Goal: Task Accomplishment & Management: Use online tool/utility

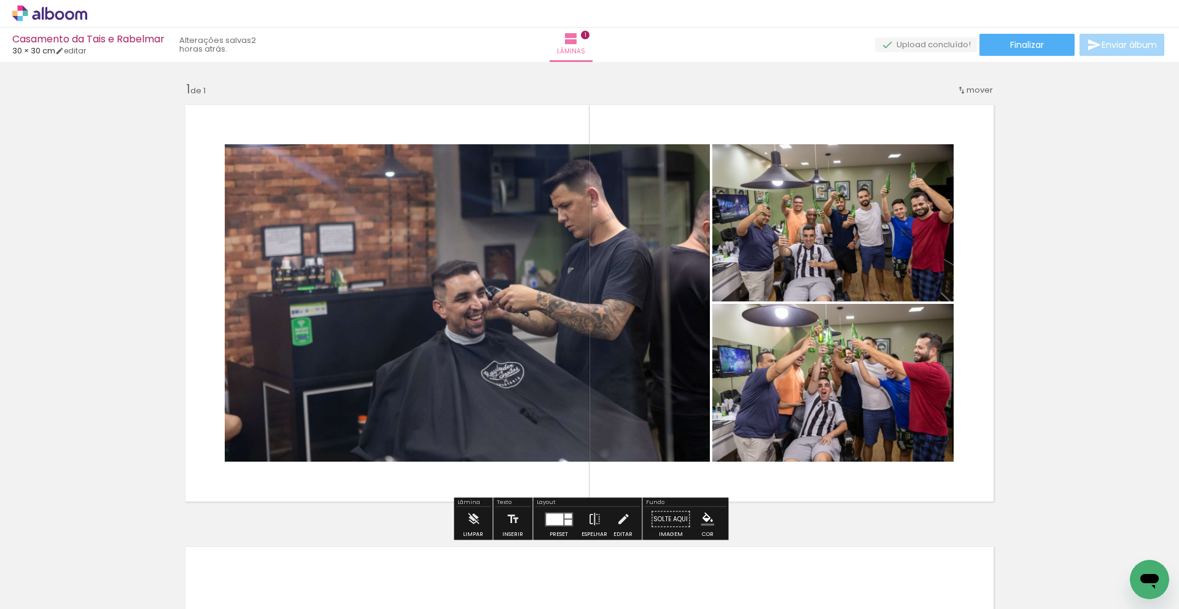
scroll to position [259, 0]
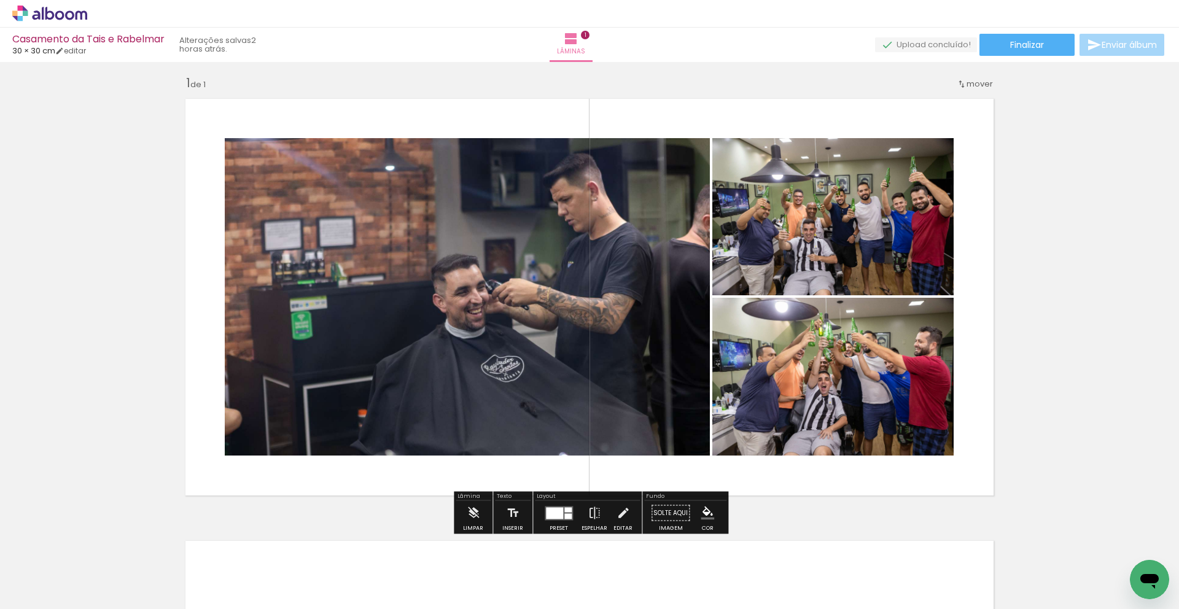
click at [1117, 311] on div "Inserir lâmina 1 de 1" at bounding box center [589, 502] width 1179 height 885
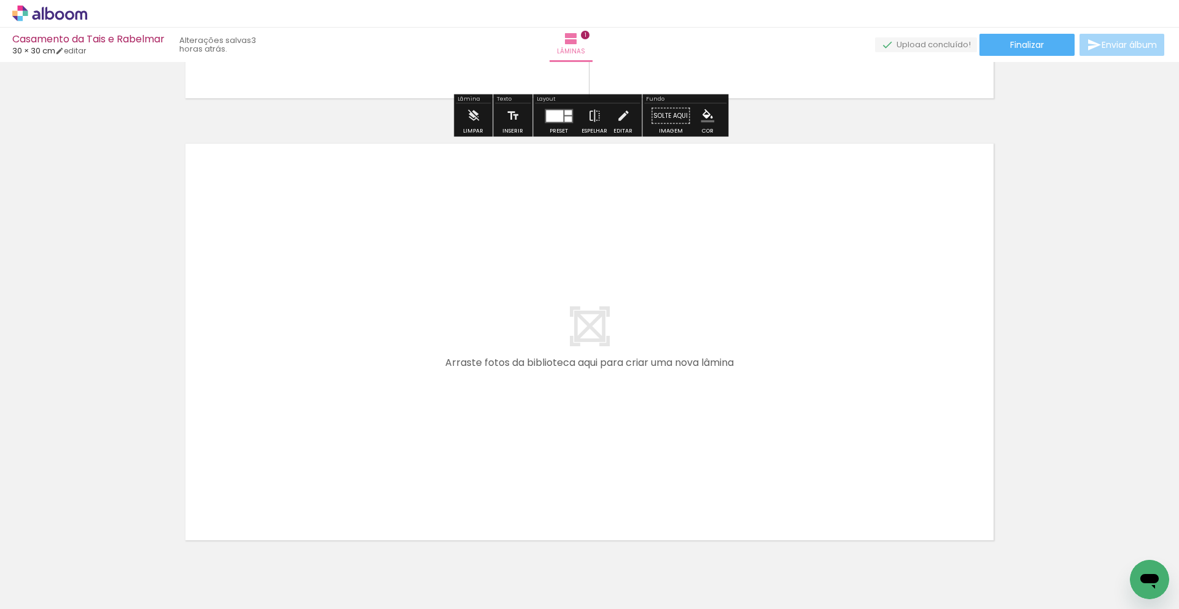
scroll to position [404, 0]
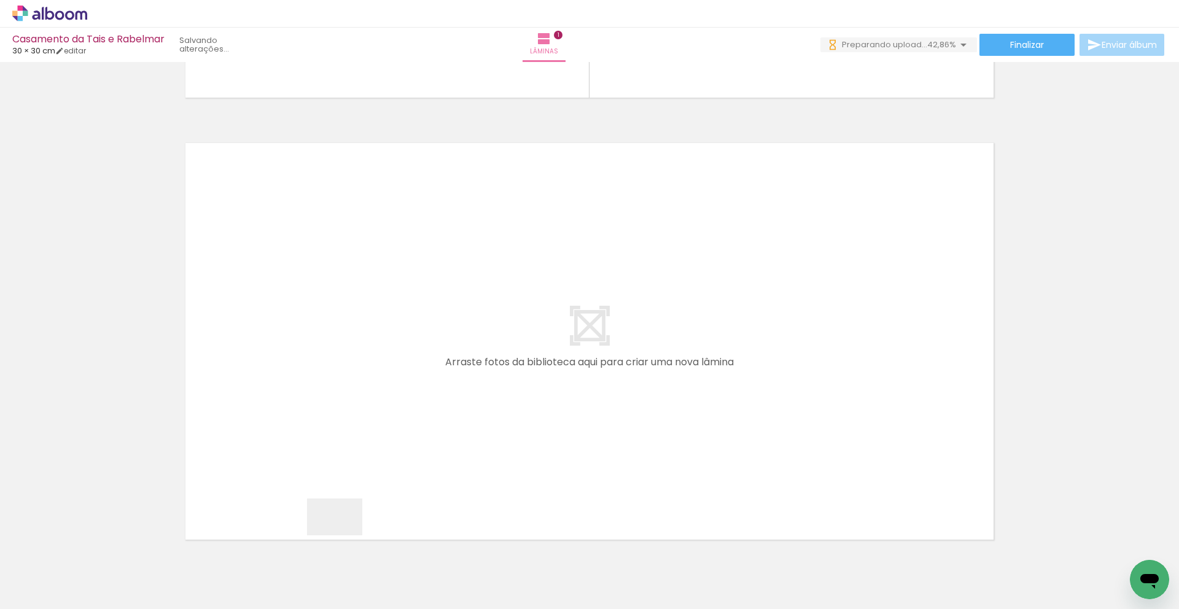
click at [365, 438] on quentale-workspace at bounding box center [589, 304] width 1179 height 609
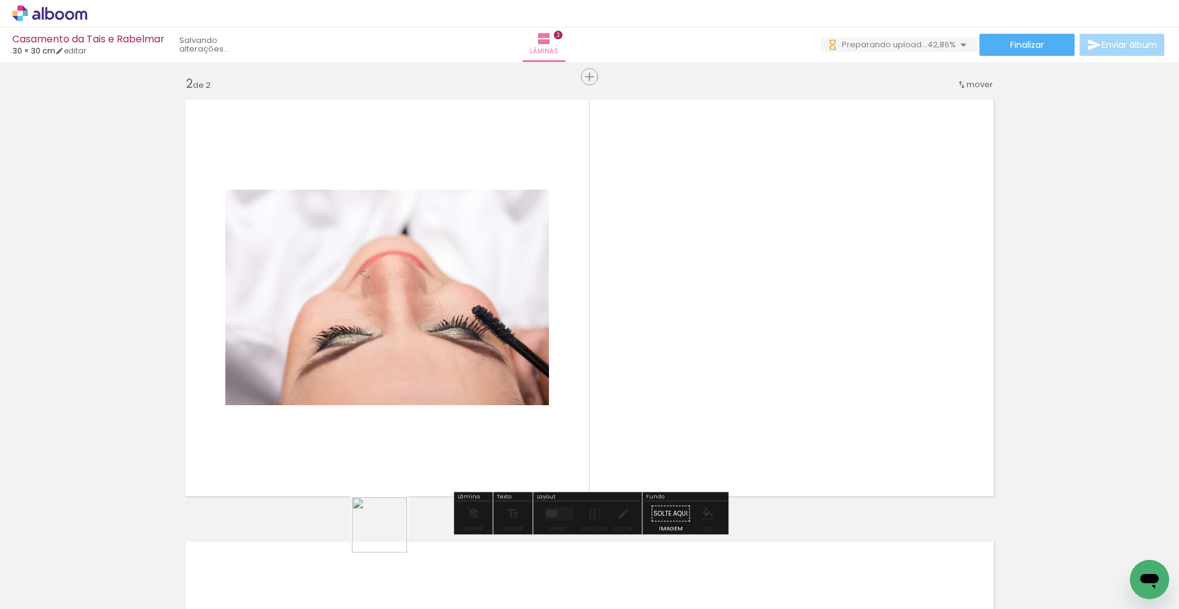
scroll to position [448, 0]
drag, startPoint x: 389, startPoint y: 534, endPoint x: 428, endPoint y: 477, distance: 69.3
click at [425, 463] on quentale-workspace at bounding box center [589, 304] width 1179 height 609
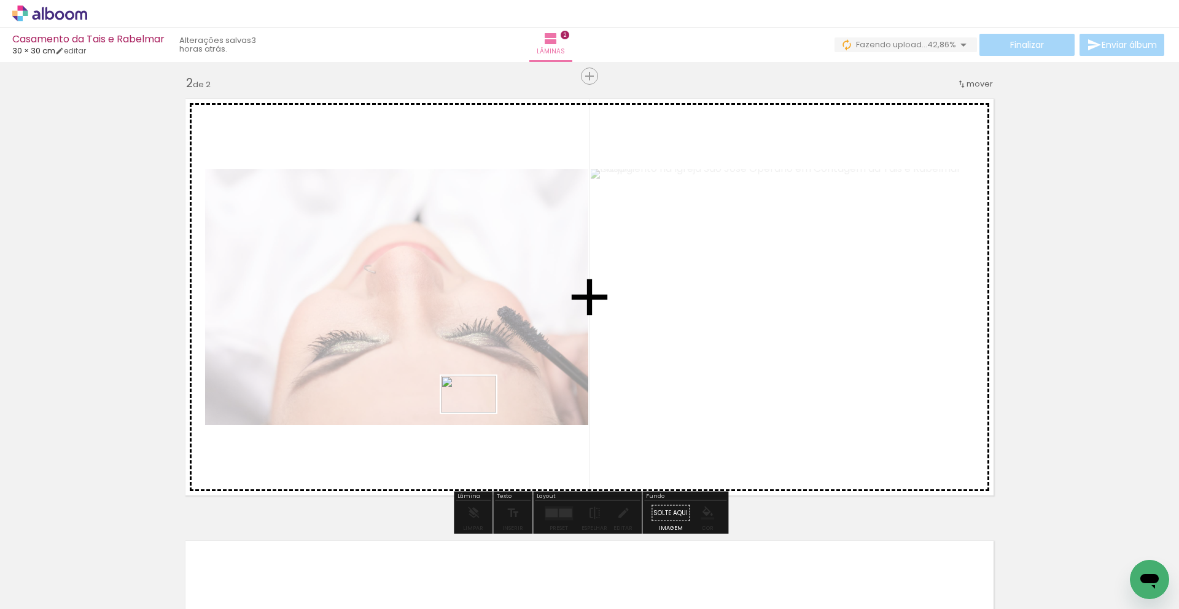
drag, startPoint x: 471, startPoint y: 424, endPoint x: 513, endPoint y: 521, distance: 105.0
click at [478, 414] on quentale-workspace at bounding box center [589, 304] width 1179 height 609
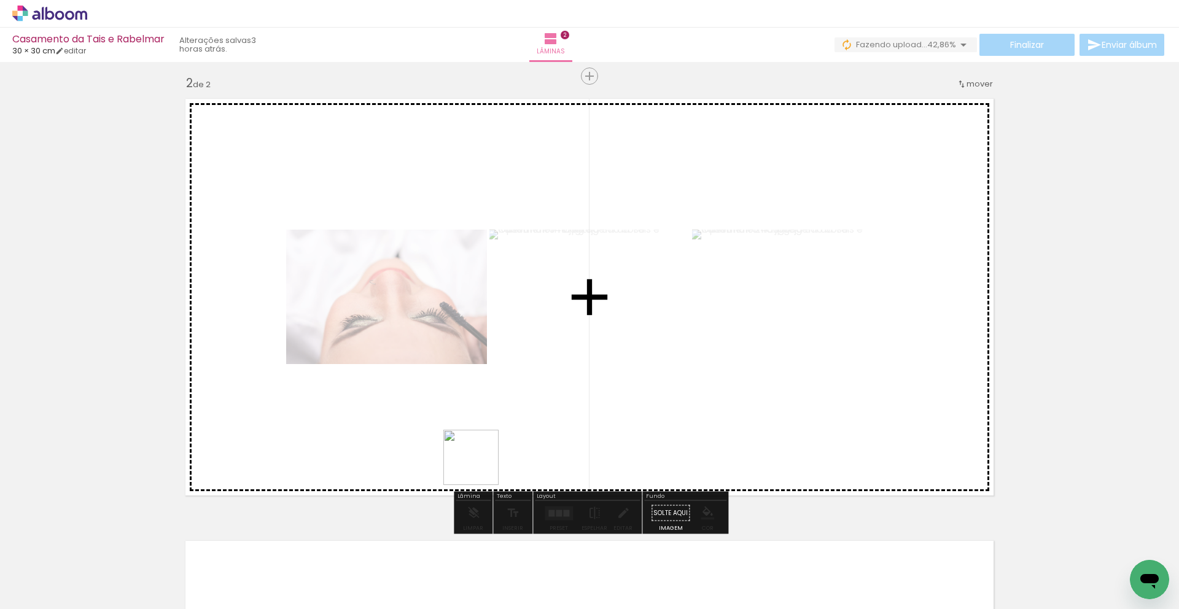
drag, startPoint x: 480, startPoint y: 467, endPoint x: 478, endPoint y: 437, distance: 30.1
click at [478, 437] on quentale-workspace at bounding box center [589, 304] width 1179 height 609
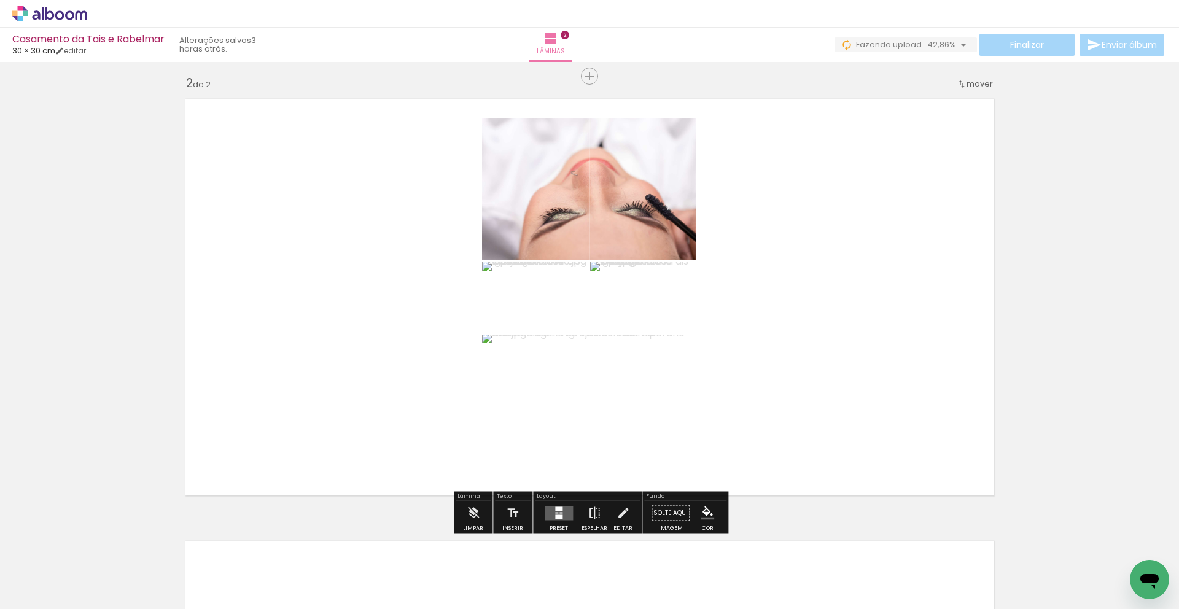
click at [555, 515] on div at bounding box center [558, 516] width 7 height 4
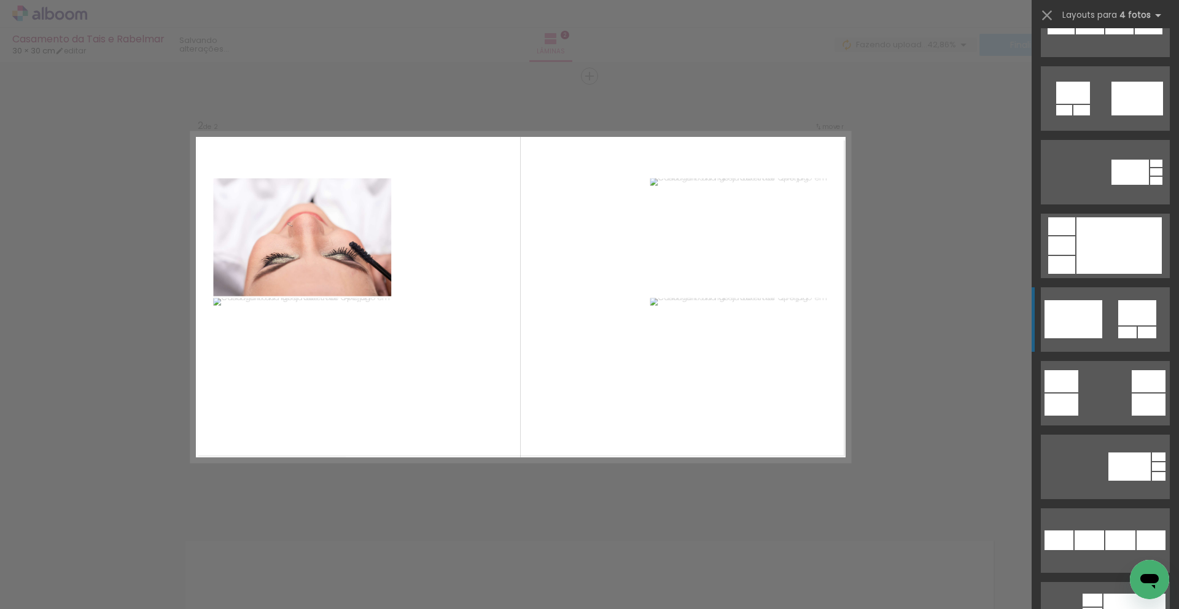
scroll to position [1479, 0]
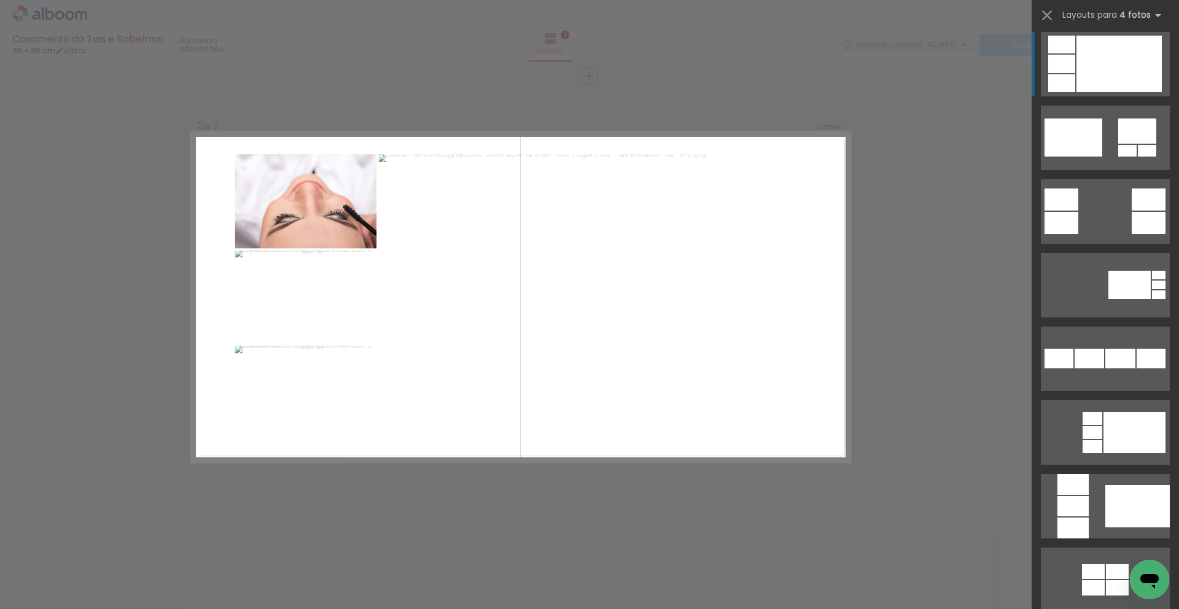
click at [1132, 73] on div at bounding box center [1118, 64] width 85 height 56
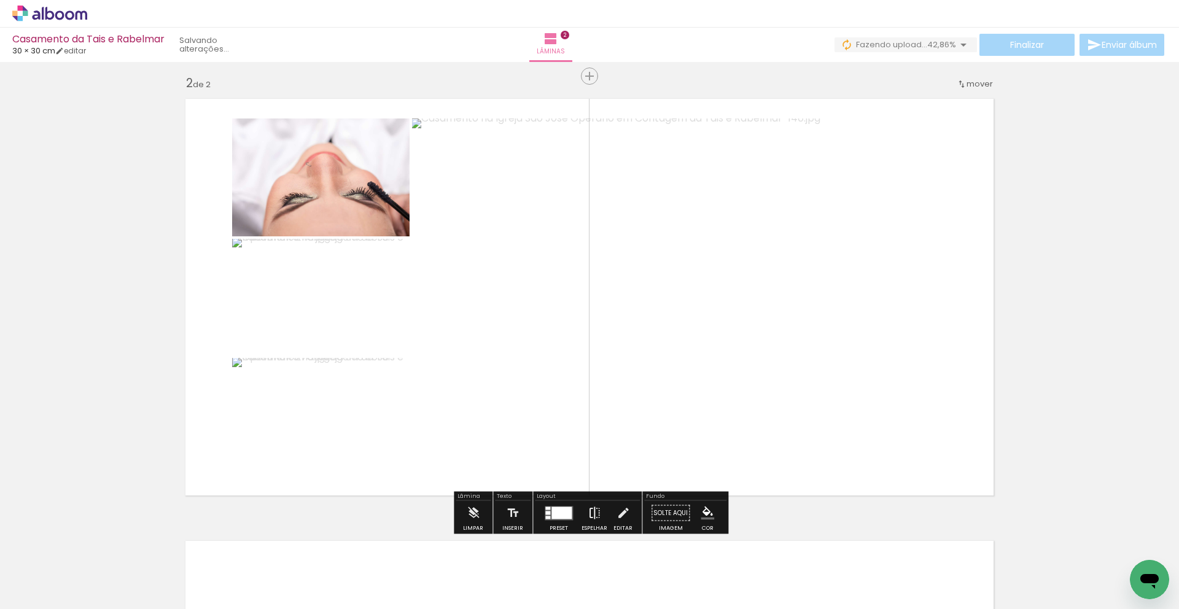
click at [589, 513] on iron-icon at bounding box center [595, 513] width 14 height 25
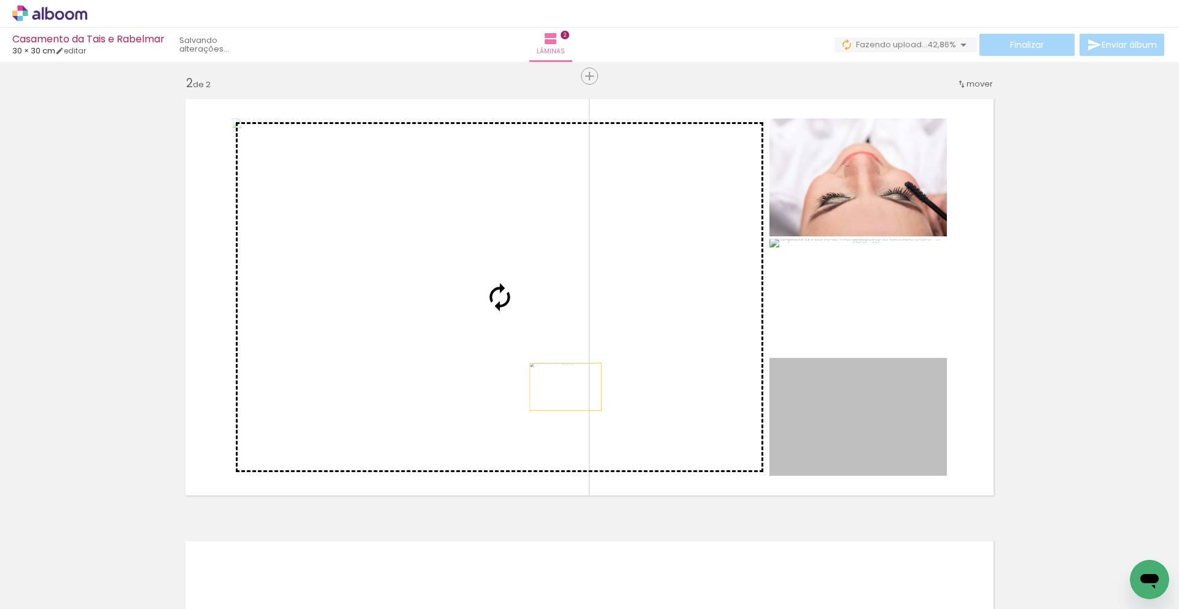
drag, startPoint x: 851, startPoint y: 432, endPoint x: 565, endPoint y: 387, distance: 289.0
click at [0, 0] on slot at bounding box center [0, 0] width 0 height 0
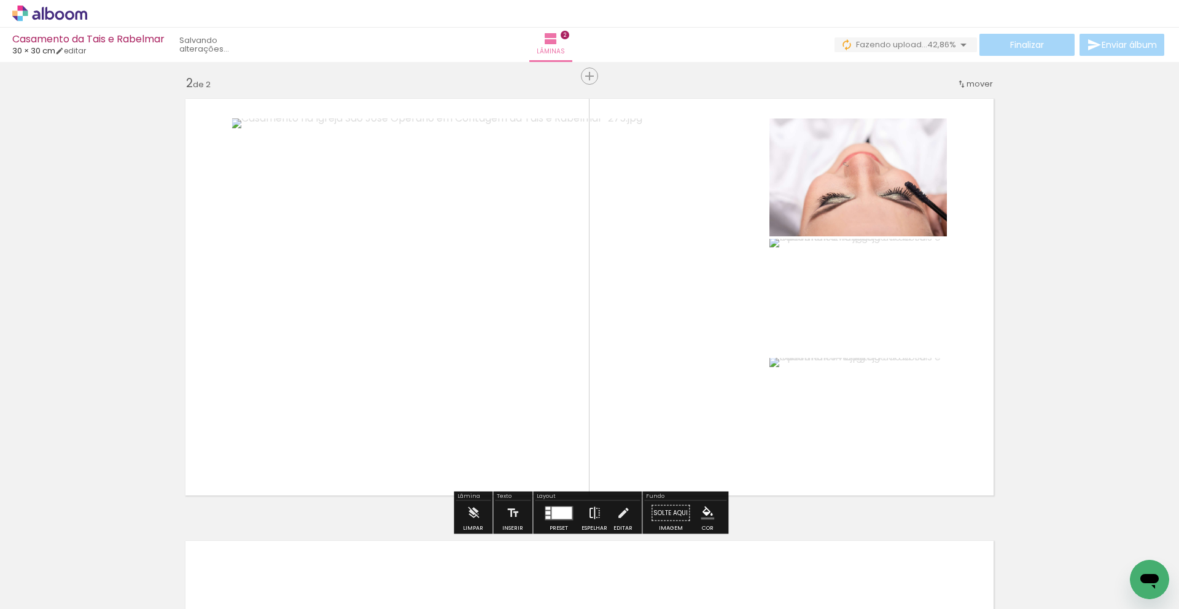
click at [593, 513] on iron-icon at bounding box center [595, 513] width 14 height 25
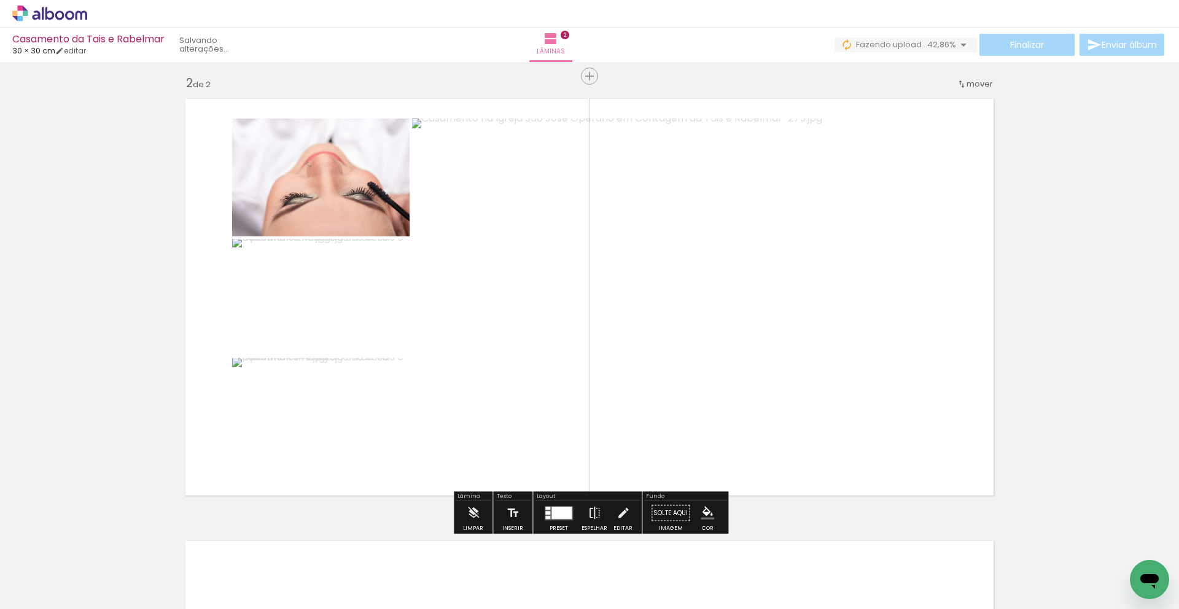
click at [380, 332] on quentale-photo at bounding box center [320, 297] width 177 height 117
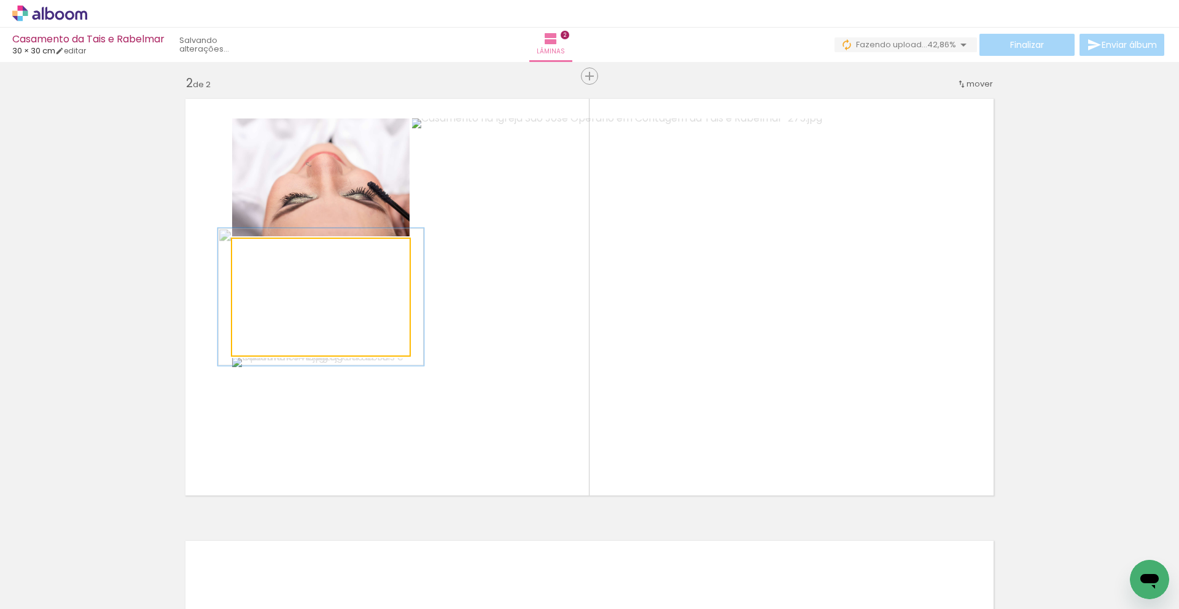
type paper-slider "116"
drag, startPoint x: 263, startPoint y: 255, endPoint x: 310, endPoint y: 280, distance: 53.3
click at [270, 256] on div at bounding box center [268, 252] width 20 height 20
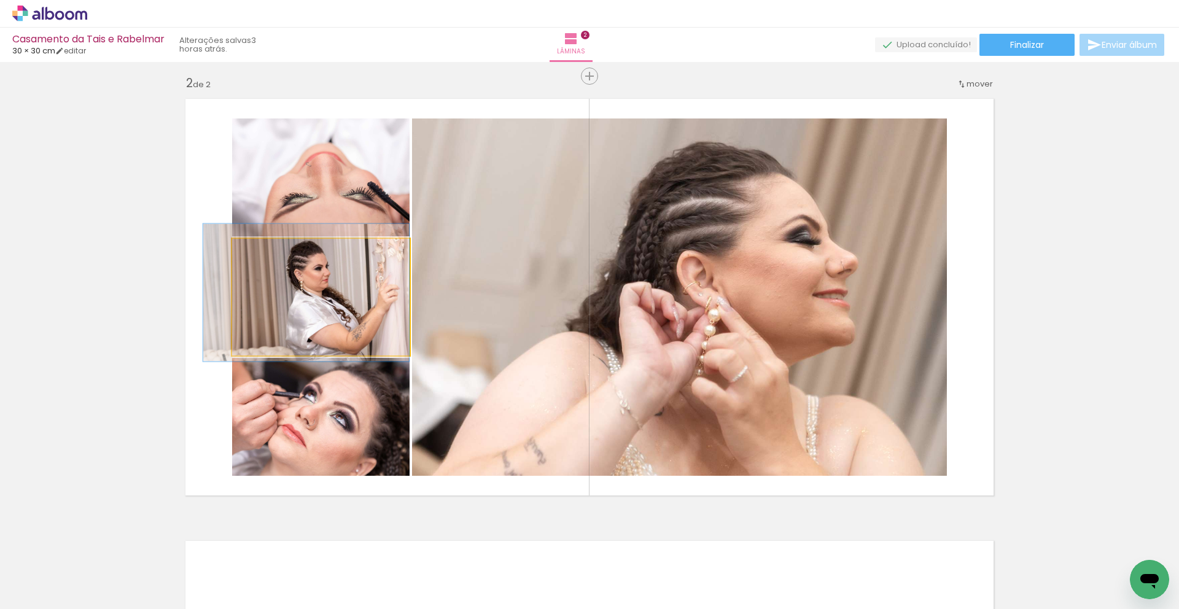
drag, startPoint x: 319, startPoint y: 285, endPoint x: 297, endPoint y: 281, distance: 22.5
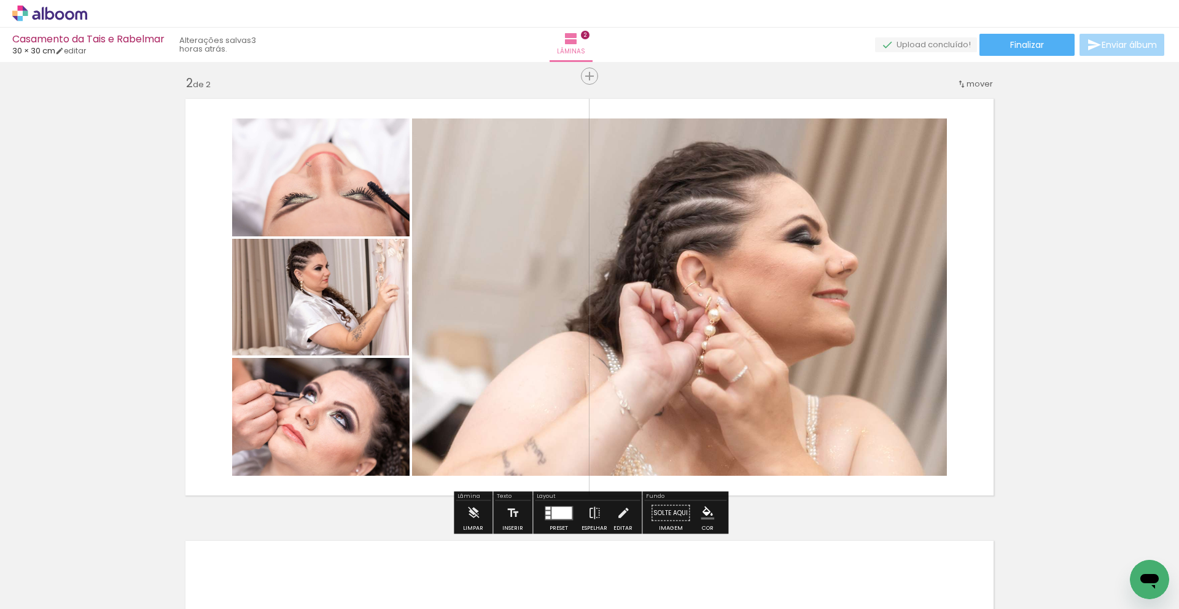
click at [188, 320] on quentale-layouter at bounding box center [589, 296] width 823 height 411
click at [285, 210] on quentale-photo at bounding box center [320, 177] width 177 height 118
click at [291, 200] on quentale-photo at bounding box center [320, 177] width 177 height 118
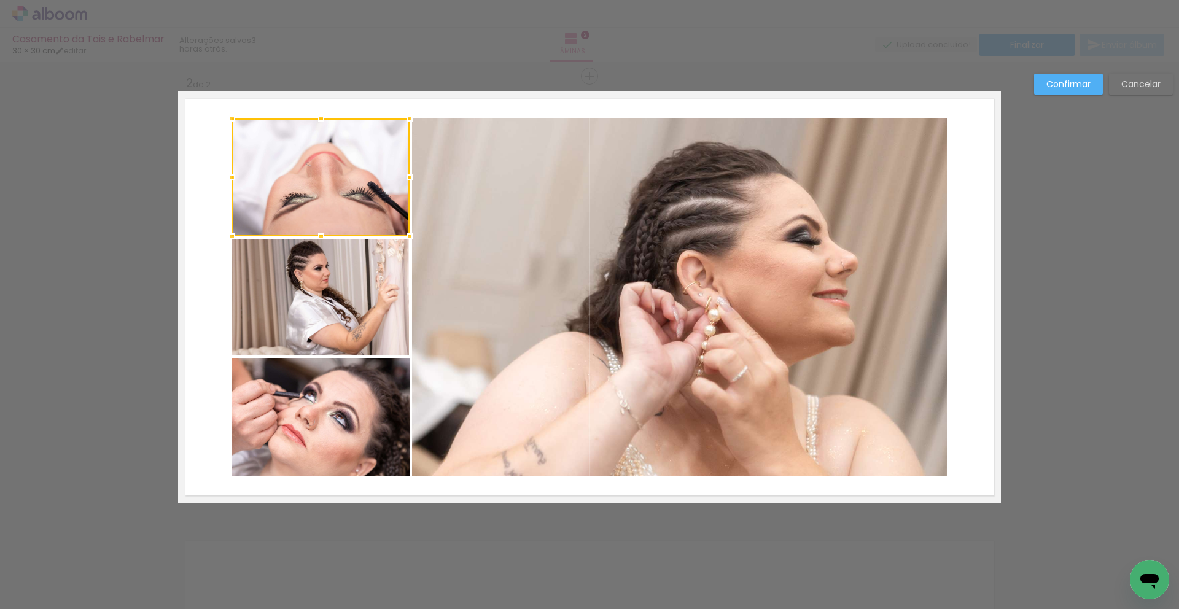
click at [192, 180] on quentale-layouter at bounding box center [589, 296] width 823 height 411
click at [1143, 294] on div "Confirmar Cancelar" at bounding box center [589, 292] width 1179 height 1356
click at [1084, 91] on paper-button "Confirmar" at bounding box center [1068, 84] width 69 height 21
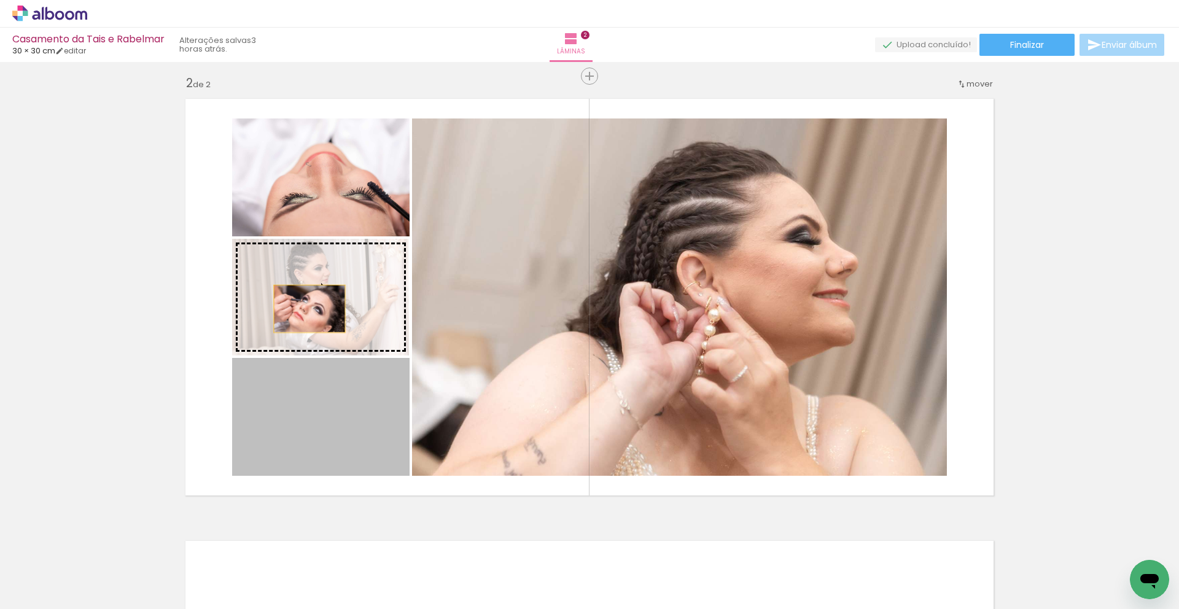
drag, startPoint x: 311, startPoint y: 411, endPoint x: 310, endPoint y: 308, distance: 103.1
click at [0, 0] on slot at bounding box center [0, 0] width 0 height 0
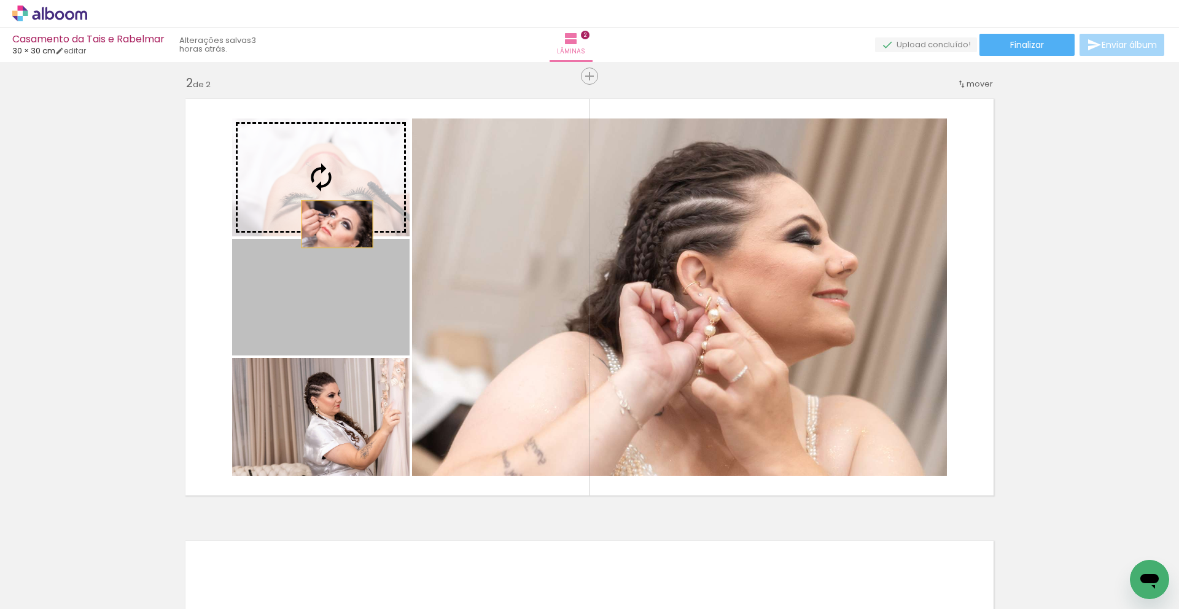
drag, startPoint x: 332, startPoint y: 300, endPoint x: 337, endPoint y: 224, distance: 75.7
click at [0, 0] on slot at bounding box center [0, 0] width 0 height 0
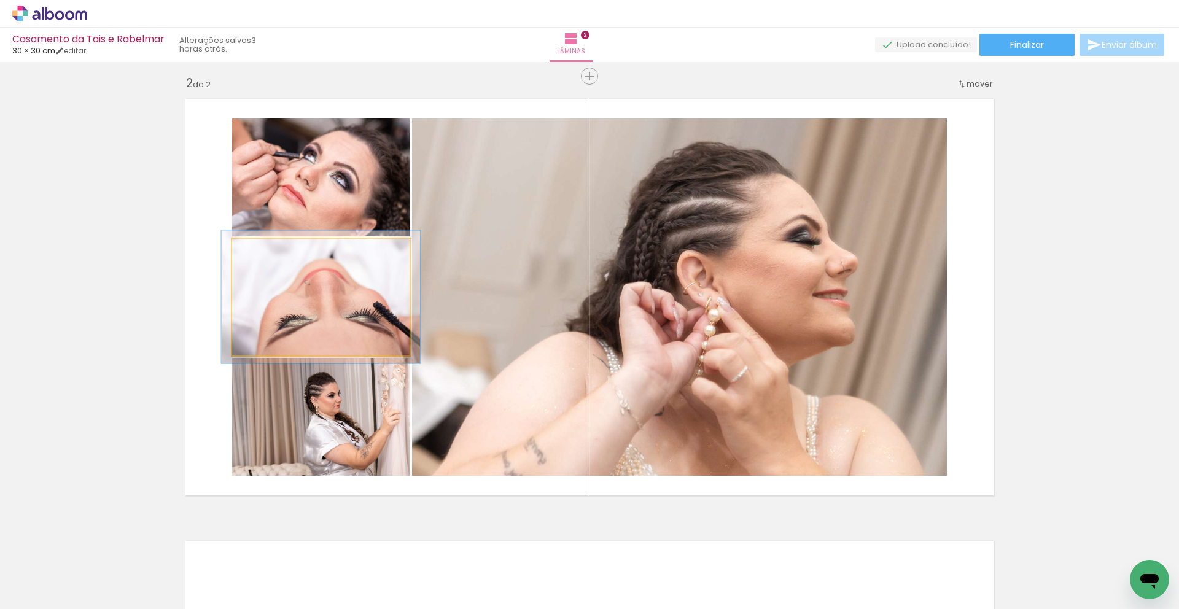
type paper-slider "112"
drag, startPoint x: 264, startPoint y: 252, endPoint x: 277, endPoint y: 260, distance: 15.5
click at [269, 252] on div at bounding box center [265, 251] width 11 height 11
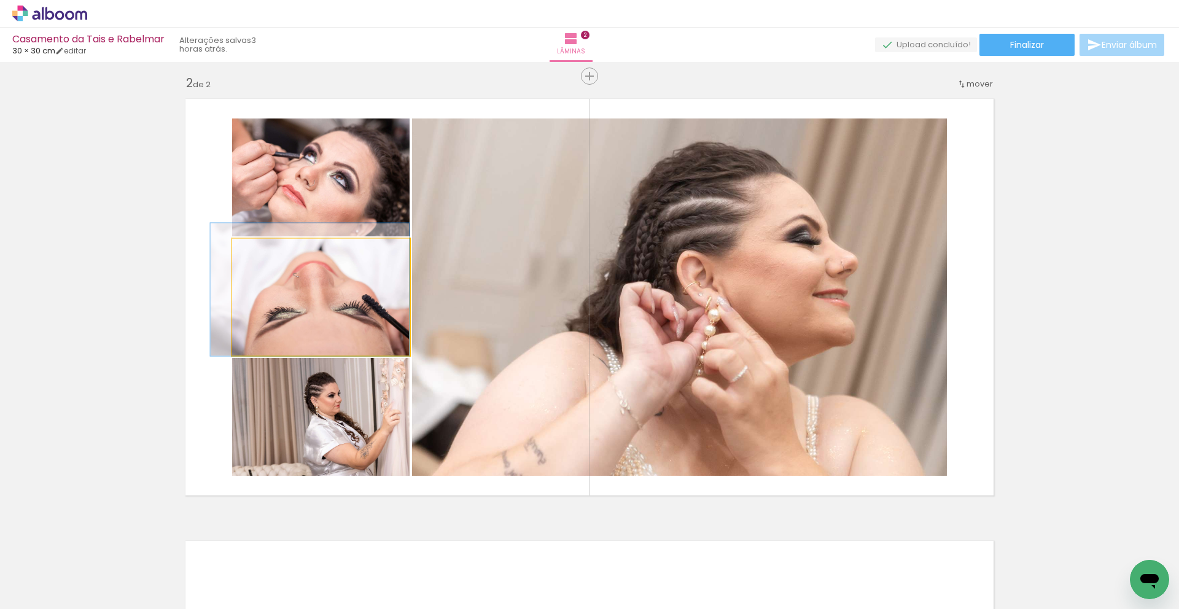
drag, startPoint x: 303, startPoint y: 306, endPoint x: 285, endPoint y: 299, distance: 18.7
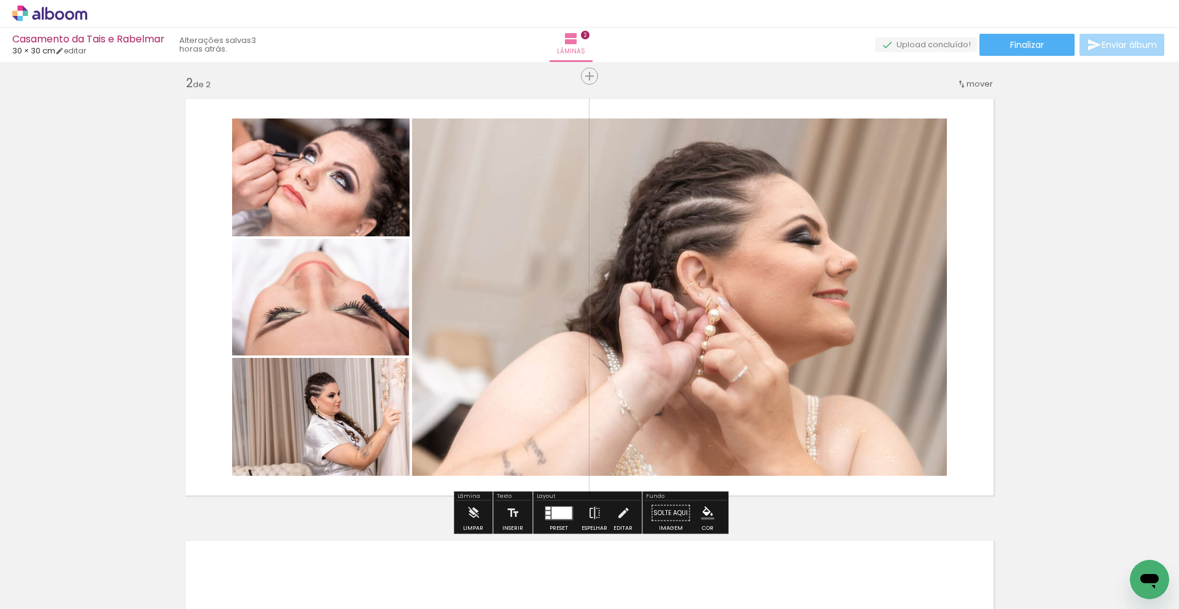
click at [183, 359] on quentale-layouter at bounding box center [589, 296] width 823 height 411
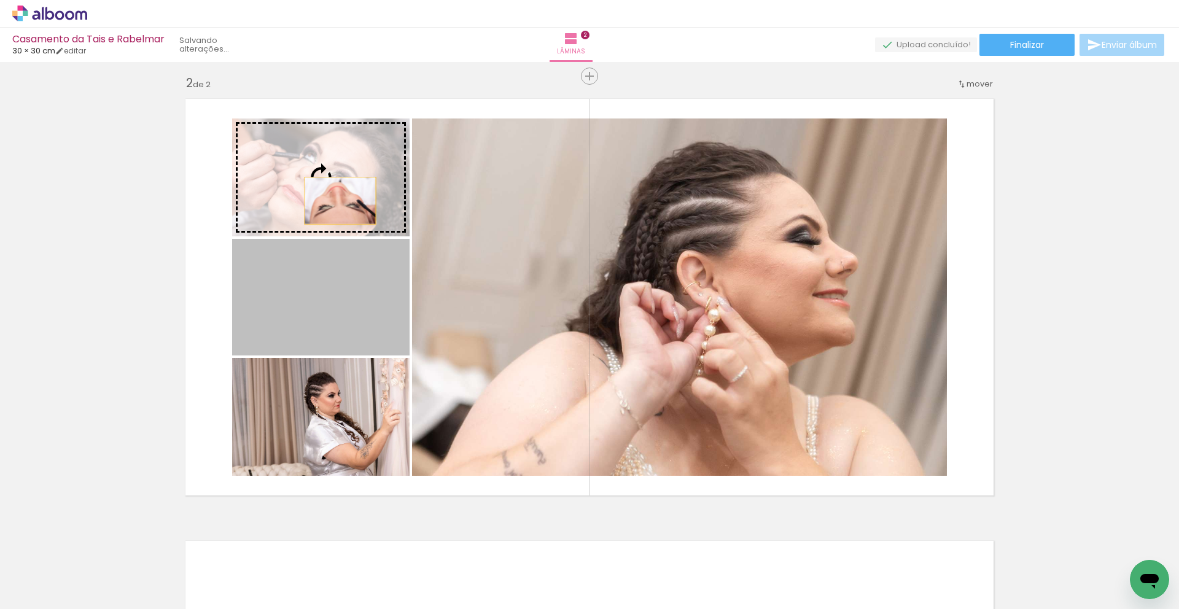
drag, startPoint x: 341, startPoint y: 286, endPoint x: 340, endPoint y: 201, distance: 85.3
click at [0, 0] on slot at bounding box center [0, 0] width 0 height 0
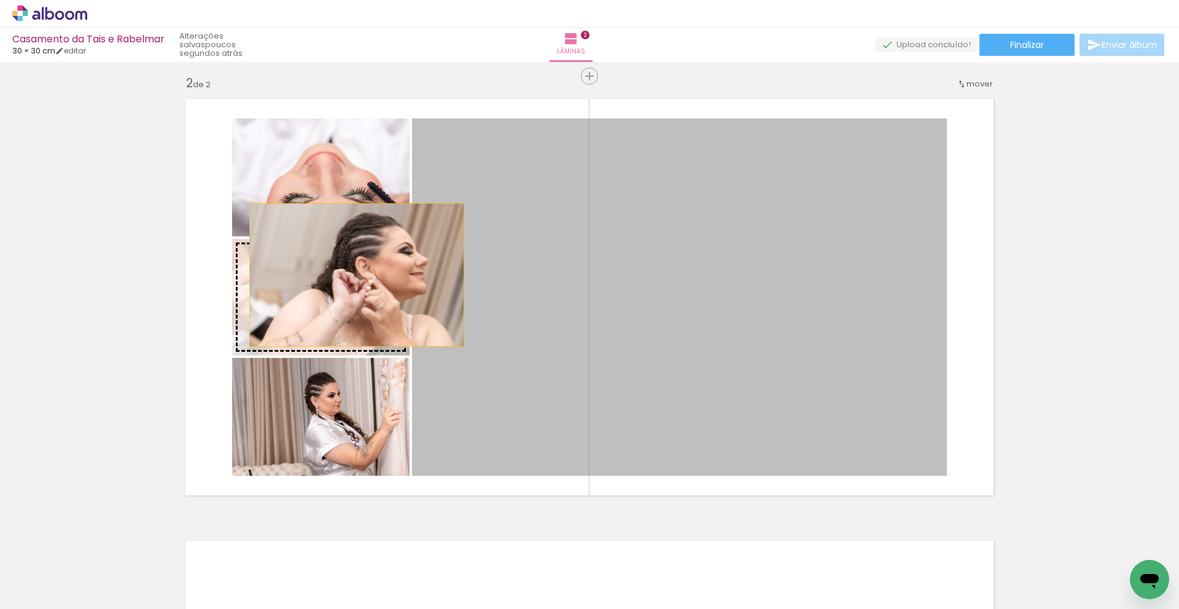
drag, startPoint x: 465, startPoint y: 271, endPoint x: 357, endPoint y: 275, distance: 108.1
click at [0, 0] on slot at bounding box center [0, 0] width 0 height 0
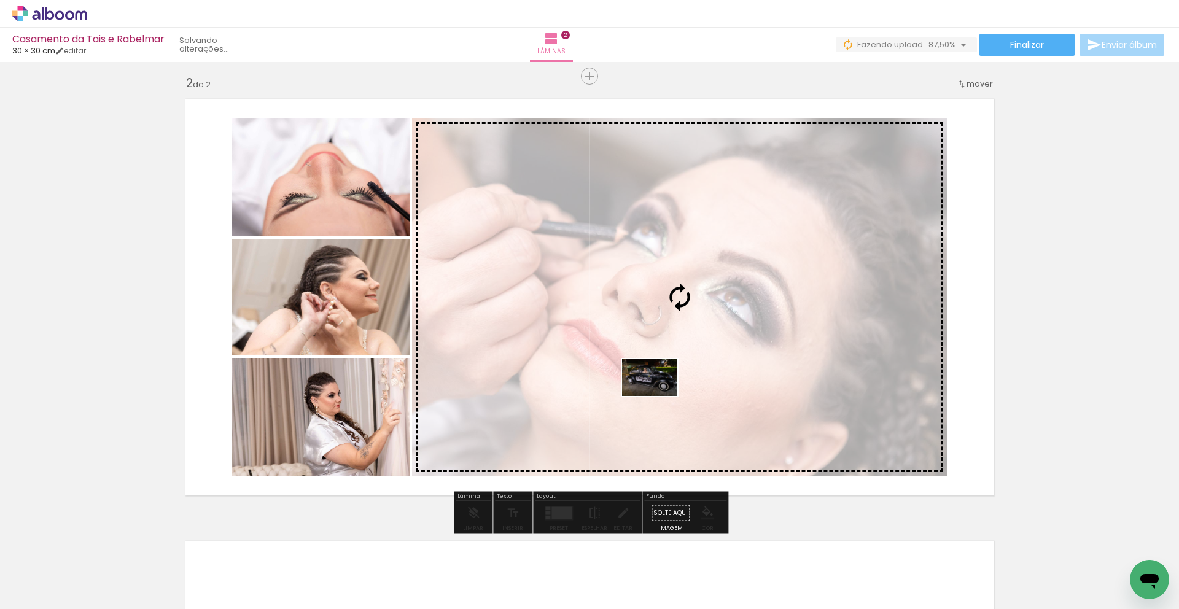
drag, startPoint x: 624, startPoint y: 569, endPoint x: 659, endPoint y: 396, distance: 176.6
click at [659, 396] on quentale-workspace at bounding box center [589, 304] width 1179 height 609
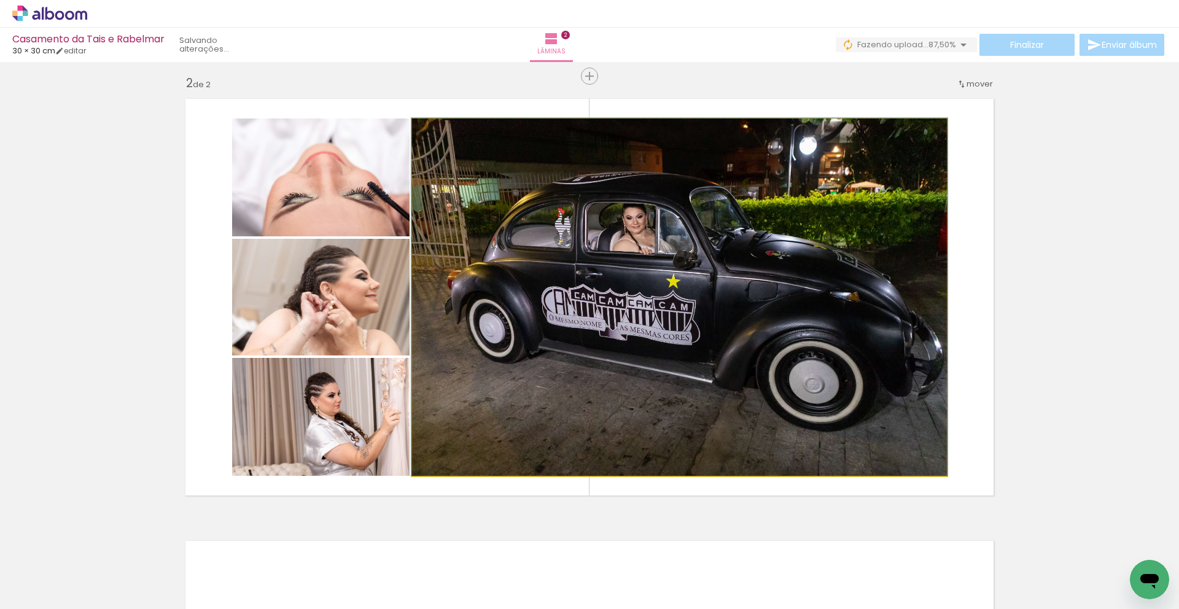
click at [755, 371] on quentale-photo at bounding box center [679, 296] width 535 height 357
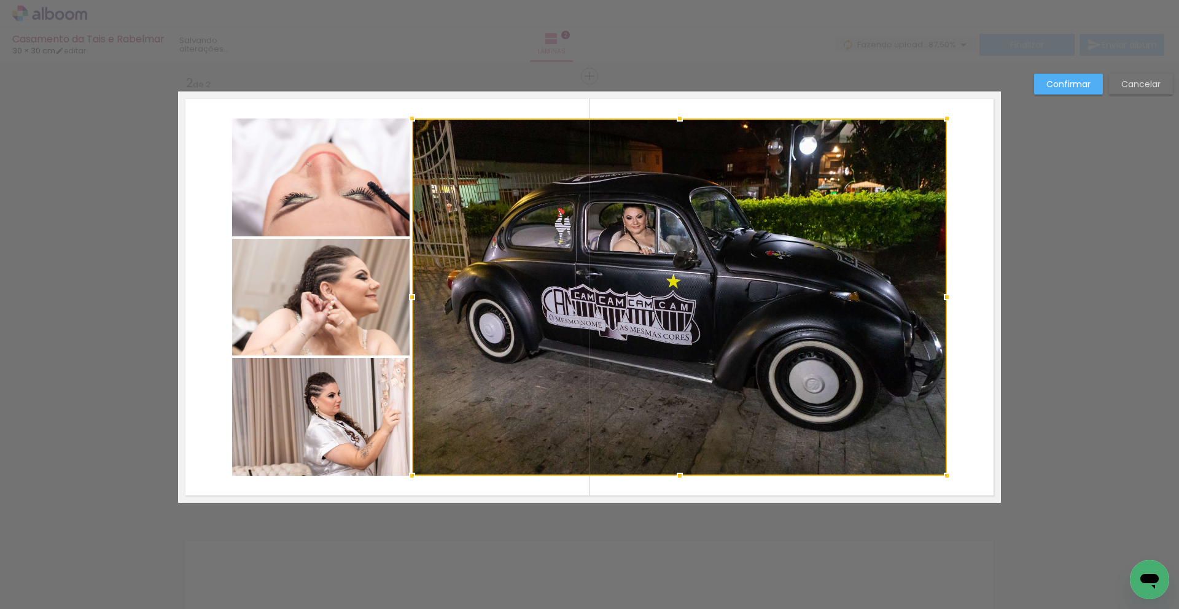
click at [1125, 303] on div "Confirmar Cancelar" at bounding box center [589, 292] width 1179 height 1356
click at [0, 0] on slot "Confirmar" at bounding box center [0, 0] width 0 height 0
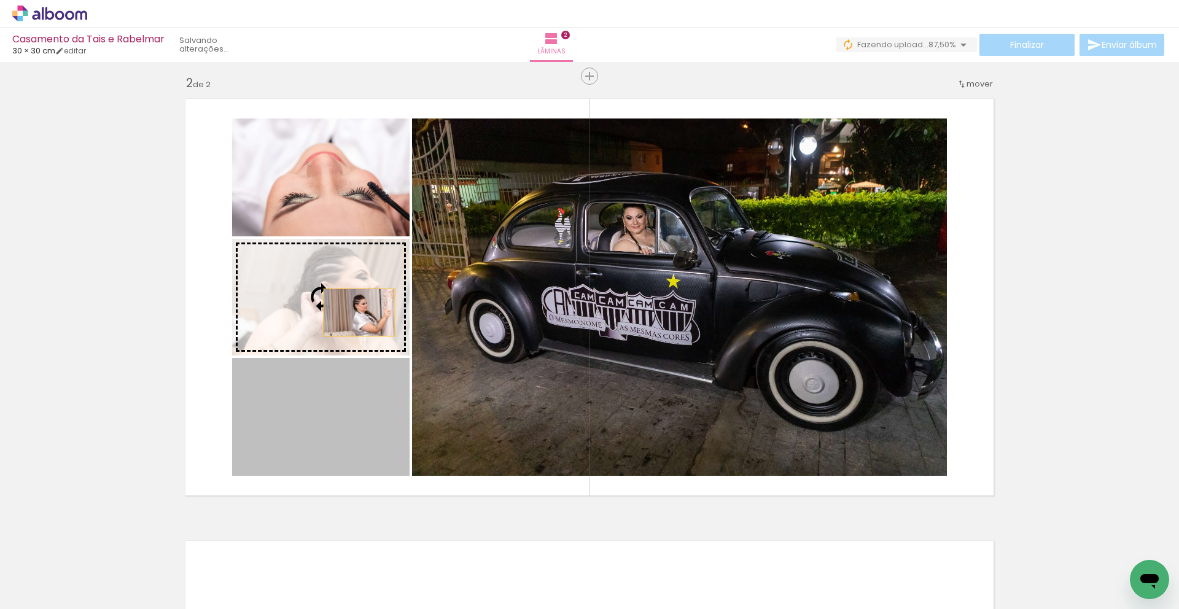
drag, startPoint x: 369, startPoint y: 406, endPoint x: 365, endPoint y: 322, distance: 84.2
click at [0, 0] on slot at bounding box center [0, 0] width 0 height 0
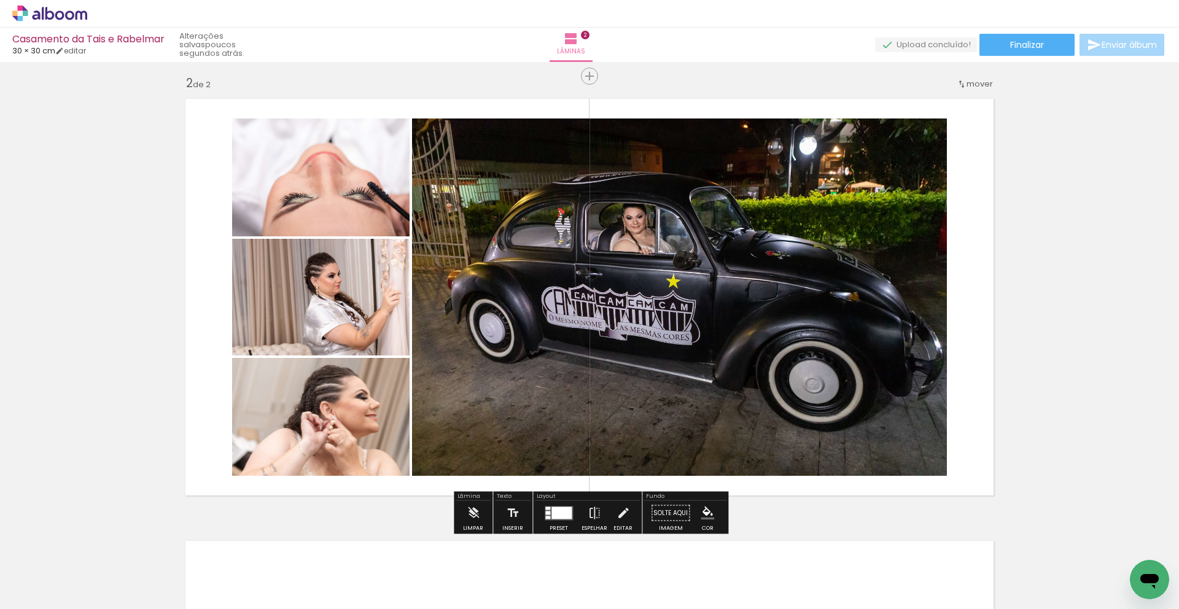
click at [376, 546] on iron-icon at bounding box center [371, 543] width 13 height 13
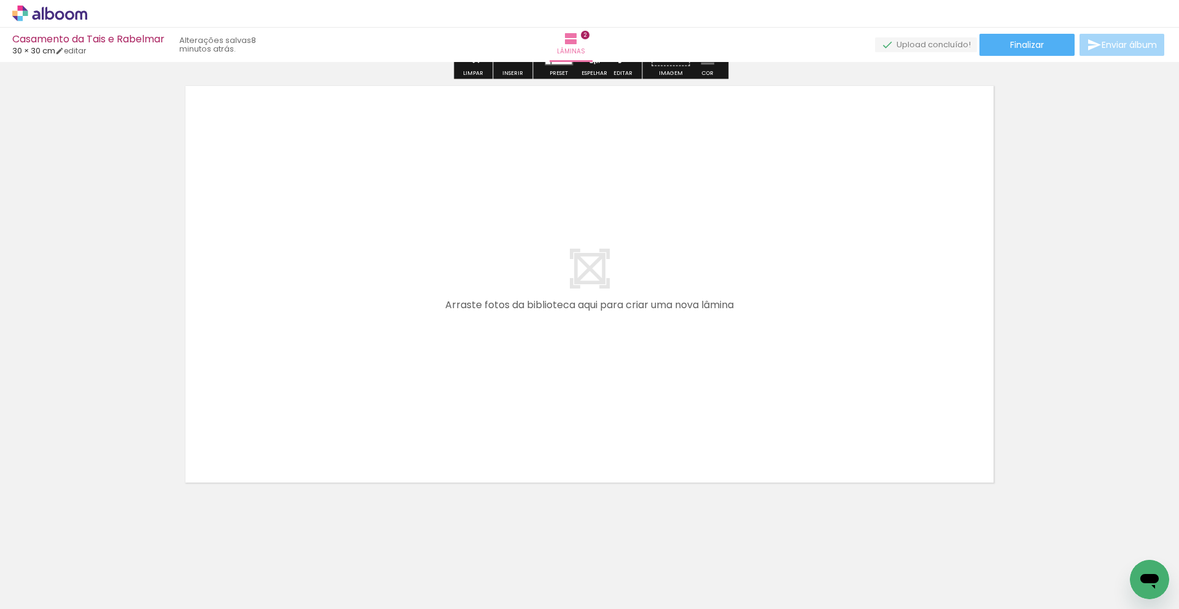
scroll to position [904, 0]
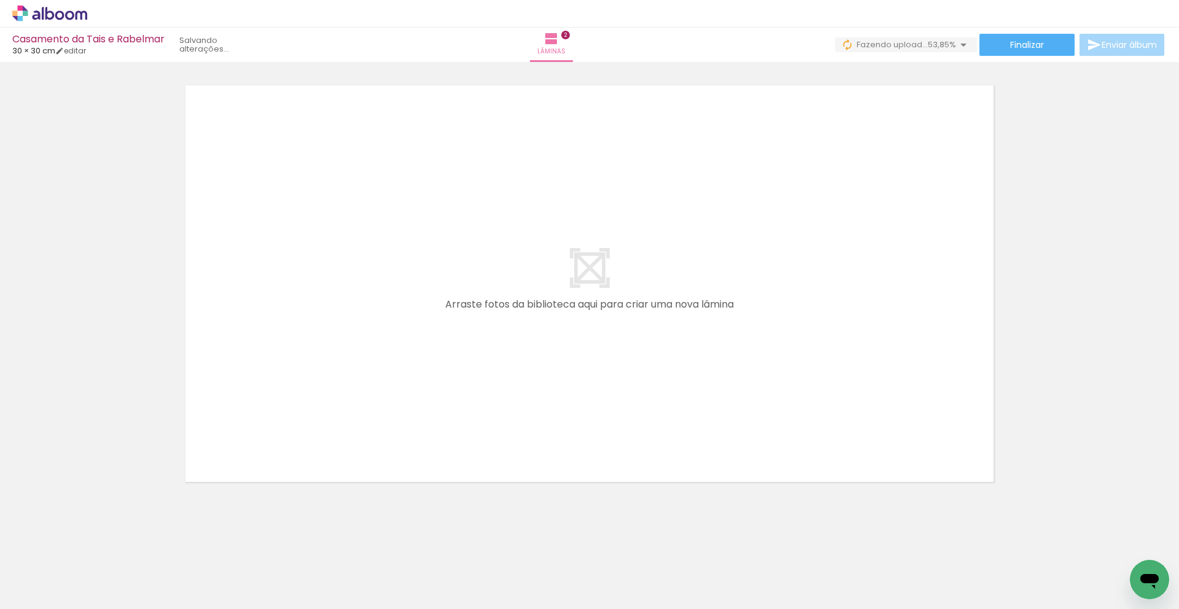
click at [581, 406] on quentale-workspace at bounding box center [589, 304] width 1179 height 609
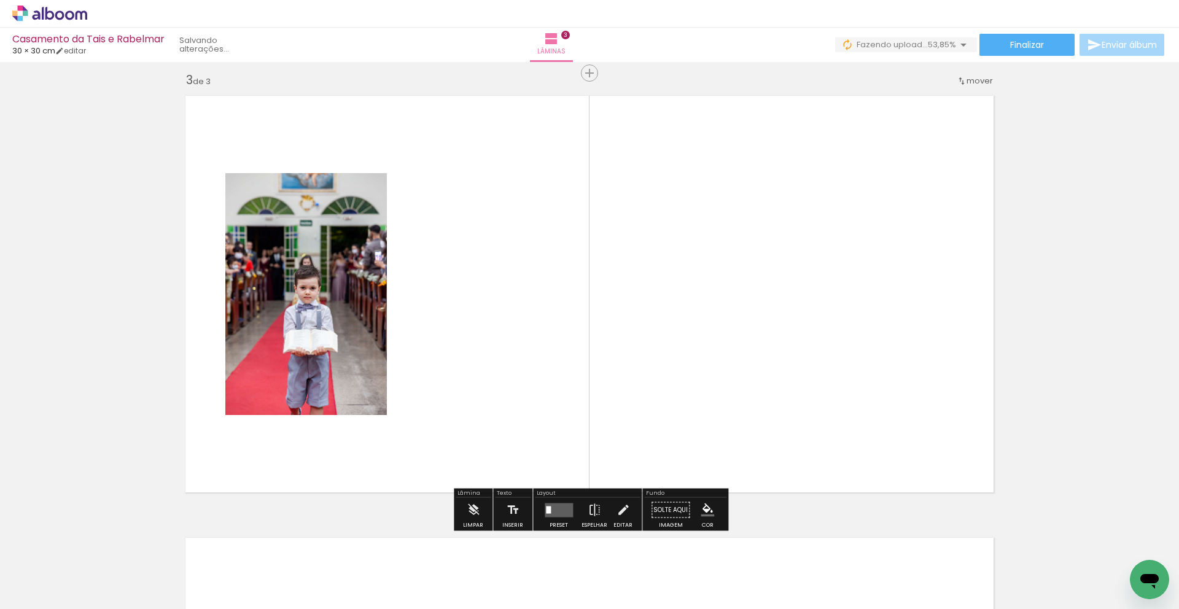
scroll to position [890, 0]
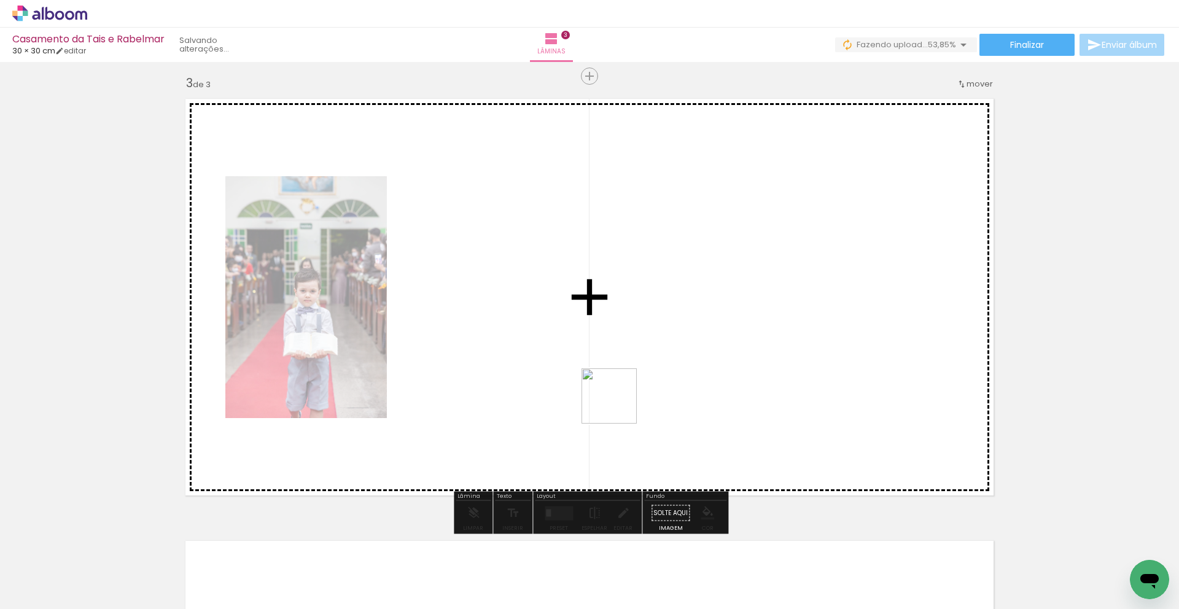
drag, startPoint x: 626, startPoint y: 403, endPoint x: 682, endPoint y: 494, distance: 107.0
click at [623, 425] on quentale-workspace at bounding box center [589, 304] width 1179 height 609
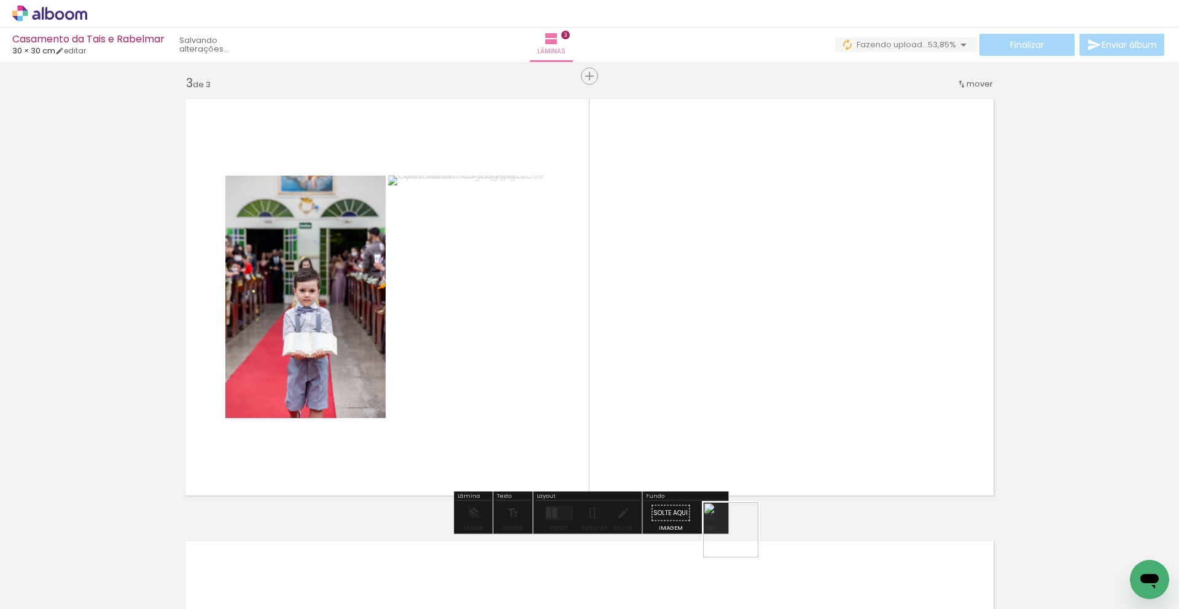
drag, startPoint x: 746, startPoint y: 554, endPoint x: 732, endPoint y: 433, distance: 121.2
click at [725, 421] on quentale-workspace at bounding box center [589, 304] width 1179 height 609
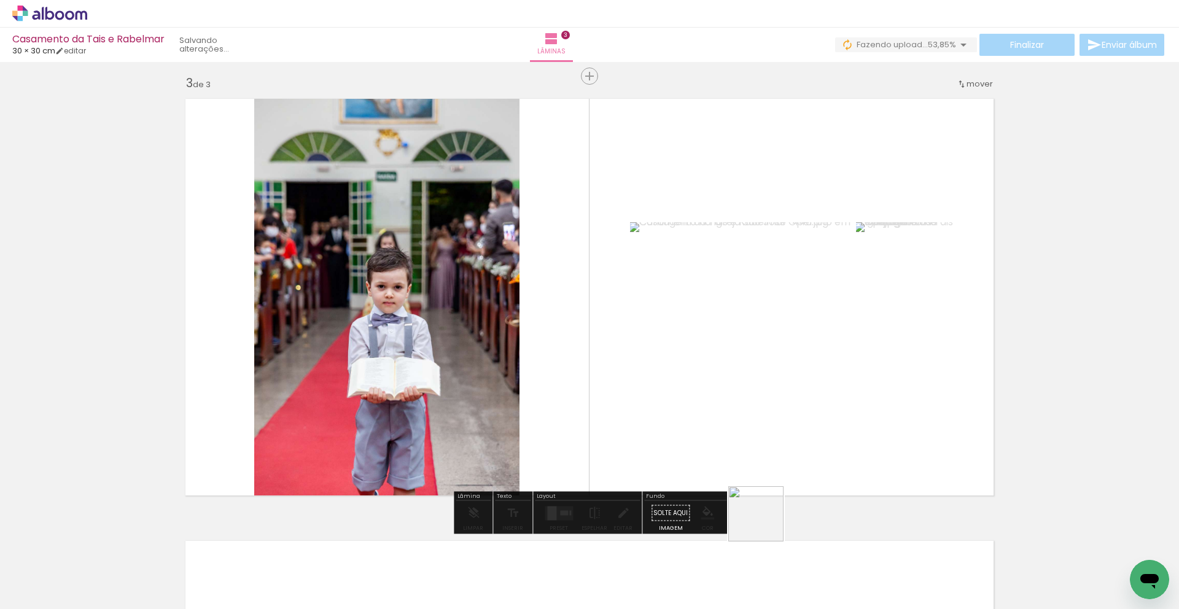
drag, startPoint x: 792, startPoint y: 546, endPoint x: 758, endPoint y: 483, distance: 71.7
click at [694, 433] on quentale-workspace at bounding box center [589, 304] width 1179 height 609
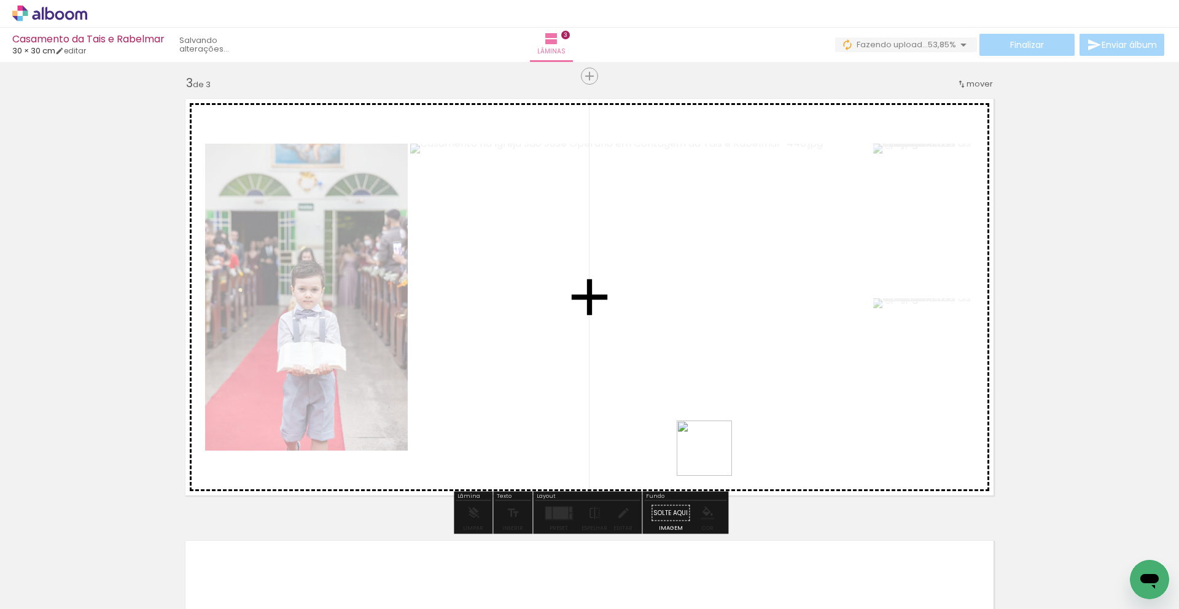
drag, startPoint x: 734, startPoint y: 489, endPoint x: 731, endPoint y: 467, distance: 22.2
click at [711, 458] on quentale-workspace at bounding box center [589, 304] width 1179 height 609
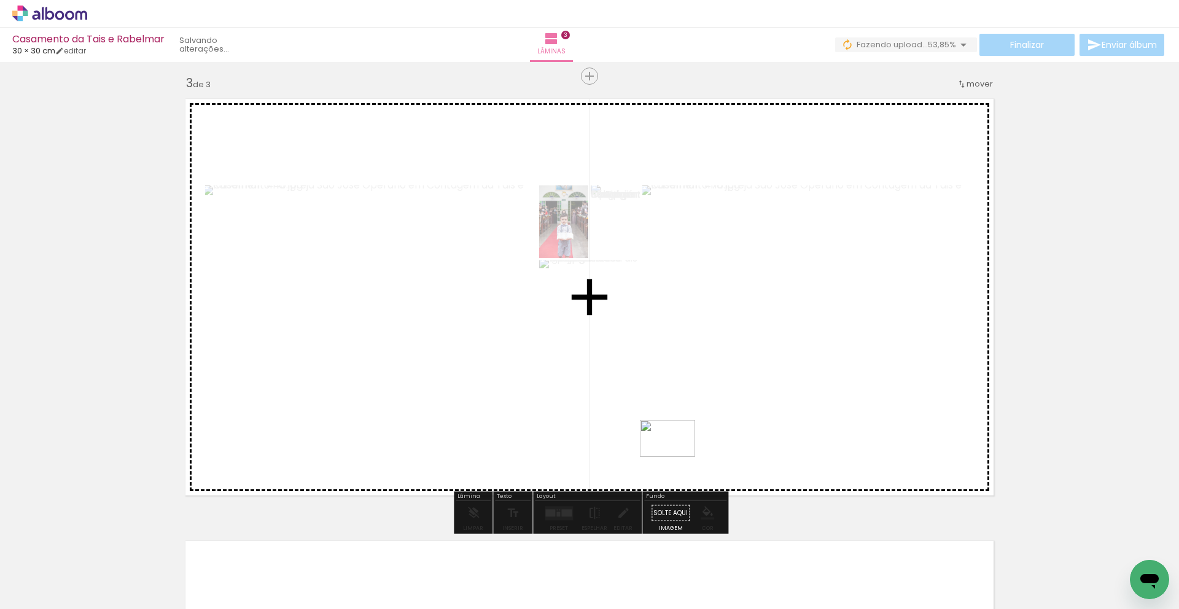
drag, startPoint x: 971, startPoint y: 575, endPoint x: 677, endPoint y: 457, distance: 317.1
click at [677, 457] on quentale-workspace at bounding box center [589, 304] width 1179 height 609
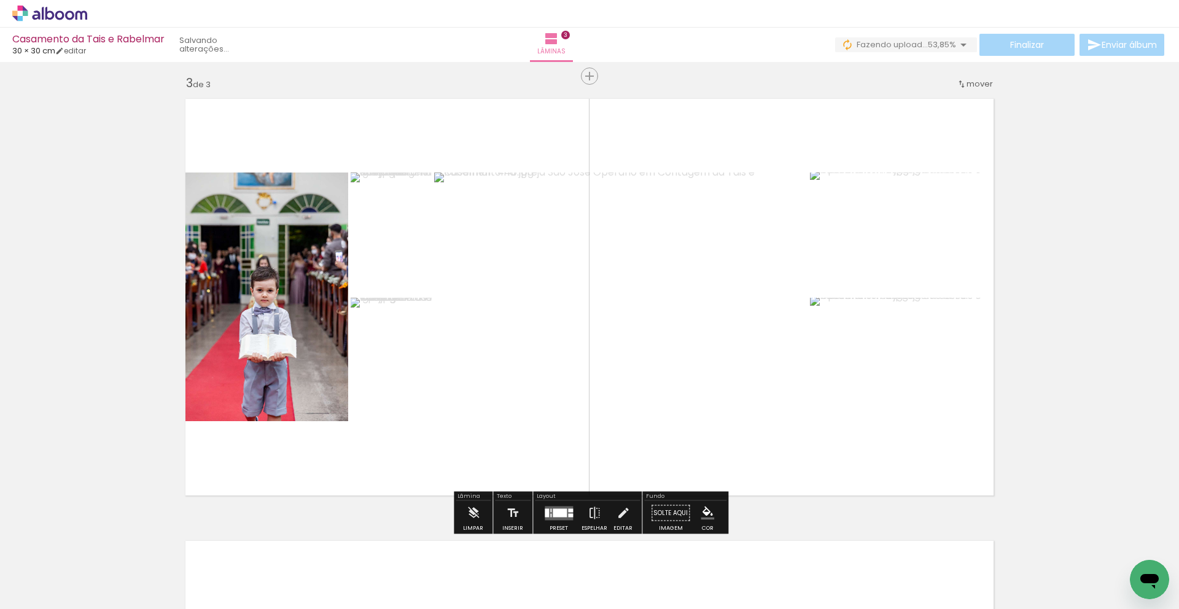
click at [550, 510] on div at bounding box center [550, 510] width 1 height 4
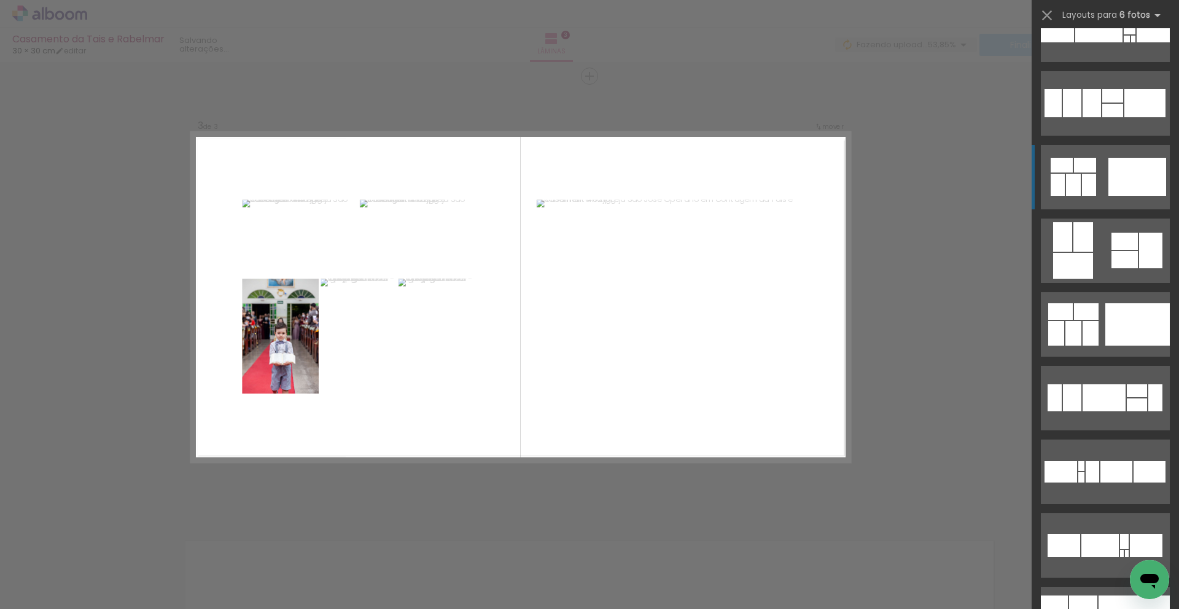
scroll to position [223, 0]
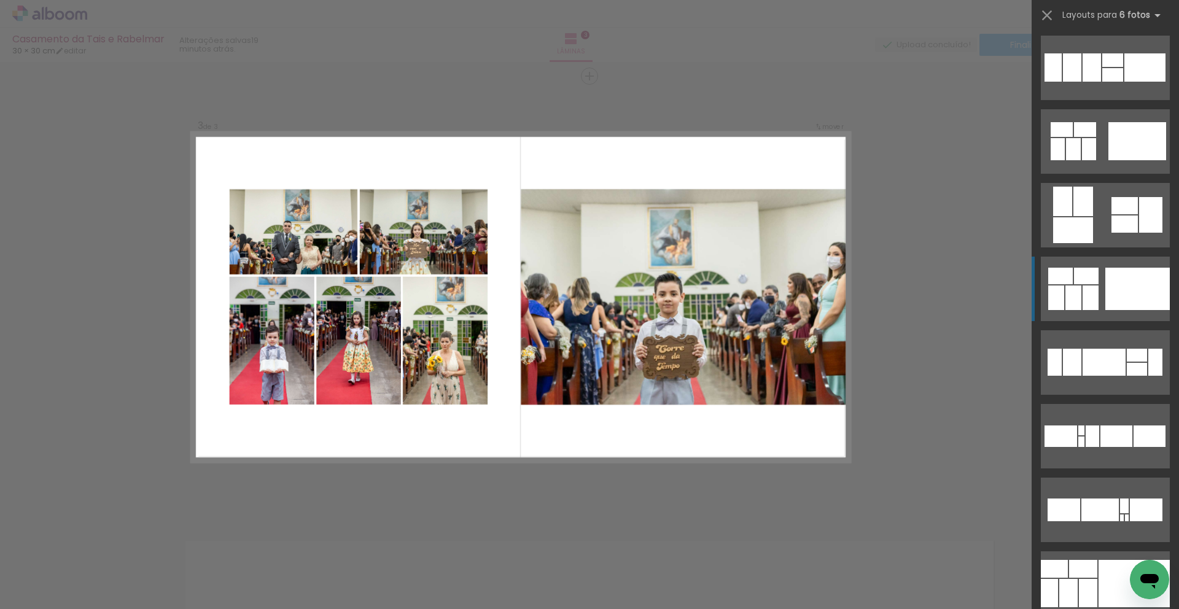
click at [1125, 299] on div at bounding box center [1137, 289] width 64 height 42
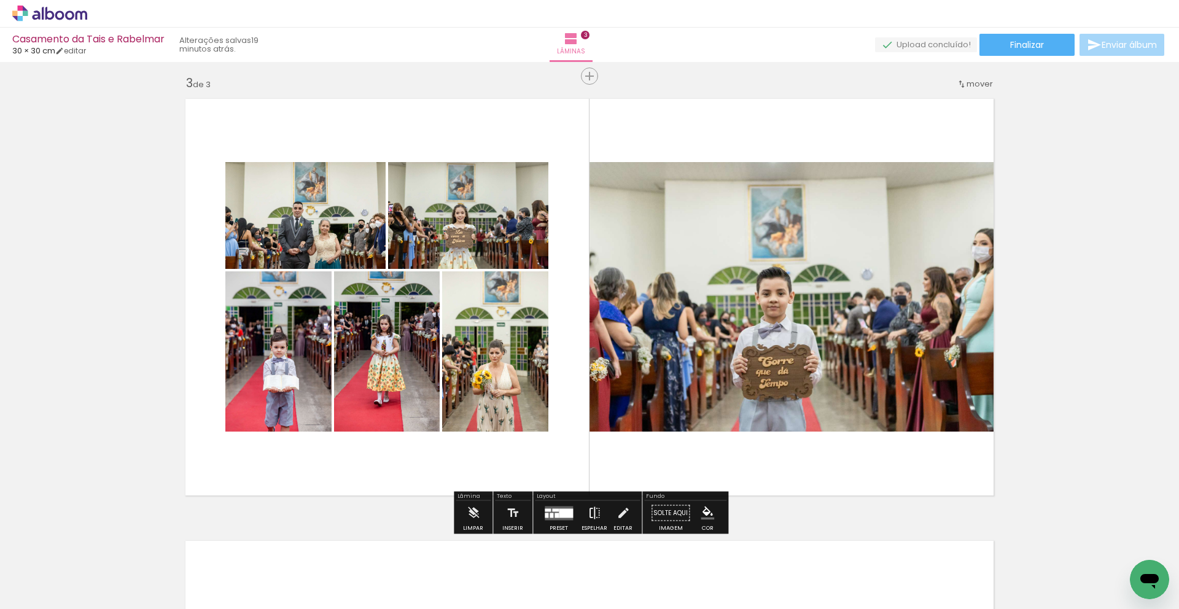
click at [589, 514] on iron-icon at bounding box center [595, 513] width 14 height 25
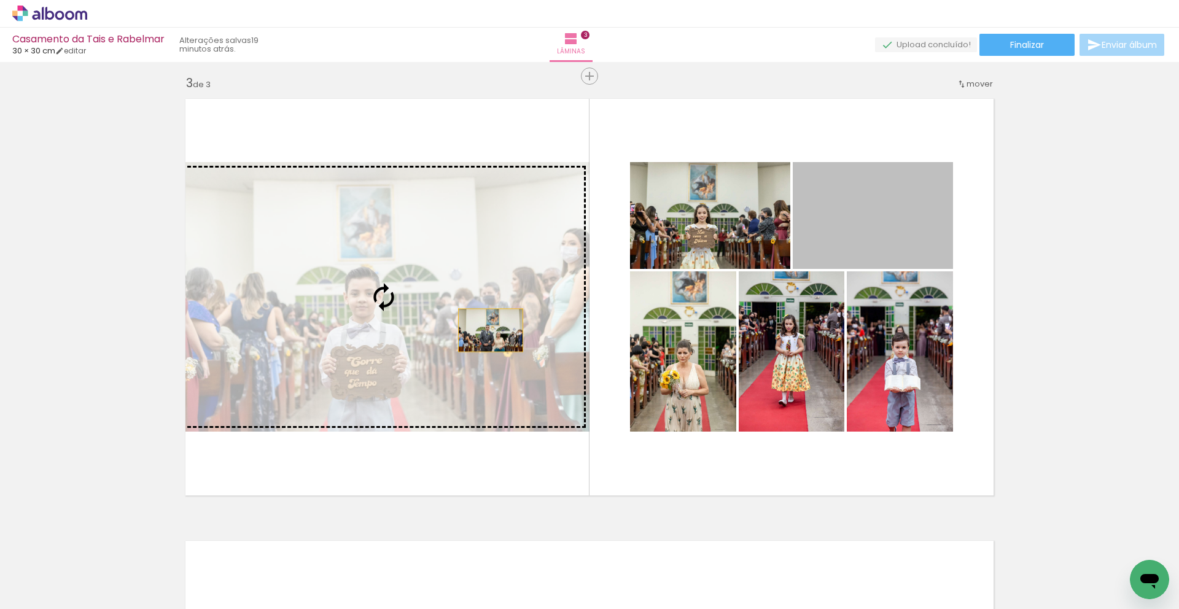
drag, startPoint x: 892, startPoint y: 226, endPoint x: 545, endPoint y: 418, distance: 397.1
click at [0, 0] on slot at bounding box center [0, 0] width 0 height 0
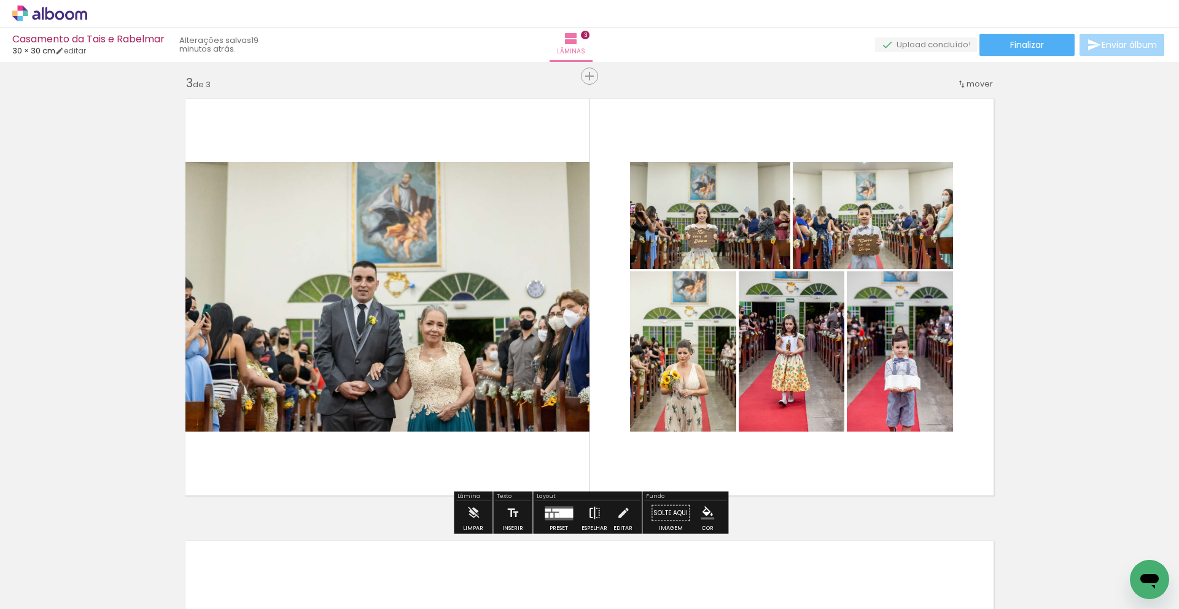
click at [588, 510] on iron-icon at bounding box center [595, 513] width 14 height 25
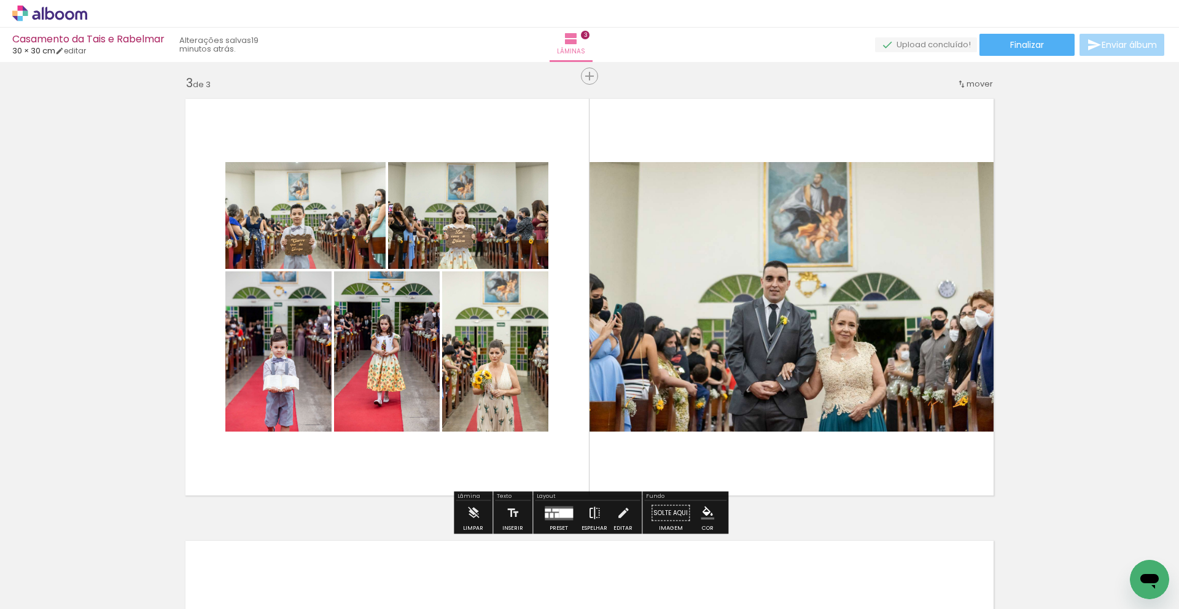
click at [588, 509] on iron-icon at bounding box center [595, 513] width 14 height 25
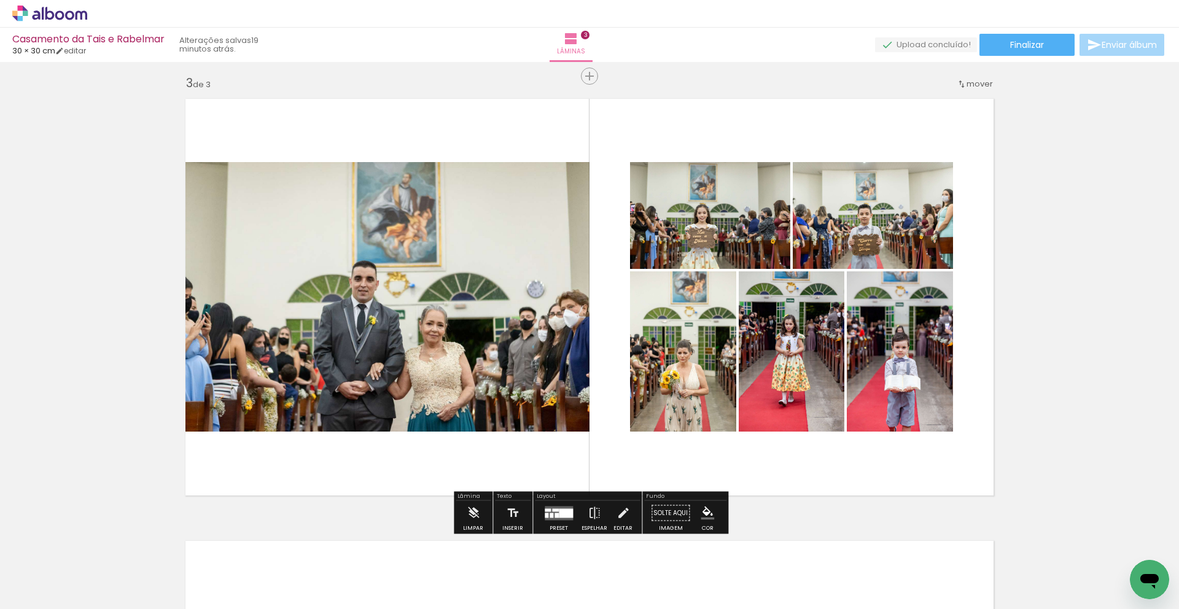
click at [559, 509] on div at bounding box center [566, 512] width 14 height 9
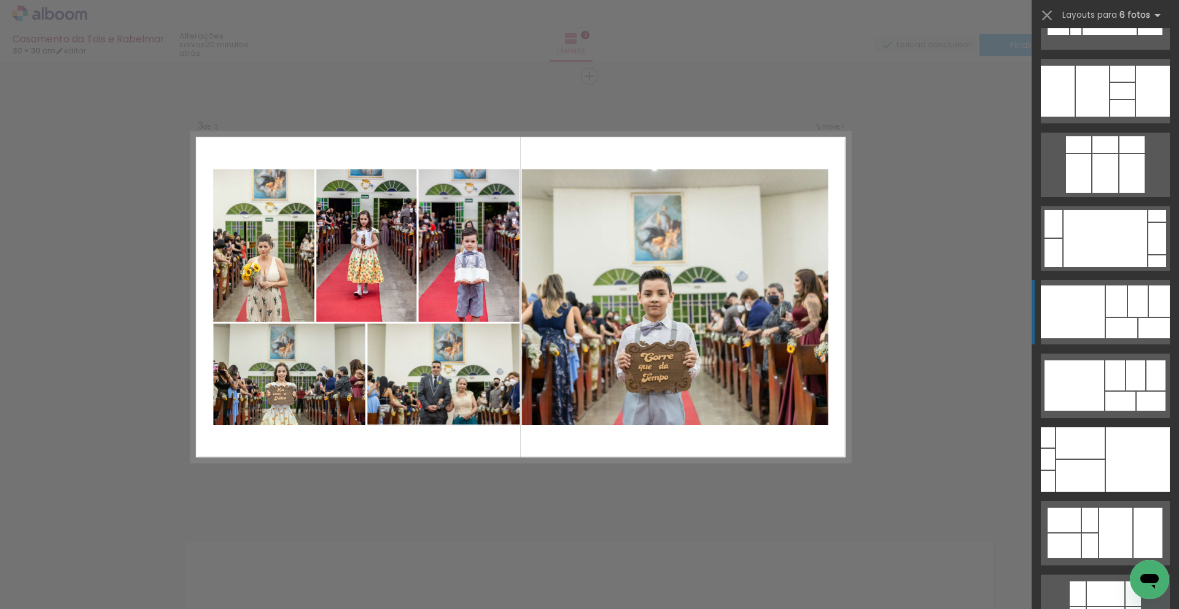
scroll to position [2706, 0]
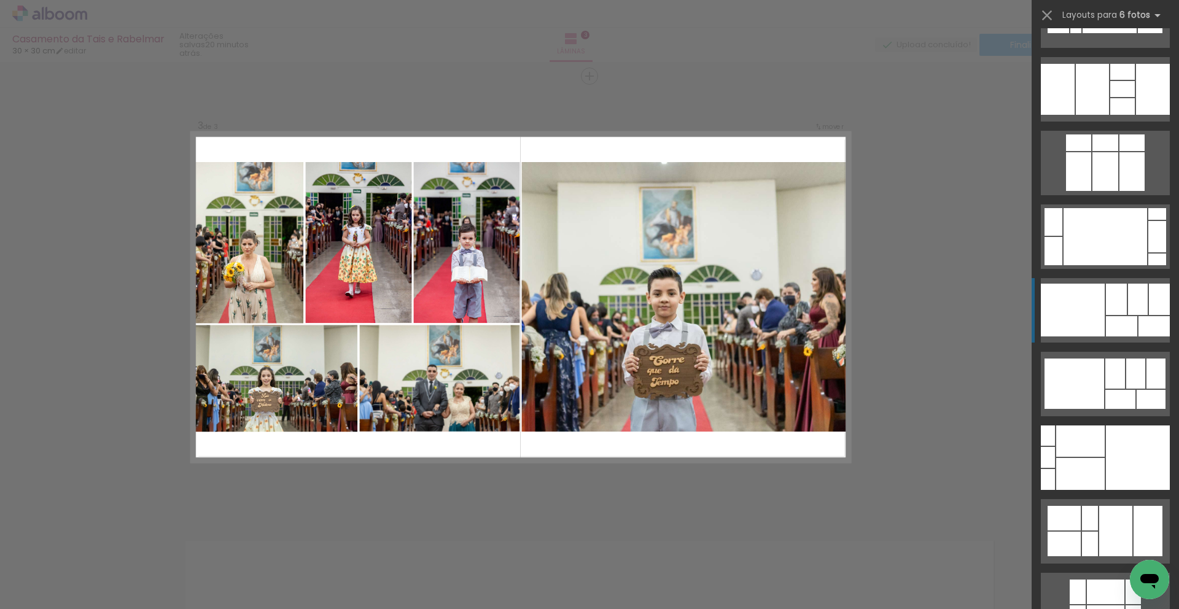
click at [1118, 322] on div at bounding box center [1121, 326] width 31 height 20
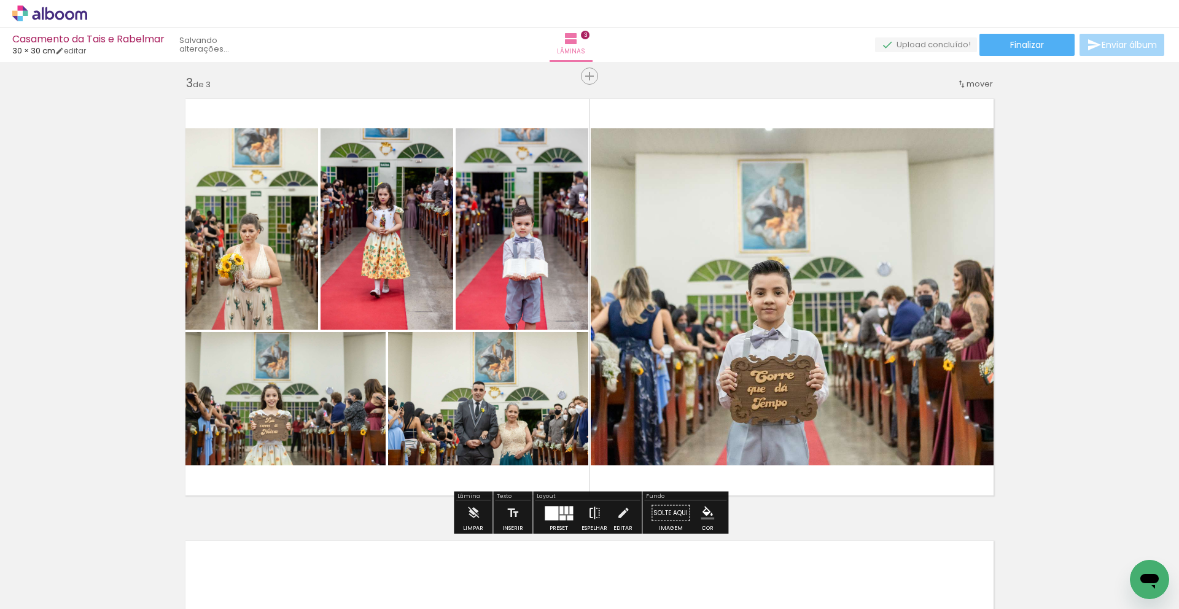
click at [591, 516] on iron-icon at bounding box center [595, 513] width 14 height 25
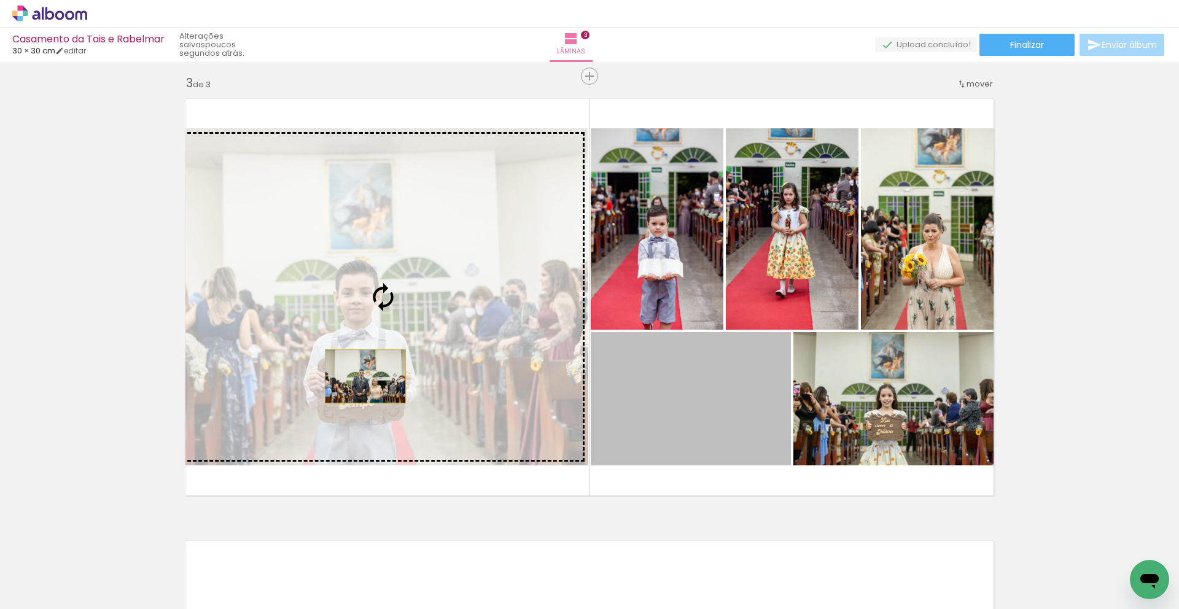
drag, startPoint x: 458, startPoint y: 392, endPoint x: 367, endPoint y: 375, distance: 93.0
click at [0, 0] on slot at bounding box center [0, 0] width 0 height 0
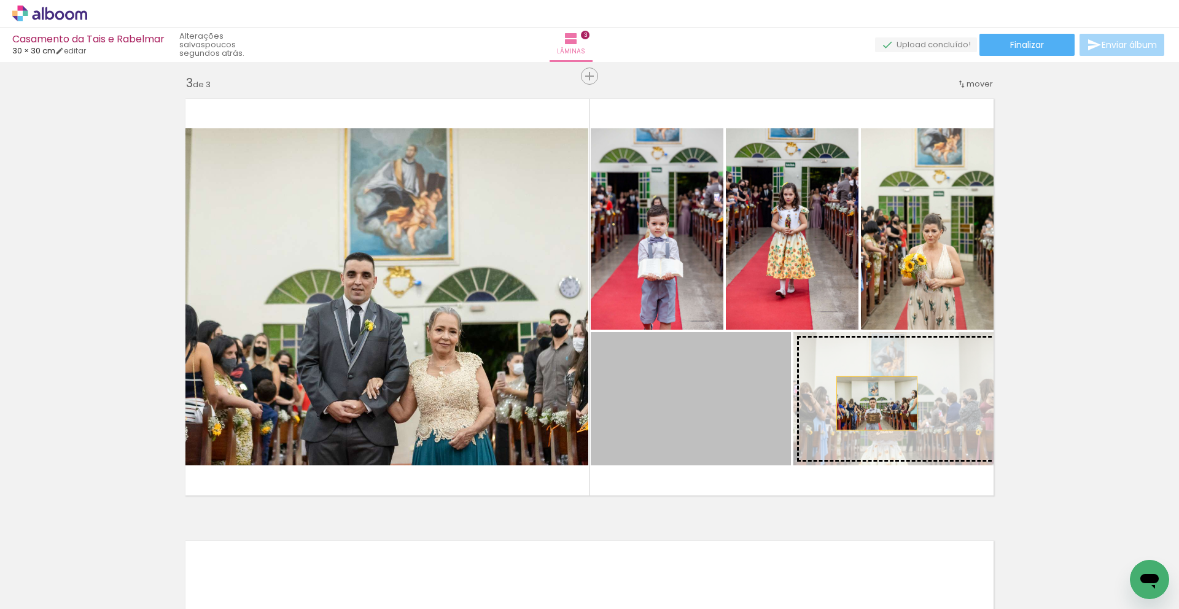
drag, startPoint x: 744, startPoint y: 409, endPoint x: 918, endPoint y: 410, distance: 173.8
click at [0, 0] on slot at bounding box center [0, 0] width 0 height 0
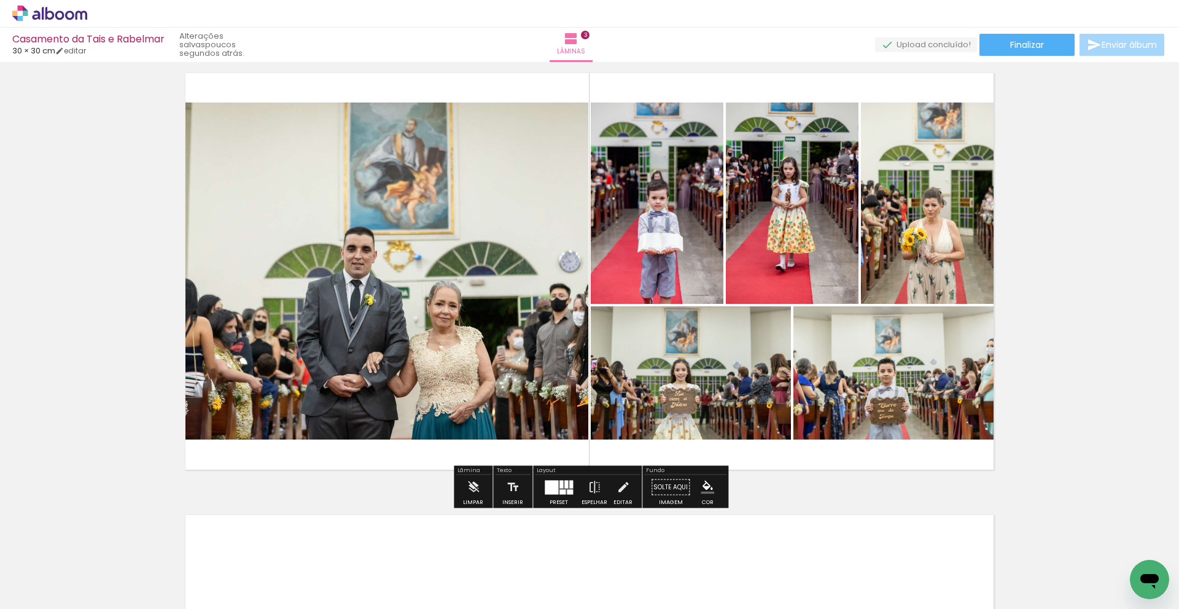
scroll to position [920, 0]
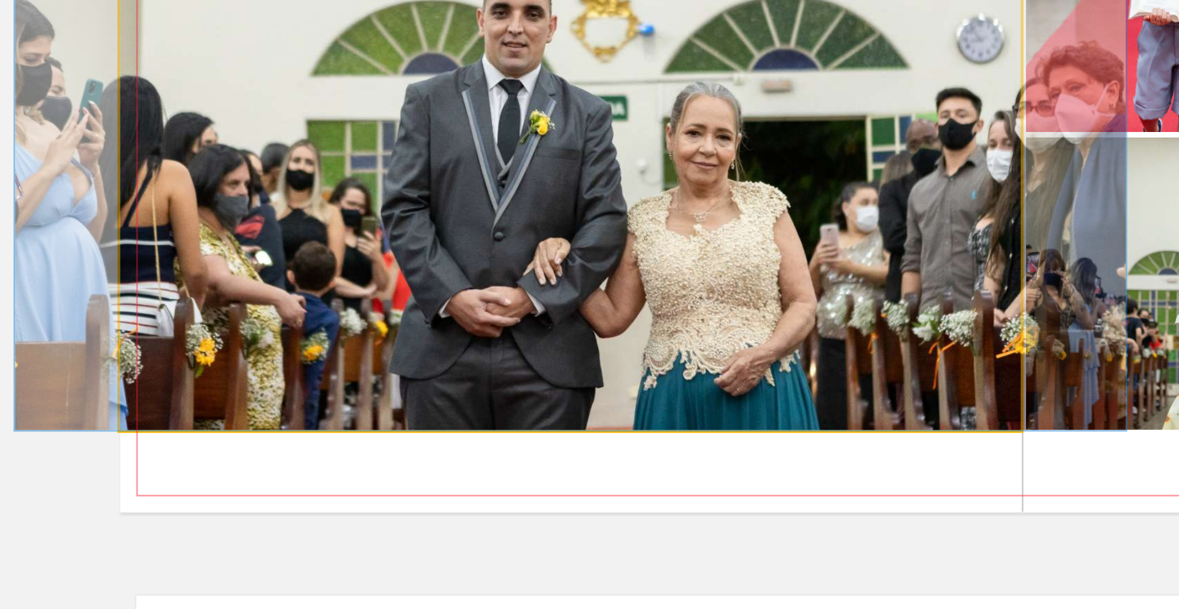
click at [374, 412] on quentale-photo at bounding box center [383, 267] width 410 height 337
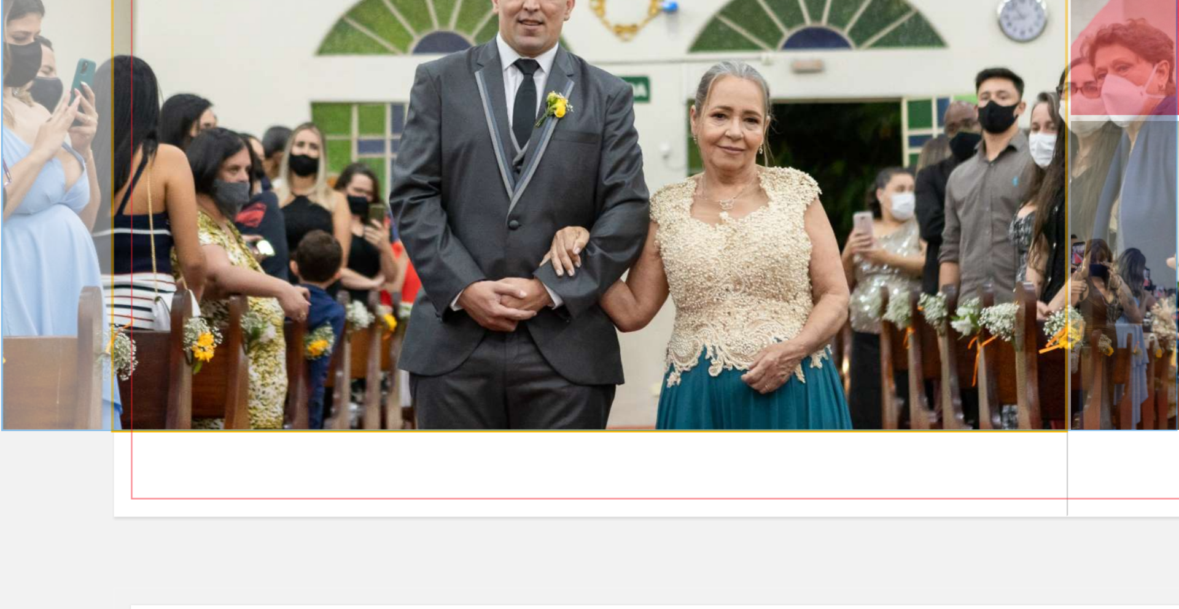
click at [370, 413] on quentale-photo at bounding box center [383, 267] width 410 height 337
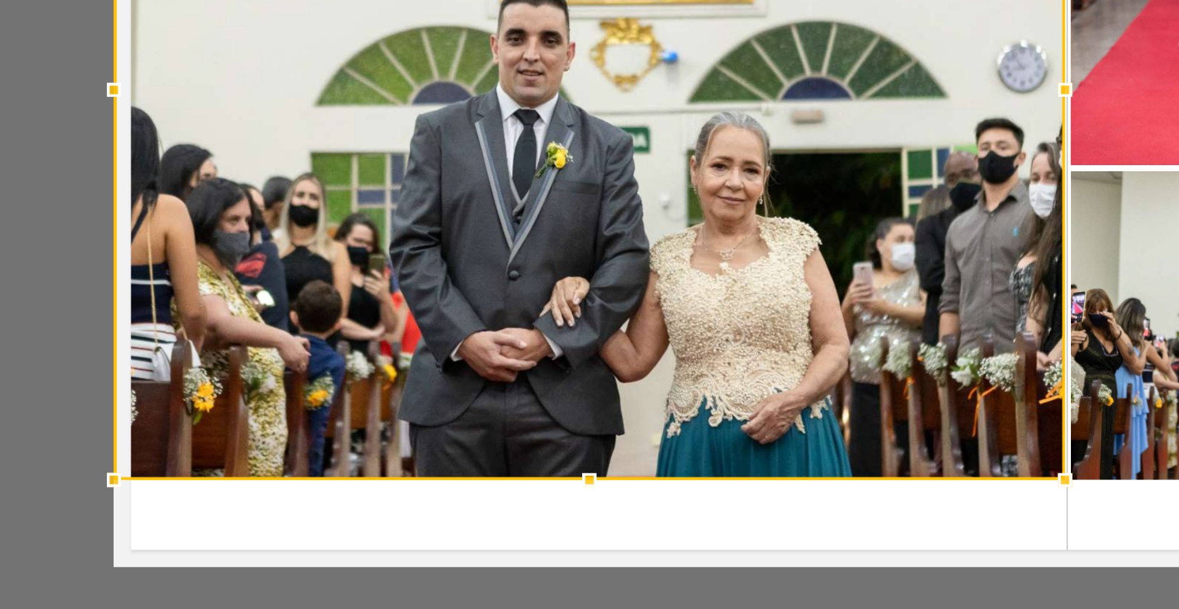
scroll to position [890, 0]
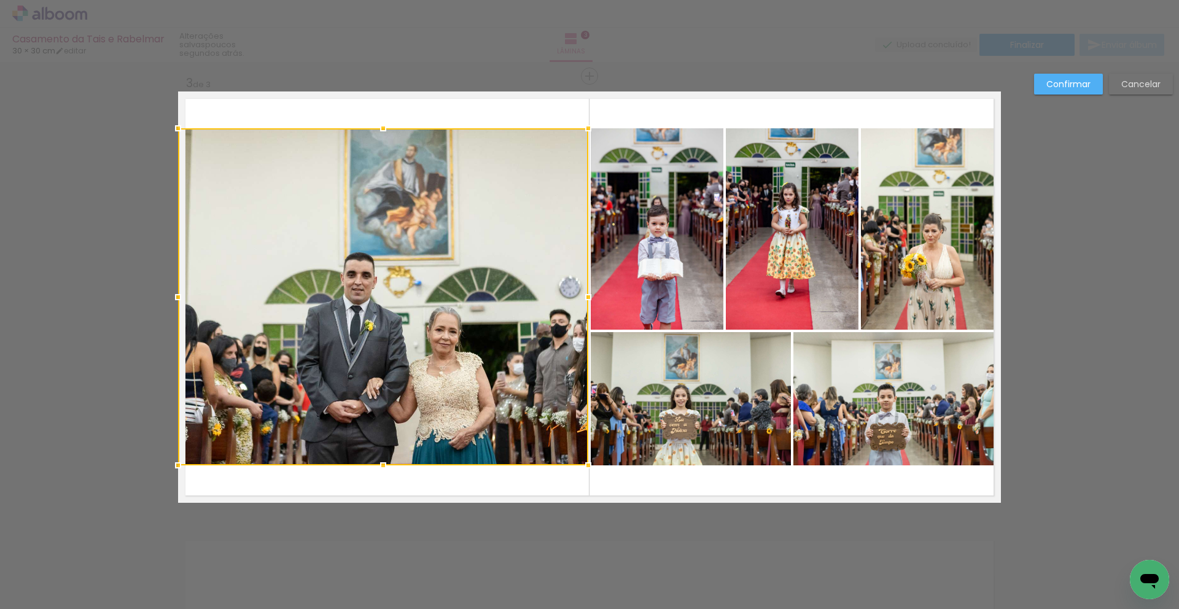
click at [1157, 359] on div "Confirmar Cancelar" at bounding box center [589, 71] width 1179 height 1798
click at [1090, 346] on div "Confirmar Cancelar" at bounding box center [589, 71] width 1179 height 1798
click at [0, 0] on slot "Cancelar" at bounding box center [0, 0] width 0 height 0
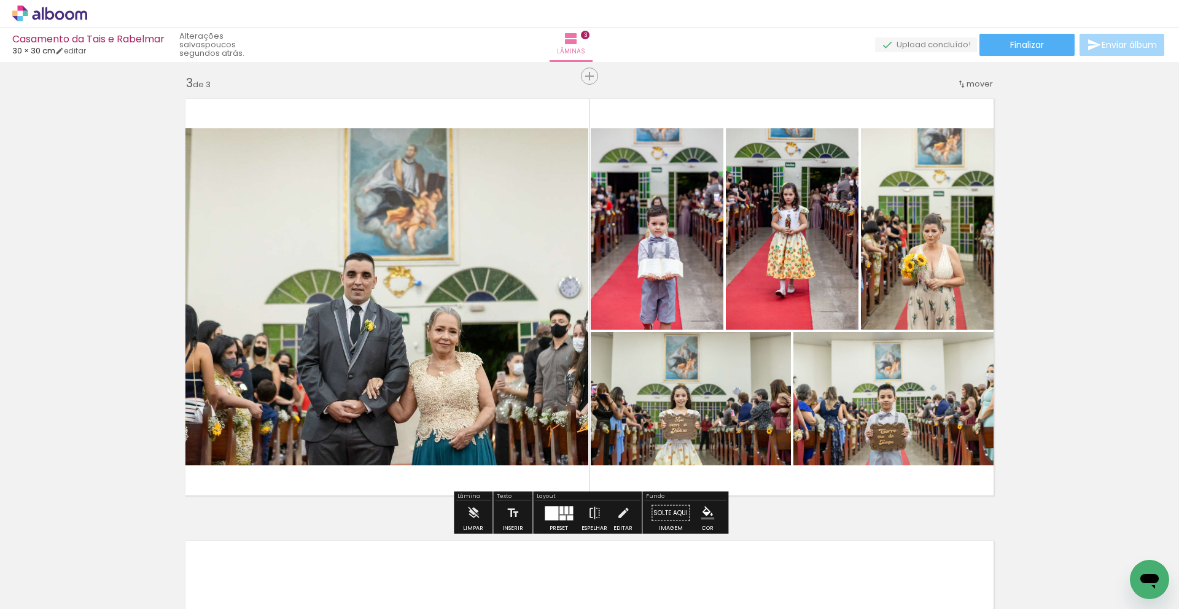
click at [1050, 389] on div "Inserir lâmina 1 de 3 Inserir lâmina 2 de 3 Inserir lâmina 3 de 3" at bounding box center [589, 60] width 1179 height 1769
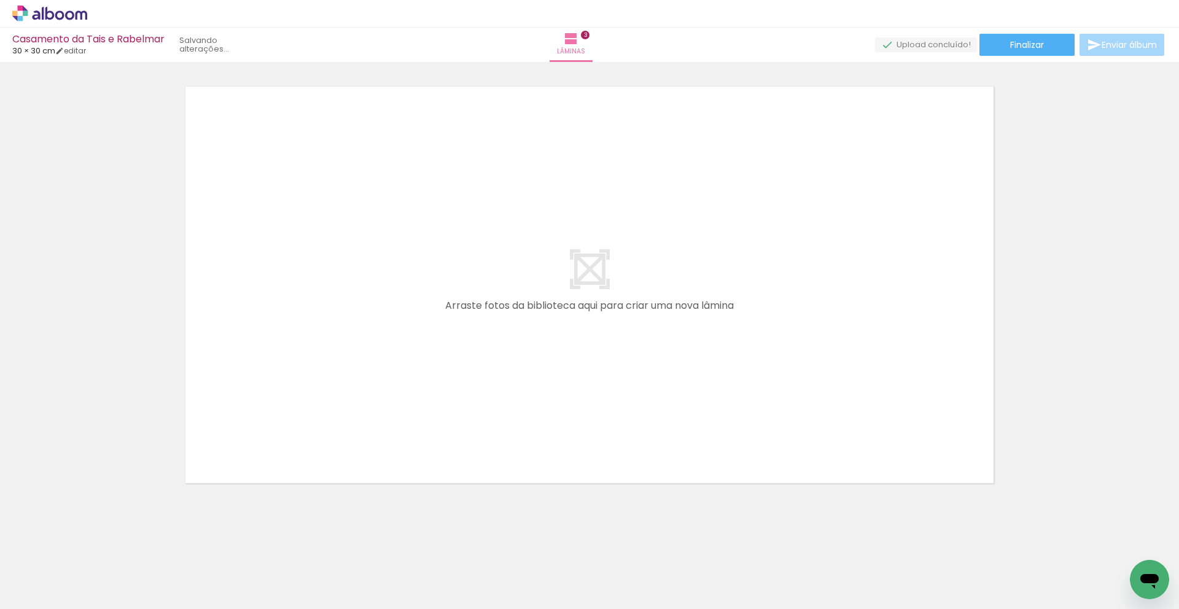
scroll to position [0, 95]
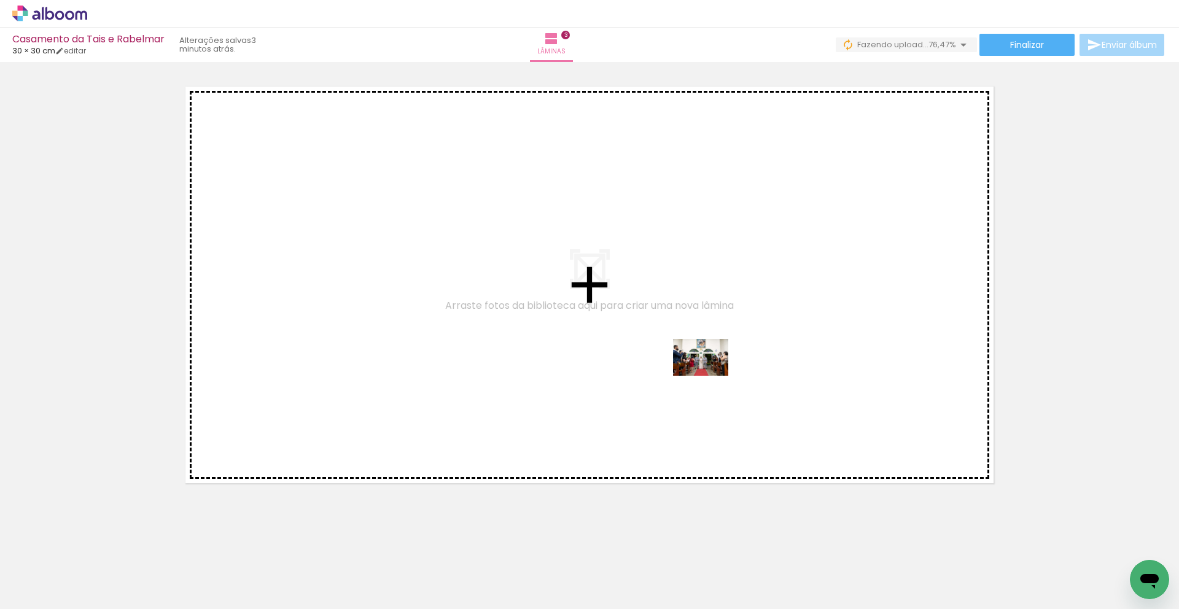
drag, startPoint x: 903, startPoint y: 560, endPoint x: 995, endPoint y: 565, distance: 92.8
click at [710, 377] on quentale-workspace at bounding box center [589, 304] width 1179 height 609
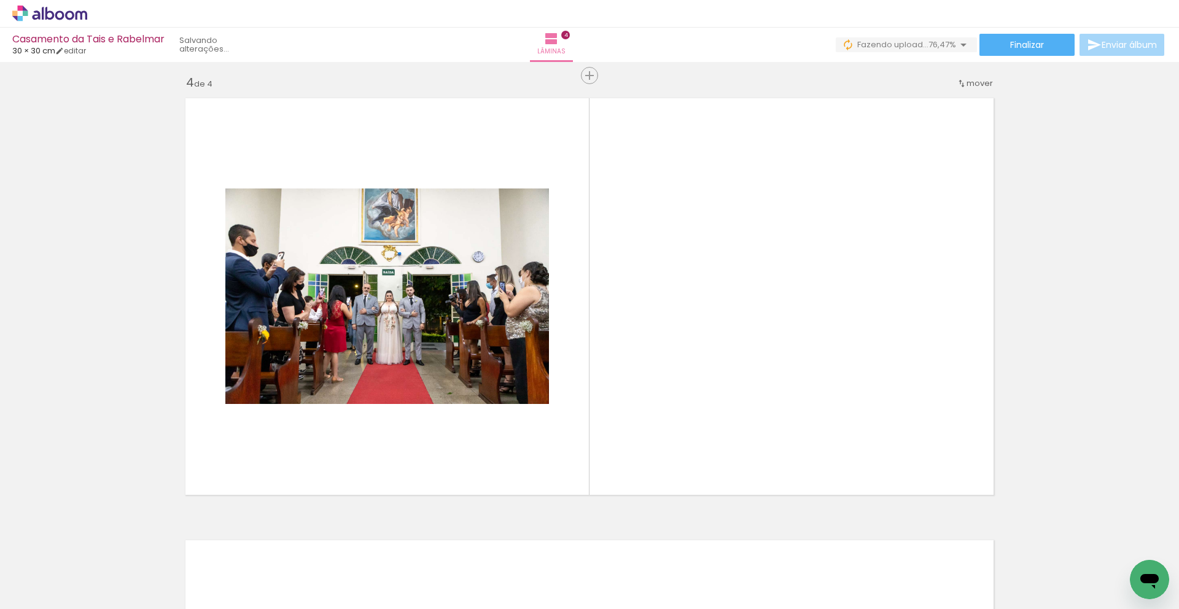
scroll to position [1332, 0]
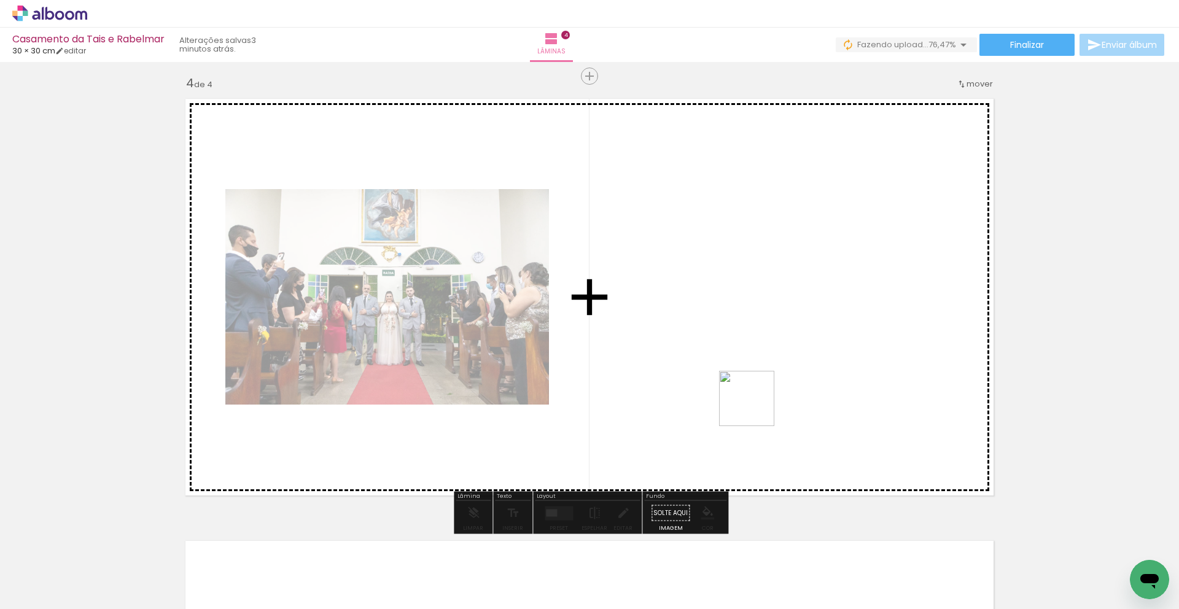
click at [756, 408] on quentale-workspace at bounding box center [589, 304] width 1179 height 609
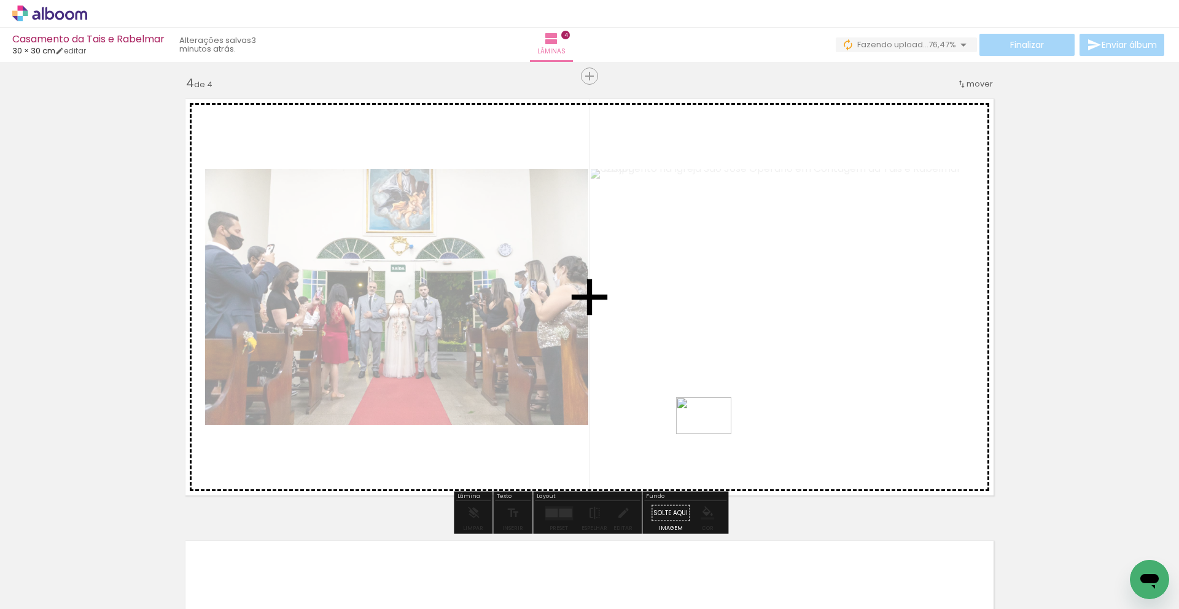
drag, startPoint x: 1054, startPoint y: 577, endPoint x: 720, endPoint y: 440, distance: 361.0
click at [713, 437] on quentale-workspace at bounding box center [589, 304] width 1179 height 609
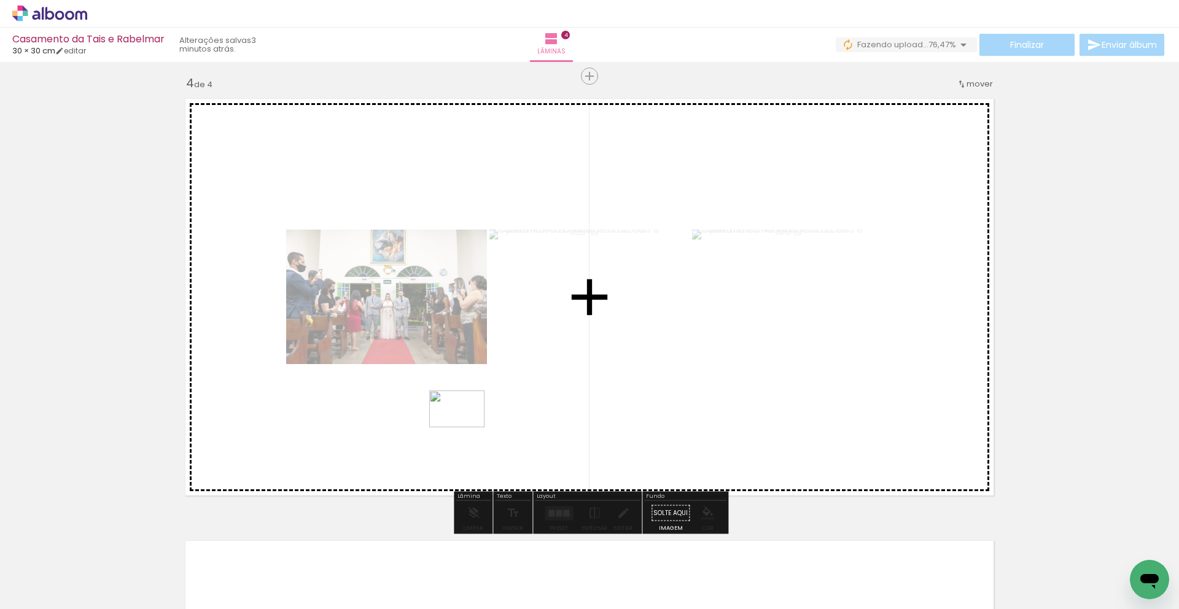
drag, startPoint x: 1116, startPoint y: 575, endPoint x: 466, endPoint y: 427, distance: 666.2
click at [466, 427] on quentale-workspace at bounding box center [589, 304] width 1179 height 609
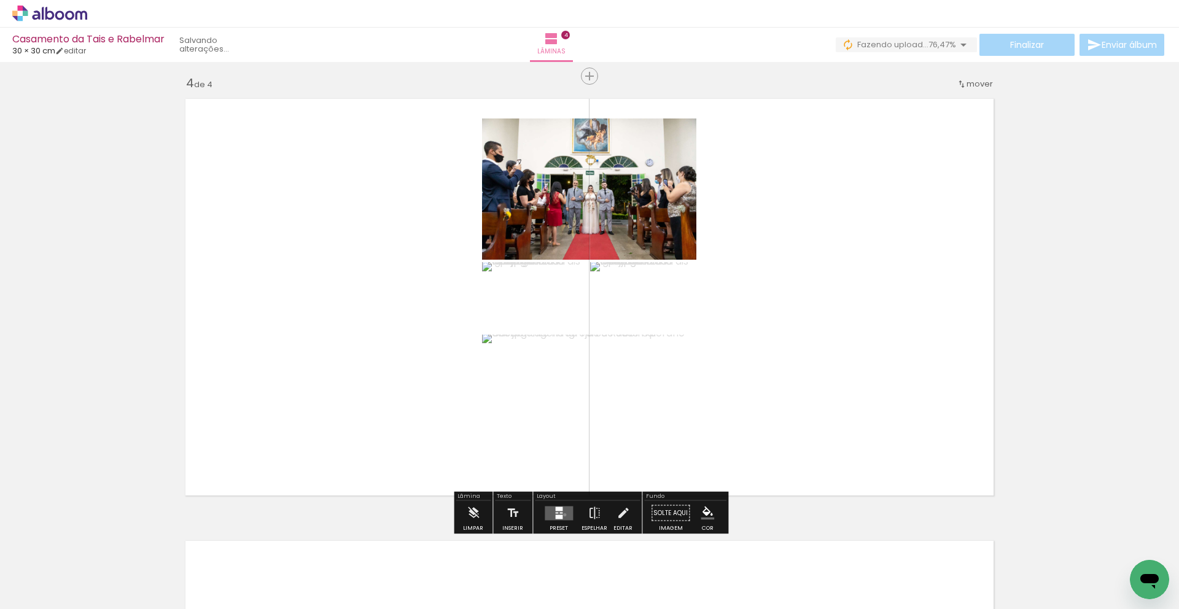
click at [562, 514] on quentale-layouter at bounding box center [559, 513] width 28 height 14
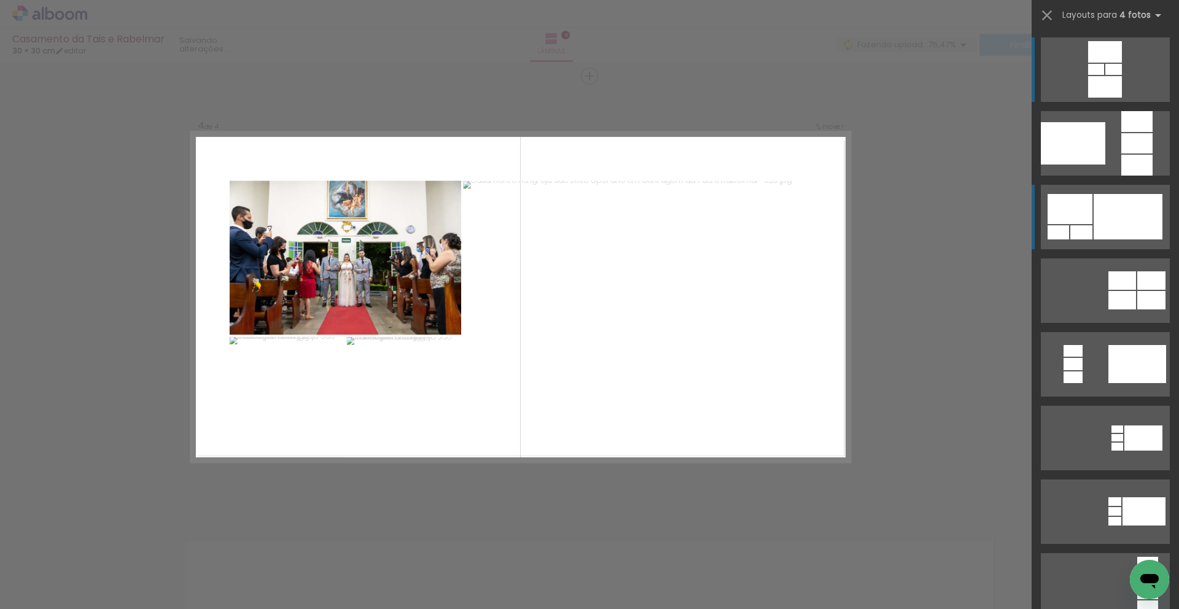
click at [1109, 234] on div at bounding box center [1127, 216] width 69 height 45
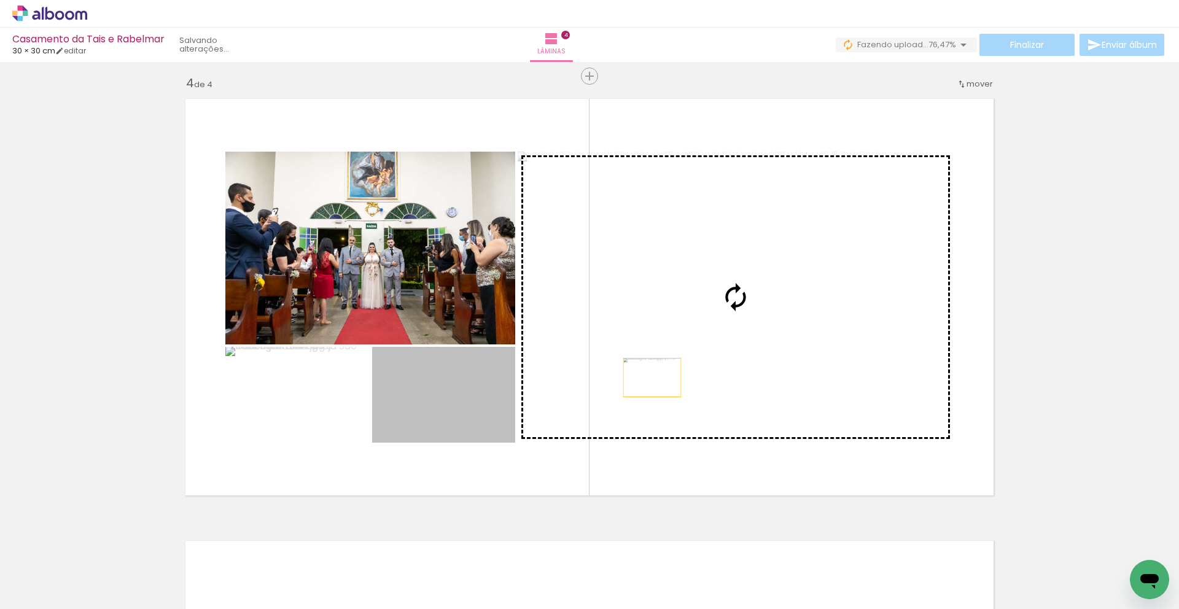
drag, startPoint x: 459, startPoint y: 416, endPoint x: 783, endPoint y: 490, distance: 331.8
click at [0, 0] on slot at bounding box center [0, 0] width 0 height 0
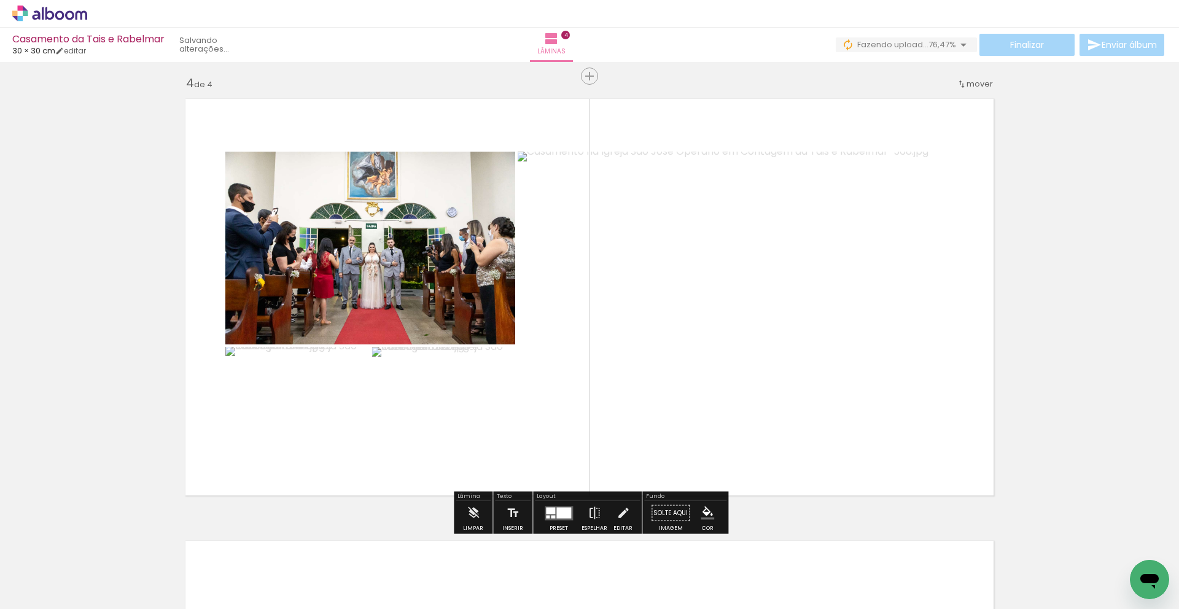
click at [455, 317] on quentale-photo at bounding box center [370, 248] width 290 height 193
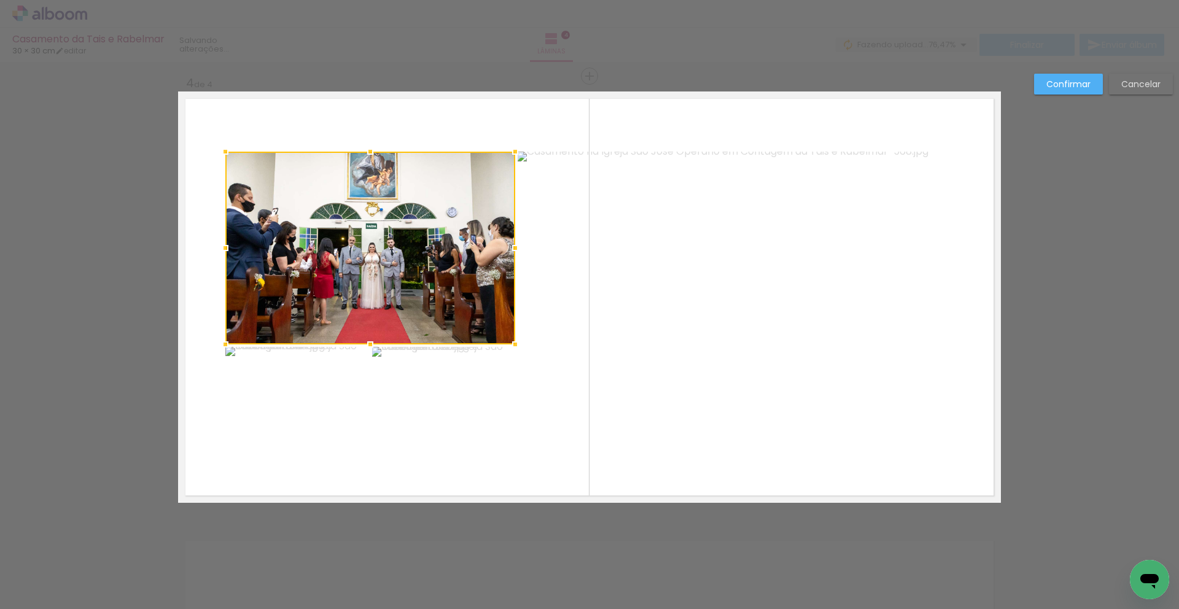
drag, startPoint x: 504, startPoint y: 483, endPoint x: 510, endPoint y: 480, distance: 6.3
click at [505, 482] on quentale-layouter at bounding box center [589, 296] width 823 height 411
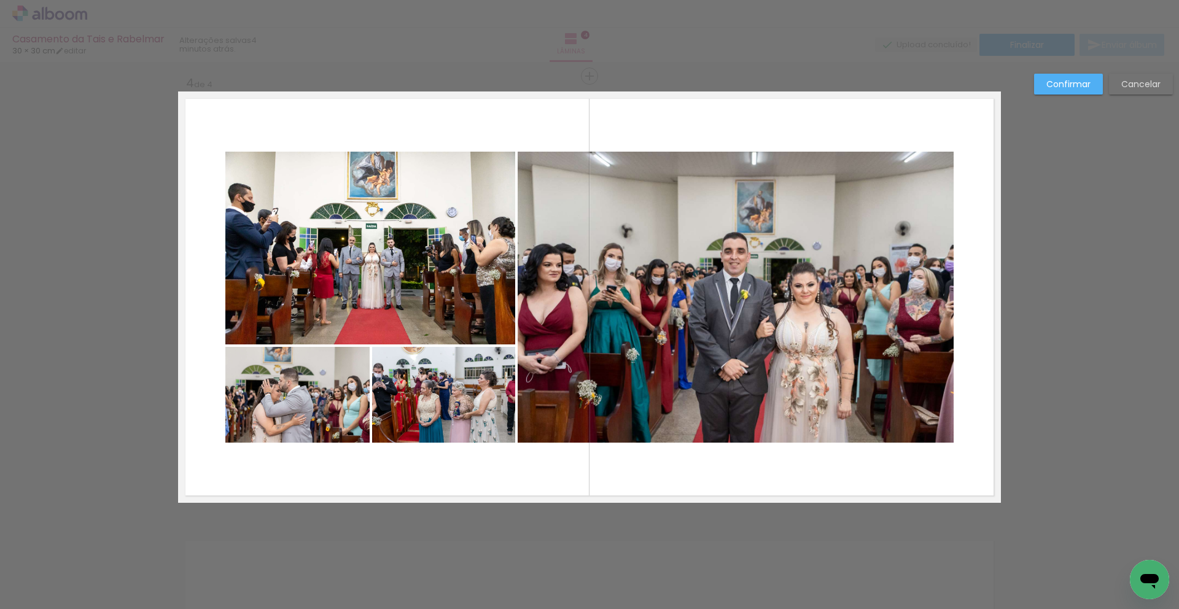
scroll to position [1333, 0]
click at [712, 348] on album-spread "4 de 4" at bounding box center [589, 296] width 823 height 411
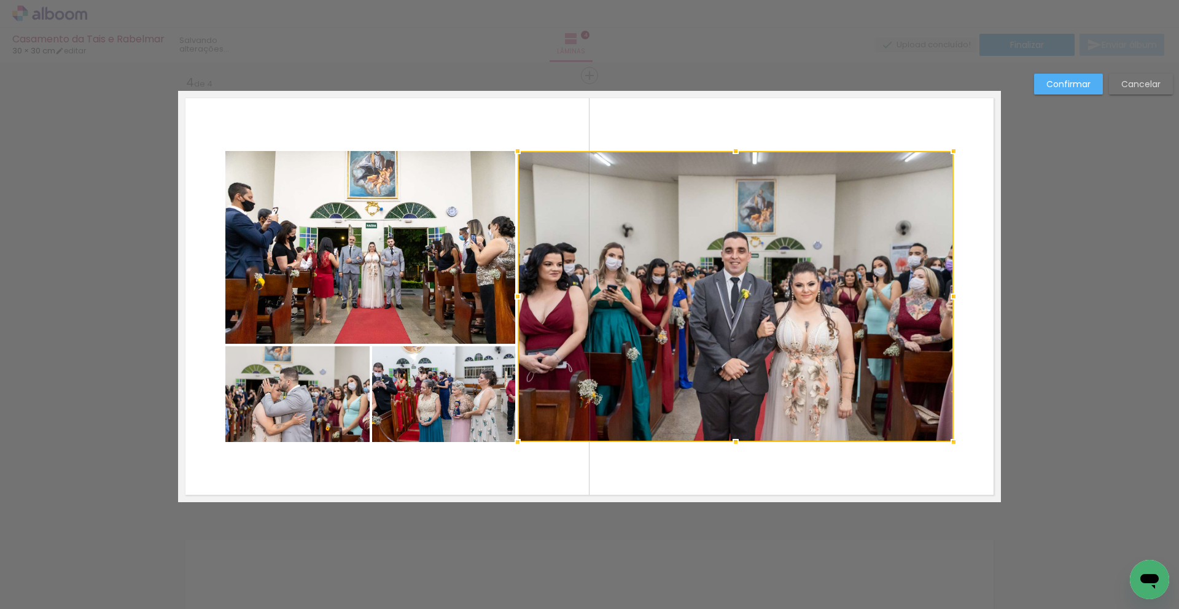
click at [0, 0] on slot "Confirmar" at bounding box center [0, 0] width 0 height 0
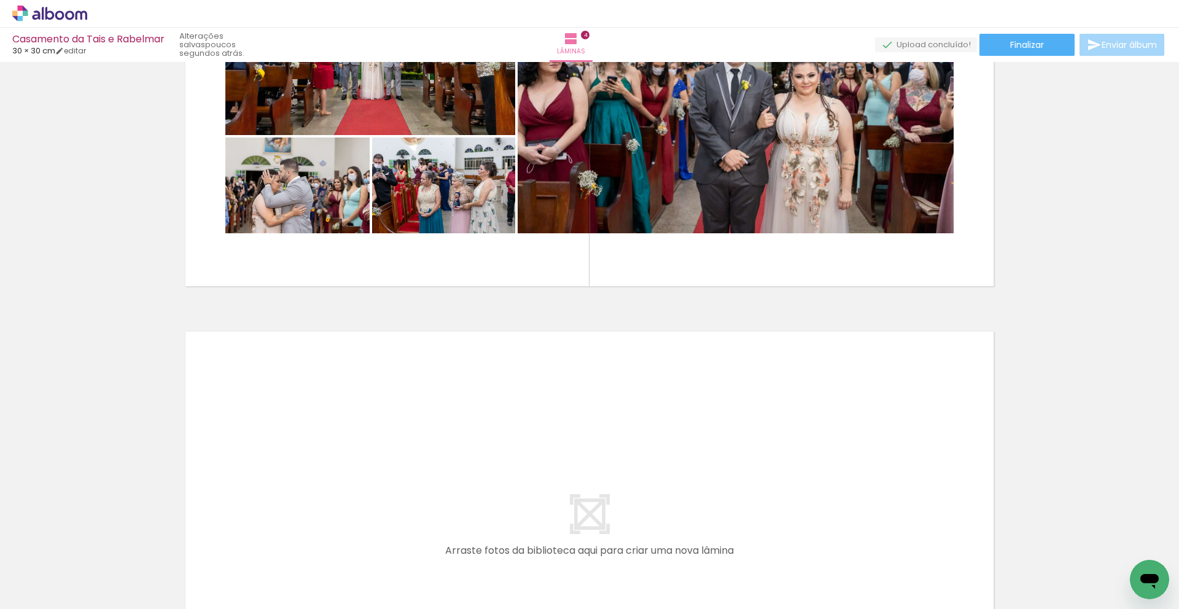
scroll to position [0, 438]
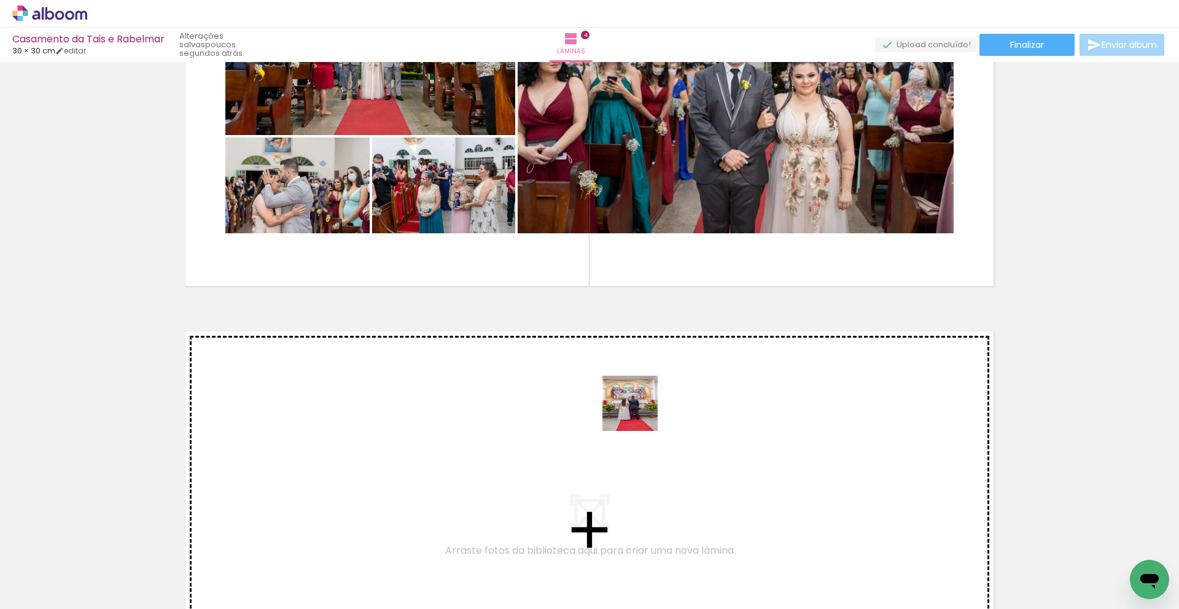
drag, startPoint x: 731, startPoint y: 465, endPoint x: 637, endPoint y: 413, distance: 107.2
click at [637, 413] on quentale-workspace at bounding box center [589, 304] width 1179 height 609
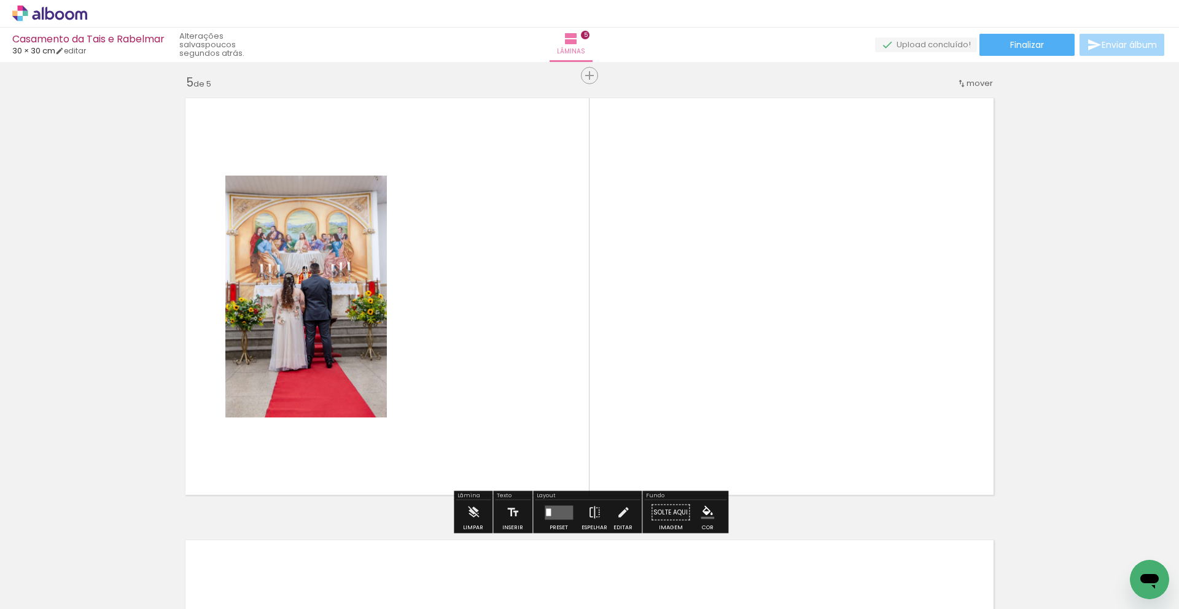
scroll to position [1777, 0]
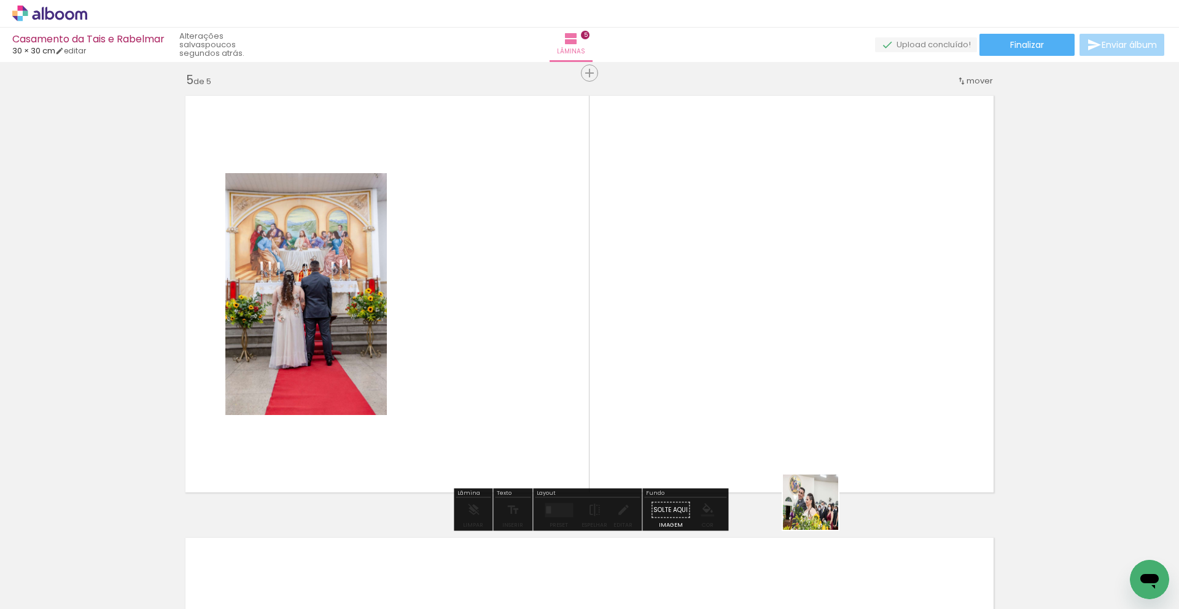
click at [555, 376] on quentale-workspace at bounding box center [589, 304] width 1179 height 609
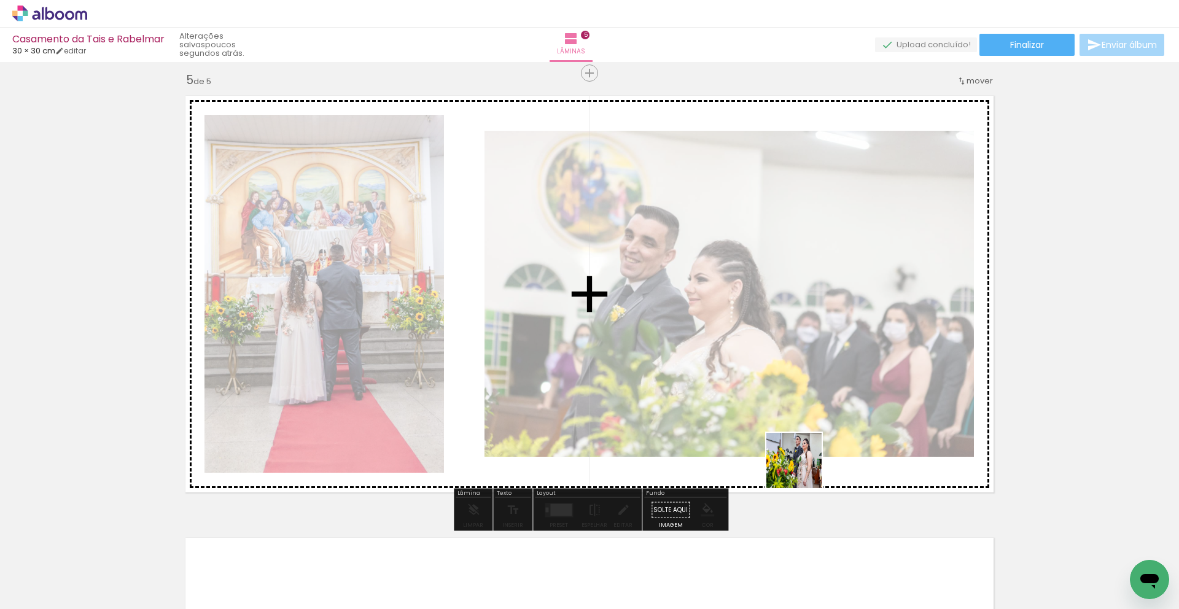
drag, startPoint x: 803, startPoint y: 470, endPoint x: 901, endPoint y: 489, distance: 99.5
click at [739, 428] on quentale-workspace at bounding box center [589, 304] width 1179 height 609
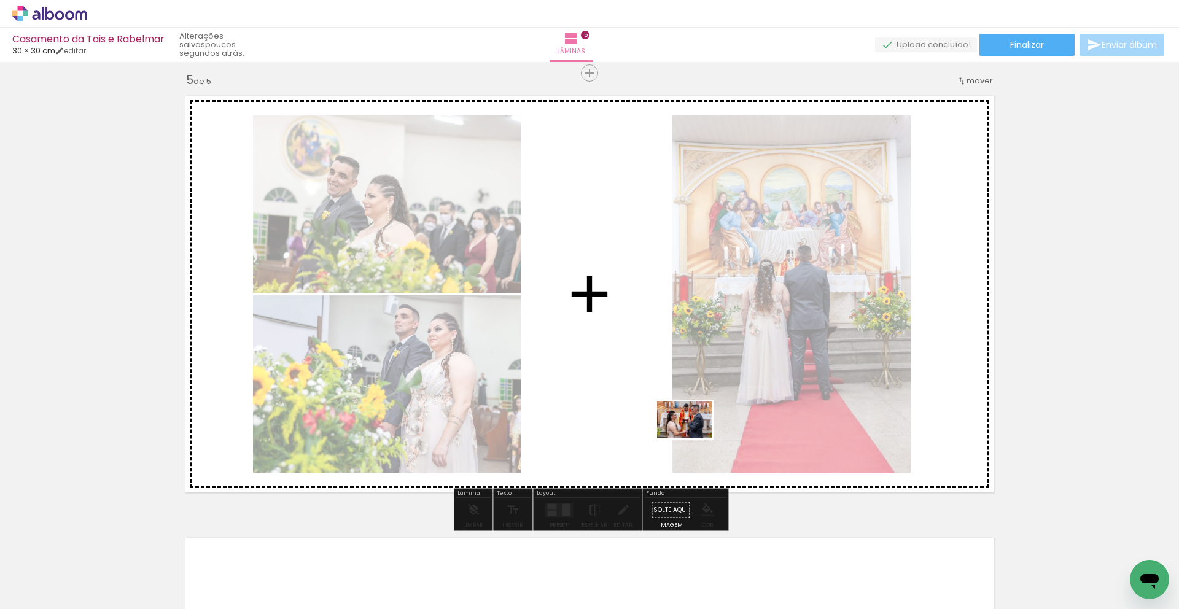
drag, startPoint x: 1041, startPoint y: 549, endPoint x: 702, endPoint y: 437, distance: 356.3
click at [693, 438] on quentale-workspace at bounding box center [589, 304] width 1179 height 609
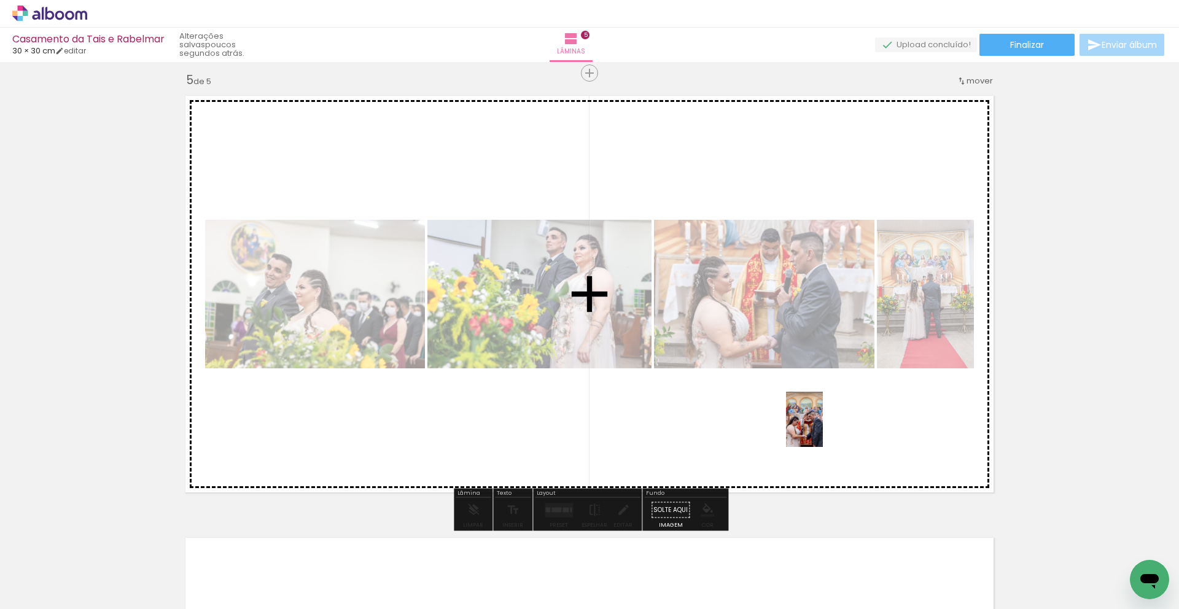
drag, startPoint x: 1133, startPoint y: 553, endPoint x: 823, endPoint y: 429, distance: 333.9
click at [823, 429] on quentale-workspace at bounding box center [589, 304] width 1179 height 609
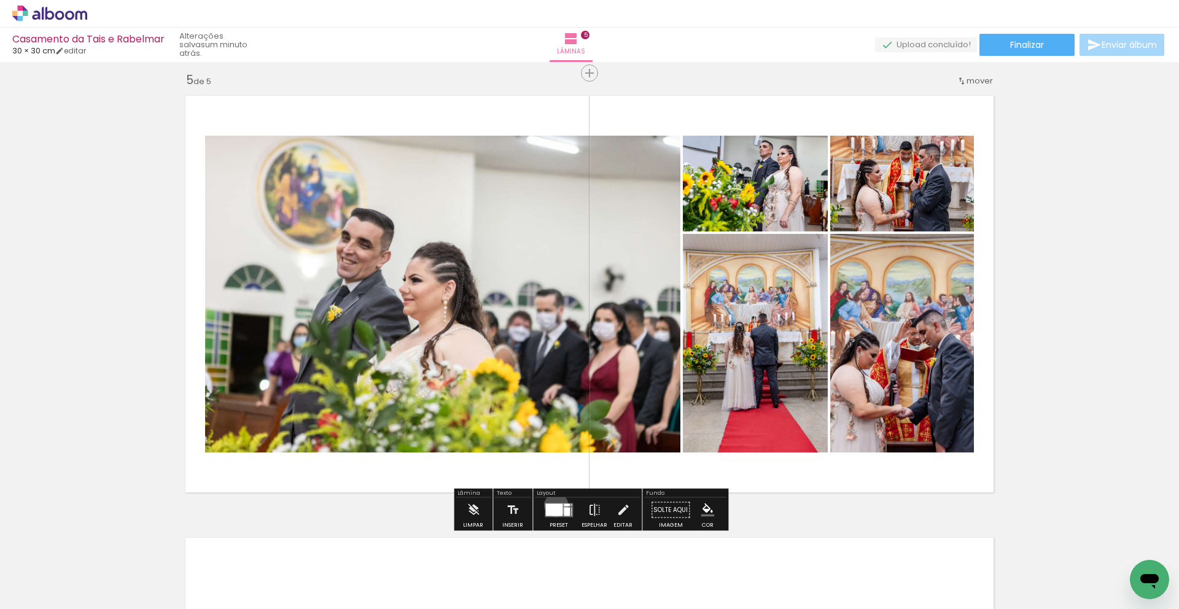
click at [553, 505] on div at bounding box center [553, 509] width 17 height 12
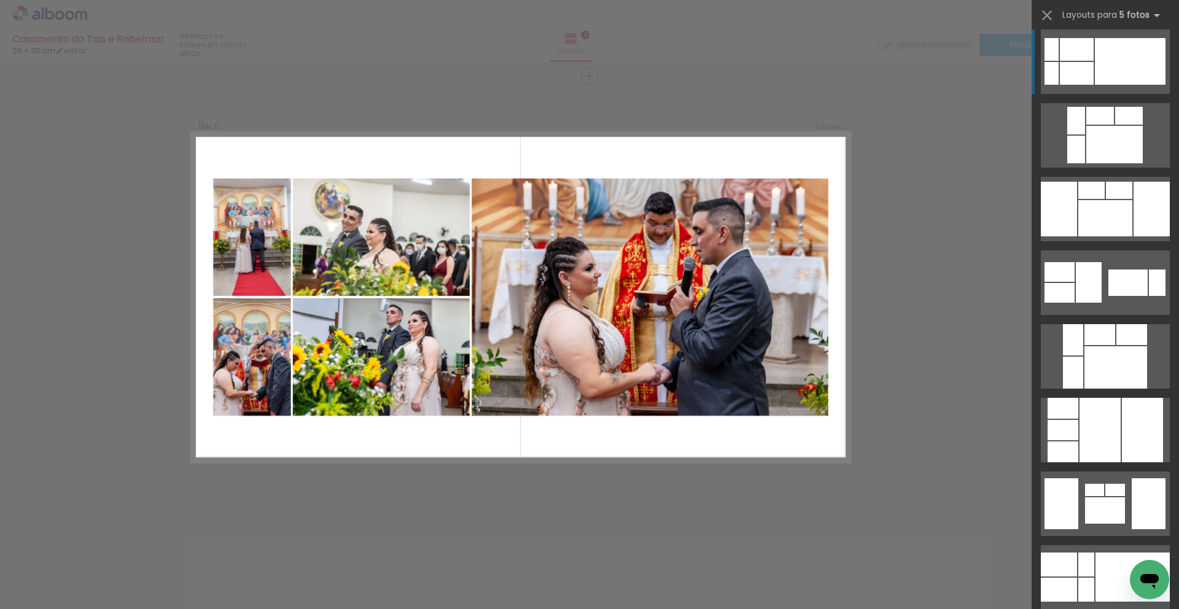
scroll to position [394, 0]
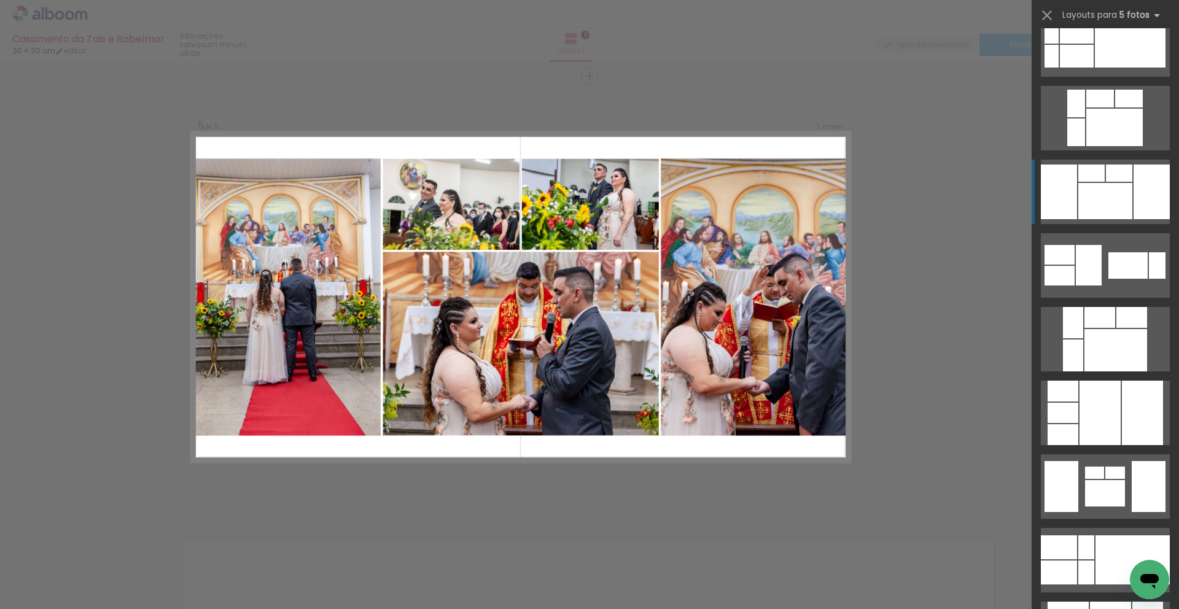
click at [1117, 191] on div at bounding box center [1105, 201] width 54 height 36
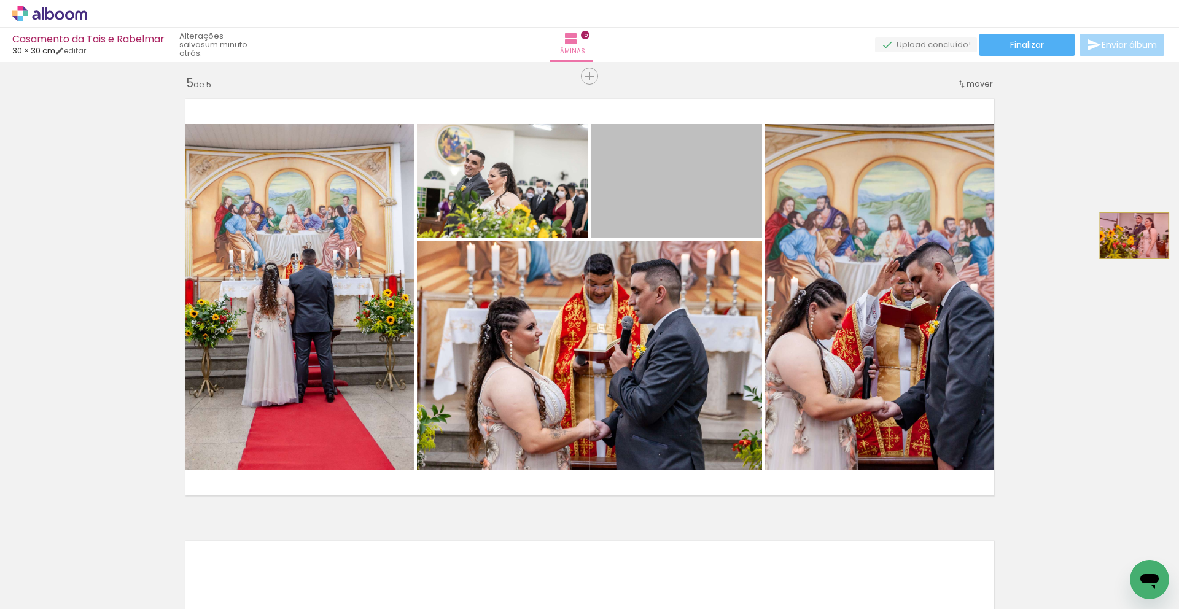
drag, startPoint x: 701, startPoint y: 202, endPoint x: 1112, endPoint y: 253, distance: 414.5
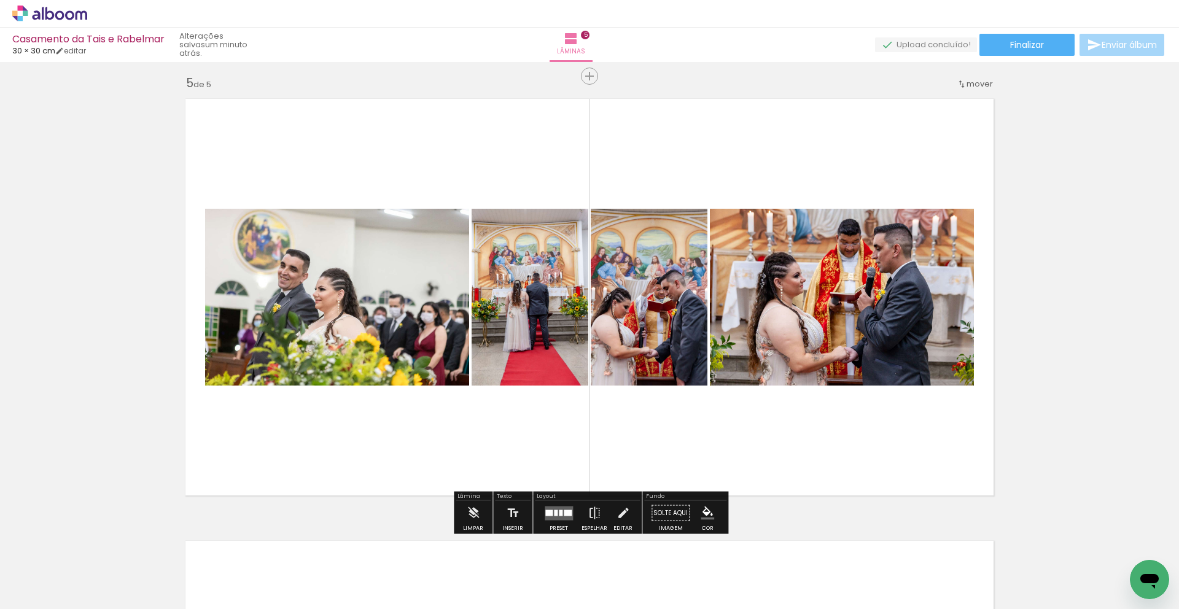
click at [555, 519] on quentale-layouter at bounding box center [559, 513] width 28 height 14
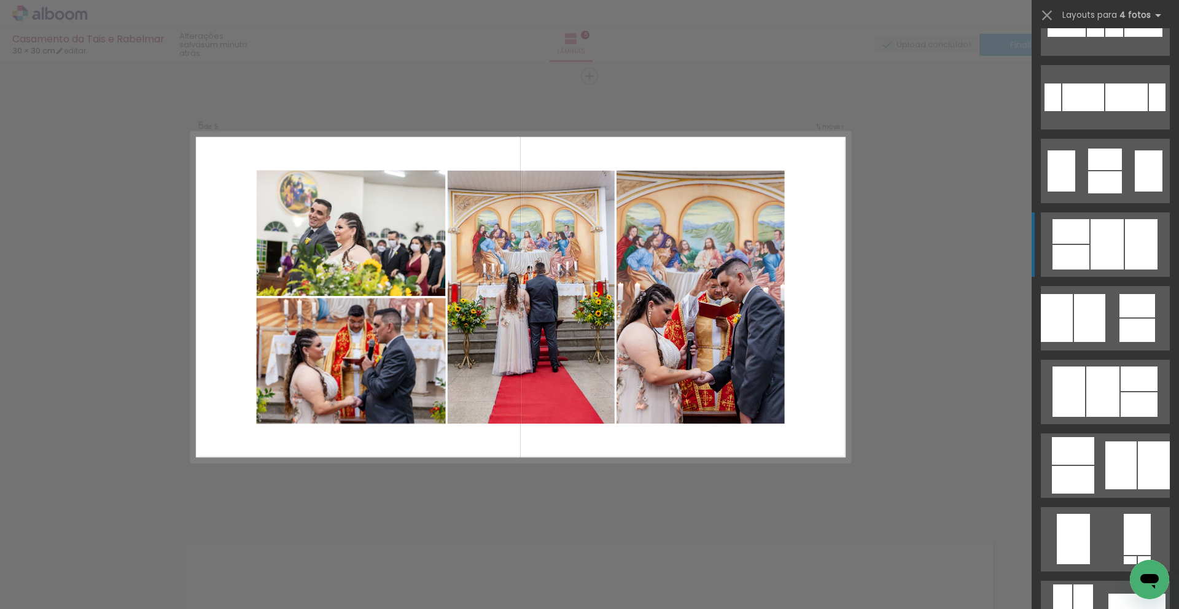
scroll to position [413, 0]
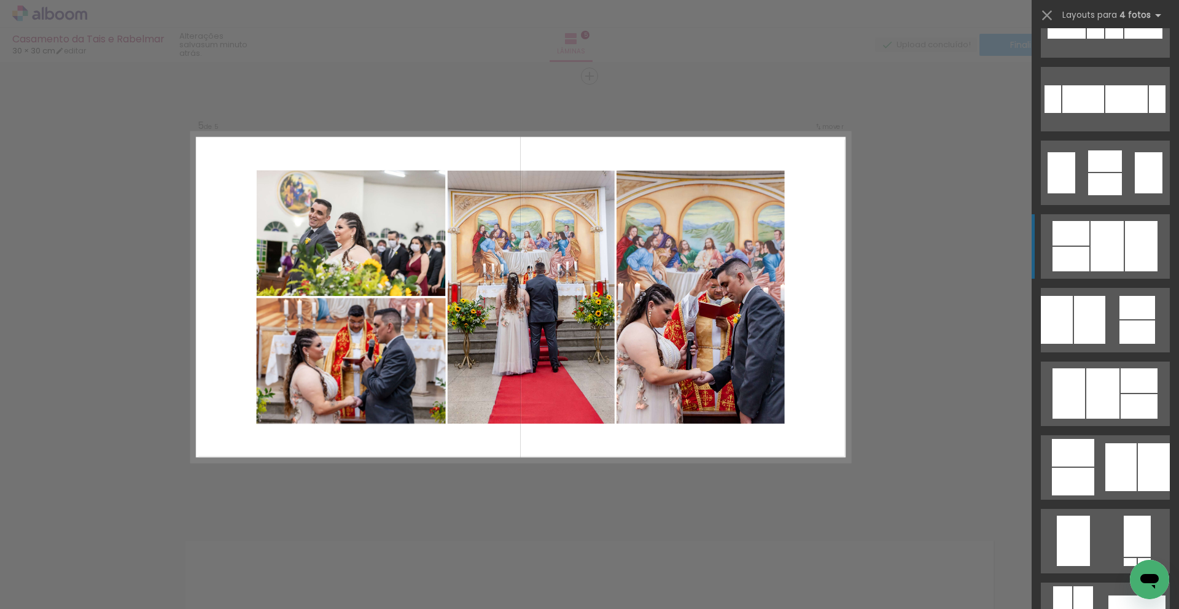
click at [1124, 230] on quentale-layouter at bounding box center [1105, 246] width 129 height 64
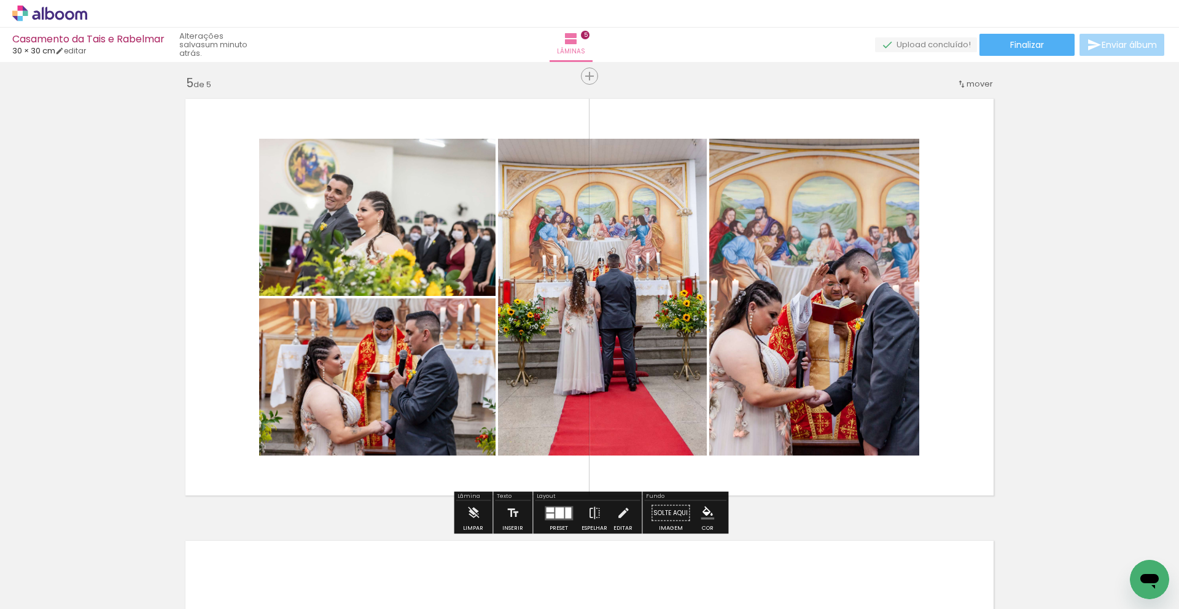
click at [559, 516] on div at bounding box center [559, 512] width 9 height 11
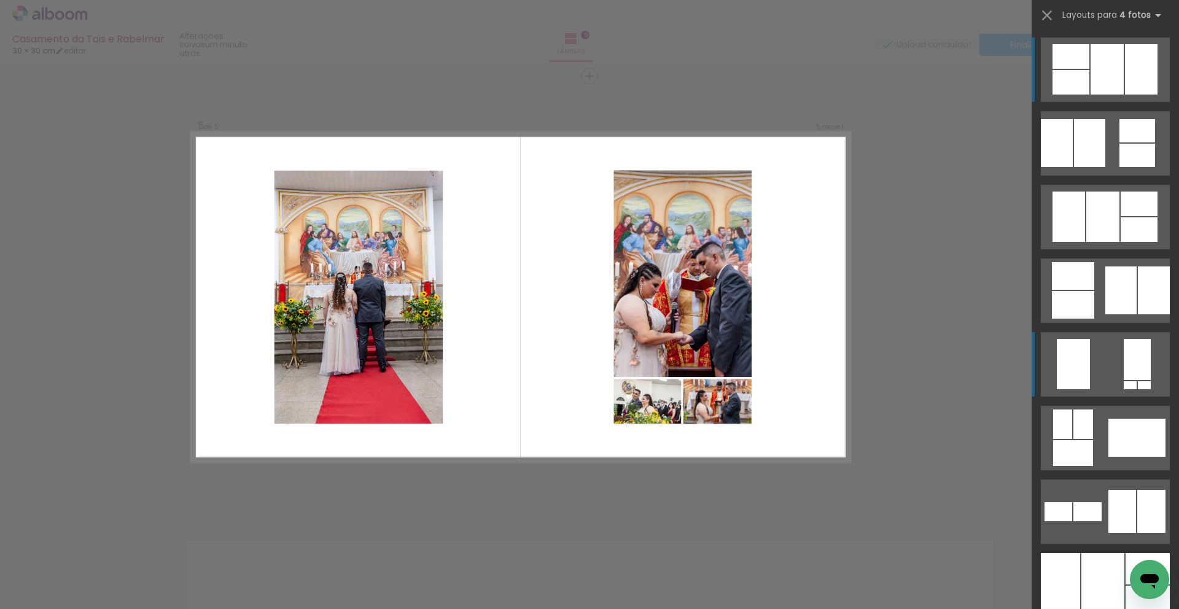
scroll to position [863, 0]
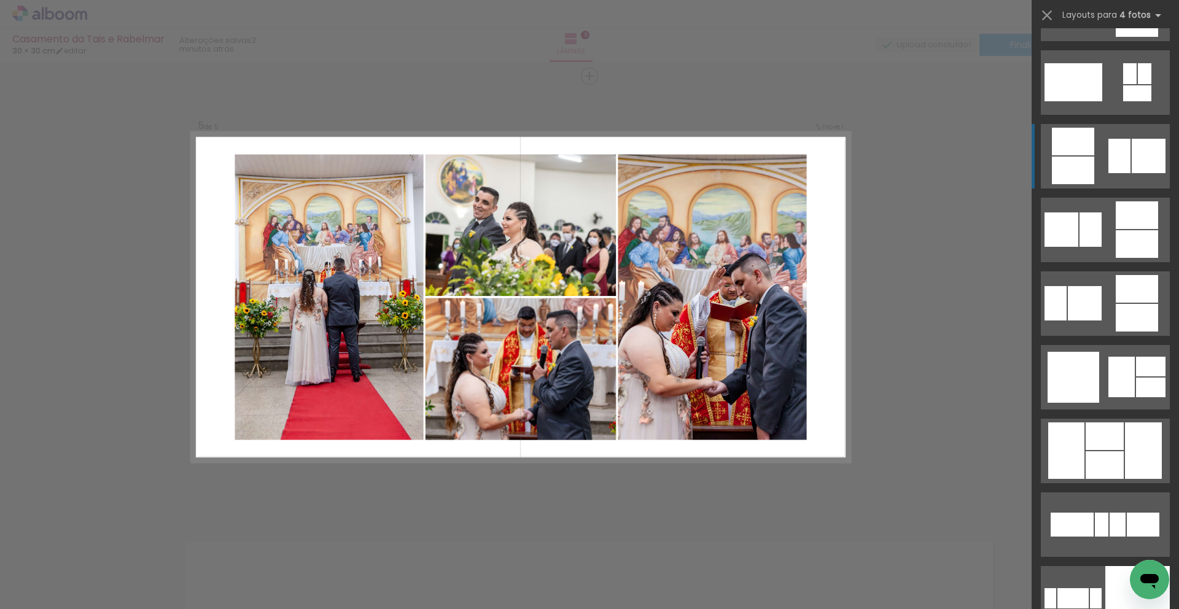
scroll to position [3304, 0]
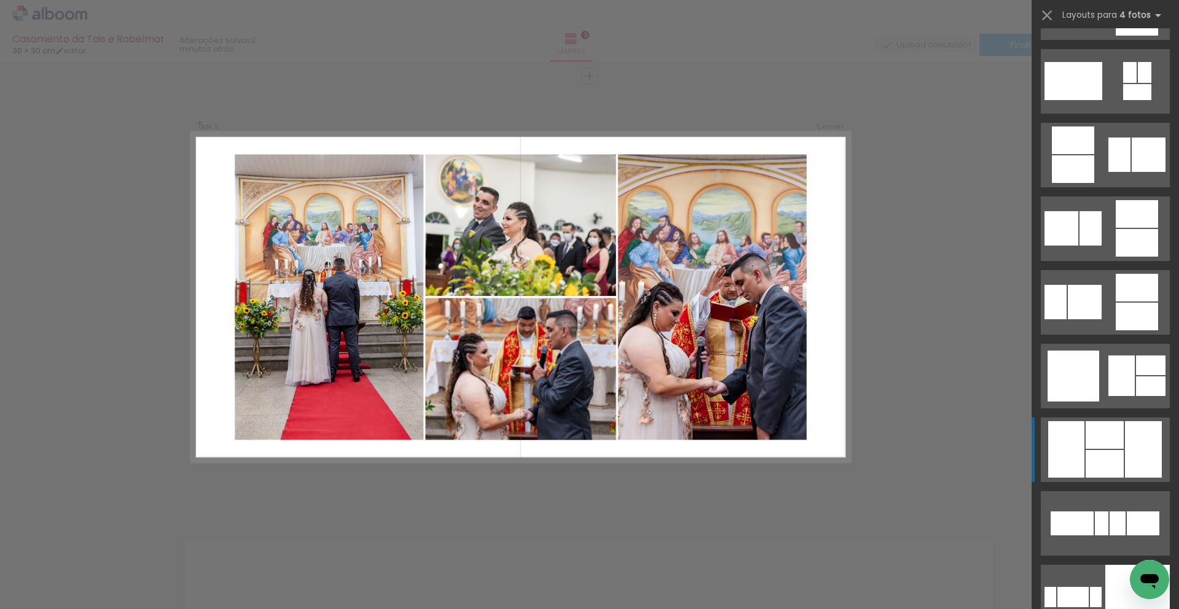
click at [1111, 458] on div at bounding box center [1104, 464] width 38 height 28
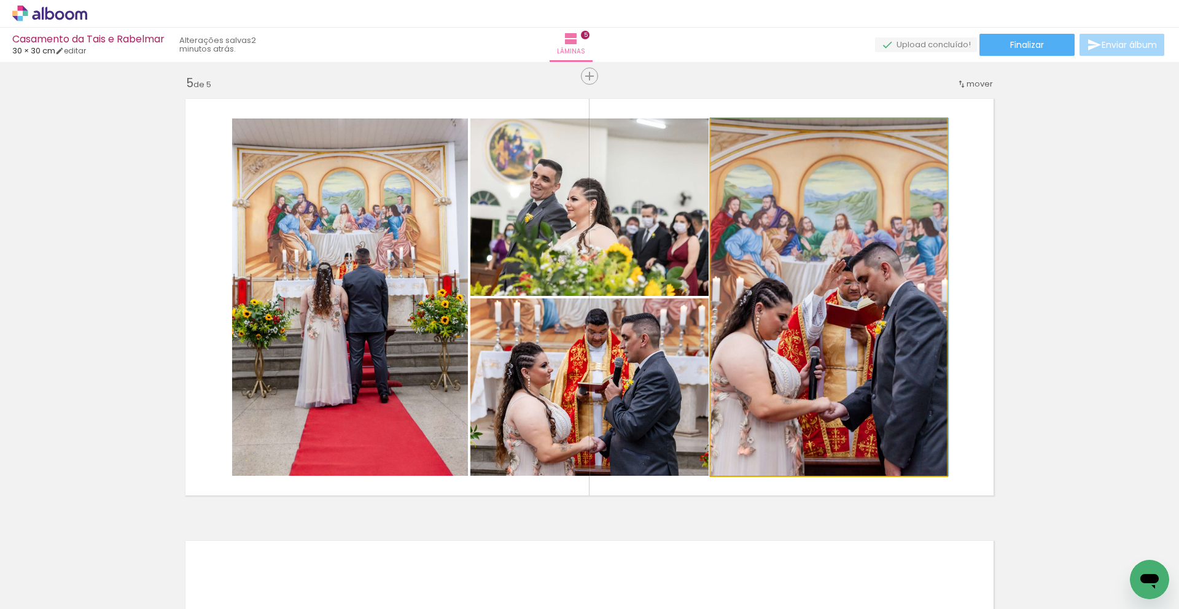
click at [872, 336] on quentale-photo at bounding box center [829, 296] width 236 height 357
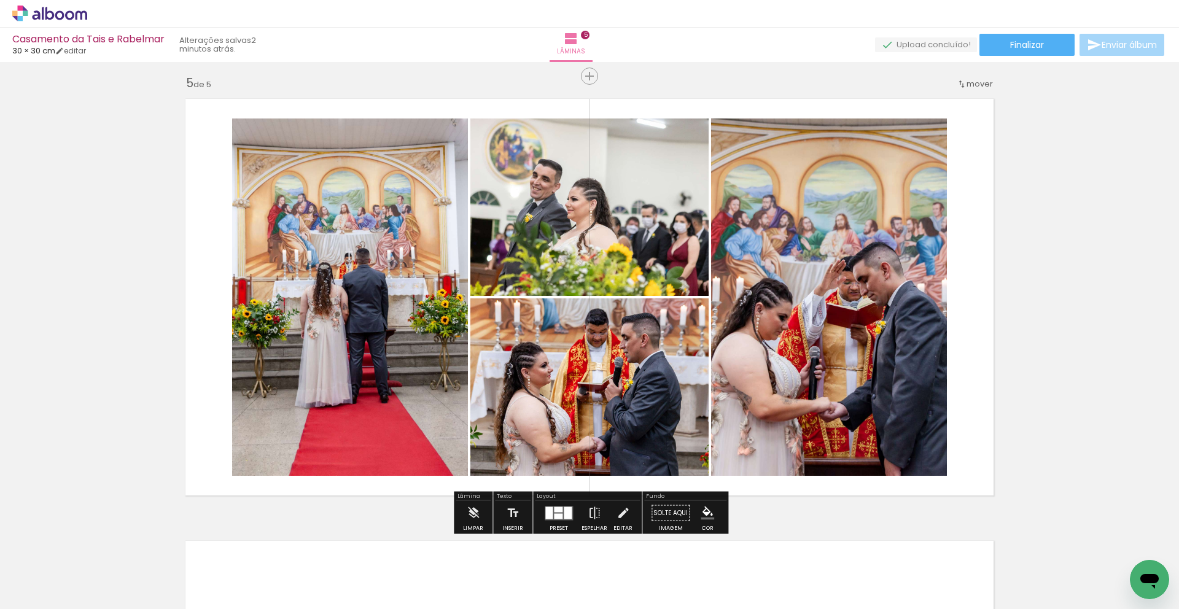
click at [872, 336] on quentale-photo at bounding box center [829, 296] width 236 height 357
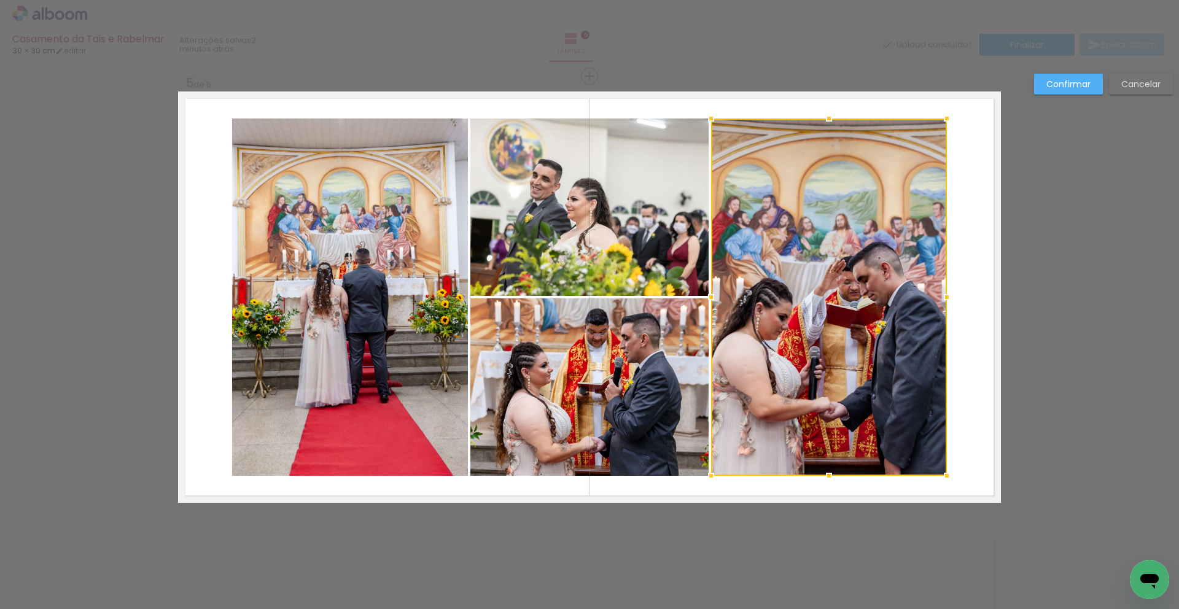
click at [1082, 92] on paper-button "Confirmar" at bounding box center [1068, 84] width 69 height 21
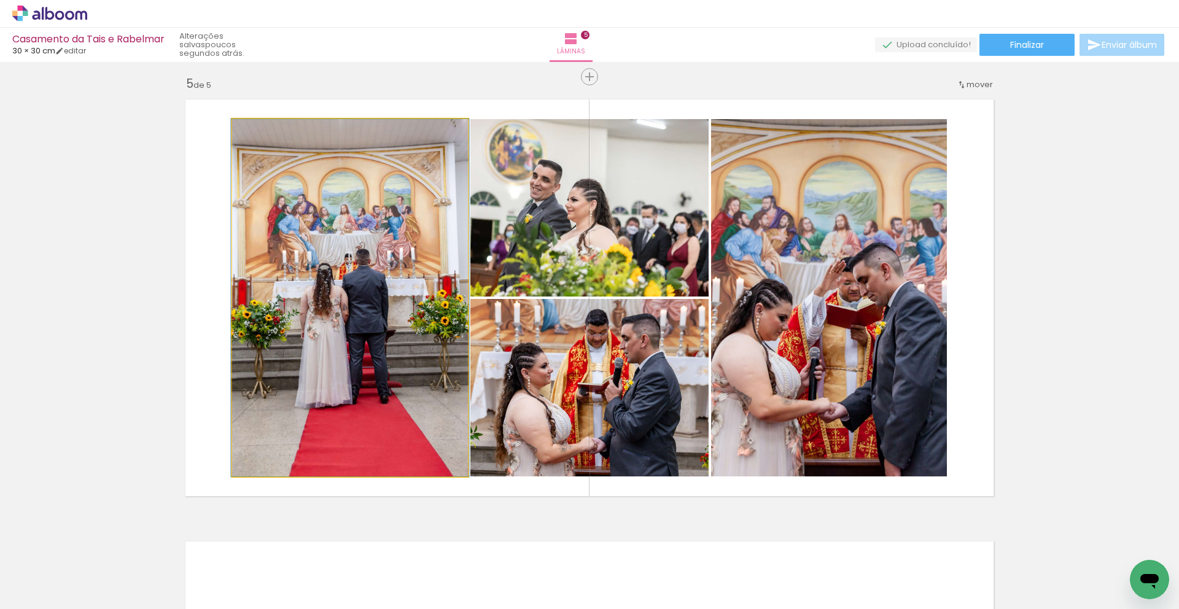
click at [416, 227] on quentale-photo at bounding box center [350, 297] width 236 height 357
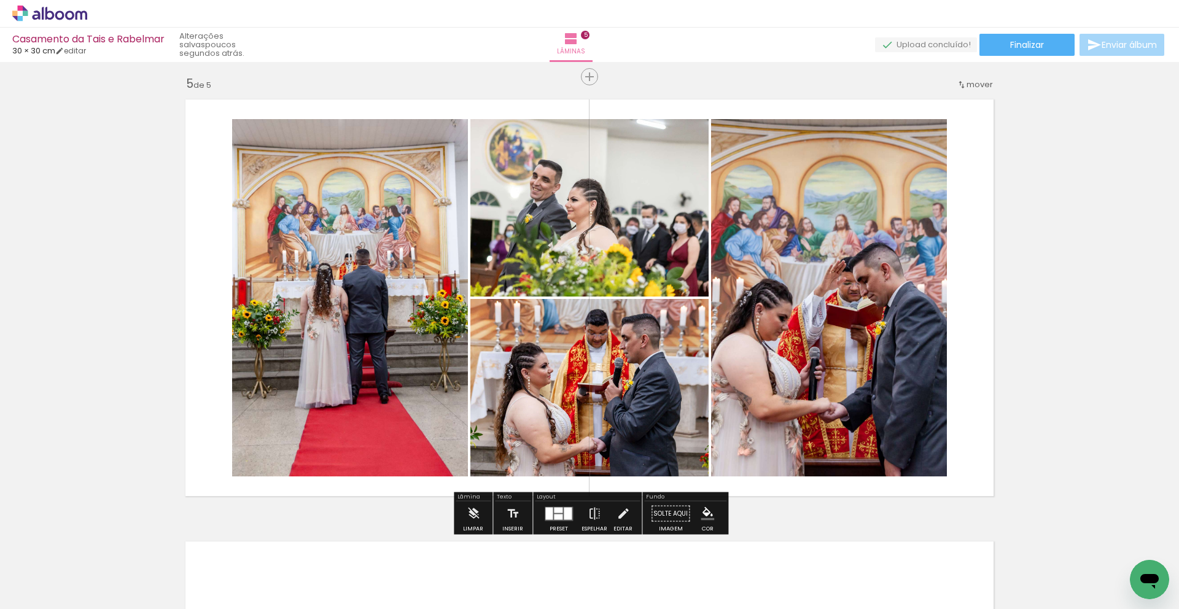
click at [412, 231] on quentale-photo at bounding box center [350, 297] width 236 height 357
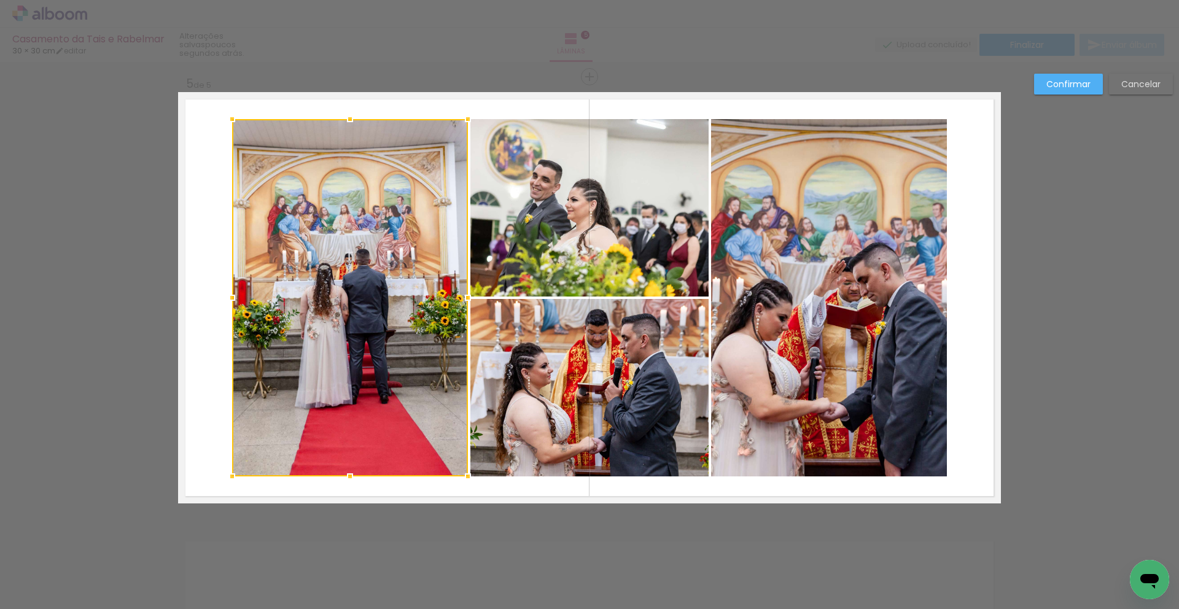
scroll to position [1774, 0]
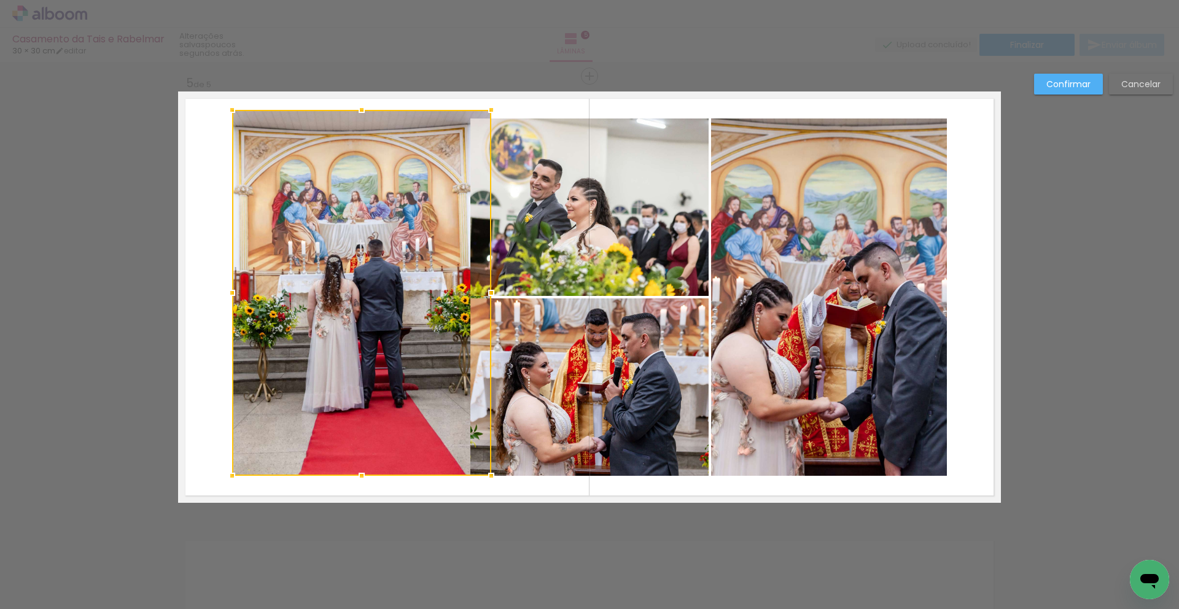
drag, startPoint x: 468, startPoint y: 119, endPoint x: 491, endPoint y: 111, distance: 24.3
click at [491, 111] on div at bounding box center [491, 110] width 25 height 25
click at [1139, 92] on paper-button "Cancelar" at bounding box center [1141, 84] width 64 height 21
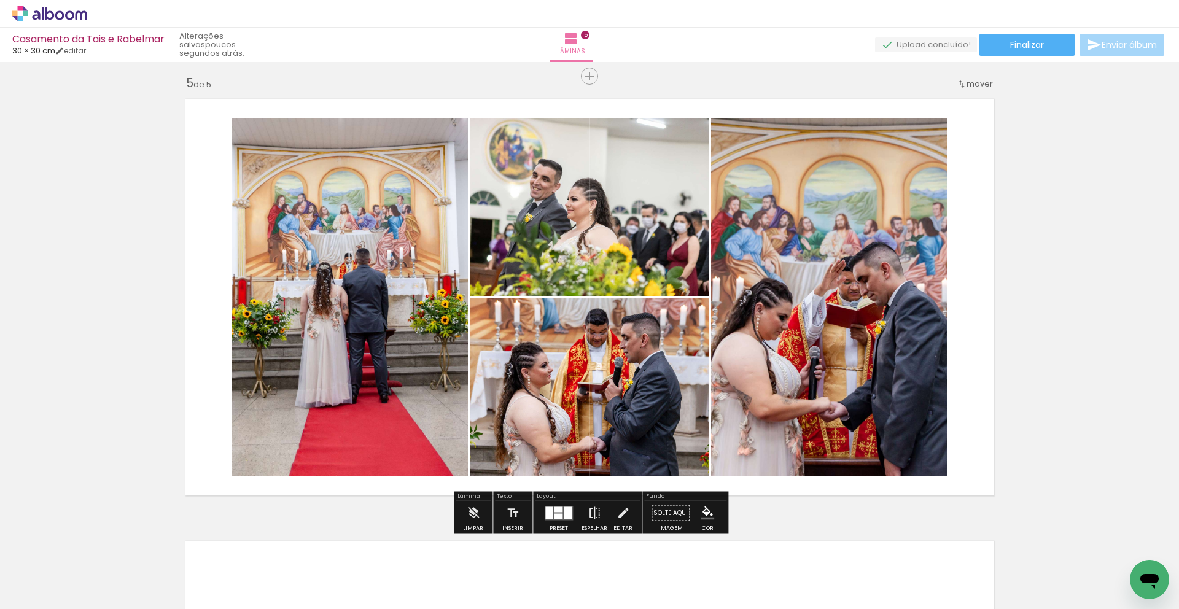
click at [351, 376] on quentale-photo at bounding box center [350, 296] width 236 height 357
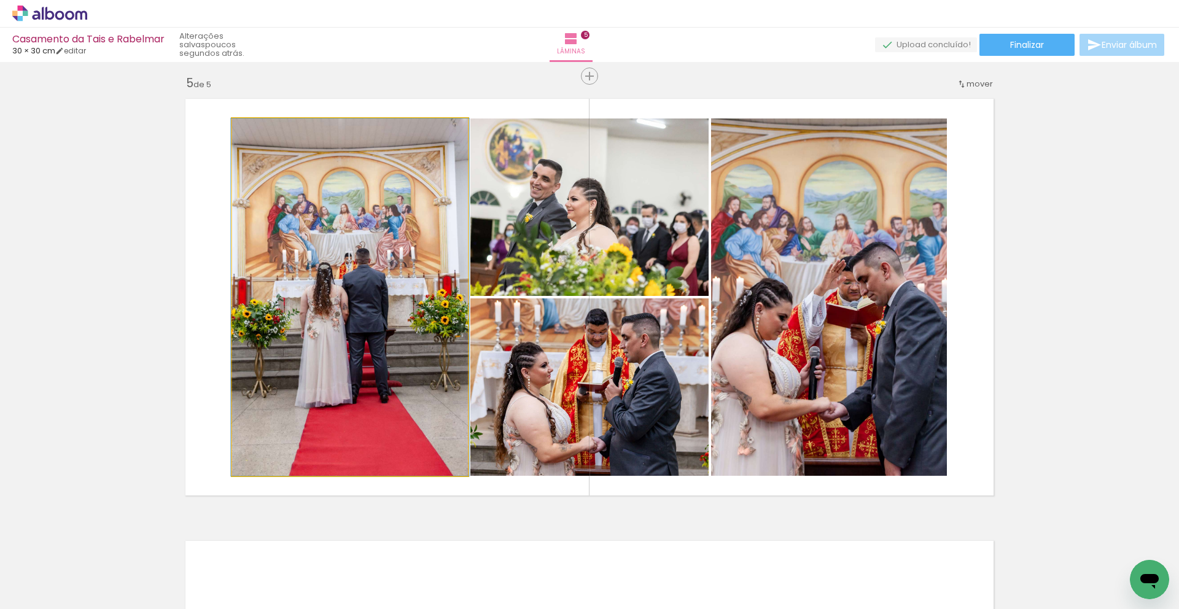
click at [362, 384] on quentale-photo at bounding box center [350, 296] width 236 height 357
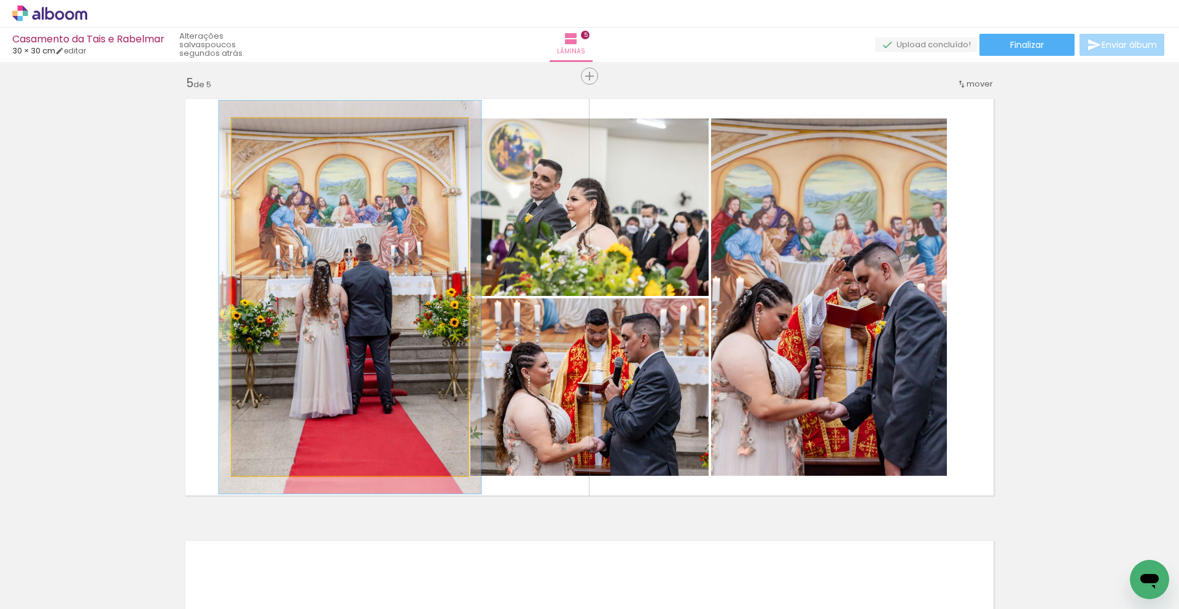
drag, startPoint x: 263, startPoint y: 133, endPoint x: 287, endPoint y: 177, distance: 50.3
type paper-slider "110"
click at [267, 133] on div at bounding box center [265, 131] width 11 height 11
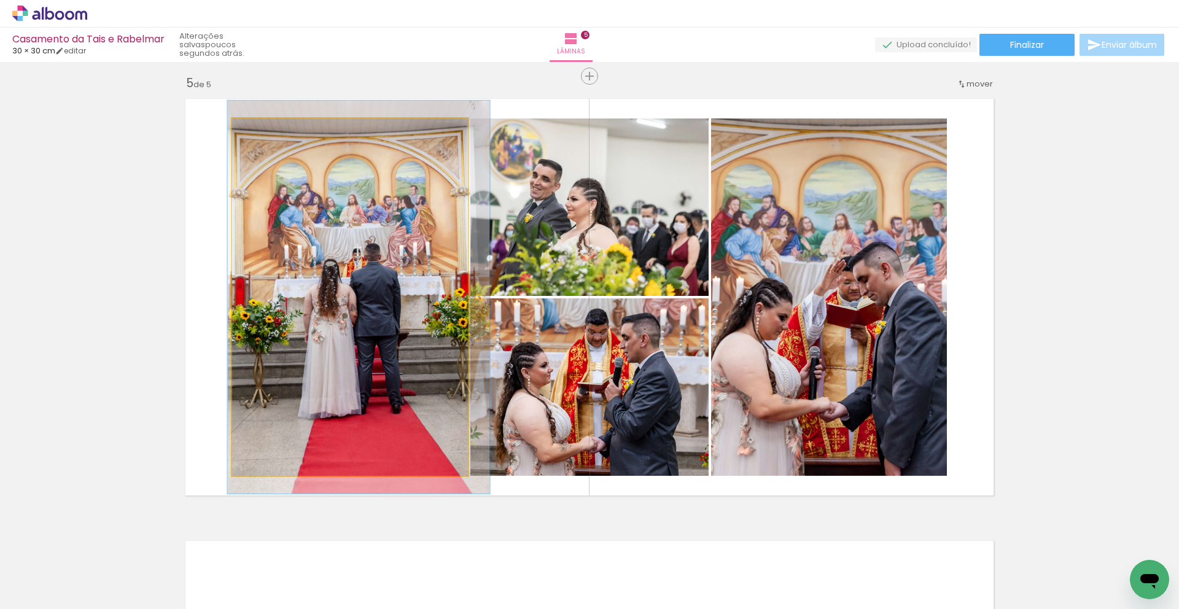
drag, startPoint x: 312, startPoint y: 214, endPoint x: 320, endPoint y: 214, distance: 8.6
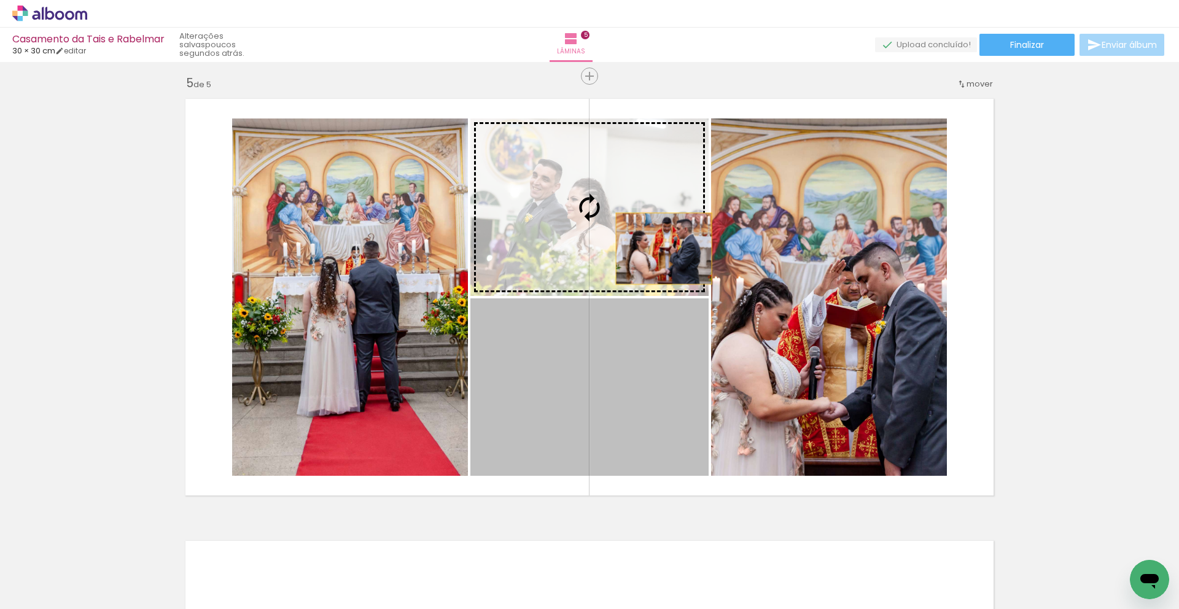
drag, startPoint x: 664, startPoint y: 344, endPoint x: 663, endPoint y: 249, distance: 95.2
click at [0, 0] on slot at bounding box center [0, 0] width 0 height 0
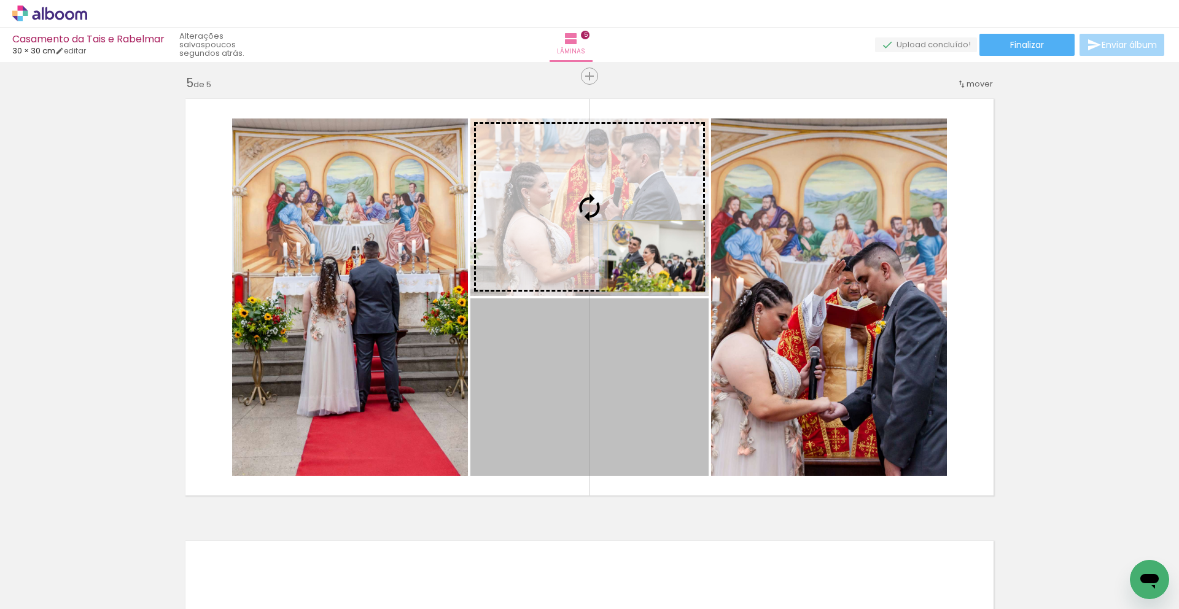
drag, startPoint x: 661, startPoint y: 425, endPoint x: 656, endPoint y: 256, distance: 169.5
click at [0, 0] on slot at bounding box center [0, 0] width 0 height 0
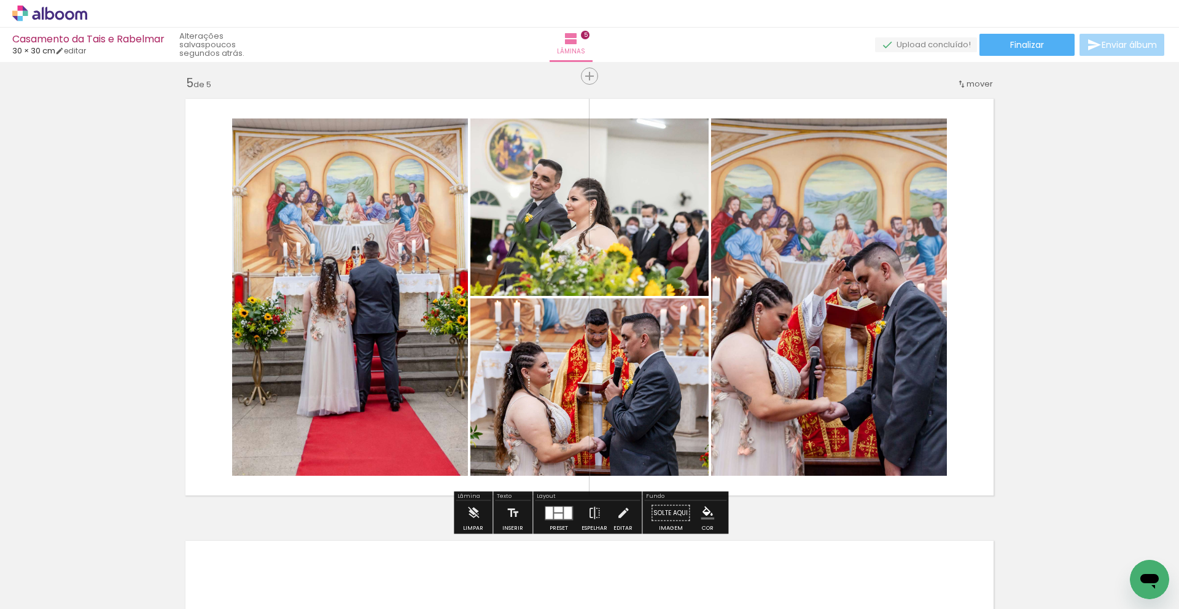
scroll to position [1817, 0]
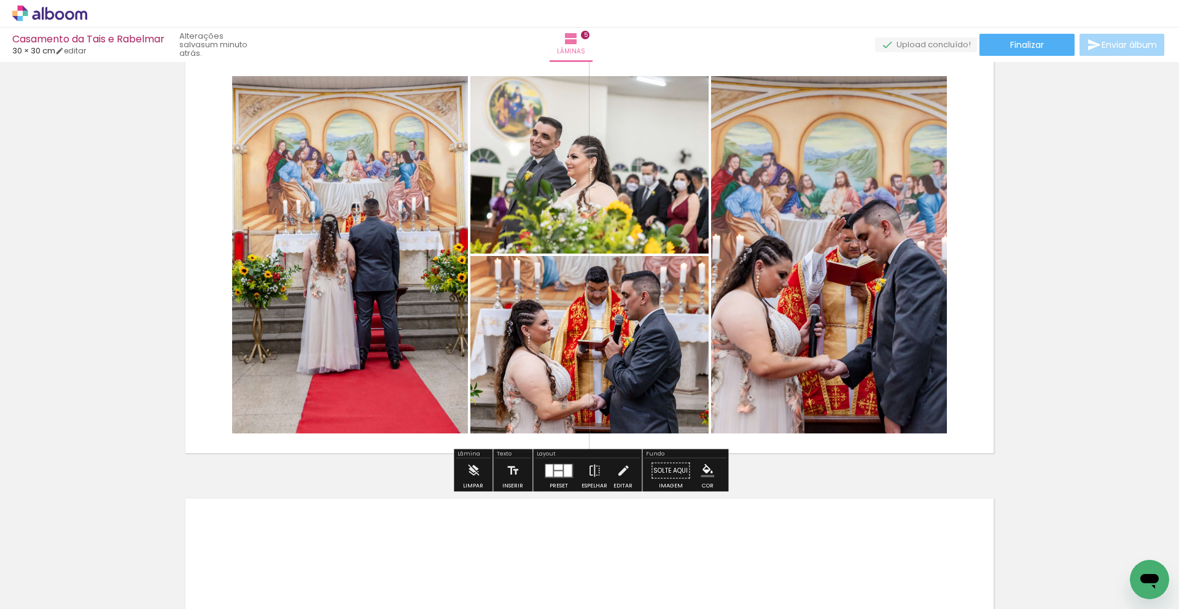
click at [969, 548] on iron-icon at bounding box center [964, 543] width 13 height 13
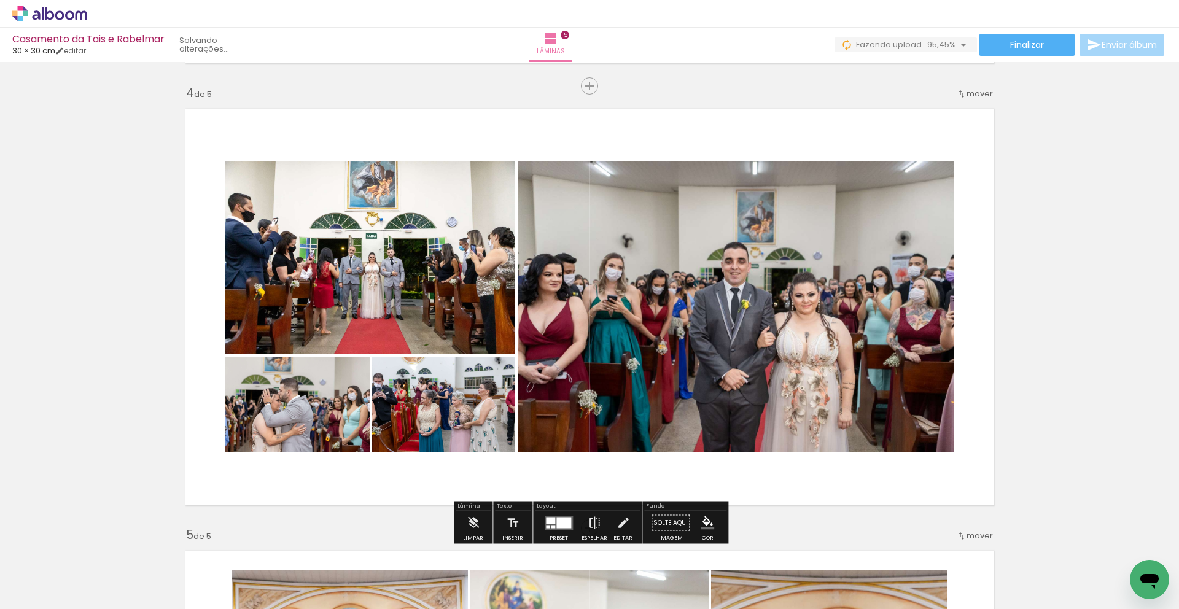
scroll to position [0, 438]
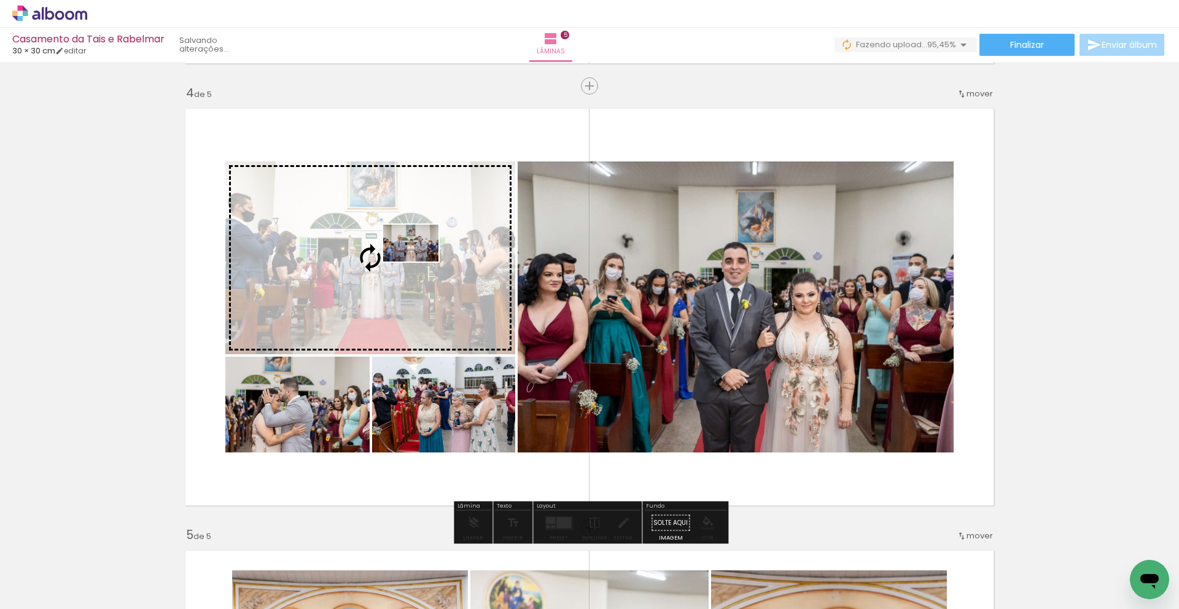
drag, startPoint x: 1117, startPoint y: 575, endPoint x: 420, endPoint y: 262, distance: 764.8
click at [420, 262] on quentale-workspace at bounding box center [589, 304] width 1179 height 609
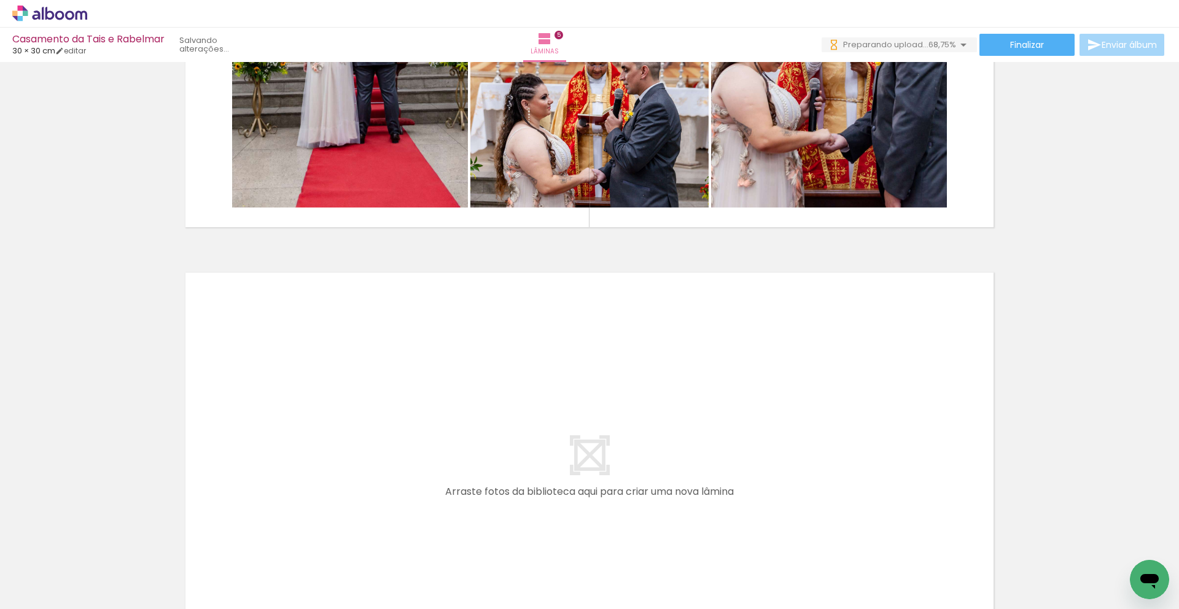
scroll to position [0, 0]
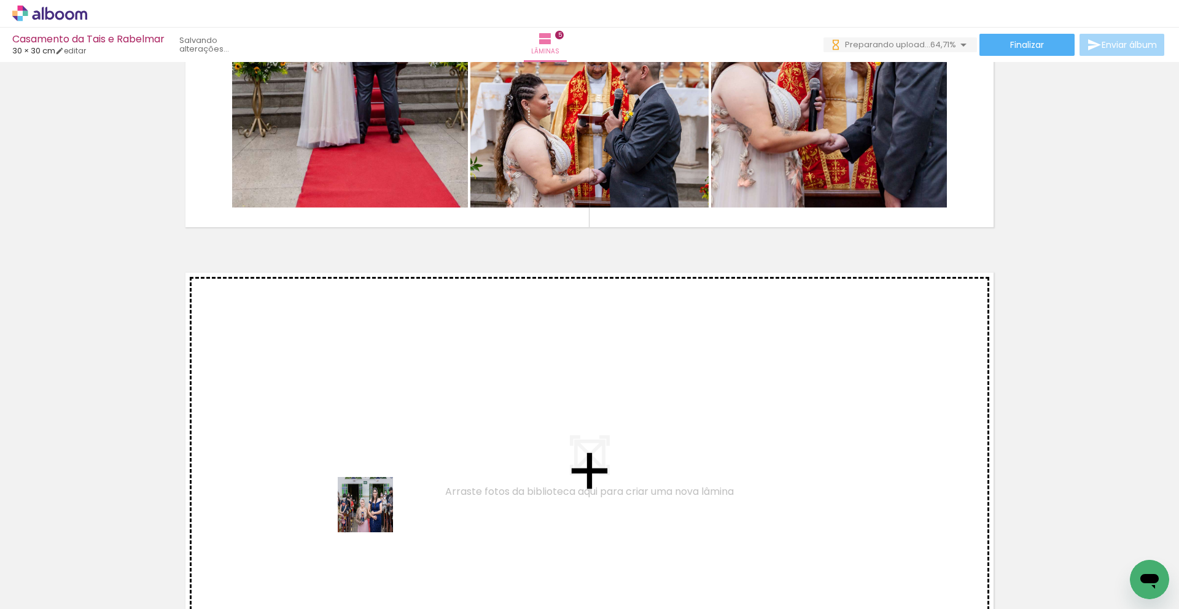
click at [383, 443] on quentale-workspace at bounding box center [589, 304] width 1179 height 609
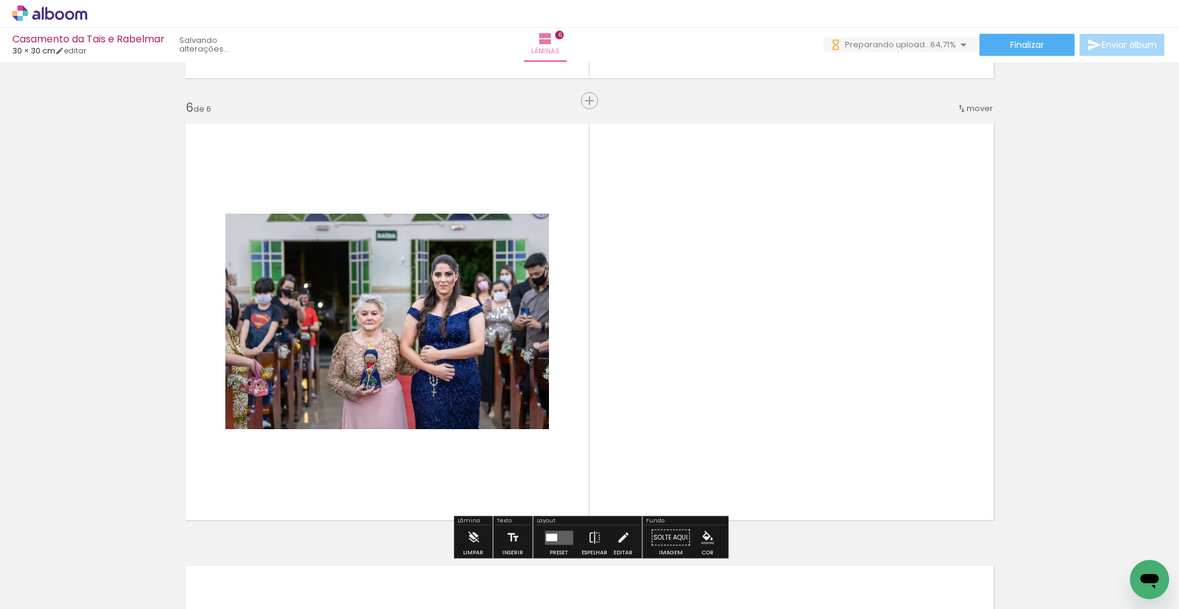
scroll to position [2216, 0]
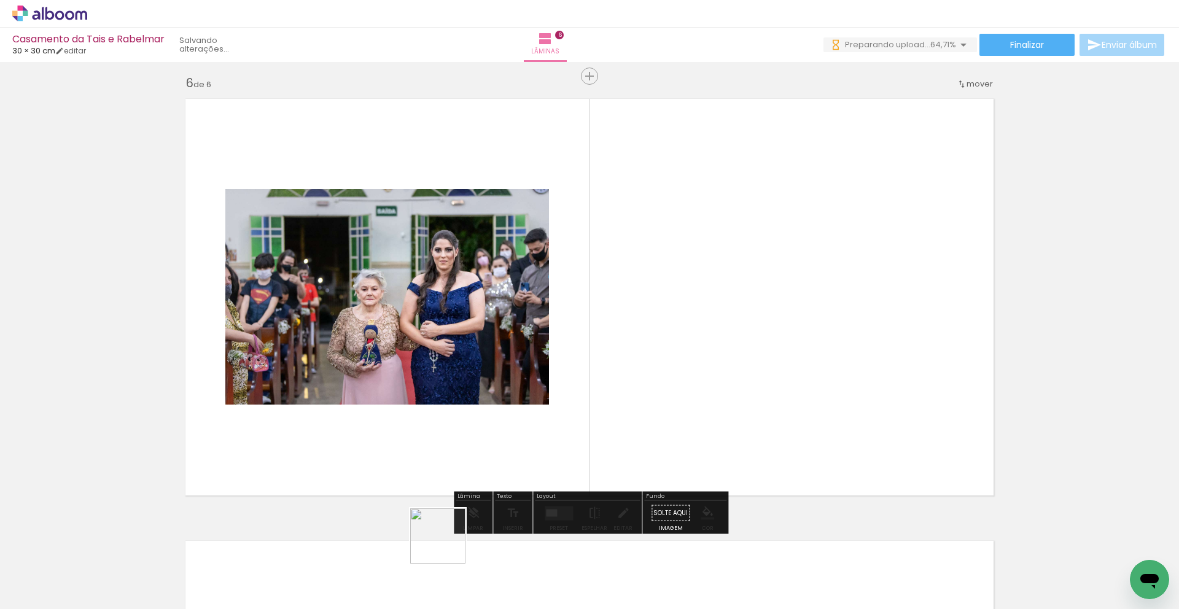
drag, startPoint x: 447, startPoint y: 545, endPoint x: 452, endPoint y: 465, distance: 80.6
click at [452, 465] on quentale-workspace at bounding box center [589, 304] width 1179 height 609
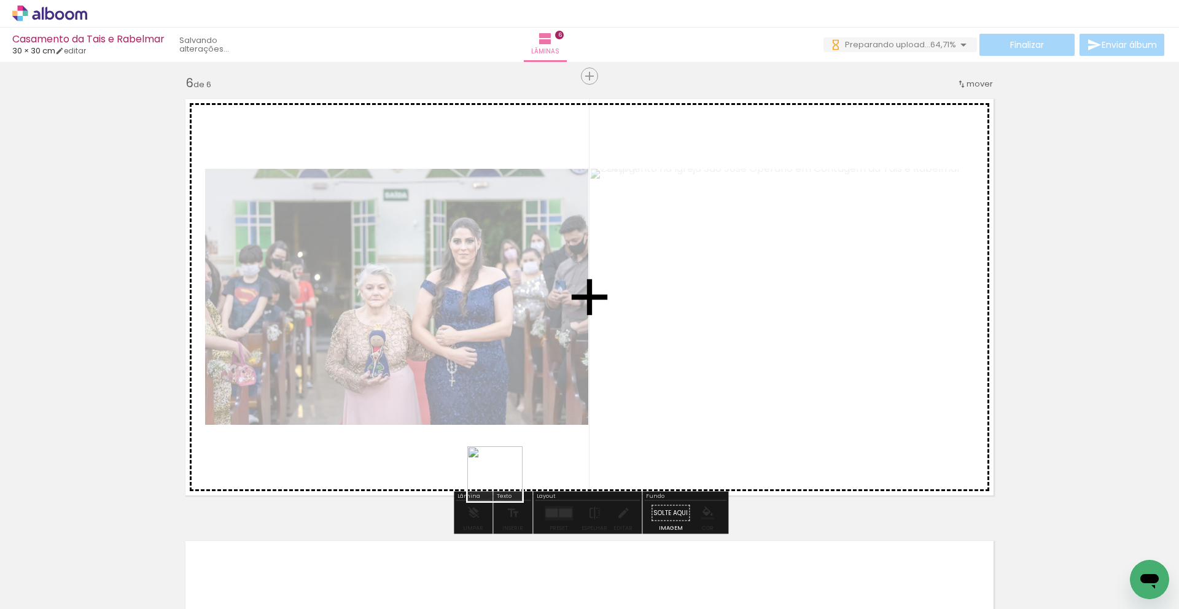
drag, startPoint x: 511, startPoint y: 553, endPoint x: 566, endPoint y: 555, distance: 54.7
click at [514, 441] on quentale-workspace at bounding box center [589, 304] width 1179 height 609
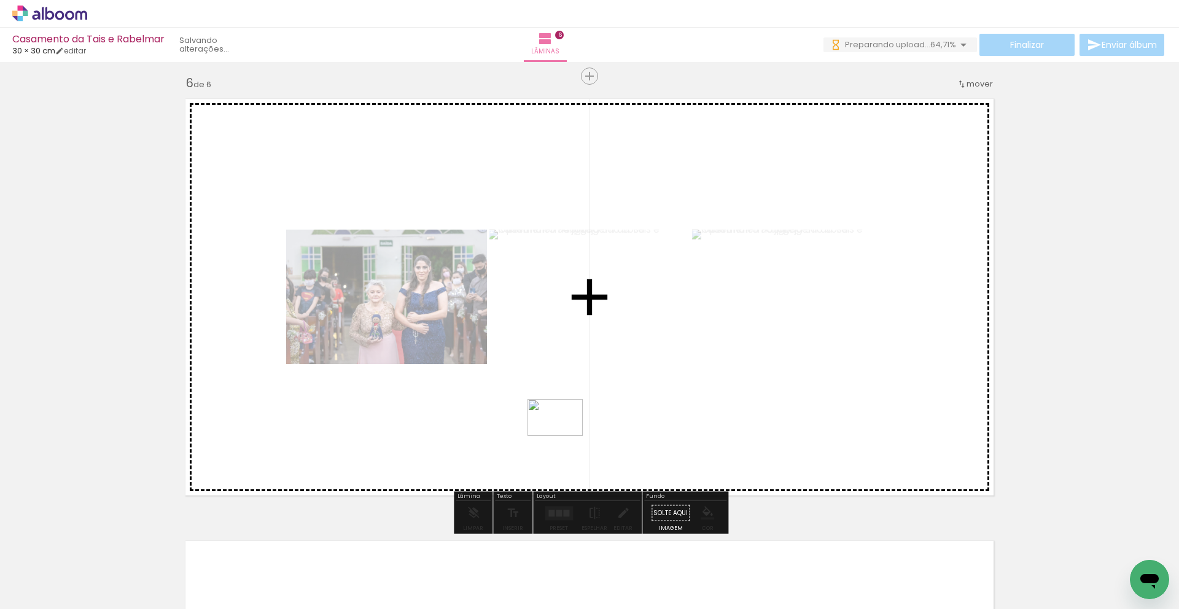
click at [564, 436] on quentale-workspace at bounding box center [589, 304] width 1179 height 609
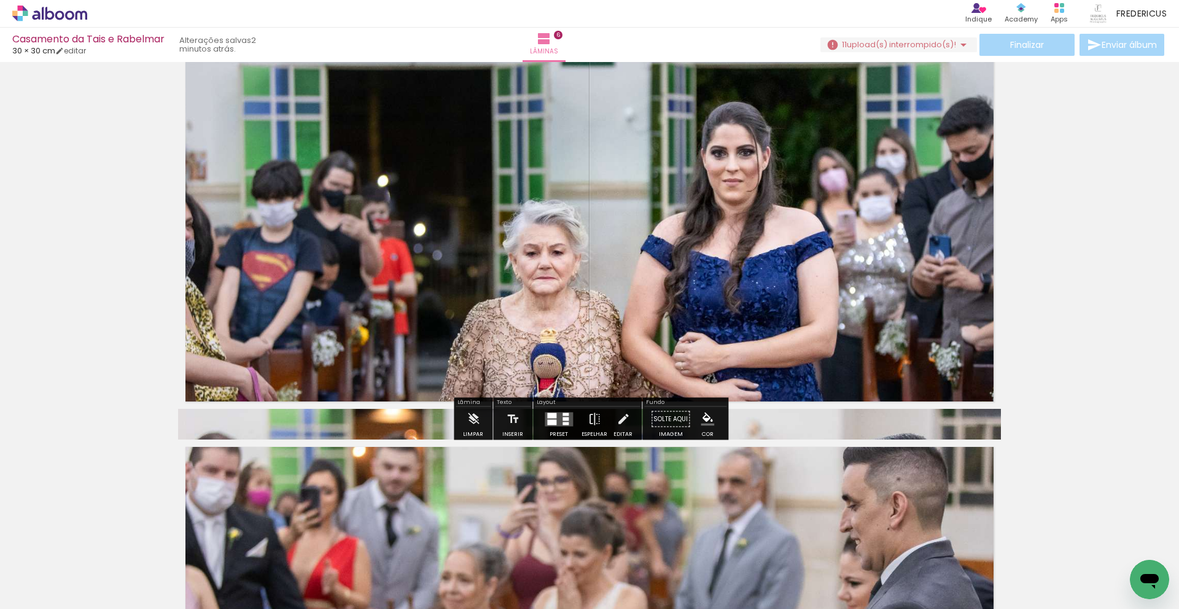
scroll to position [2296, 0]
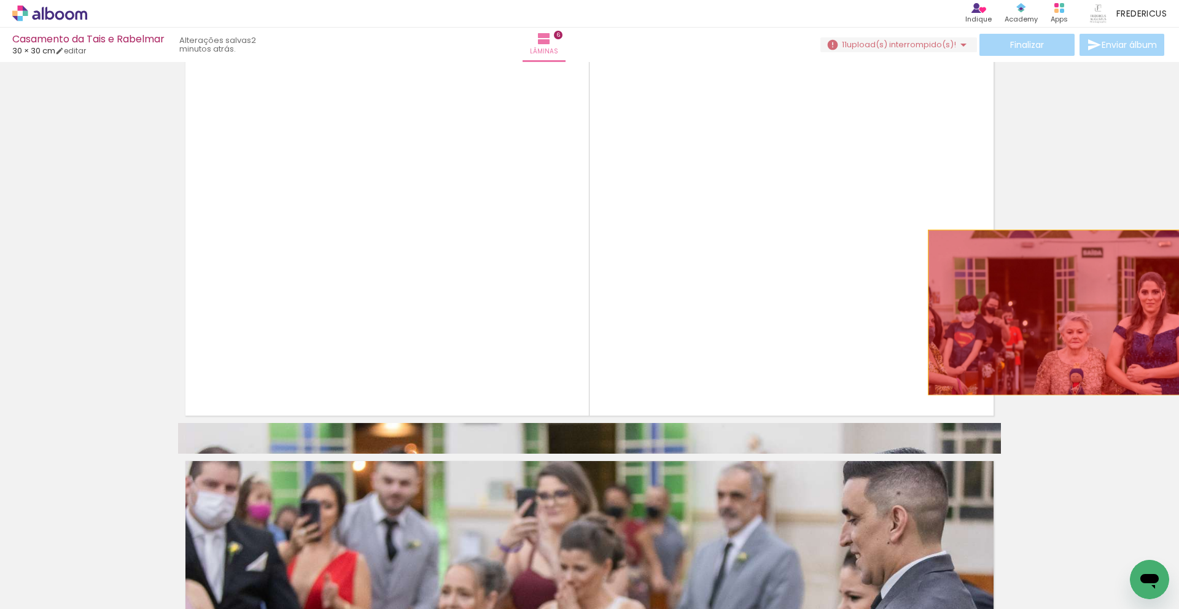
drag, startPoint x: 935, startPoint y: 315, endPoint x: 1088, endPoint y: 312, distance: 152.9
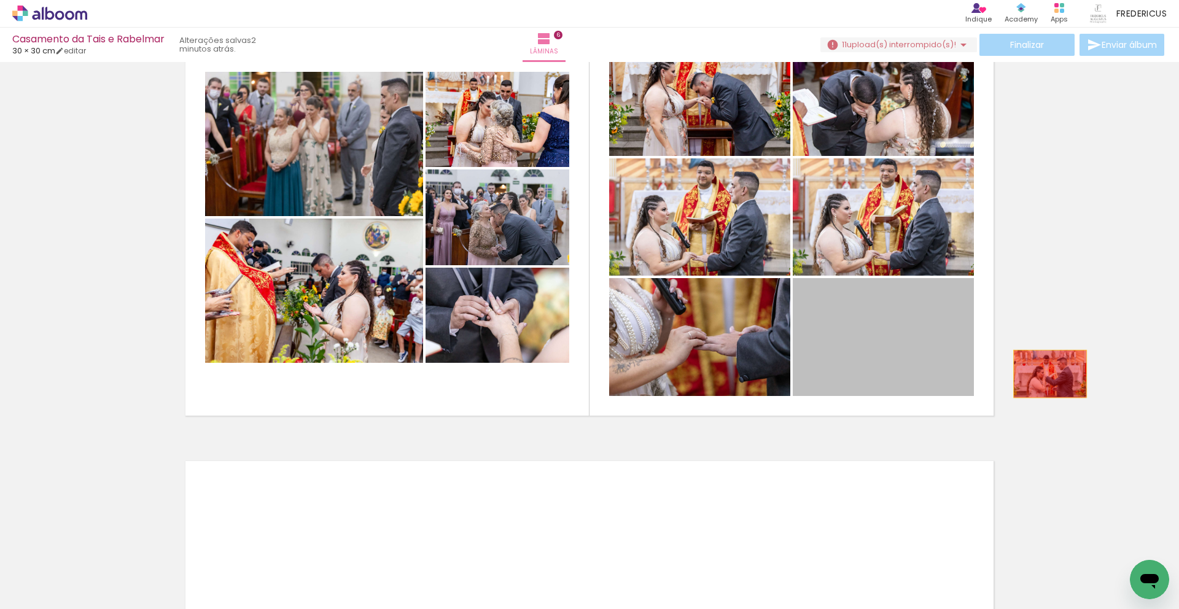
drag, startPoint x: 926, startPoint y: 379, endPoint x: 1050, endPoint y: 374, distance: 124.7
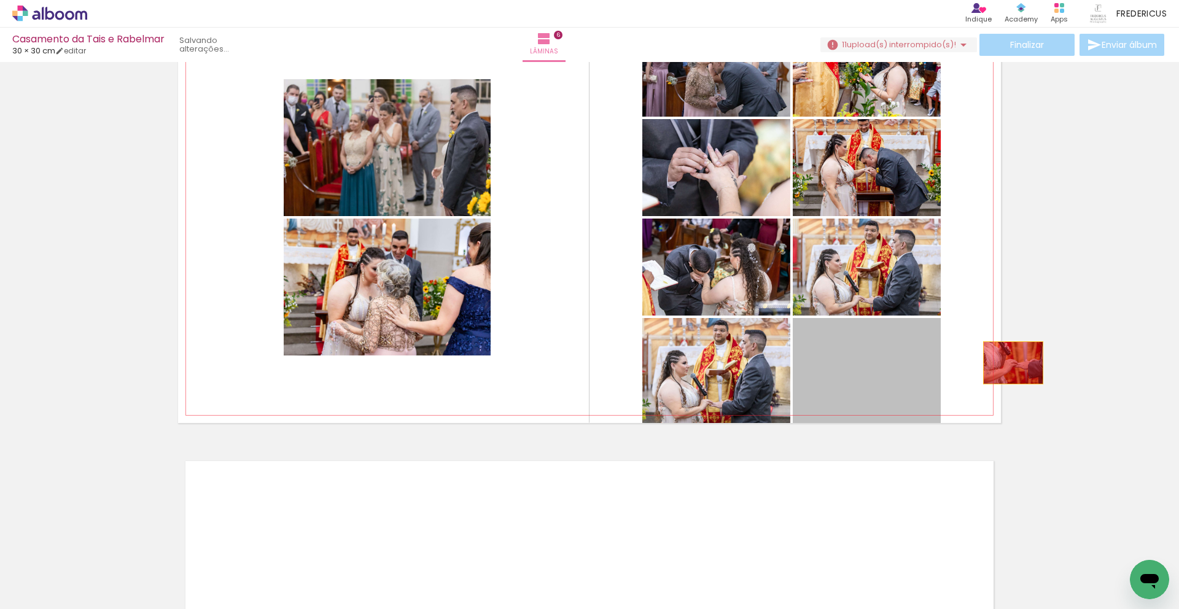
drag, startPoint x: 904, startPoint y: 370, endPoint x: 1013, endPoint y: 363, distance: 108.9
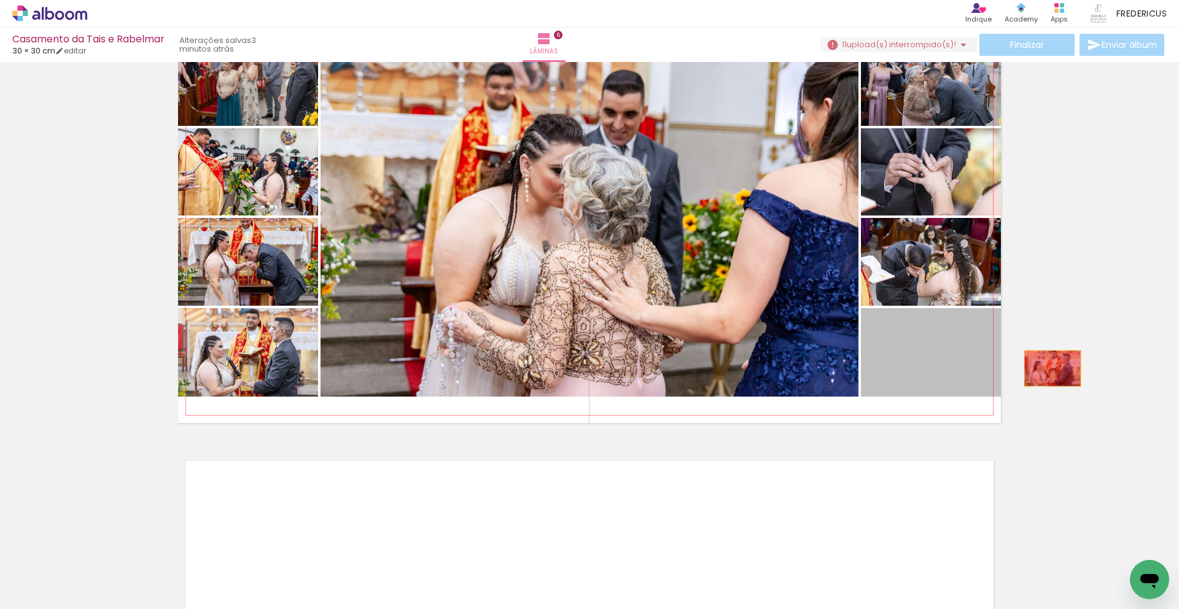
drag, startPoint x: 1012, startPoint y: 370, endPoint x: 1052, endPoint y: 368, distance: 39.9
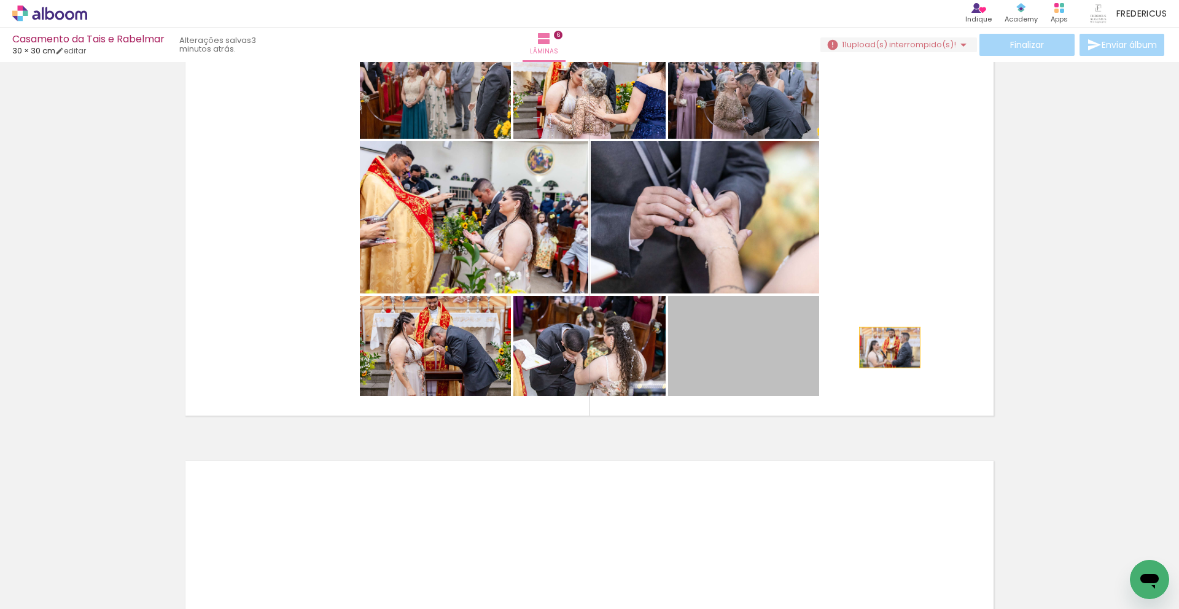
drag, startPoint x: 772, startPoint y: 334, endPoint x: 971, endPoint y: 356, distance: 200.1
click at [971, 356] on quentale-layouter at bounding box center [589, 217] width 823 height 411
drag, startPoint x: 720, startPoint y: 360, endPoint x: 1070, endPoint y: 382, distance: 350.7
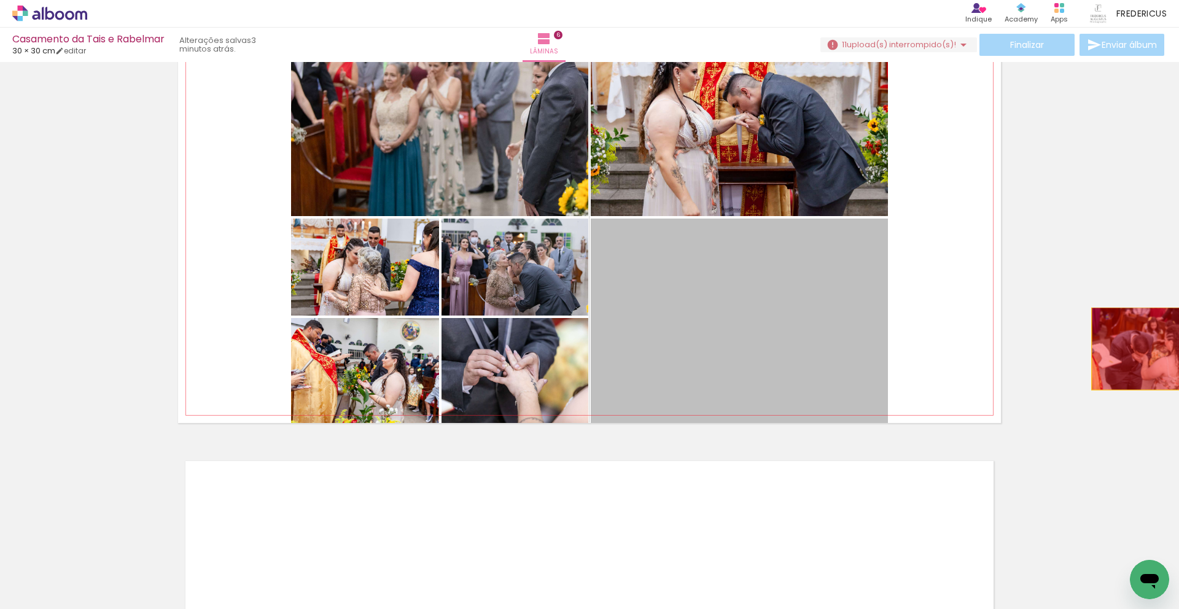
drag, startPoint x: 833, startPoint y: 343, endPoint x: 1128, endPoint y: 344, distance: 294.7
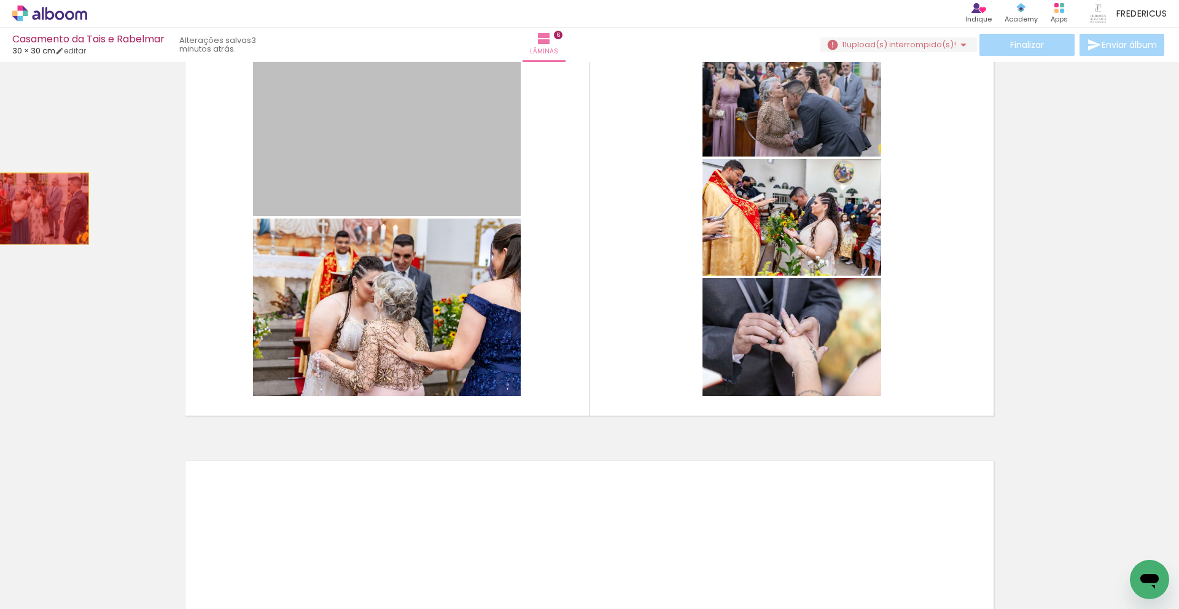
drag, startPoint x: 278, startPoint y: 197, endPoint x: 246, endPoint y: 244, distance: 56.7
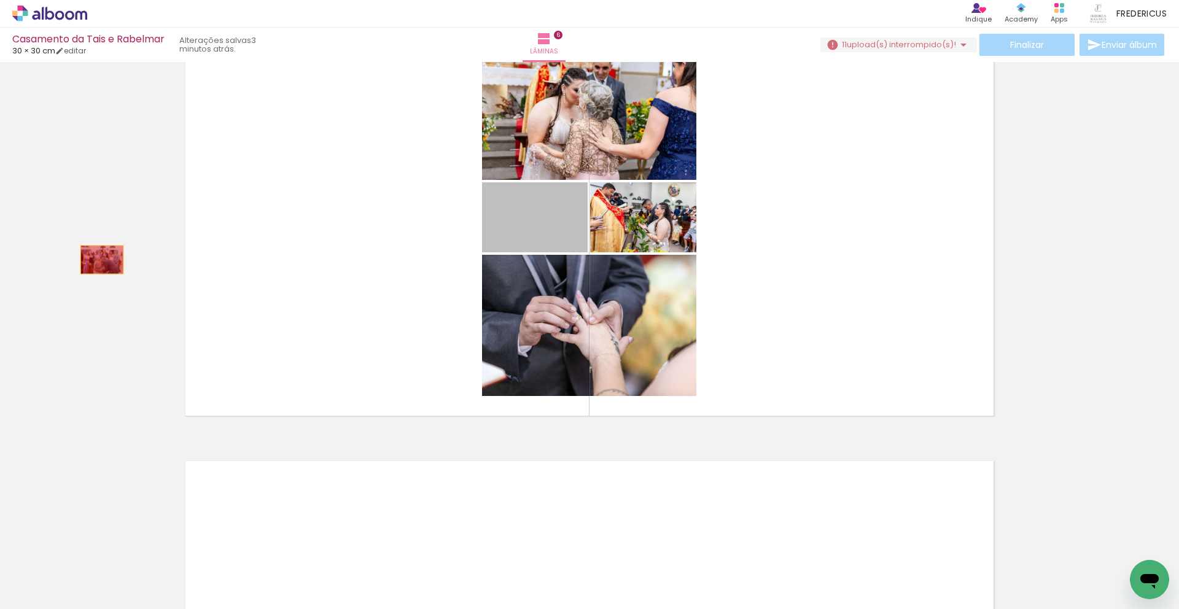
drag, startPoint x: 498, startPoint y: 233, endPoint x: 98, endPoint y: 260, distance: 400.6
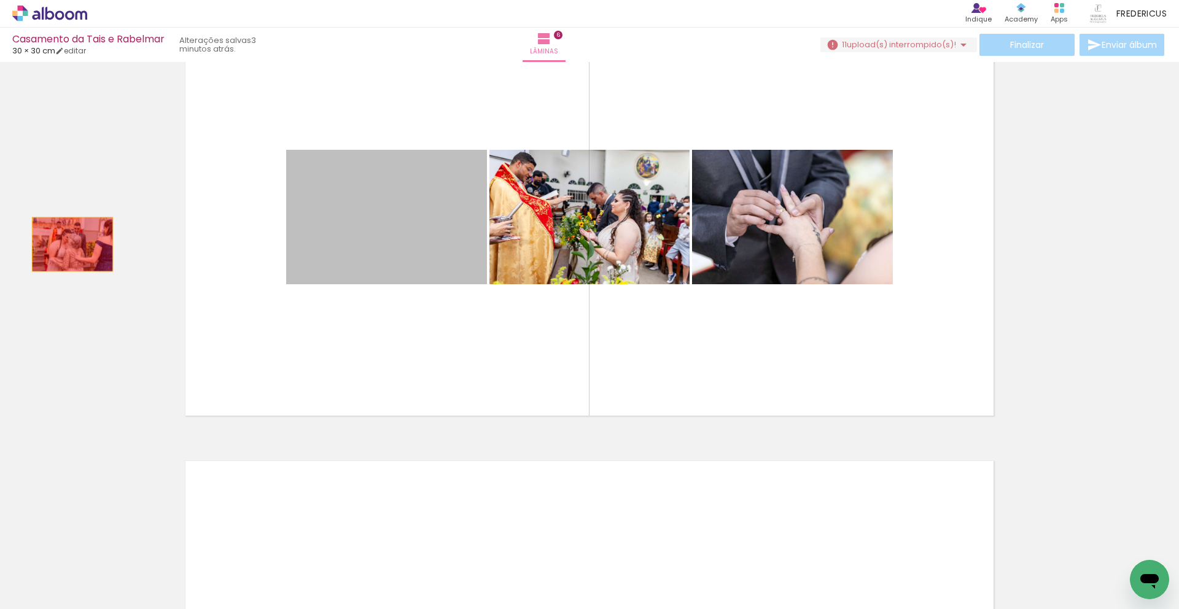
drag, startPoint x: 72, startPoint y: 244, endPoint x: 307, endPoint y: 255, distance: 234.8
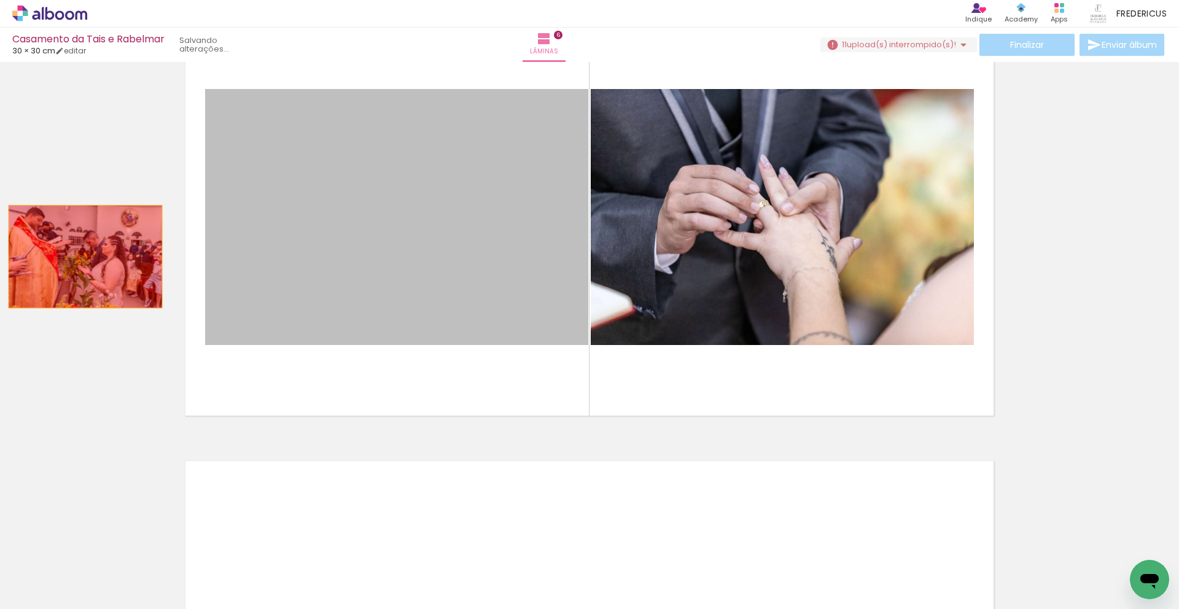
drag, startPoint x: 440, startPoint y: 258, endPoint x: 192, endPoint y: 269, distance: 247.7
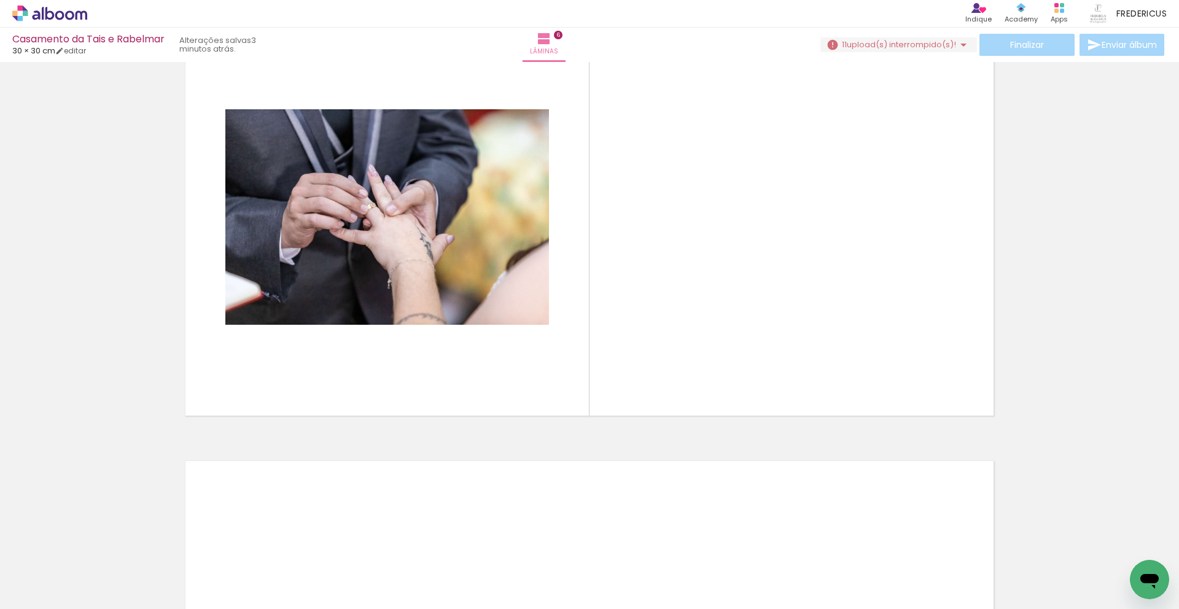
scroll to position [0, 1264]
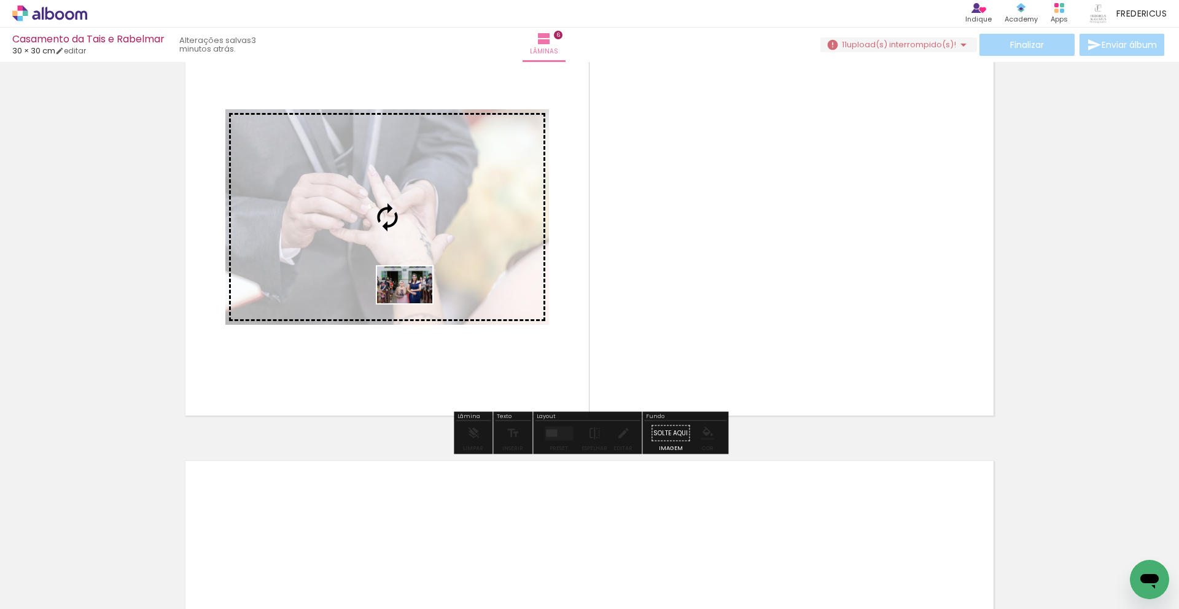
drag, startPoint x: 391, startPoint y: 554, endPoint x: 414, endPoint y: 303, distance: 251.5
click at [414, 303] on quentale-workspace at bounding box center [589, 304] width 1179 height 609
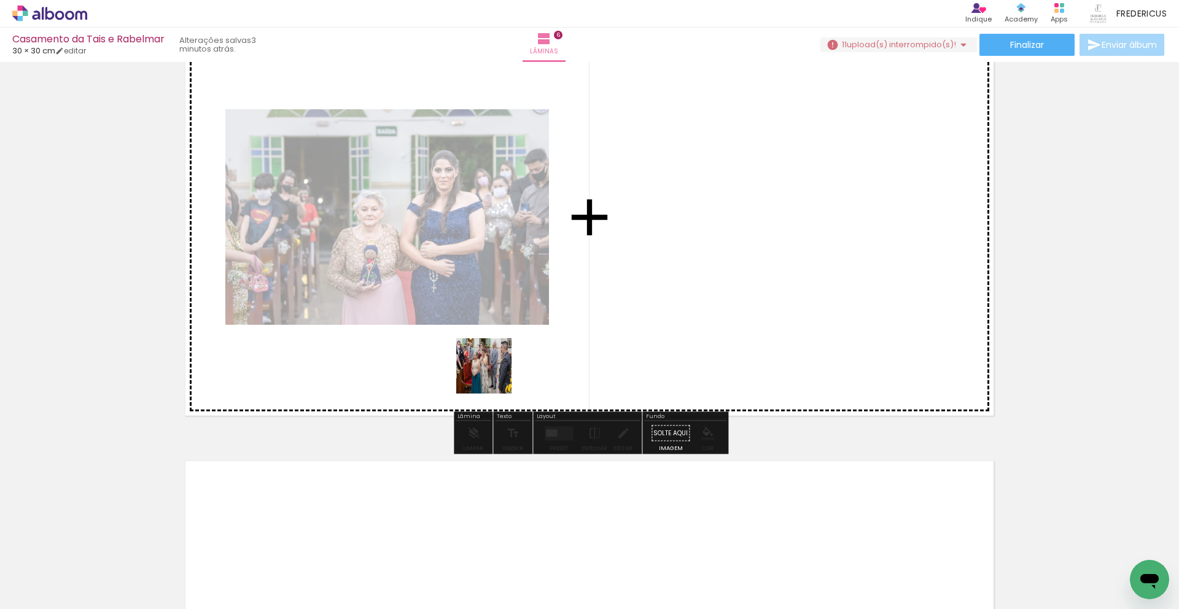
drag, startPoint x: 459, startPoint y: 532, endPoint x: 496, endPoint y: 396, distance: 141.2
click at [493, 375] on quentale-workspace at bounding box center [589, 304] width 1179 height 609
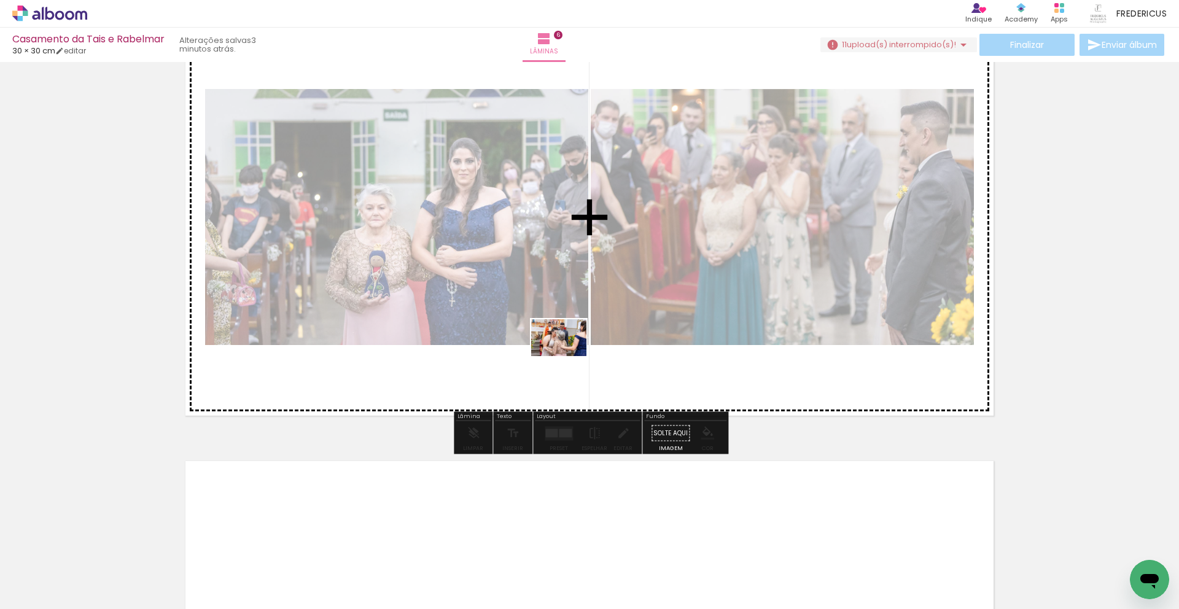
drag, startPoint x: 525, startPoint y: 534, endPoint x: 578, endPoint y: 383, distance: 159.4
click at [568, 357] on quentale-workspace at bounding box center [589, 304] width 1179 height 609
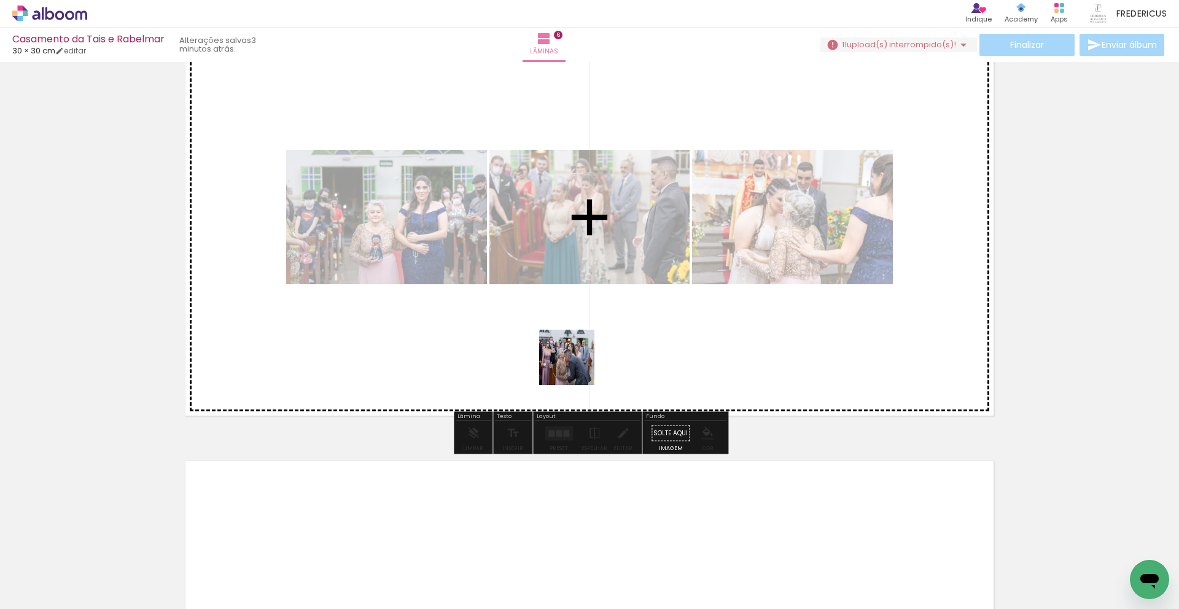
drag, startPoint x: 589, startPoint y: 543, endPoint x: 576, endPoint y: 361, distance: 182.2
click at [576, 361] on quentale-workspace at bounding box center [589, 304] width 1179 height 609
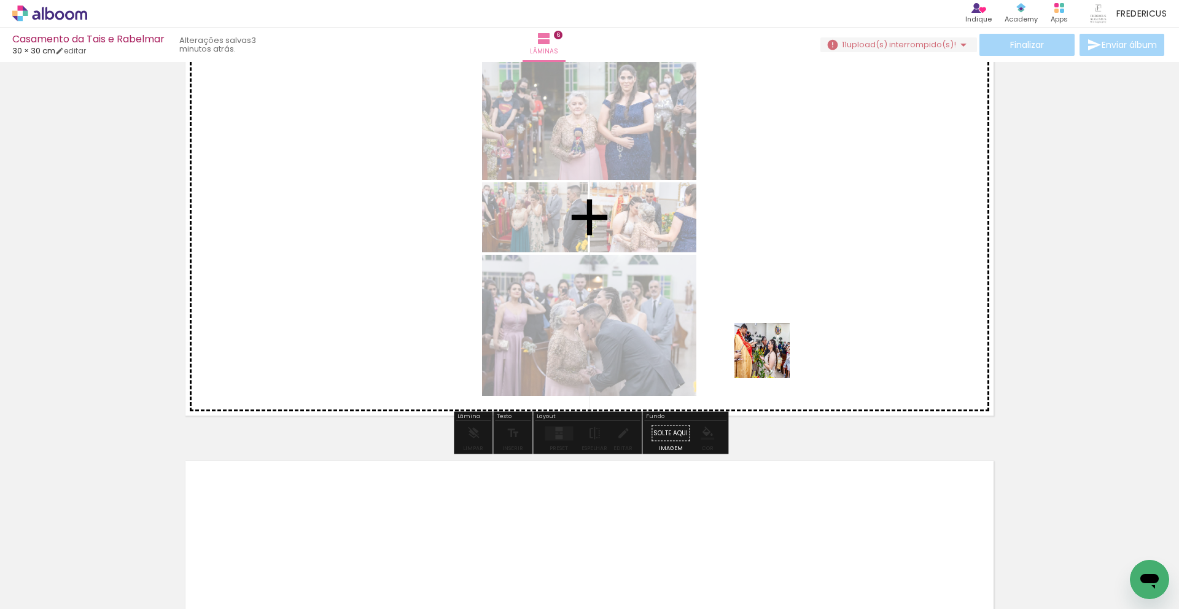
drag, startPoint x: 664, startPoint y: 567, endPoint x: 771, endPoint y: 360, distance: 232.9
click at [771, 360] on quentale-workspace at bounding box center [589, 304] width 1179 height 609
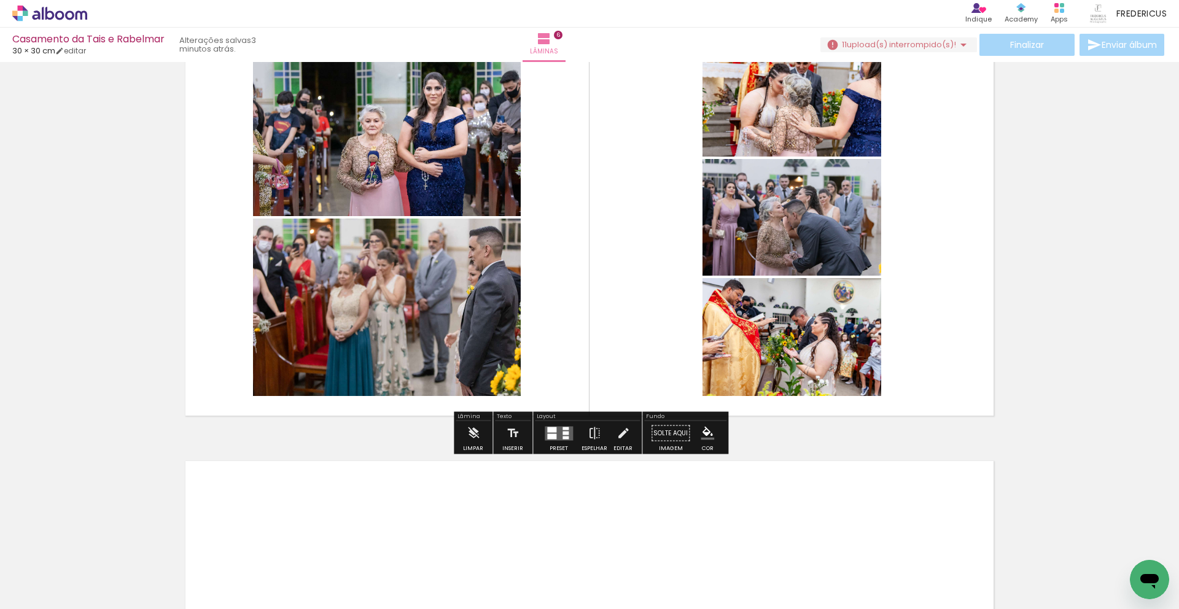
click at [557, 434] on quentale-layouter at bounding box center [559, 433] width 28 height 14
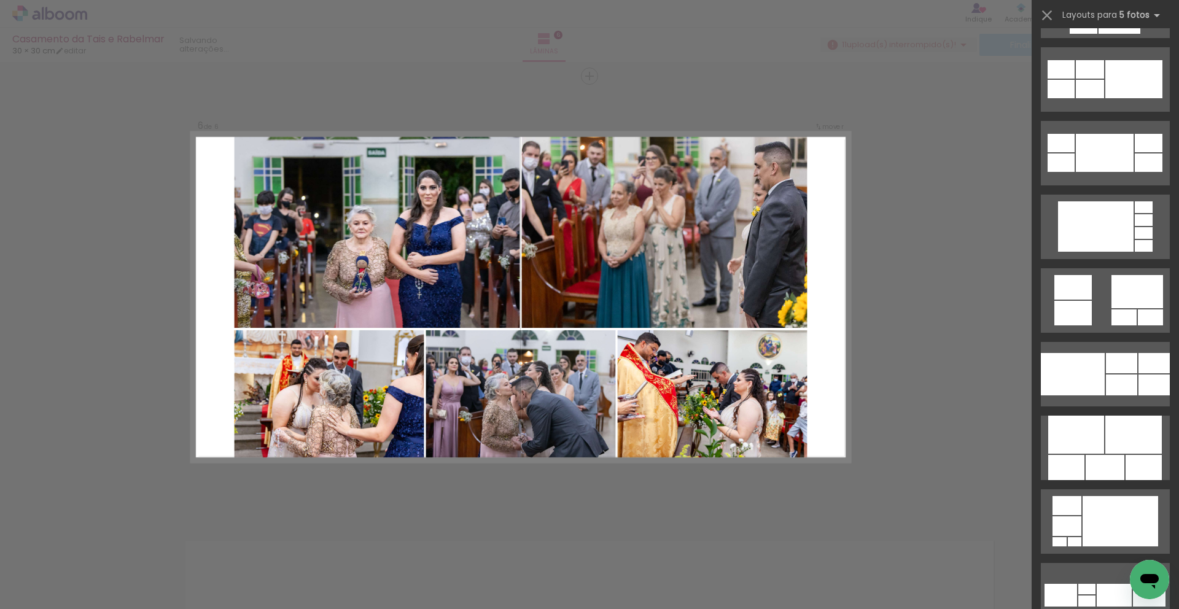
scroll to position [2403, 0]
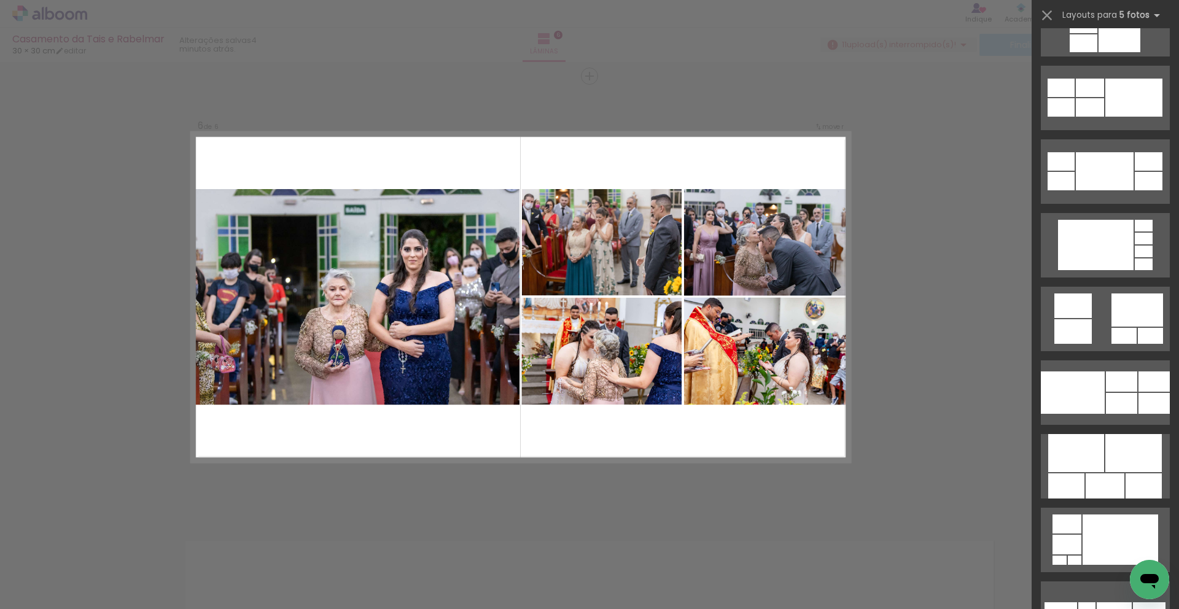
click at [1108, 405] on div at bounding box center [1121, 403] width 31 height 21
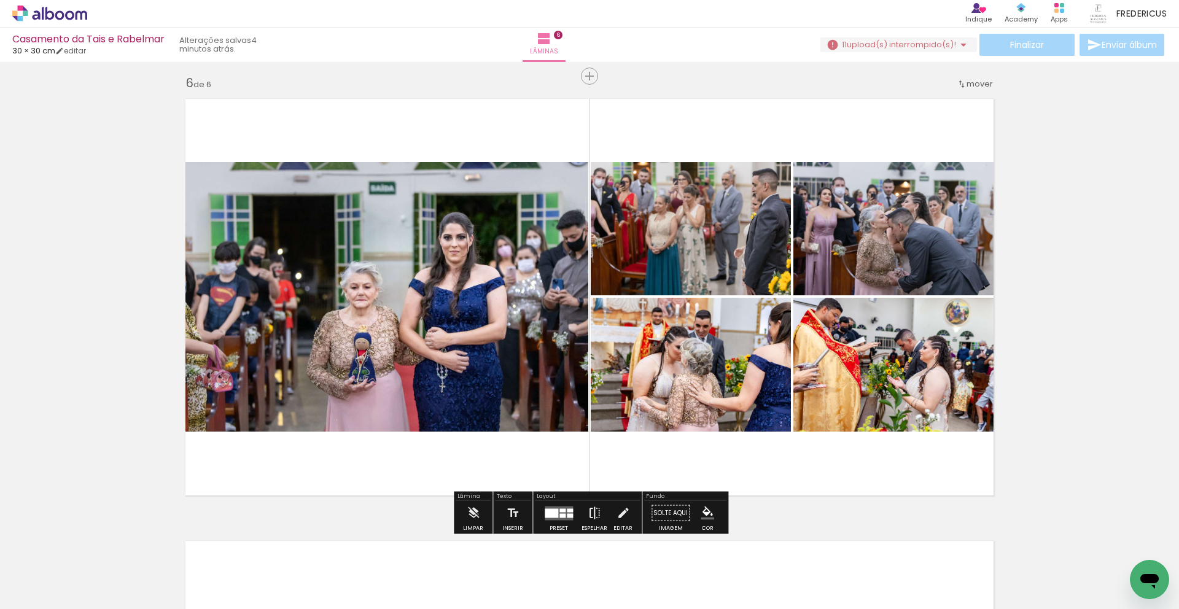
click at [594, 518] on iron-icon at bounding box center [595, 513] width 14 height 25
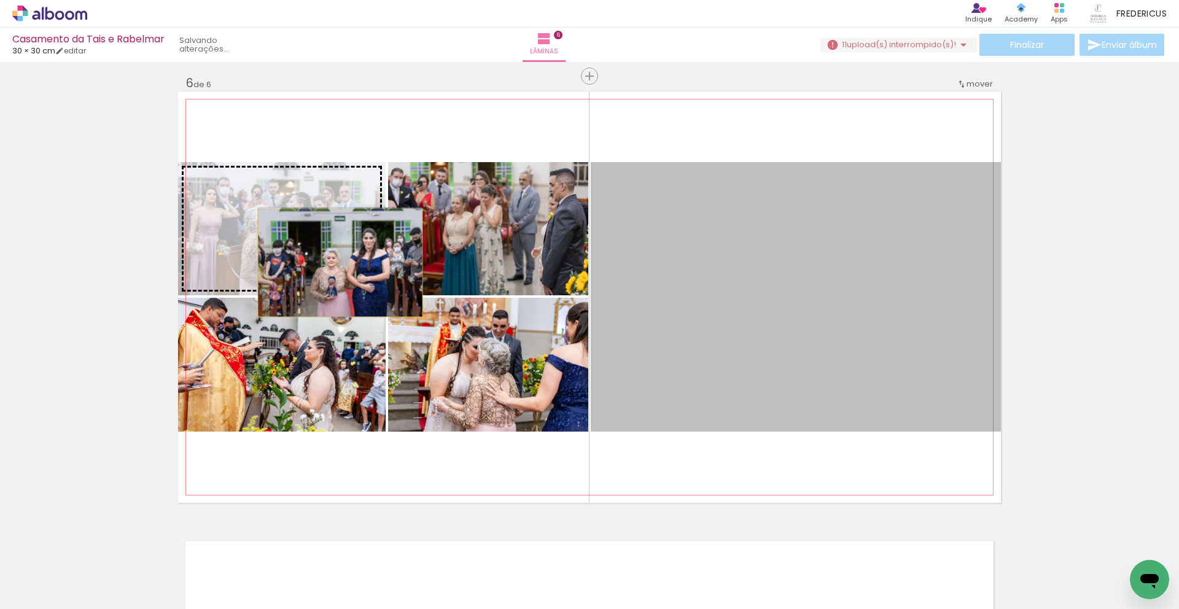
drag, startPoint x: 453, startPoint y: 284, endPoint x: 343, endPoint y: 263, distance: 111.9
click at [0, 0] on slot at bounding box center [0, 0] width 0 height 0
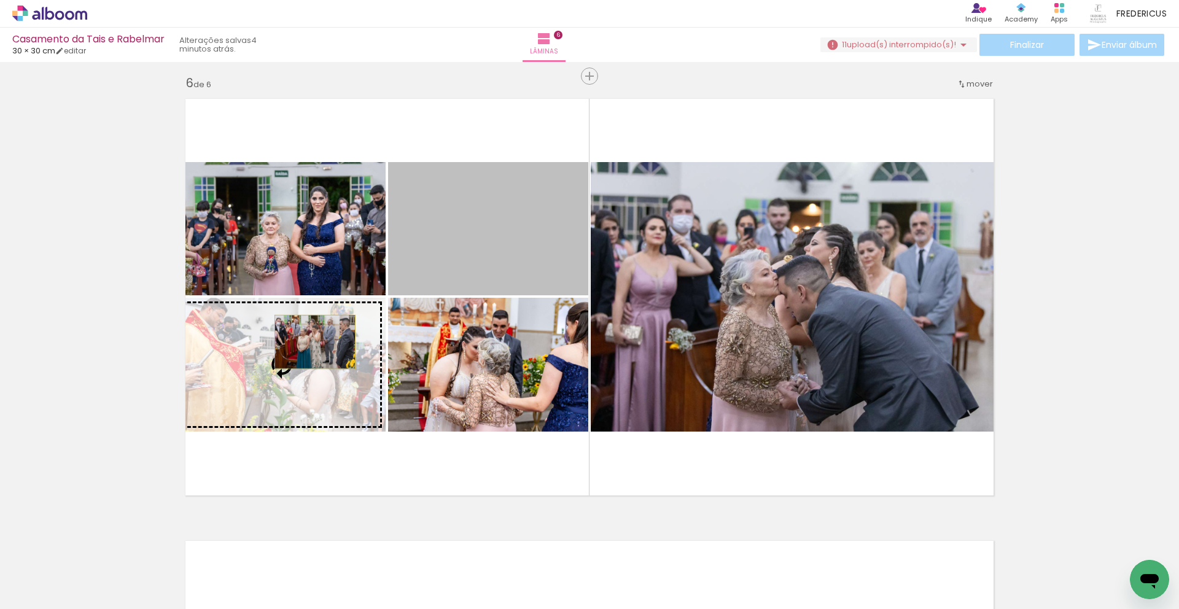
drag, startPoint x: 429, startPoint y: 249, endPoint x: 315, endPoint y: 342, distance: 147.1
click at [0, 0] on slot at bounding box center [0, 0] width 0 height 0
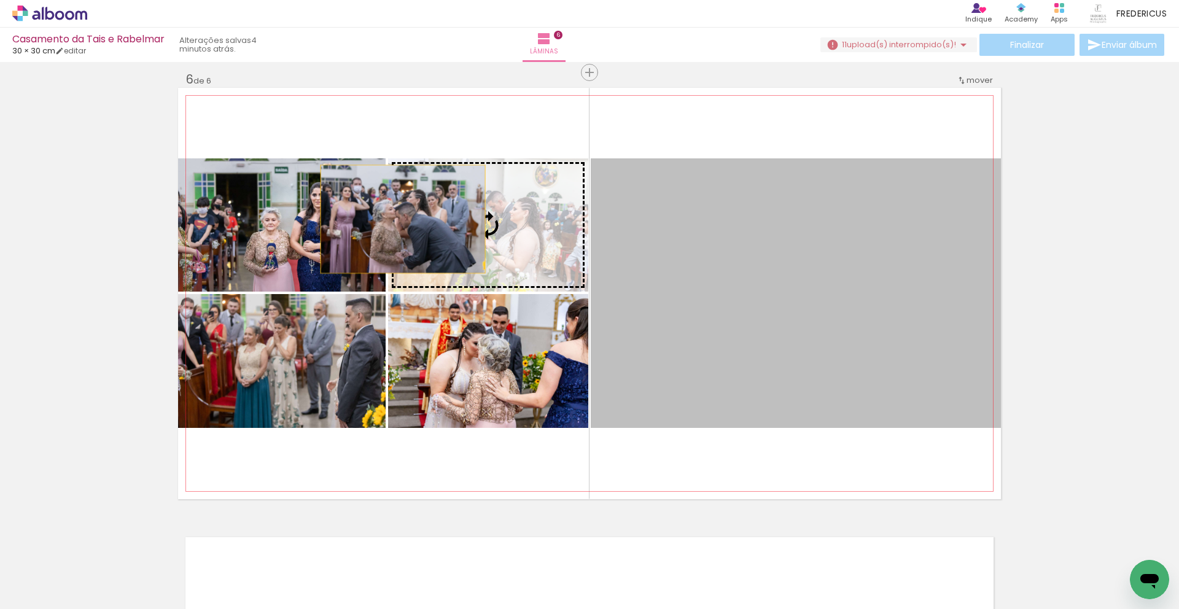
drag, startPoint x: 727, startPoint y: 311, endPoint x: 403, endPoint y: 219, distance: 336.8
click at [0, 0] on slot at bounding box center [0, 0] width 0 height 0
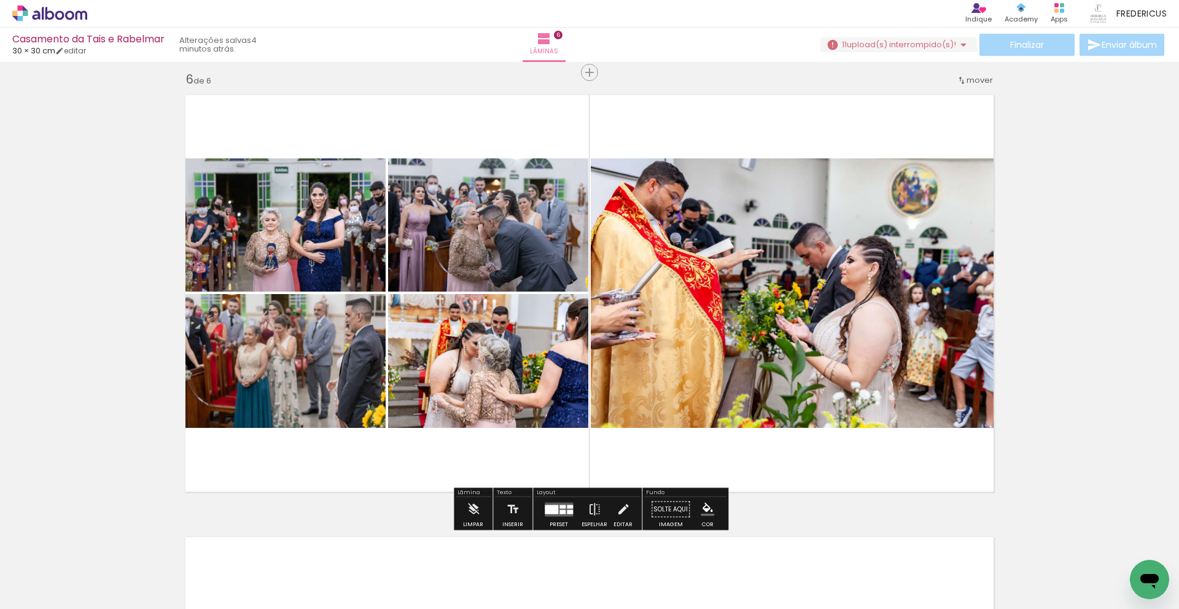
click at [570, 510] on div at bounding box center [558, 509] width 33 height 25
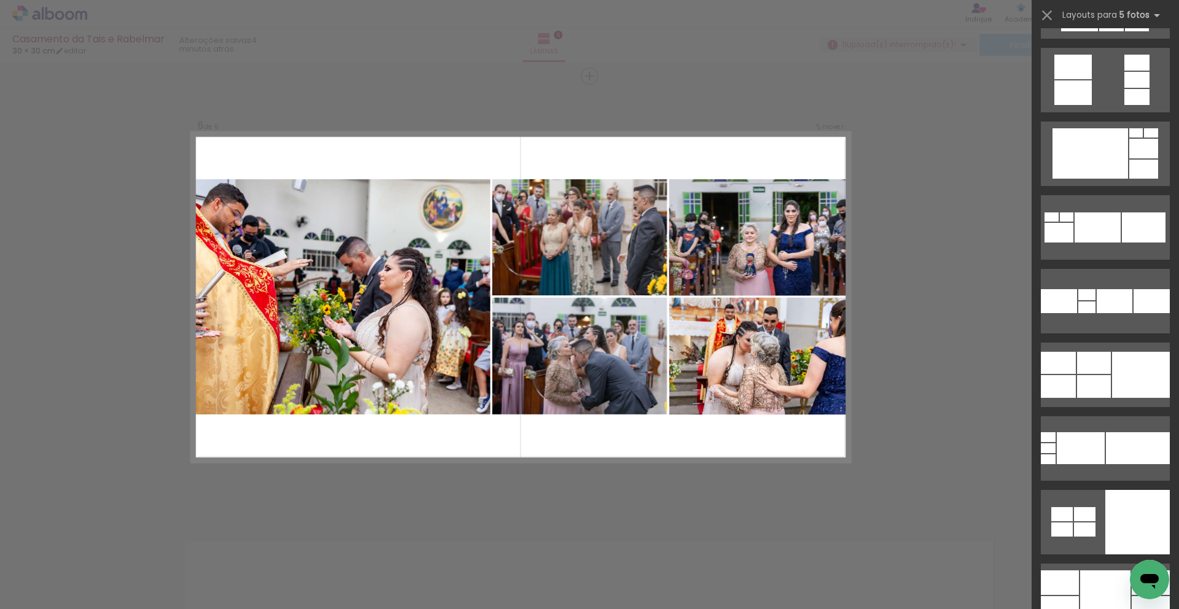
scroll to position [6916, 0]
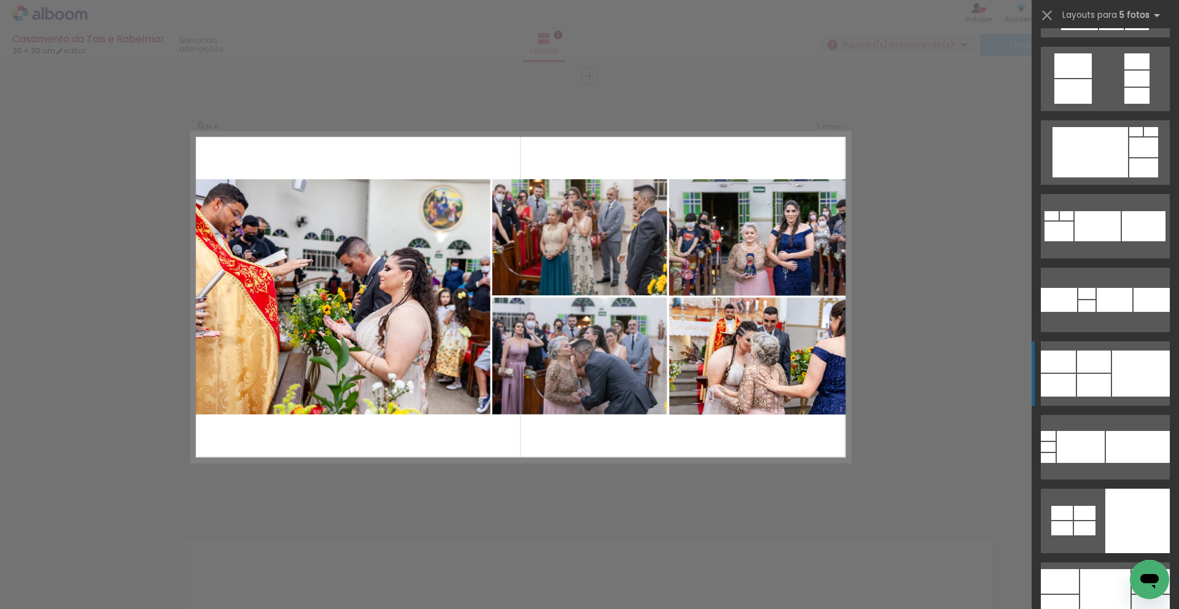
click at [1130, 376] on div at bounding box center [1141, 374] width 58 height 46
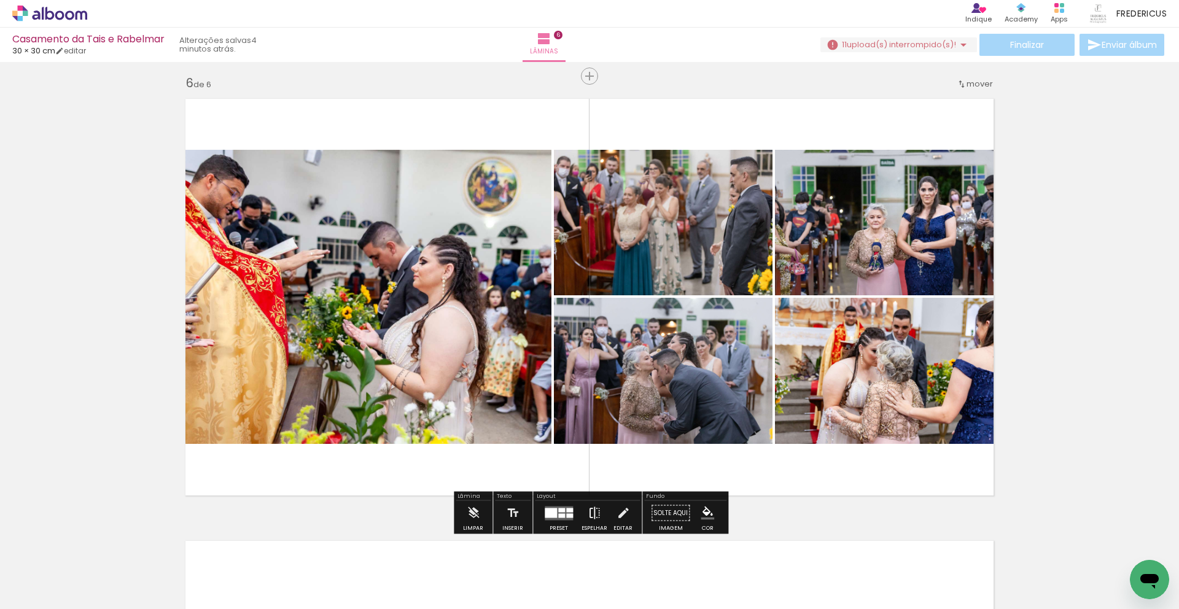
click at [594, 516] on iron-icon at bounding box center [595, 513] width 14 height 25
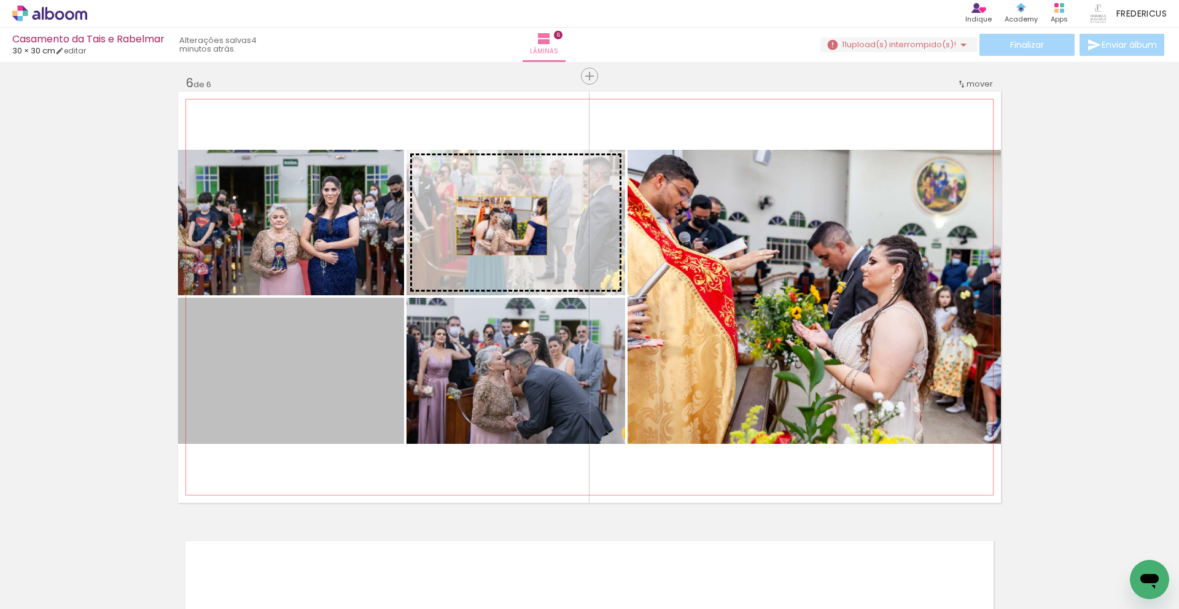
drag, startPoint x: 335, startPoint y: 380, endPoint x: 539, endPoint y: 236, distance: 249.9
click at [0, 0] on slot at bounding box center [0, 0] width 0 height 0
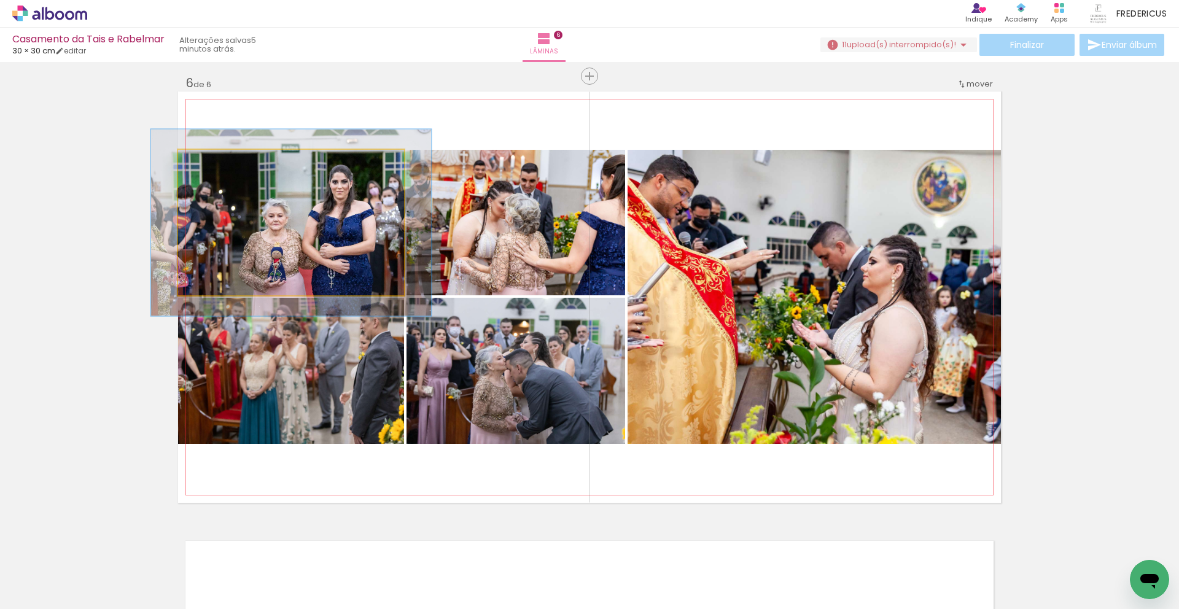
drag, startPoint x: 209, startPoint y: 161, endPoint x: 228, endPoint y: 172, distance: 22.2
type paper-slider "124"
click at [215, 161] on div at bounding box center [217, 162] width 11 height 11
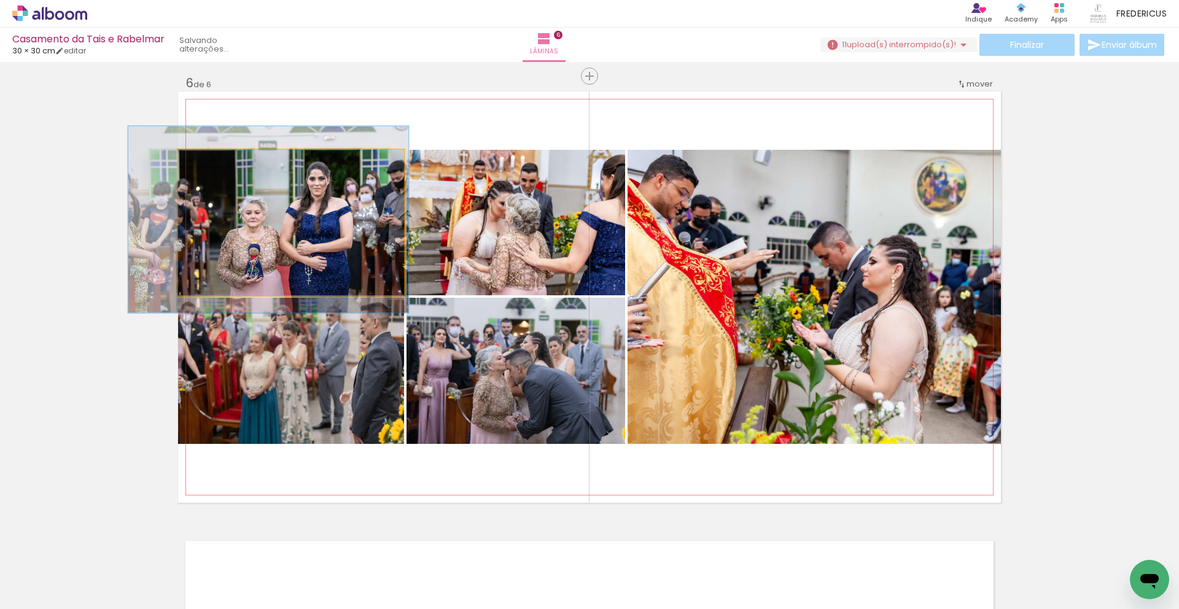
drag, startPoint x: 261, startPoint y: 204, endPoint x: 240, endPoint y: 201, distance: 21.0
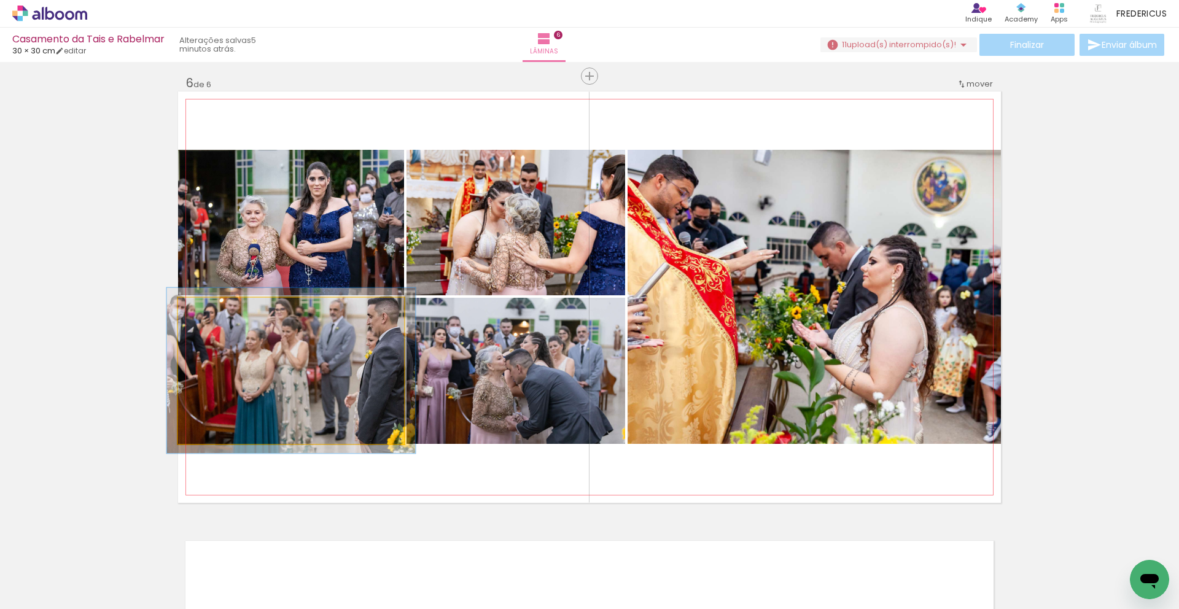
type paper-slider "110"
drag, startPoint x: 208, startPoint y: 309, endPoint x: 226, endPoint y: 331, distance: 28.8
click at [212, 309] on div at bounding box center [211, 310] width 11 height 11
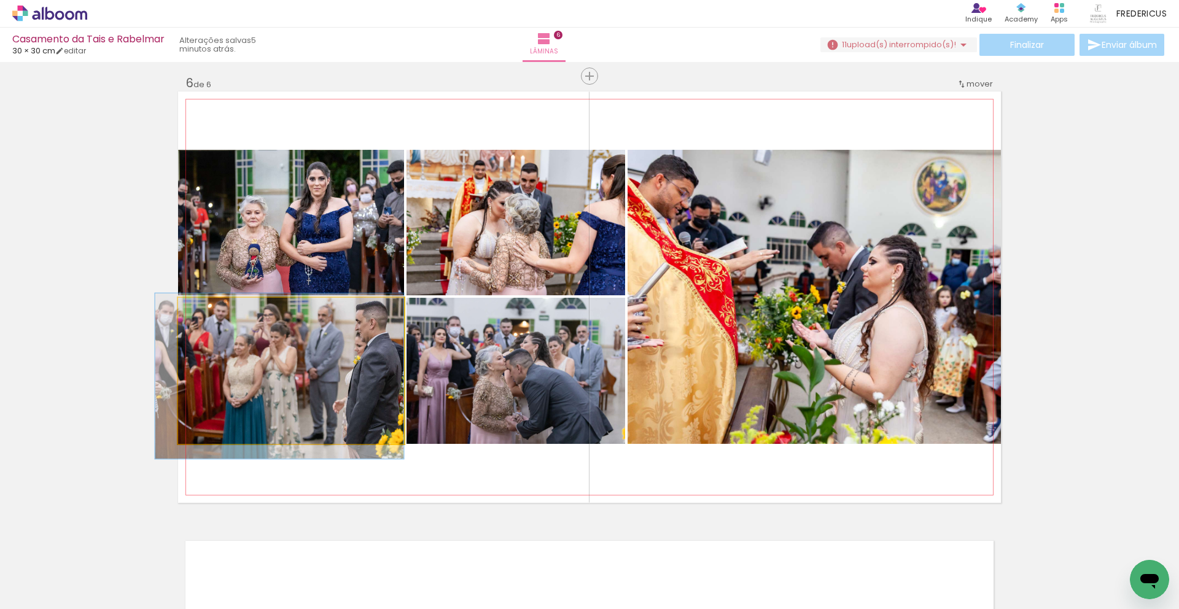
drag, startPoint x: 246, startPoint y: 349, endPoint x: 234, endPoint y: 355, distance: 13.5
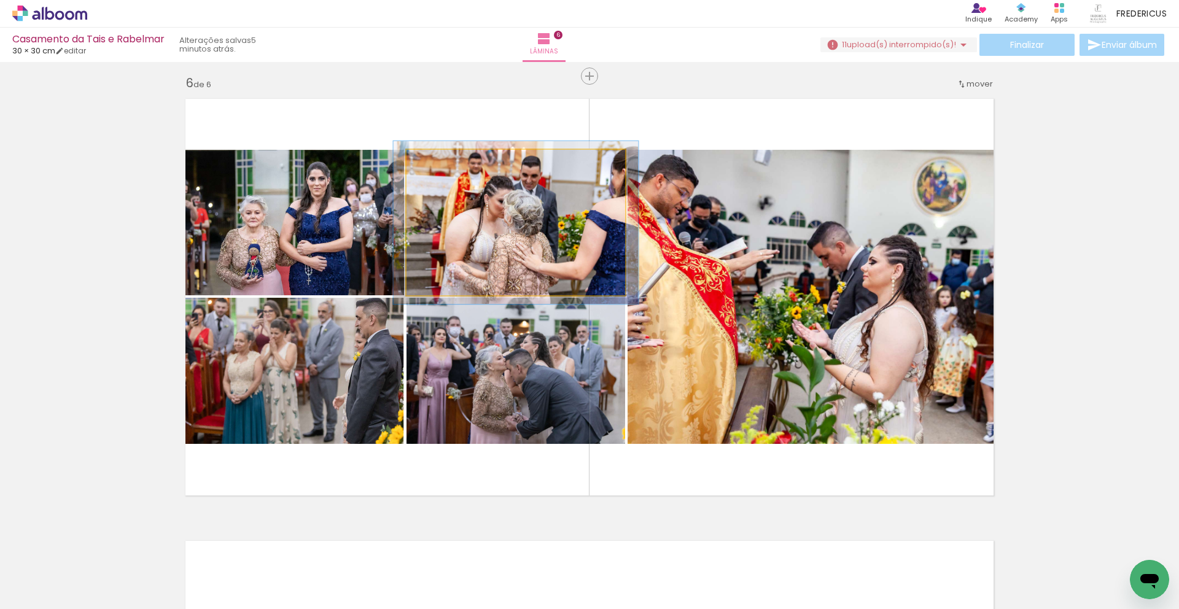
type paper-slider "112"
click at [443, 163] on div at bounding box center [440, 162] width 11 height 11
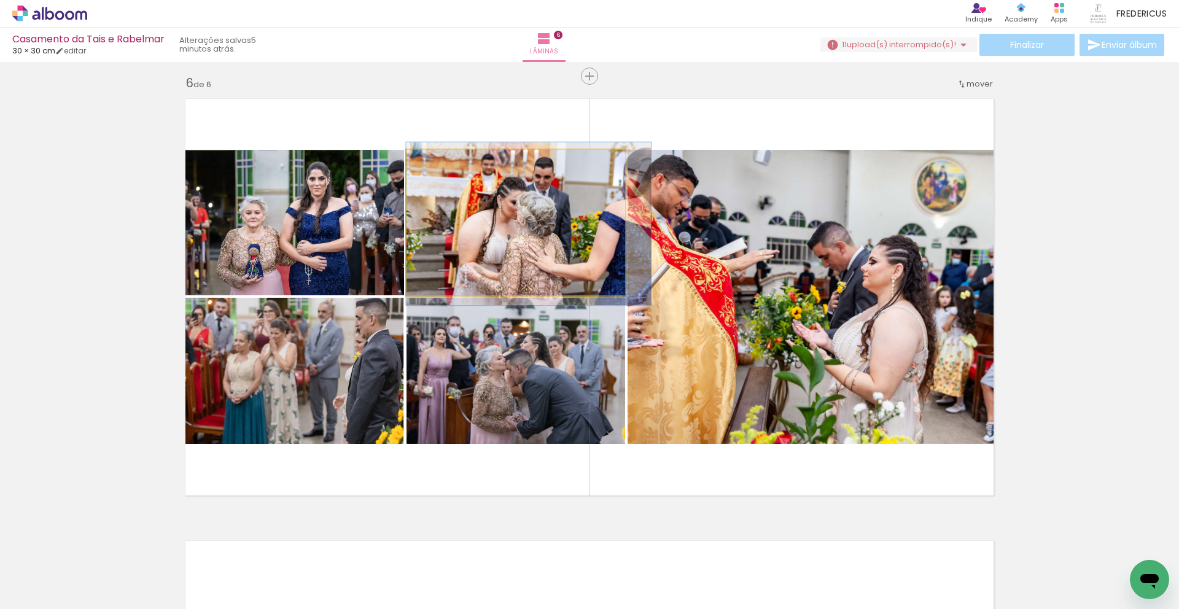
drag, startPoint x: 502, startPoint y: 225, endPoint x: 521, endPoint y: 227, distance: 19.1
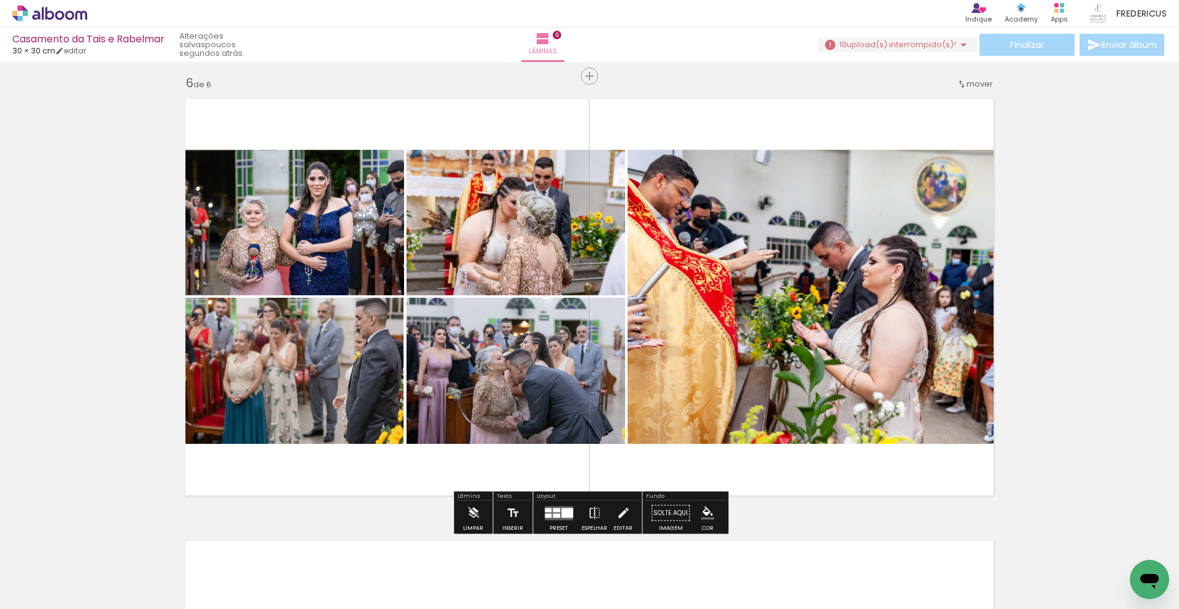
scroll to position [0, 1332]
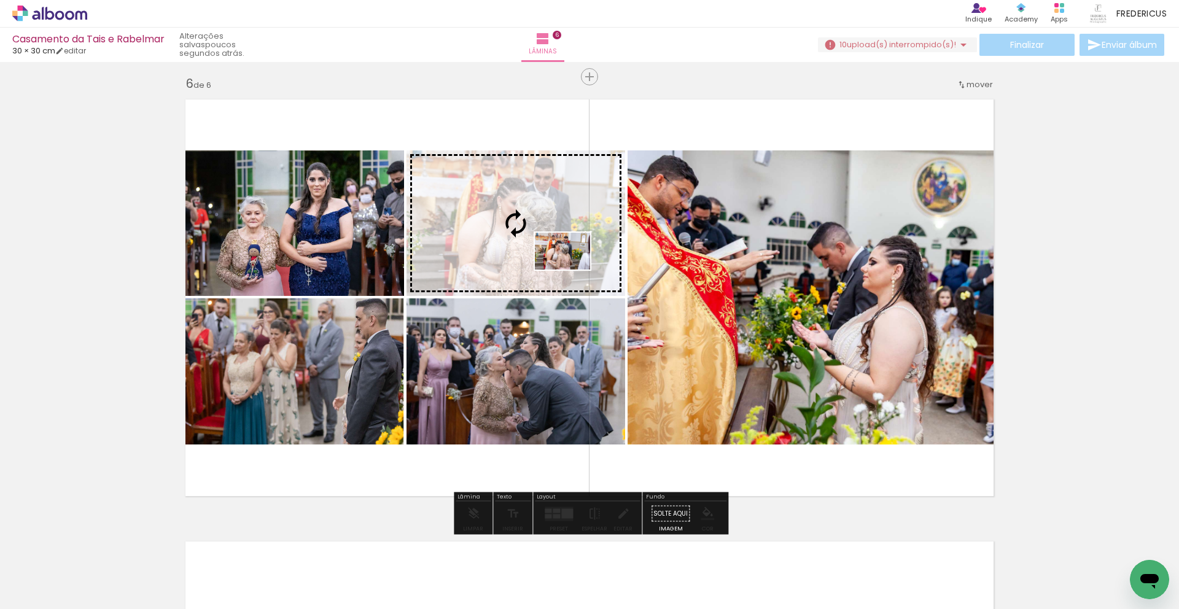
drag, startPoint x: 1121, startPoint y: 580, endPoint x: 572, endPoint y: 270, distance: 631.2
click at [572, 270] on quentale-workspace at bounding box center [589, 304] width 1179 height 609
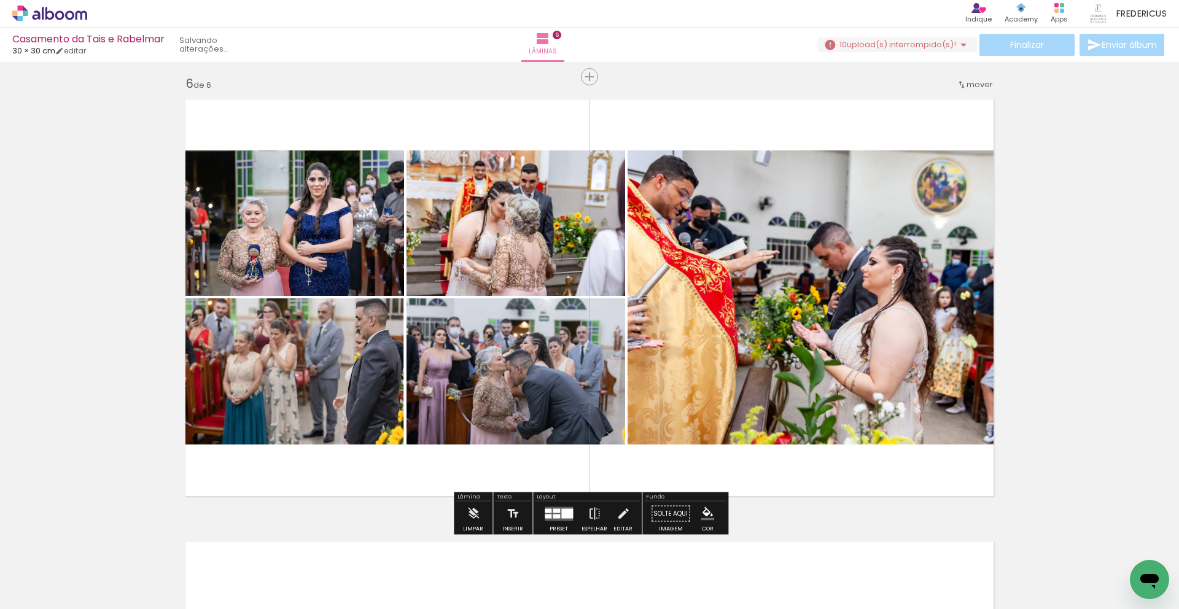
scroll to position [2218, 0]
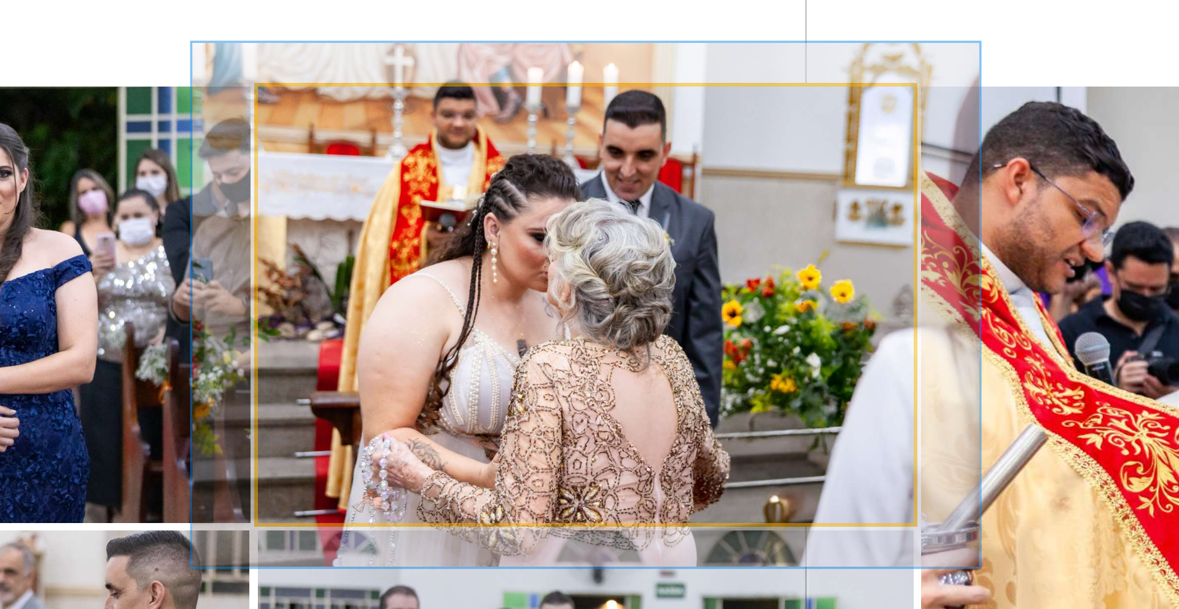
drag, startPoint x: 435, startPoint y: 160, endPoint x: 443, endPoint y: 161, distance: 8.6
type paper-slider "120"
click at [443, 161] on div at bounding box center [443, 160] width 11 height 11
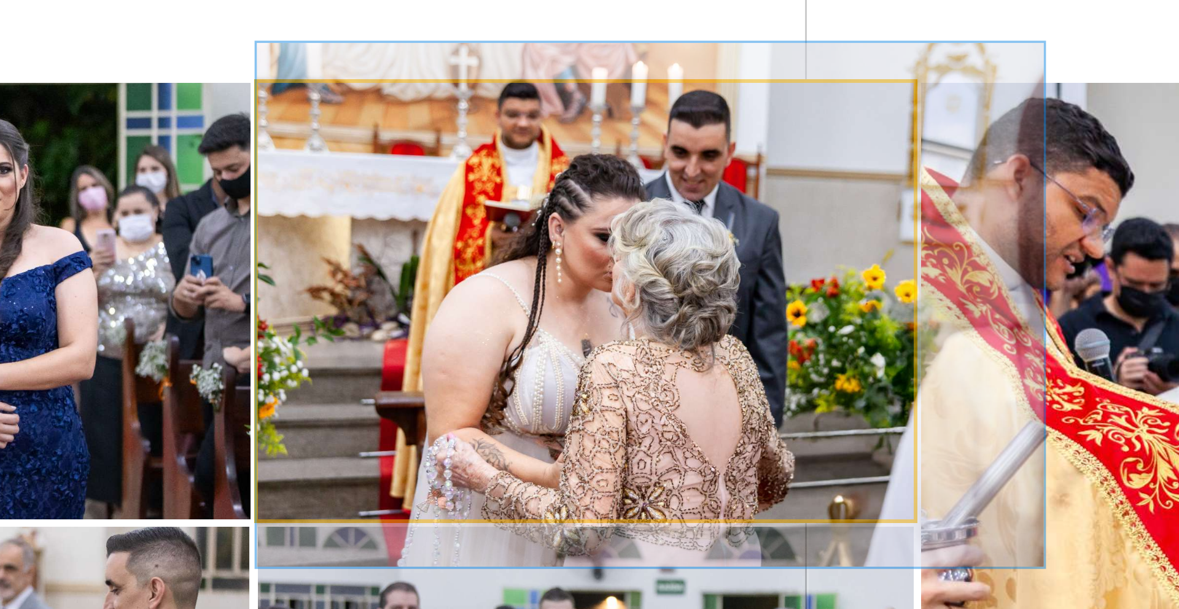
drag, startPoint x: 476, startPoint y: 213, endPoint x: 500, endPoint y: 214, distance: 24.6
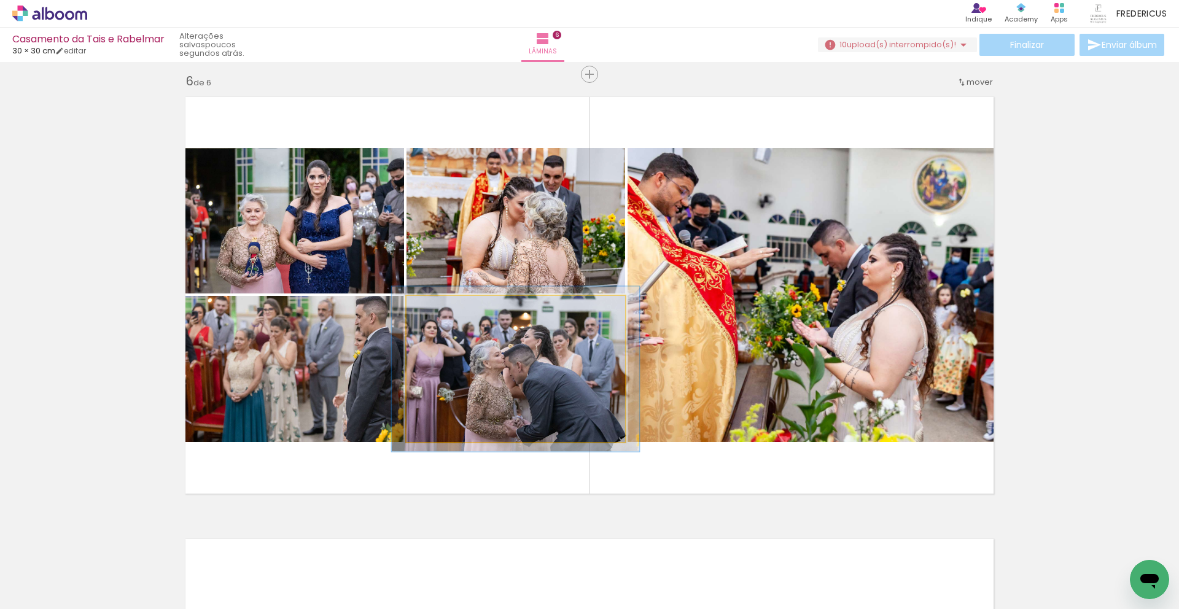
type paper-slider "113"
click at [443, 309] on div at bounding box center [440, 308] width 11 height 11
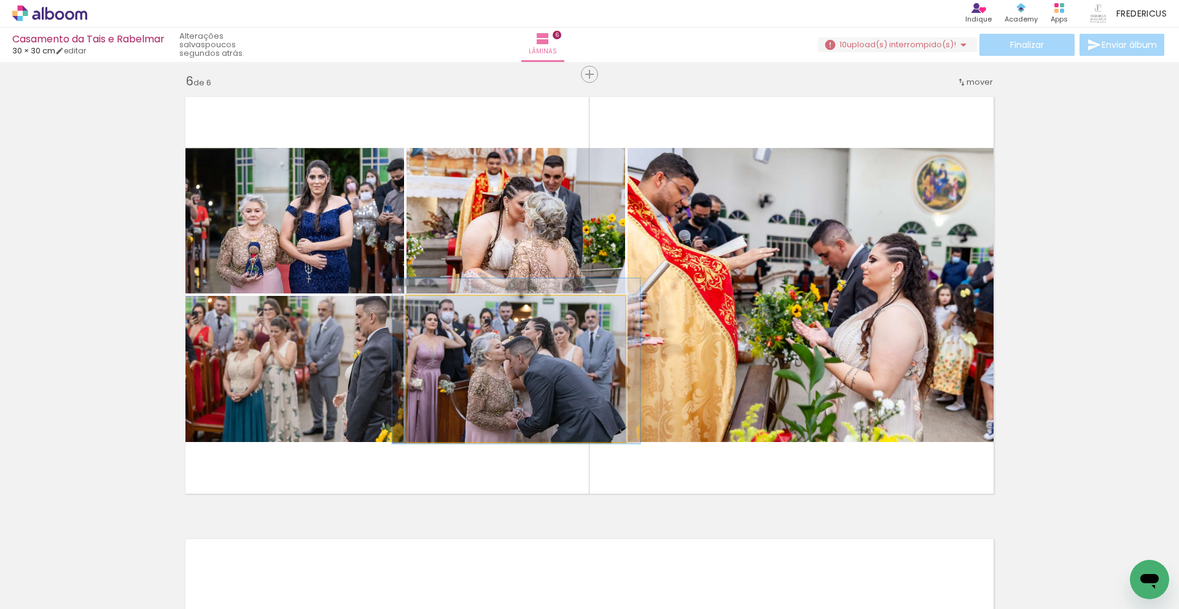
drag, startPoint x: 486, startPoint y: 355, endPoint x: 487, endPoint y: 348, distance: 7.4
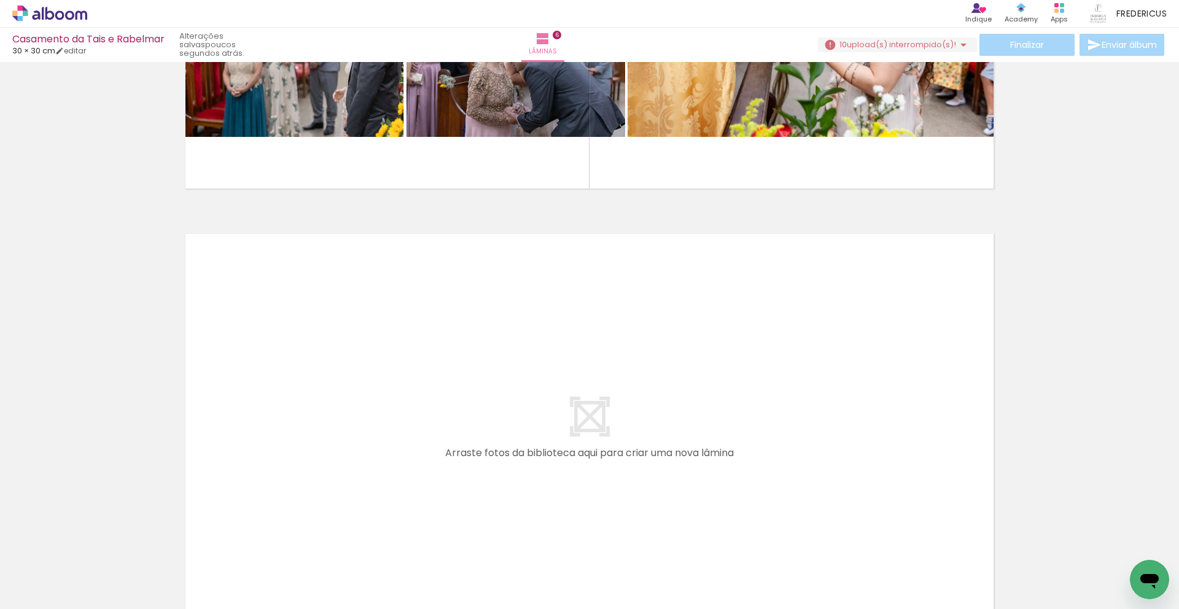
scroll to position [2528, 0]
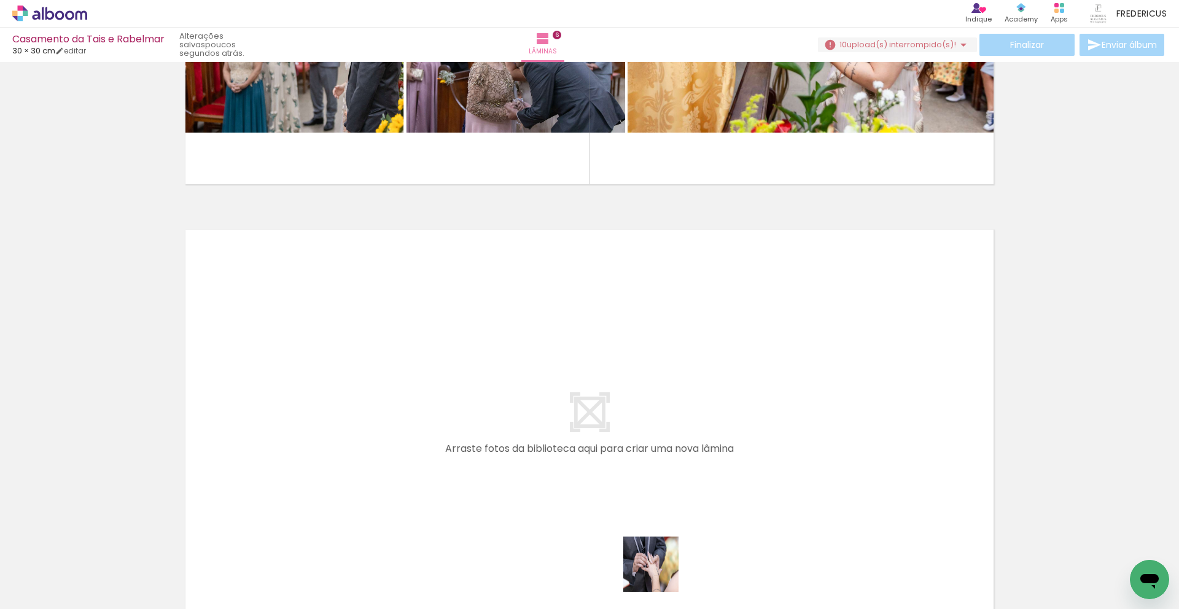
click at [642, 513] on quentale-workspace at bounding box center [589, 304] width 1179 height 609
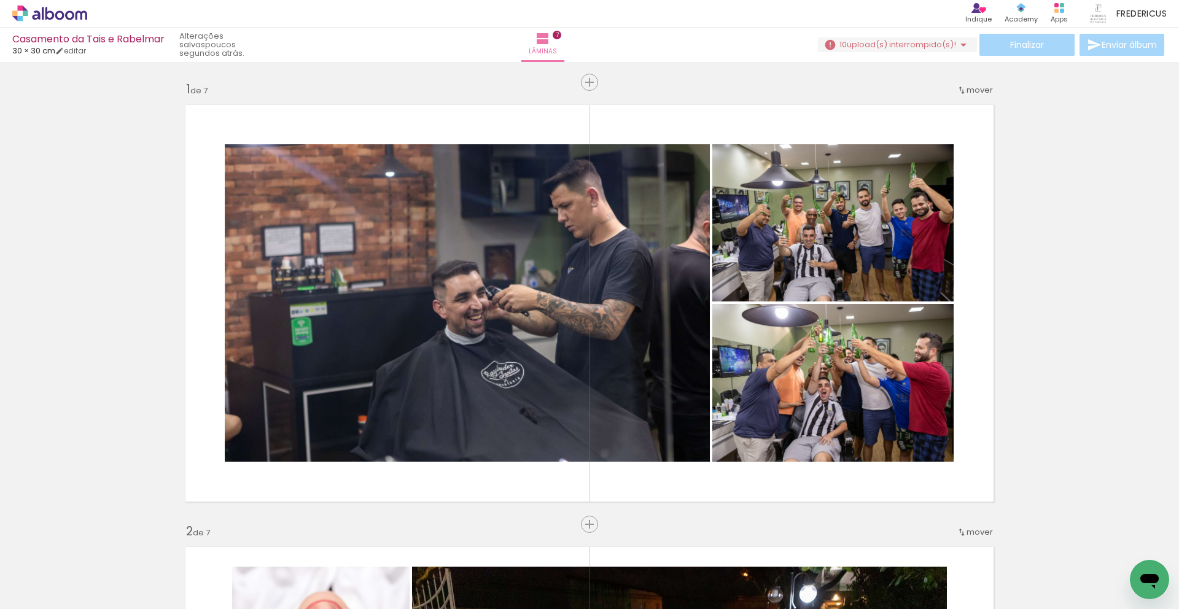
scroll to position [0, 1332]
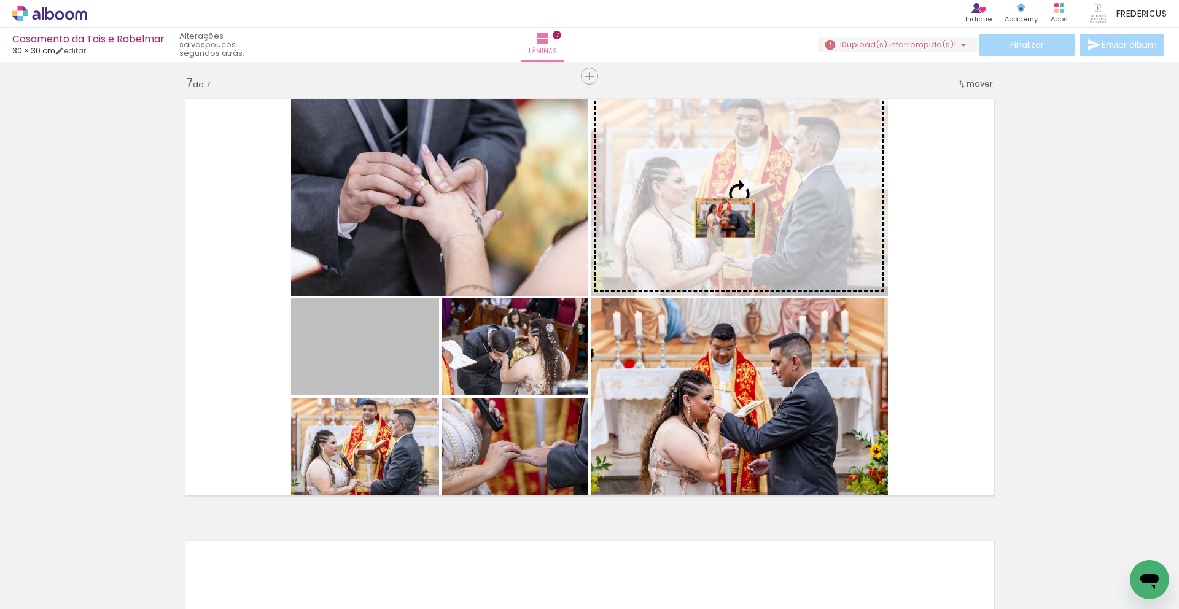
drag, startPoint x: 613, startPoint y: 255, endPoint x: 677, endPoint y: 305, distance: 80.6
click at [0, 0] on slot at bounding box center [0, 0] width 0 height 0
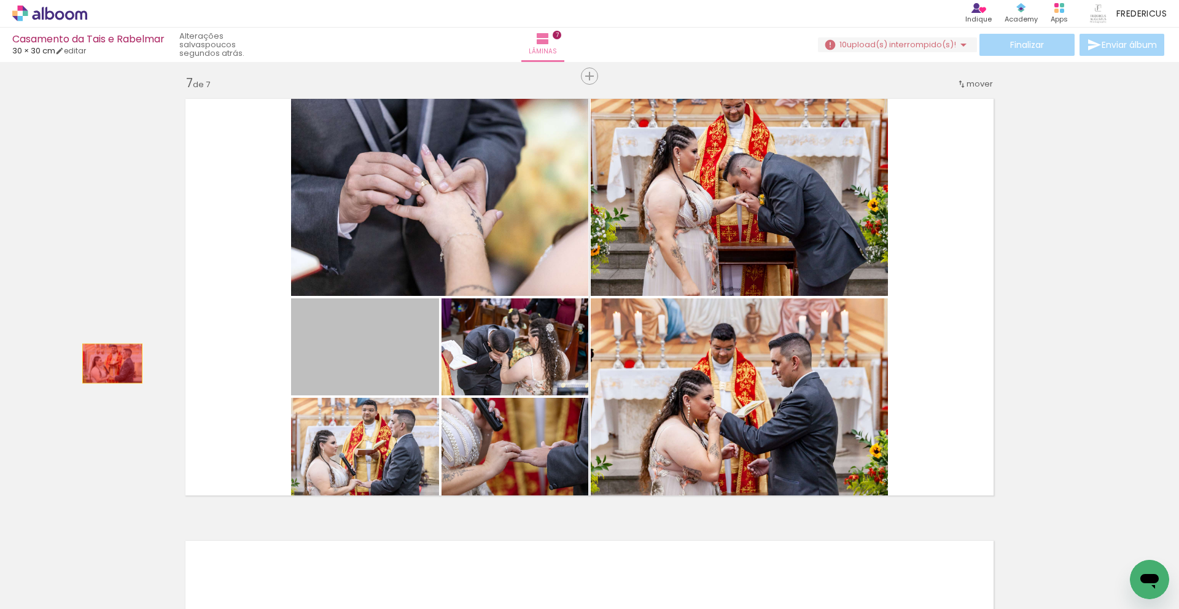
drag, startPoint x: 250, startPoint y: 374, endPoint x: 112, endPoint y: 363, distance: 138.5
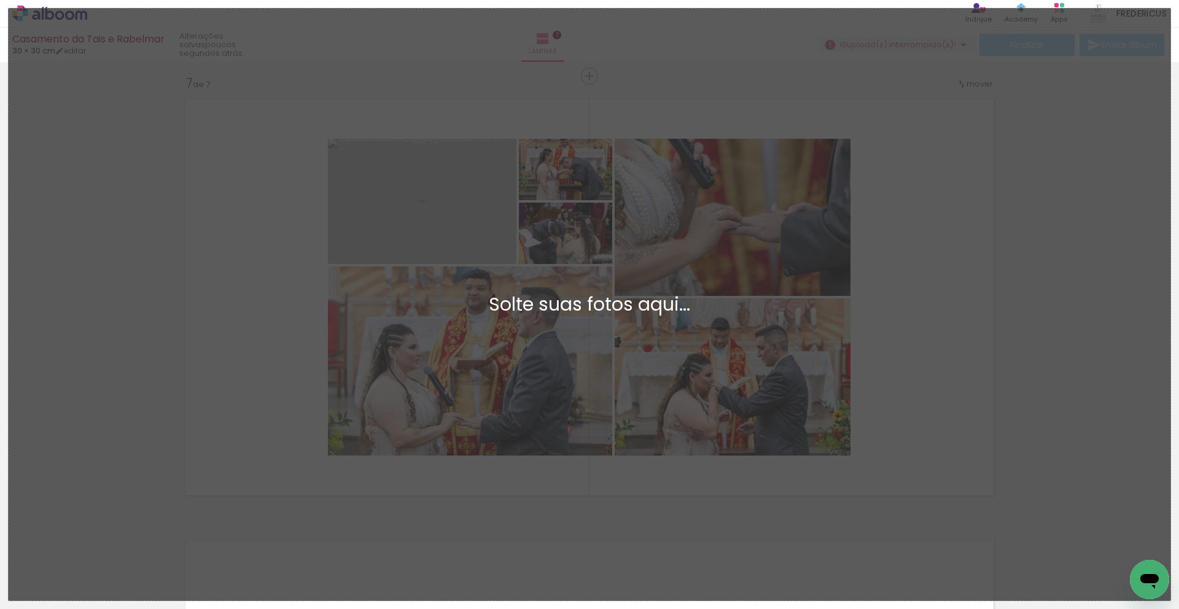
scroll to position [0, 0]
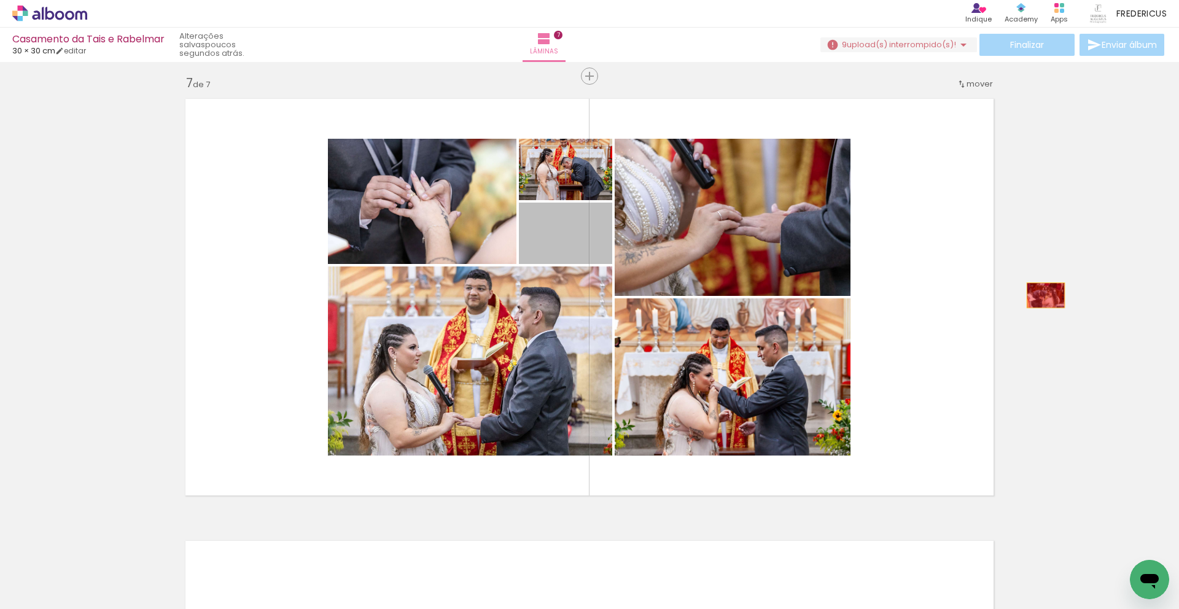
drag, startPoint x: 579, startPoint y: 251, endPoint x: 1046, endPoint y: 295, distance: 468.7
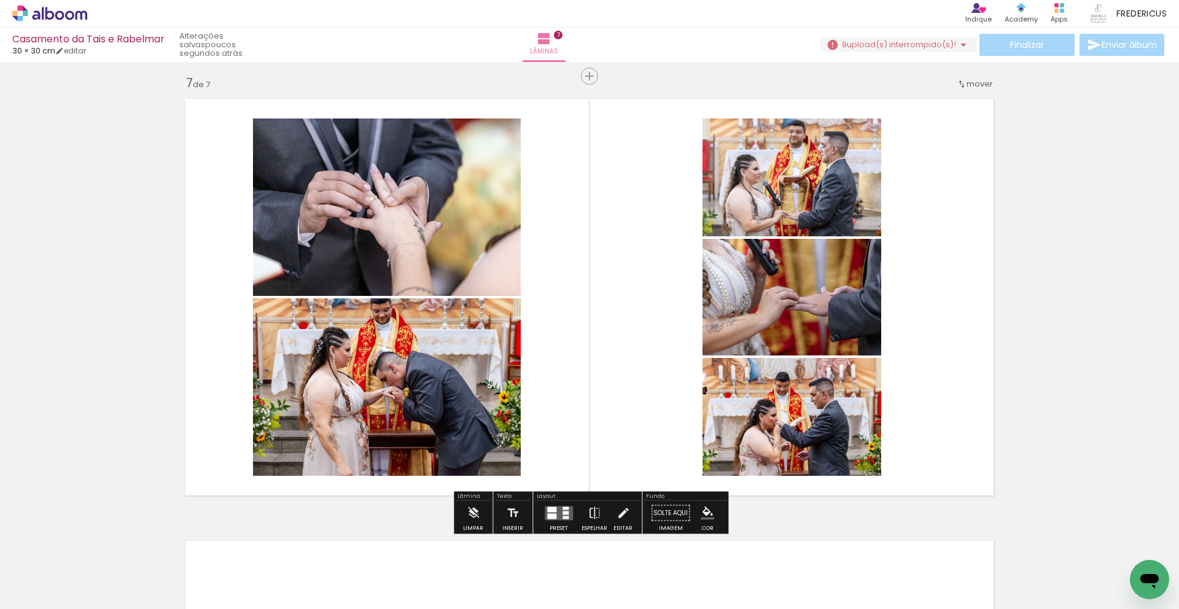
scroll to position [2704, 0]
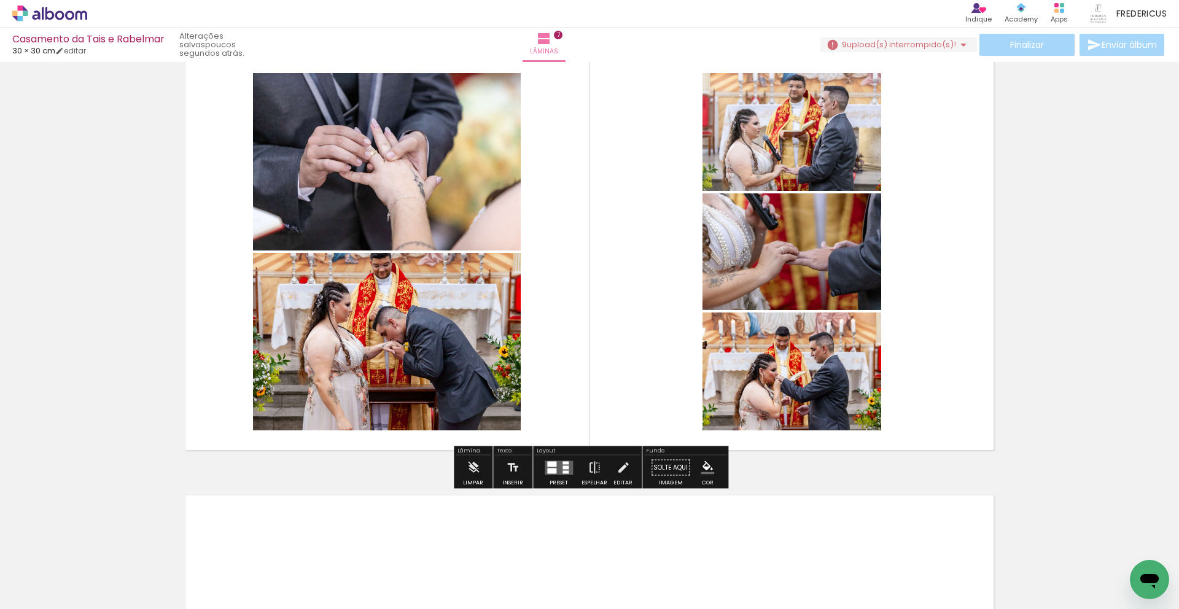
click at [763, 545] on iron-icon at bounding box center [757, 543] width 13 height 13
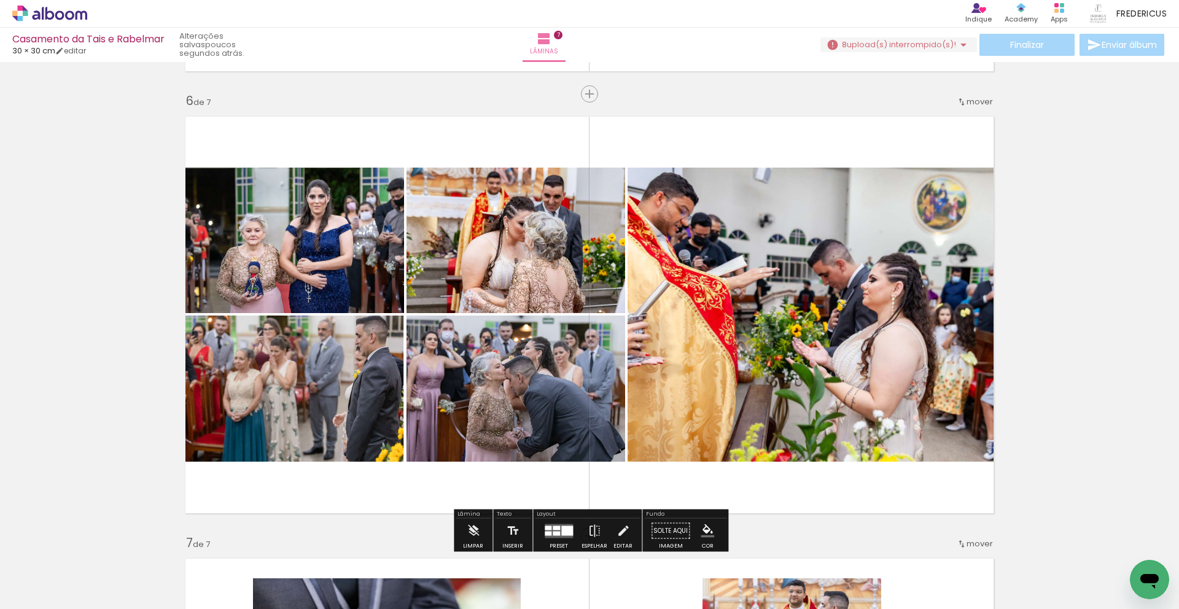
scroll to position [2203, 0]
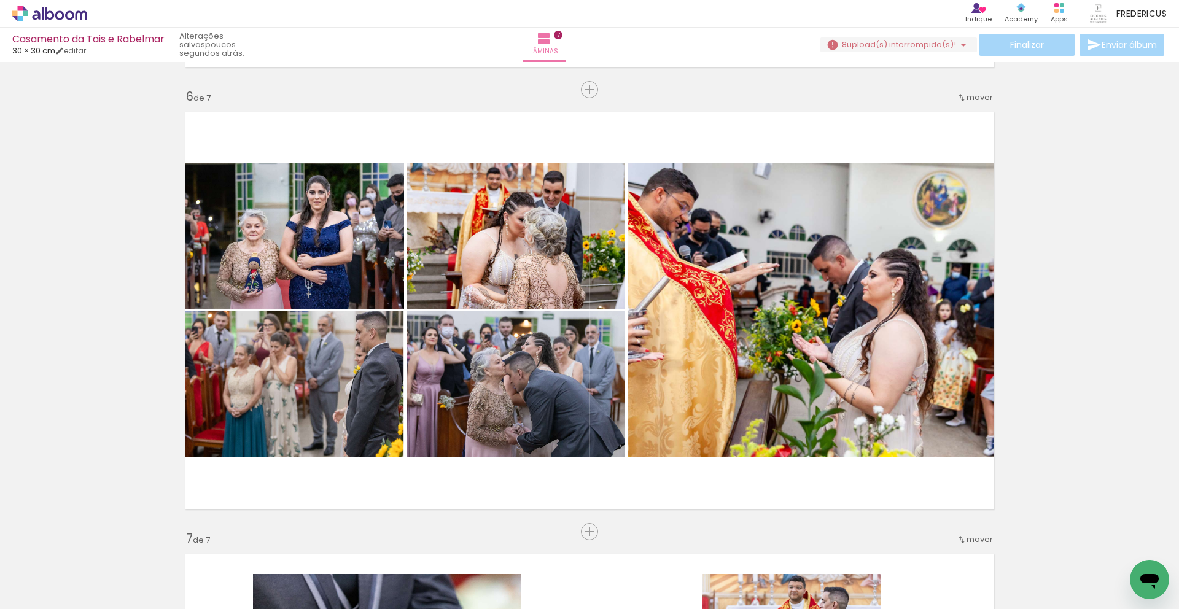
click at [833, 546] on iron-icon at bounding box center [826, 543] width 13 height 13
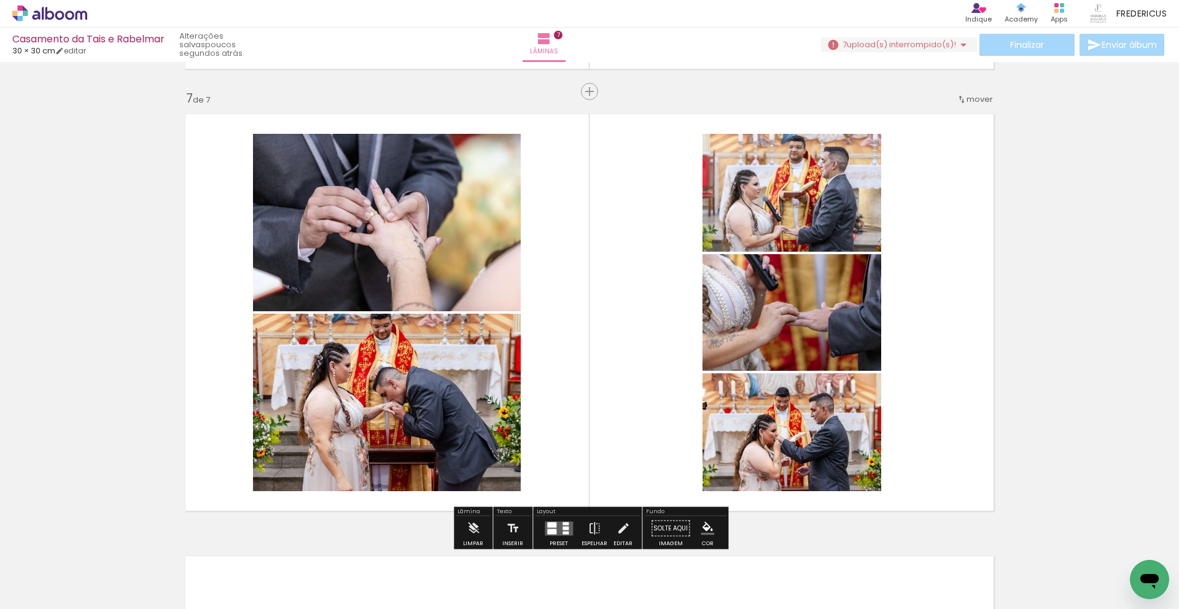
scroll to position [2704, 0]
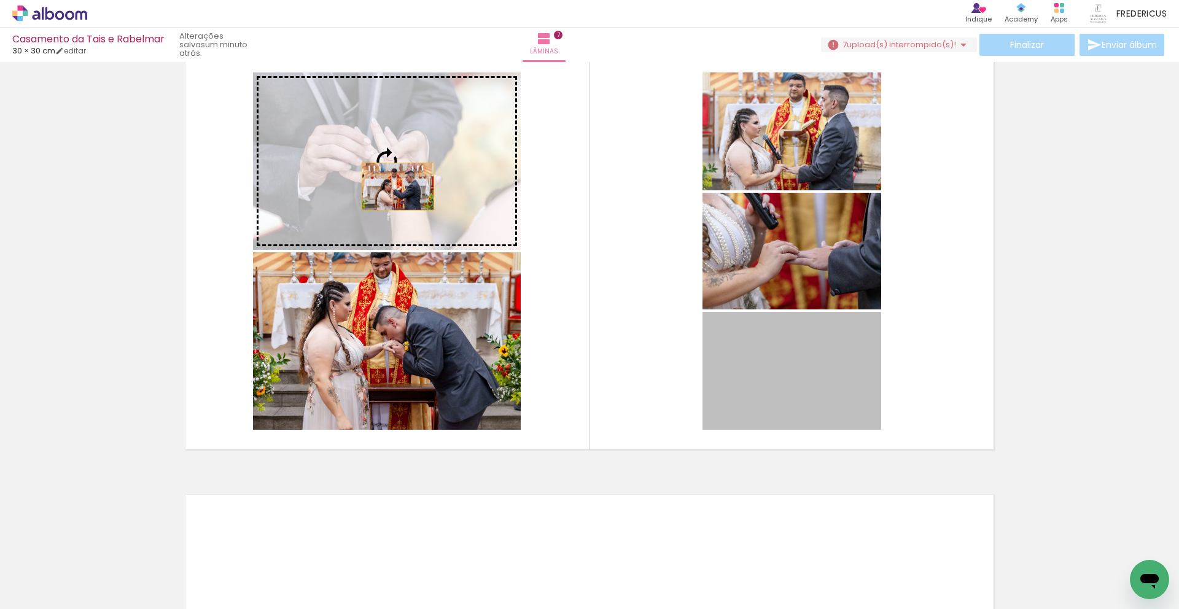
drag, startPoint x: 790, startPoint y: 368, endPoint x: 404, endPoint y: 188, distance: 425.5
click at [0, 0] on slot at bounding box center [0, 0] width 0 height 0
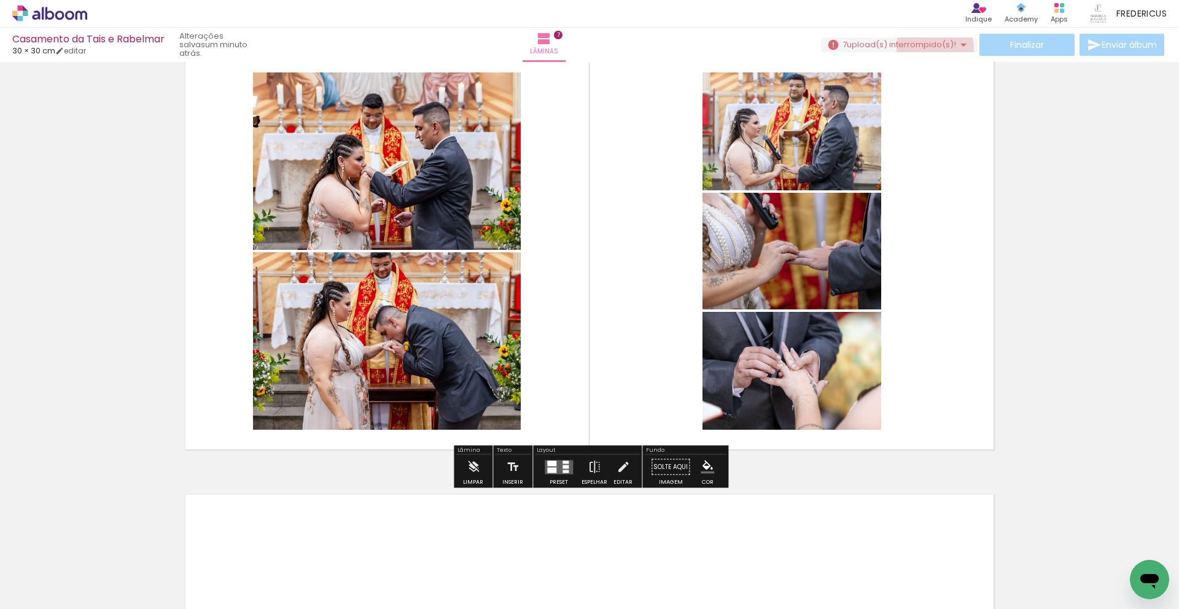
click at [930, 47] on span "upload(s) interrompido(s)!" at bounding box center [901, 45] width 109 height 12
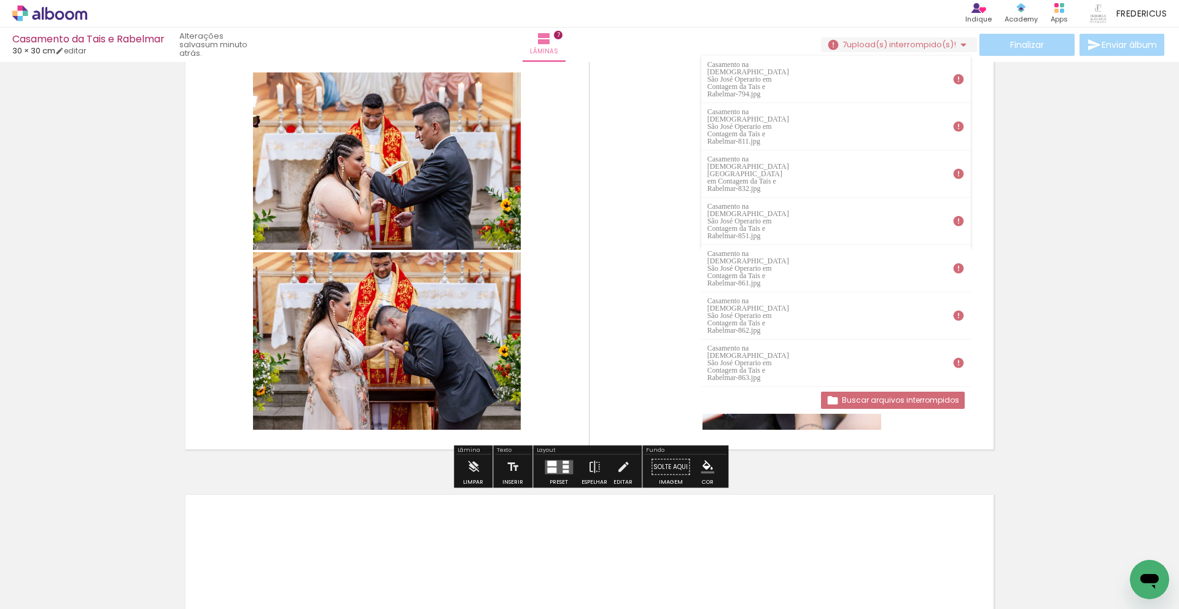
click at [866, 387] on div "Buscar arquivos interrompidos" at bounding box center [836, 400] width 270 height 27
click at [0, 0] on slot "Buscar arquivos interrompidos" at bounding box center [0, 0] width 0 height 0
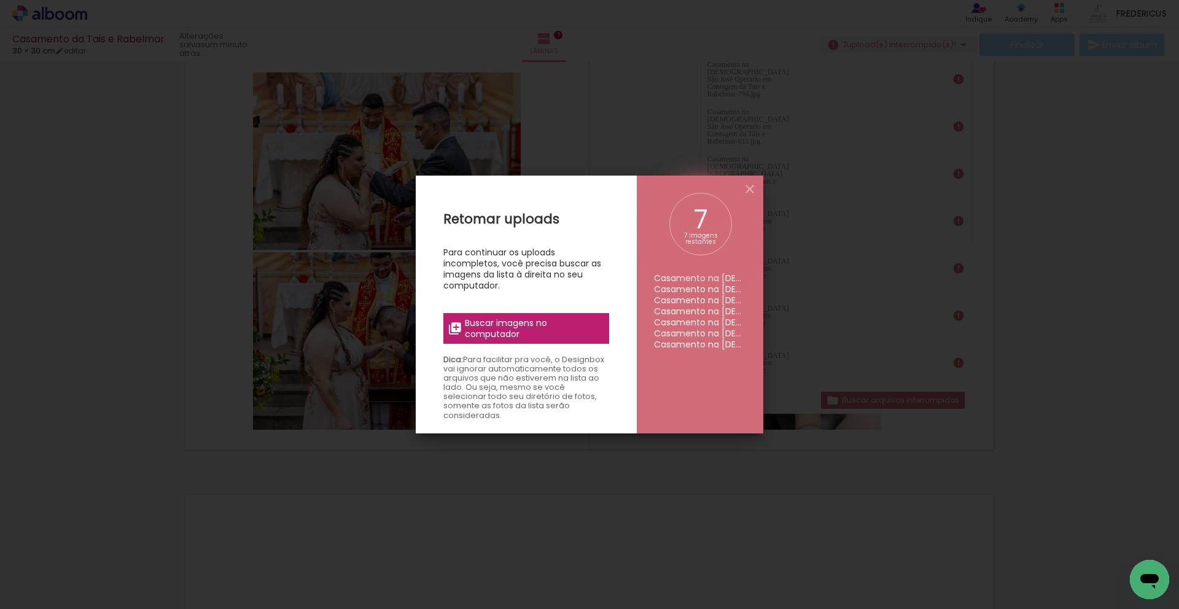
click at [513, 335] on span "Buscar imagens no computador" at bounding box center [533, 328] width 137 height 22
click at [0, 0] on input "file" at bounding box center [0, 0] width 0 height 0
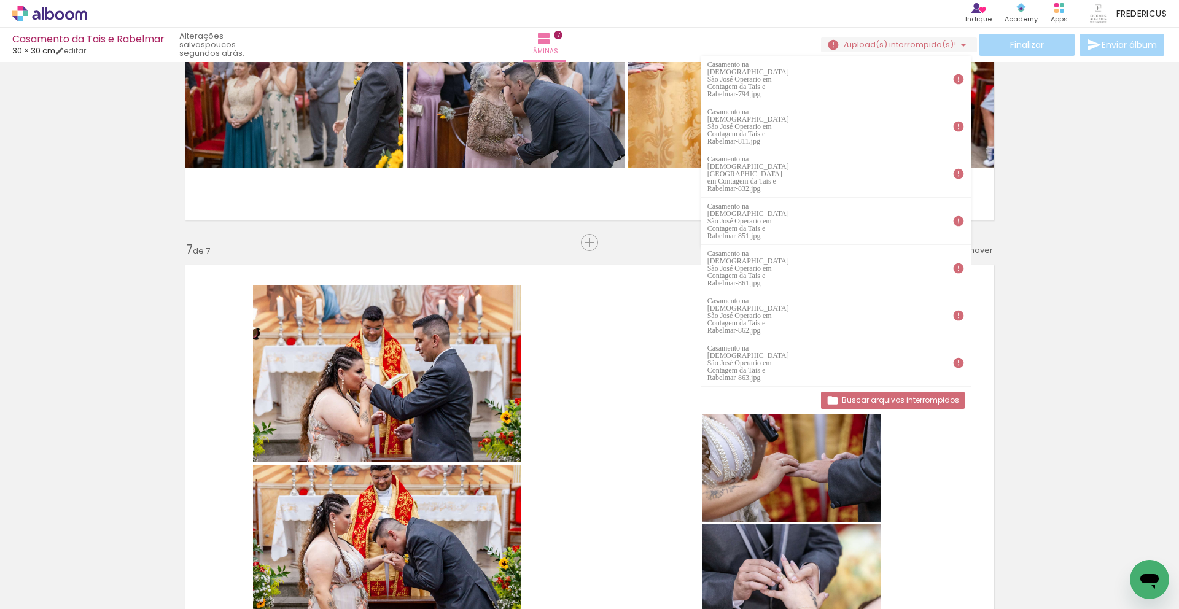
scroll to position [2488, 0]
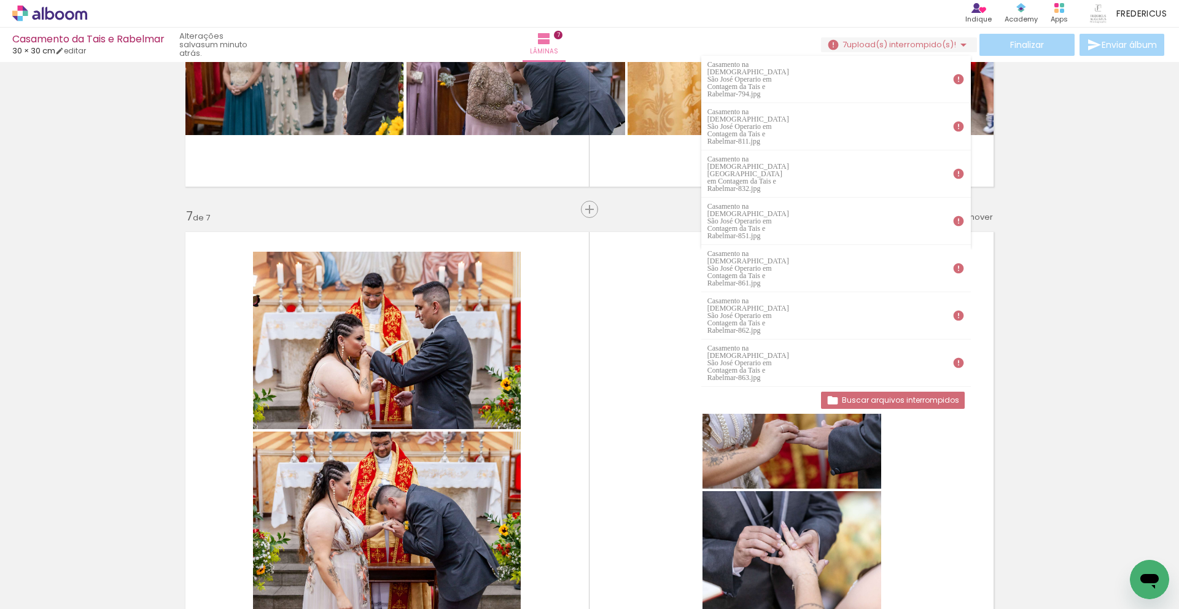
scroll to position [2520, 0]
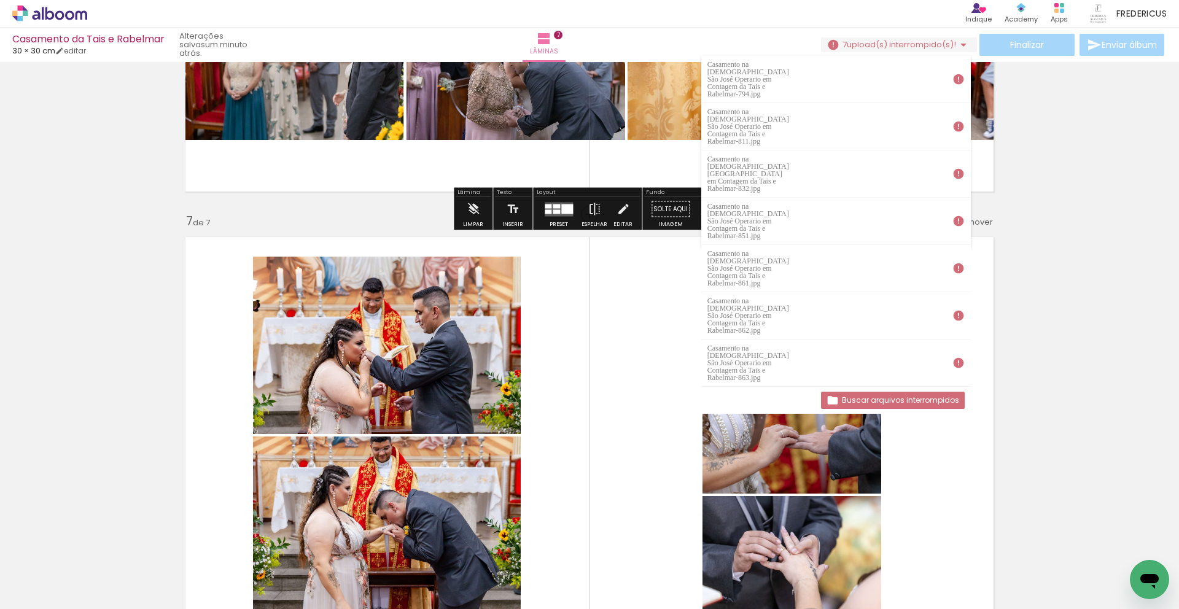
click at [959, 39] on iron-icon at bounding box center [963, 44] width 15 height 15
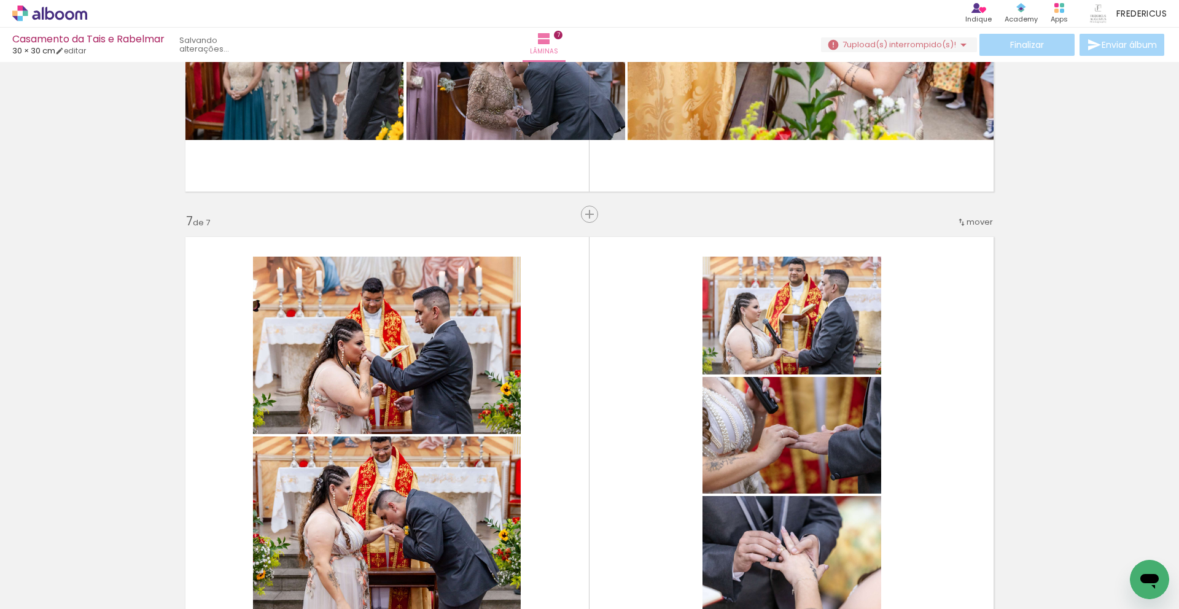
scroll to position [0, 1264]
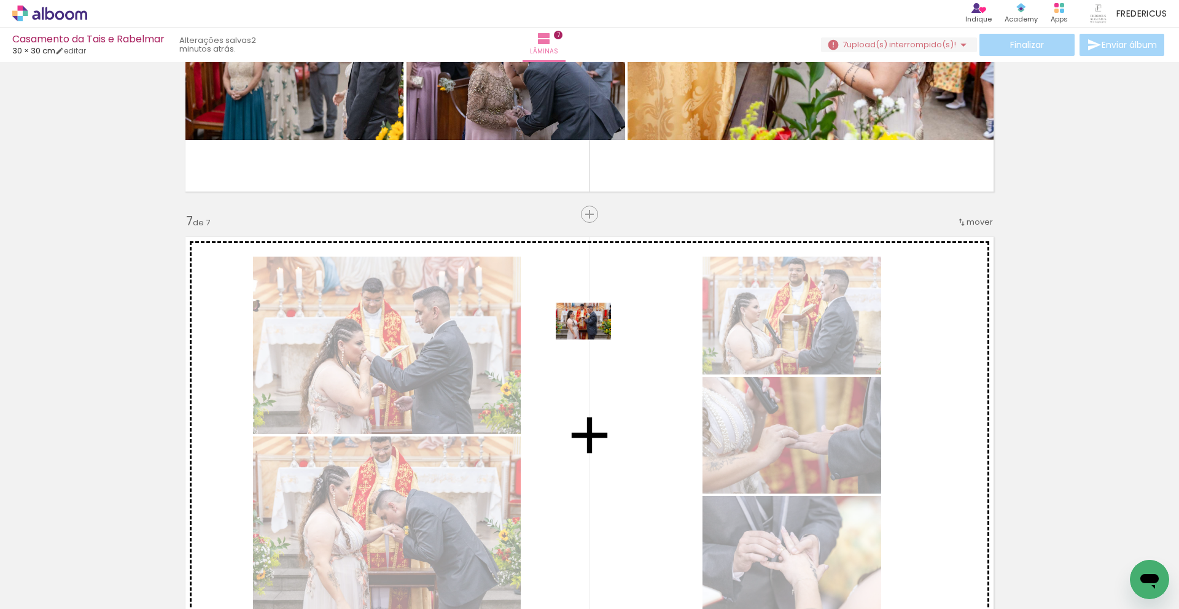
drag, startPoint x: 1115, startPoint y: 551, endPoint x: 592, endPoint y: 340, distance: 563.8
click at [592, 340] on quentale-workspace at bounding box center [589, 304] width 1179 height 609
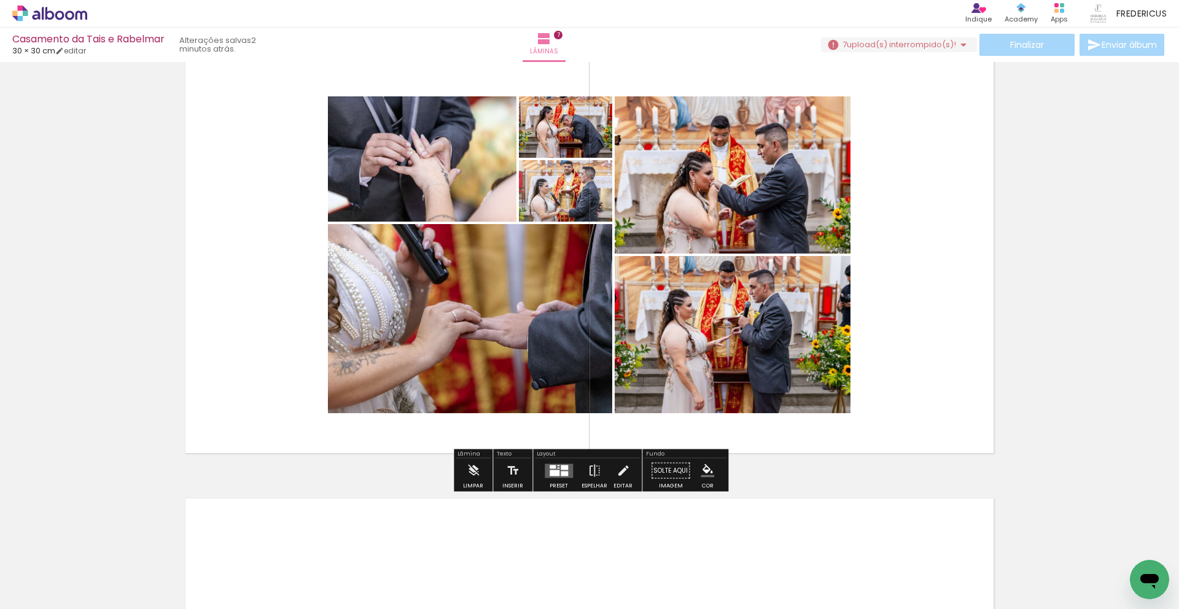
scroll to position [2732, 0]
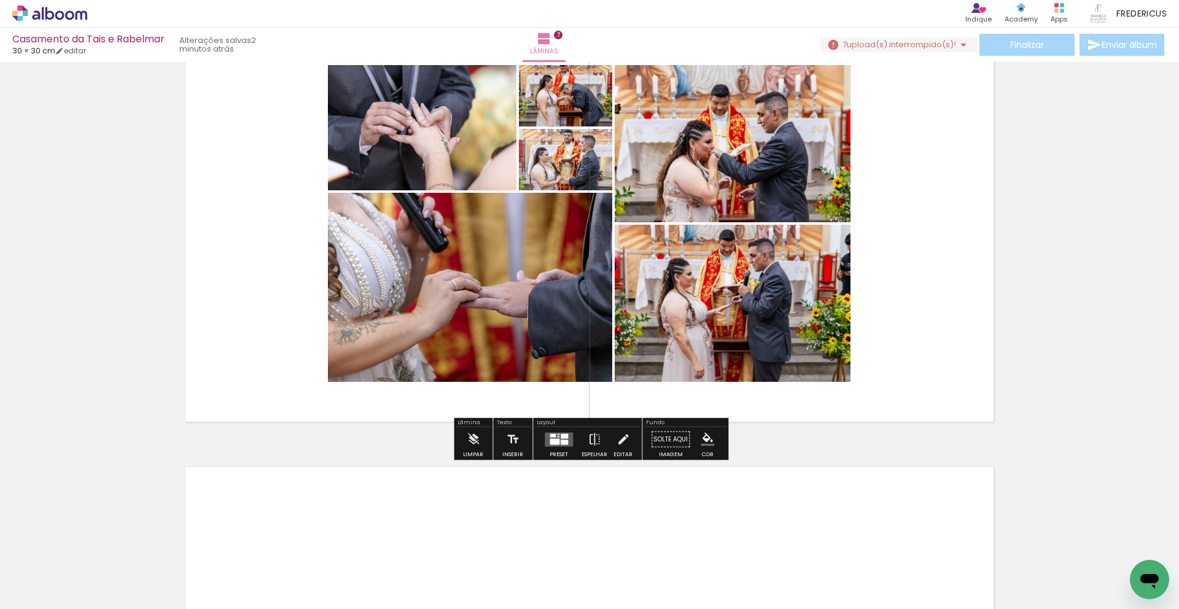
click at [561, 441] on div at bounding box center [564, 442] width 7 height 5
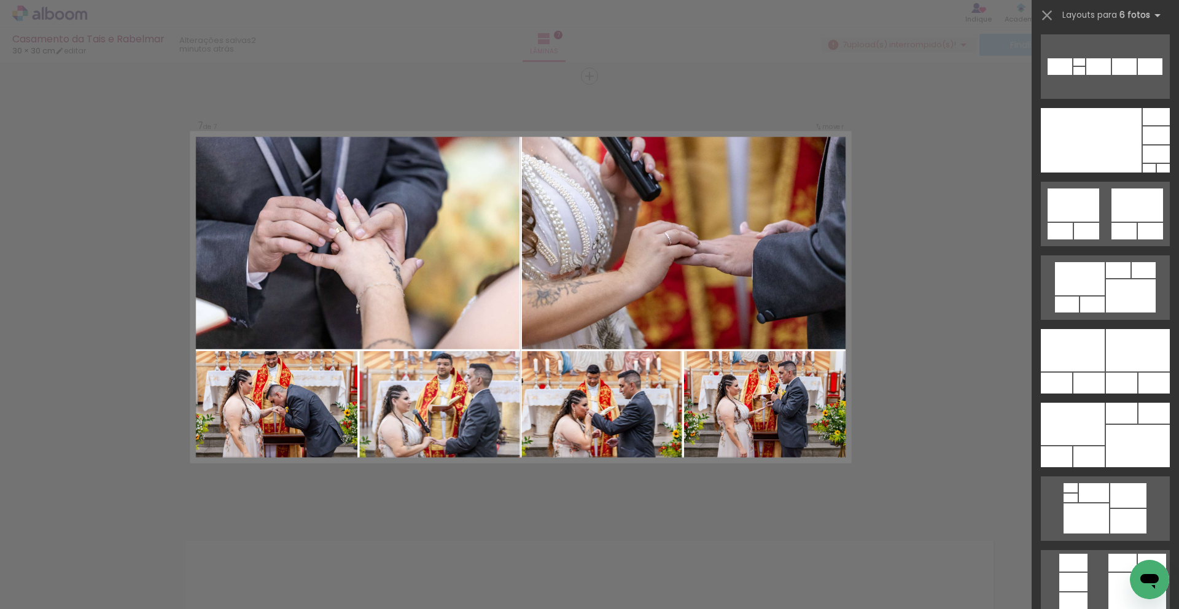
scroll to position [598, 0]
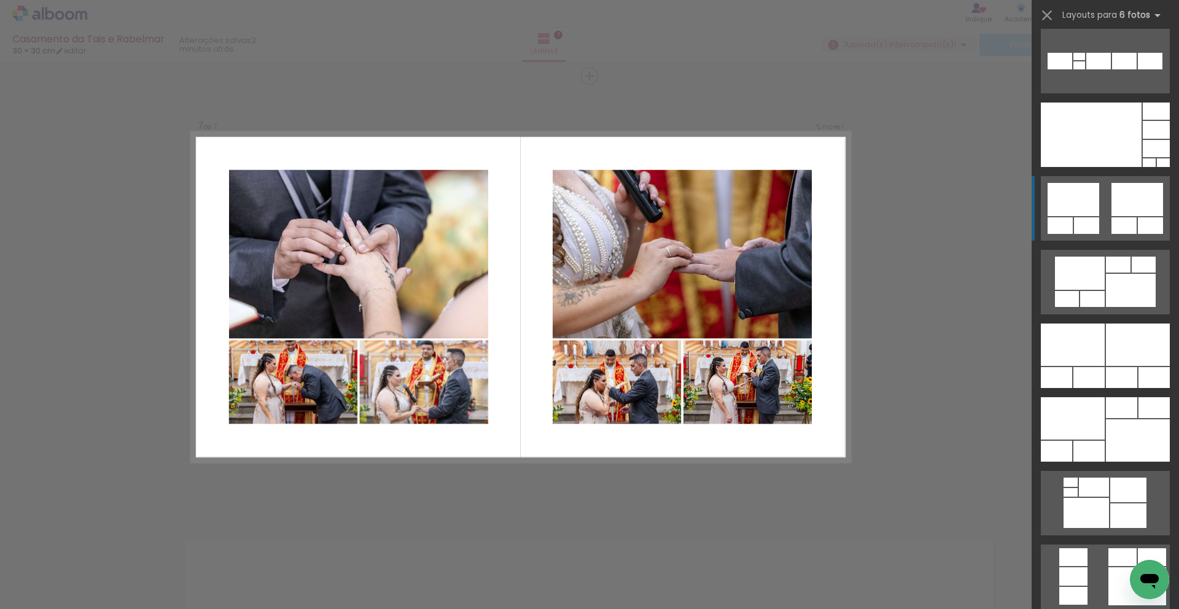
click at [1140, 215] on div at bounding box center [1137, 199] width 52 height 33
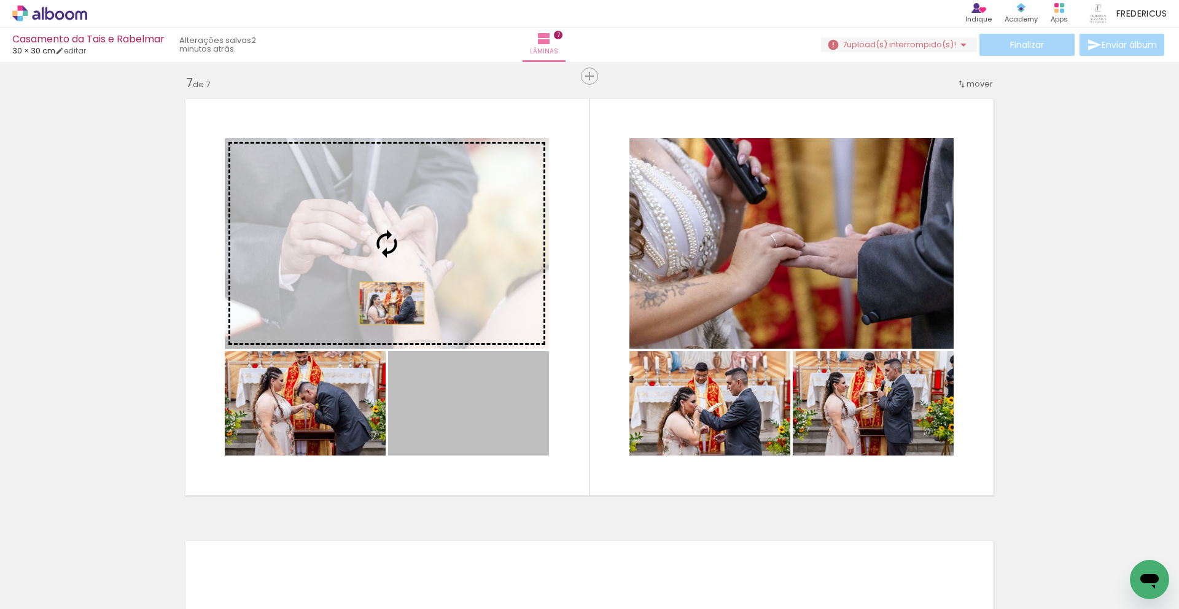
drag, startPoint x: 472, startPoint y: 429, endPoint x: 410, endPoint y: 316, distance: 129.4
click at [0, 0] on slot at bounding box center [0, 0] width 0 height 0
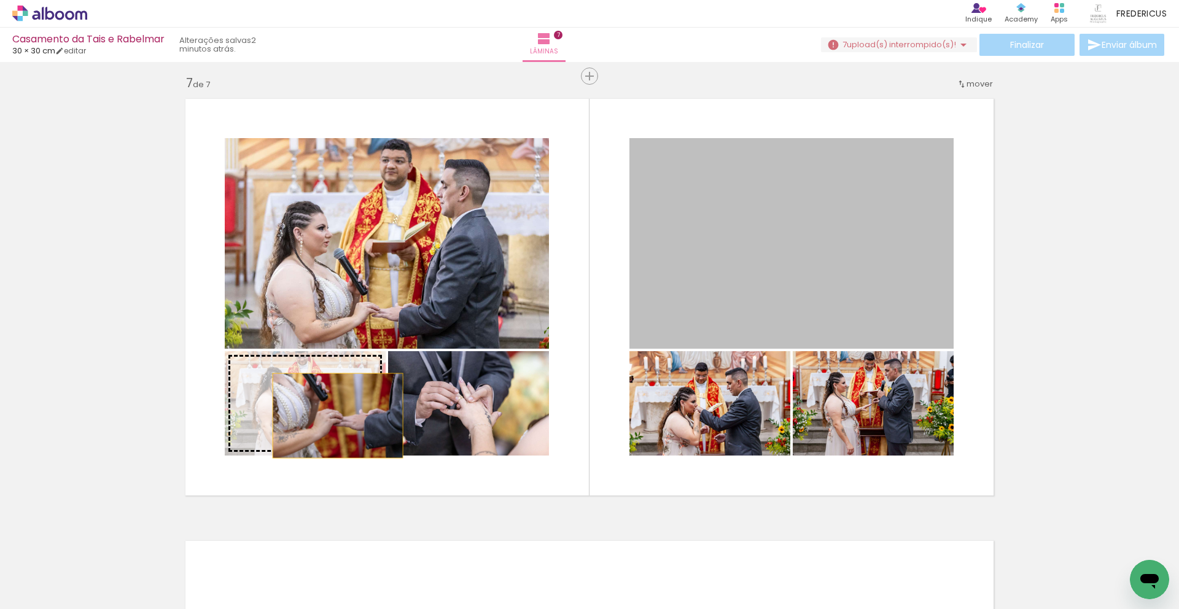
drag, startPoint x: 724, startPoint y: 310, endPoint x: 338, endPoint y: 416, distance: 400.9
click at [0, 0] on slot at bounding box center [0, 0] width 0 height 0
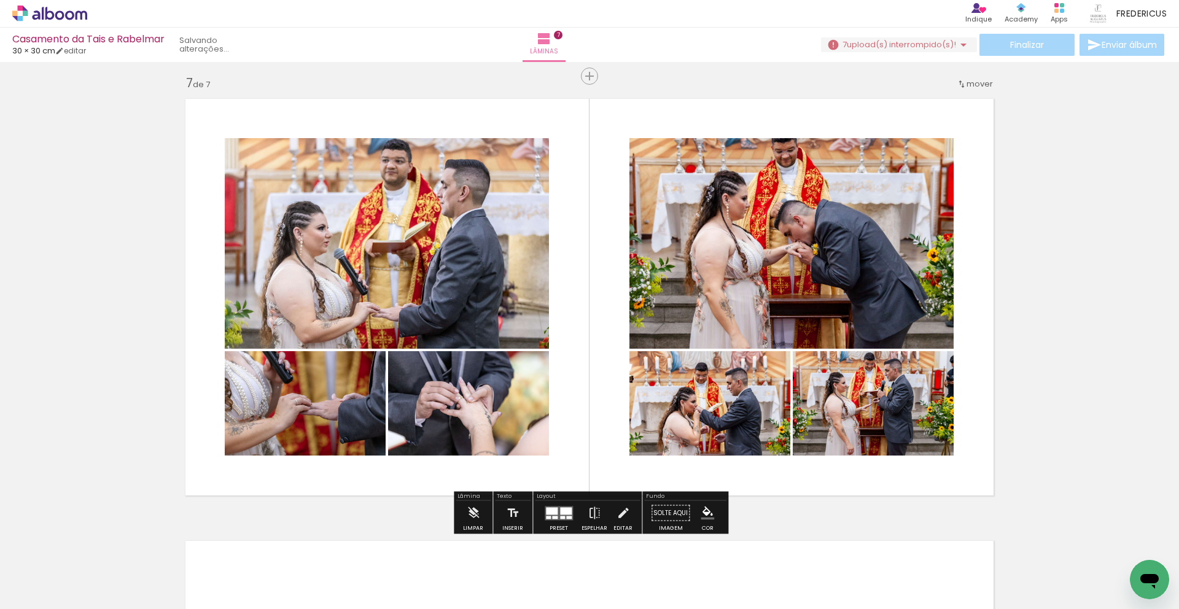
scroll to position [2659, 0]
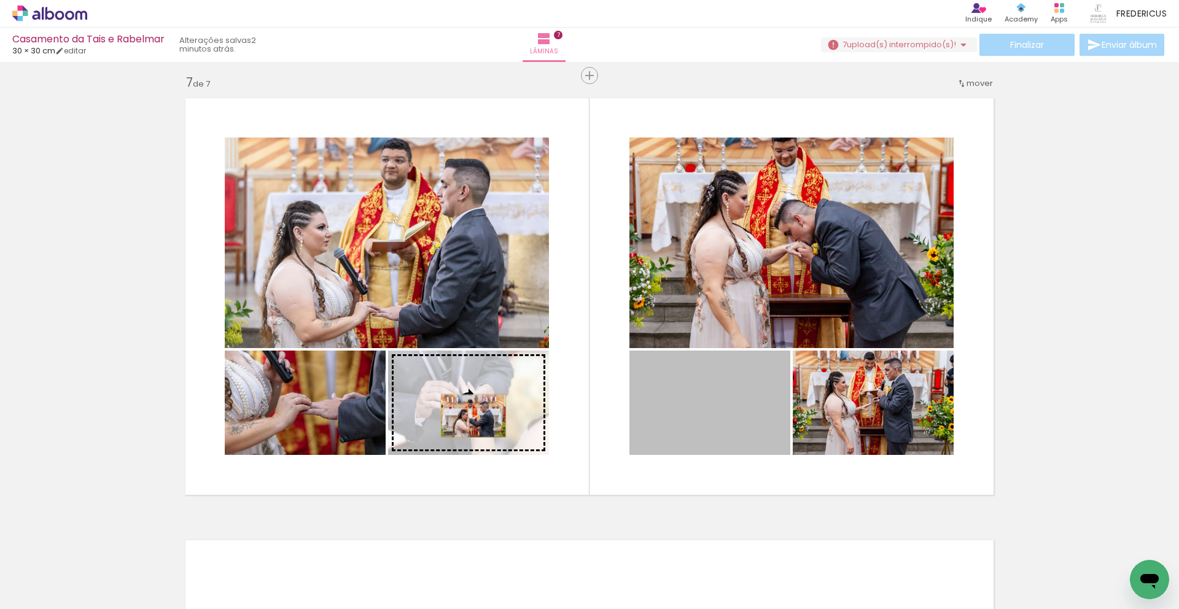
drag, startPoint x: 685, startPoint y: 425, endPoint x: 475, endPoint y: 417, distance: 210.1
click at [0, 0] on slot at bounding box center [0, 0] width 0 height 0
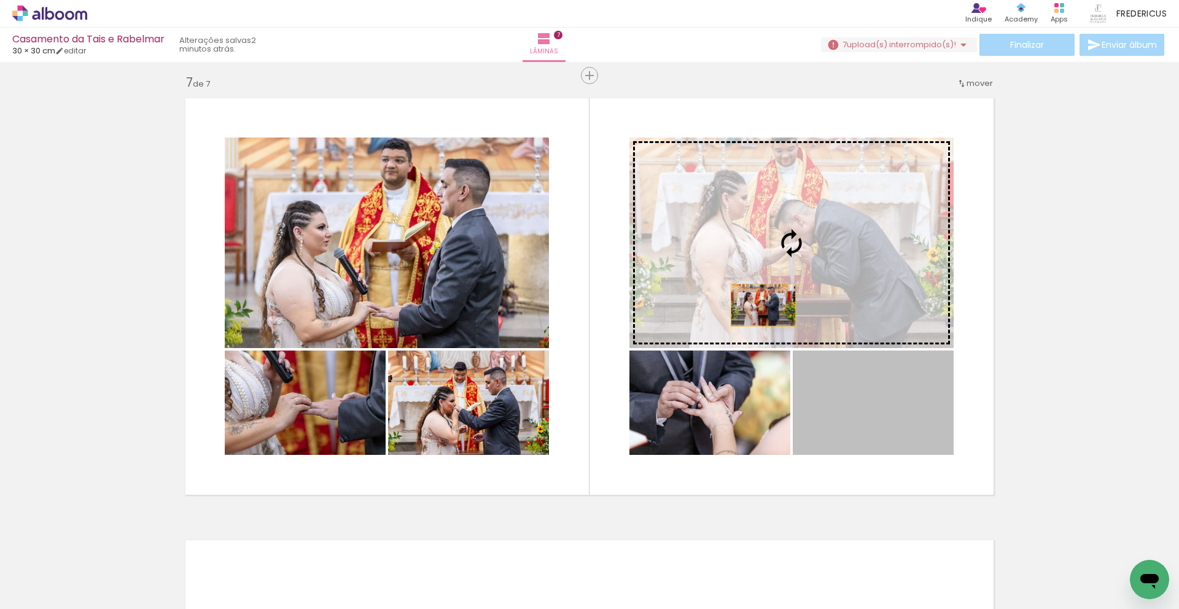
drag, startPoint x: 883, startPoint y: 440, endPoint x: 758, endPoint y: 294, distance: 192.5
click at [0, 0] on slot at bounding box center [0, 0] width 0 height 0
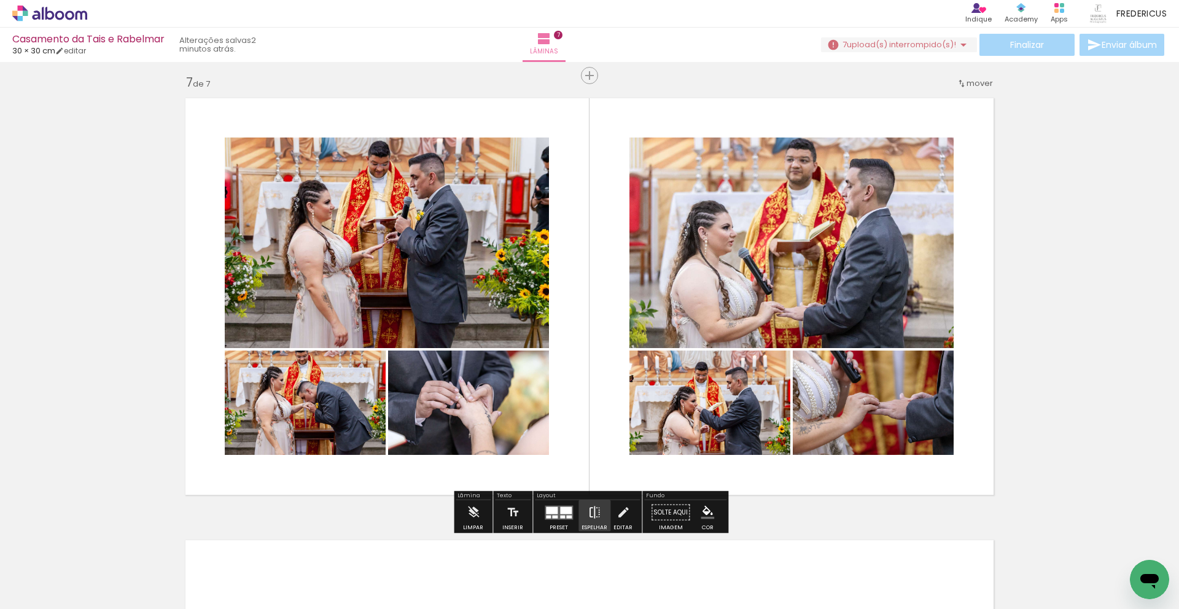
scroll to position [0, 1264]
click at [554, 508] on div at bounding box center [552, 510] width 12 height 7
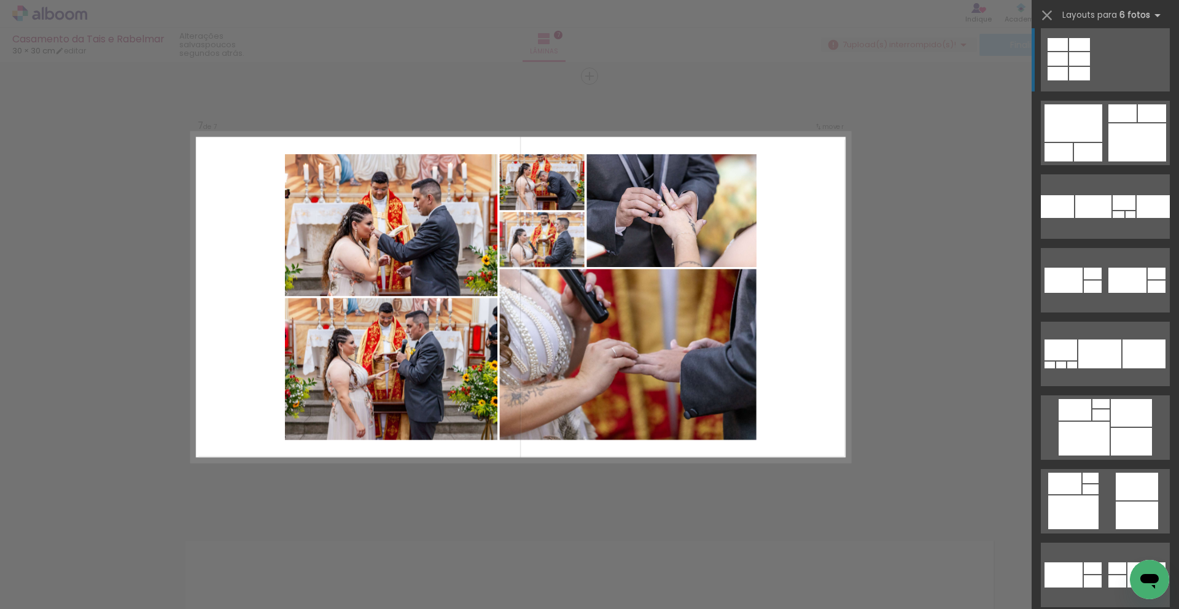
scroll to position [4438, 0]
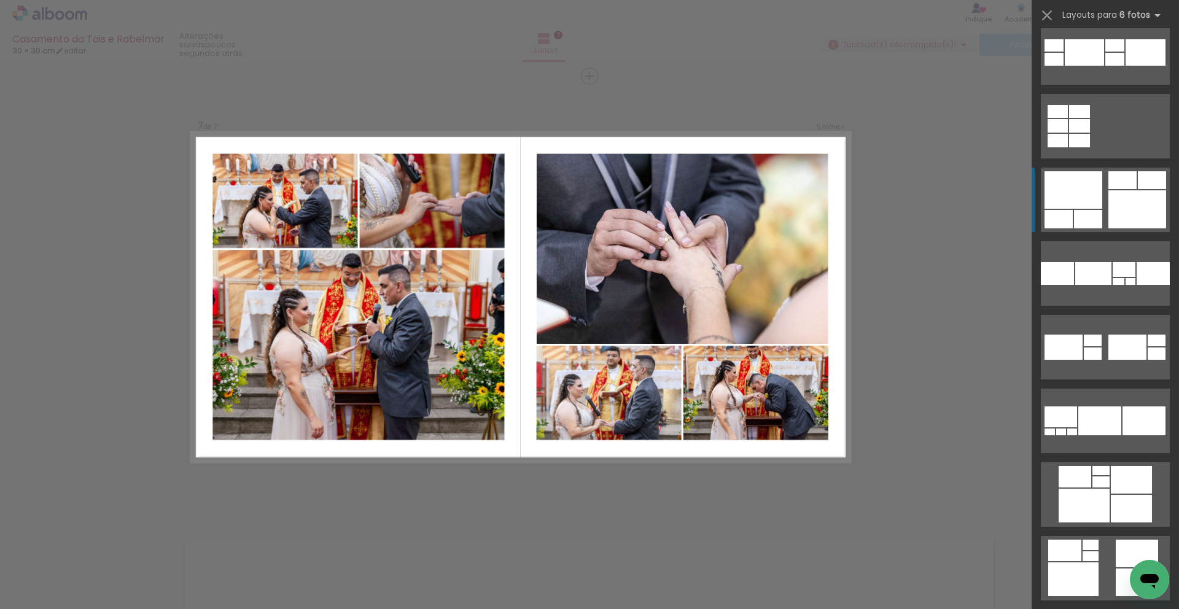
click at [1133, 198] on div at bounding box center [1137, 209] width 58 height 38
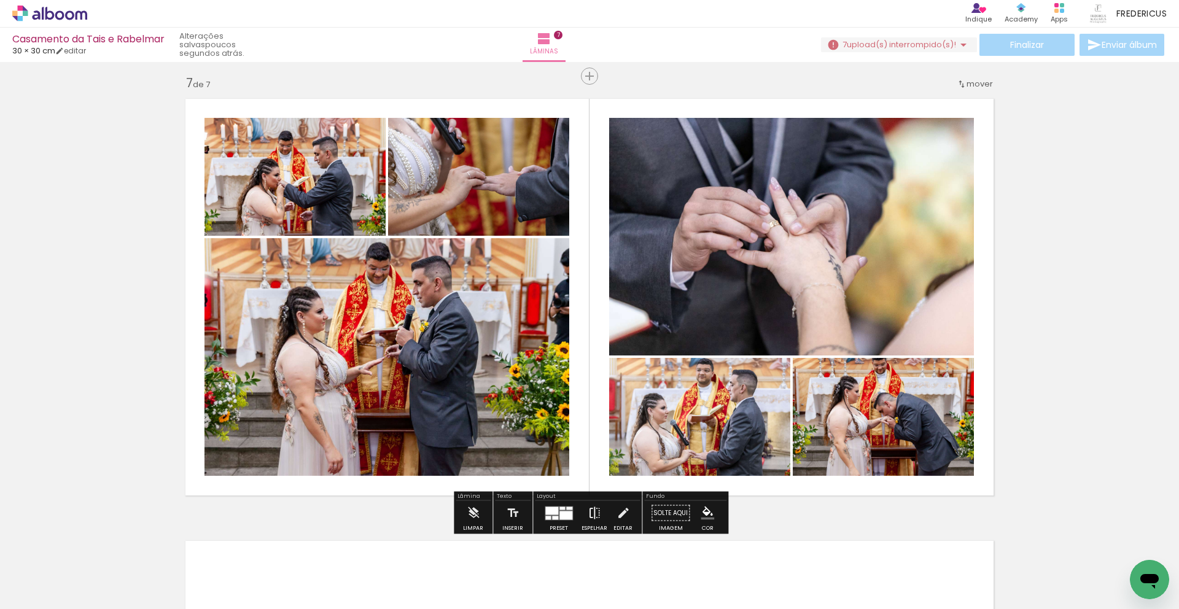
click at [591, 511] on iron-icon at bounding box center [595, 513] width 14 height 25
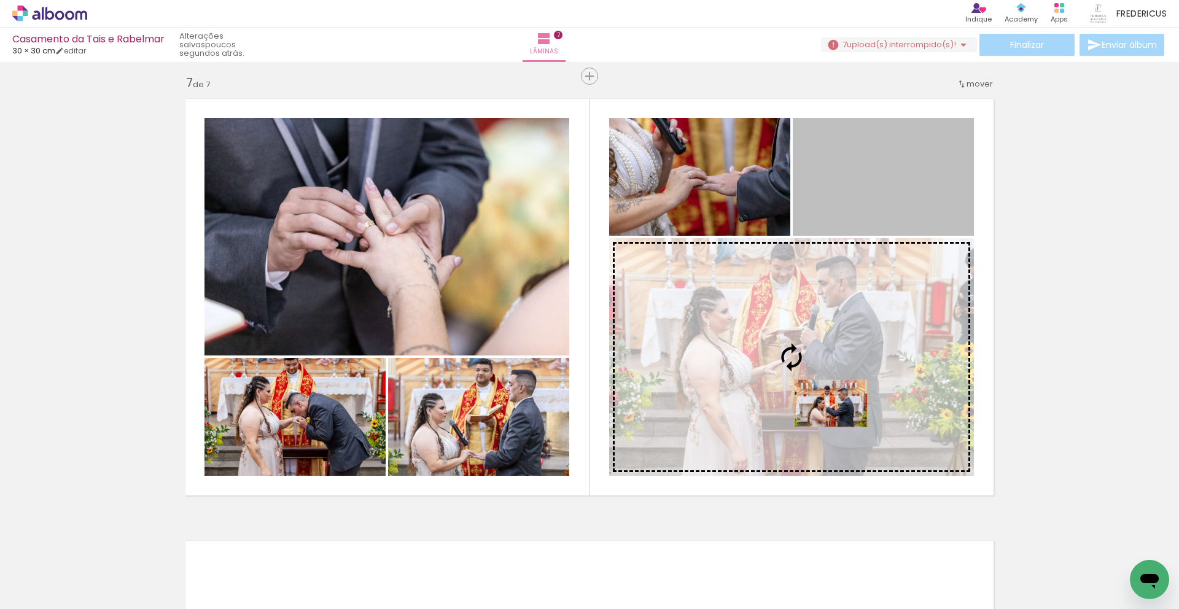
drag, startPoint x: 875, startPoint y: 196, endPoint x: 831, endPoint y: 411, distance: 219.3
click at [0, 0] on slot at bounding box center [0, 0] width 0 height 0
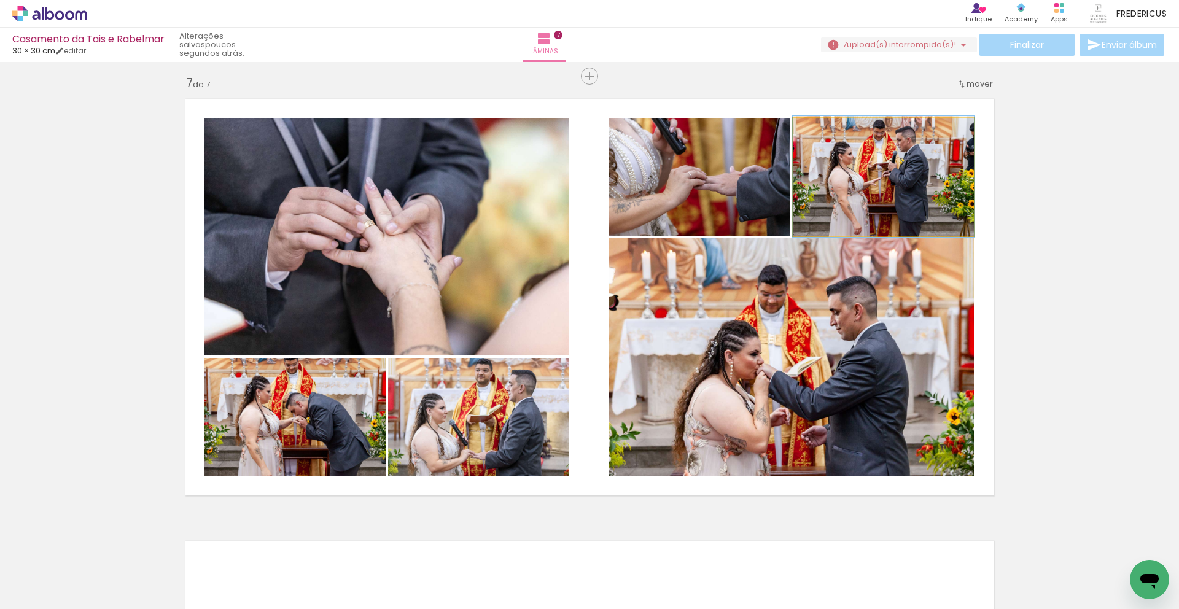
drag, startPoint x: 834, startPoint y: 192, endPoint x: 709, endPoint y: 195, distance: 125.9
click at [0, 0] on slot at bounding box center [0, 0] width 0 height 0
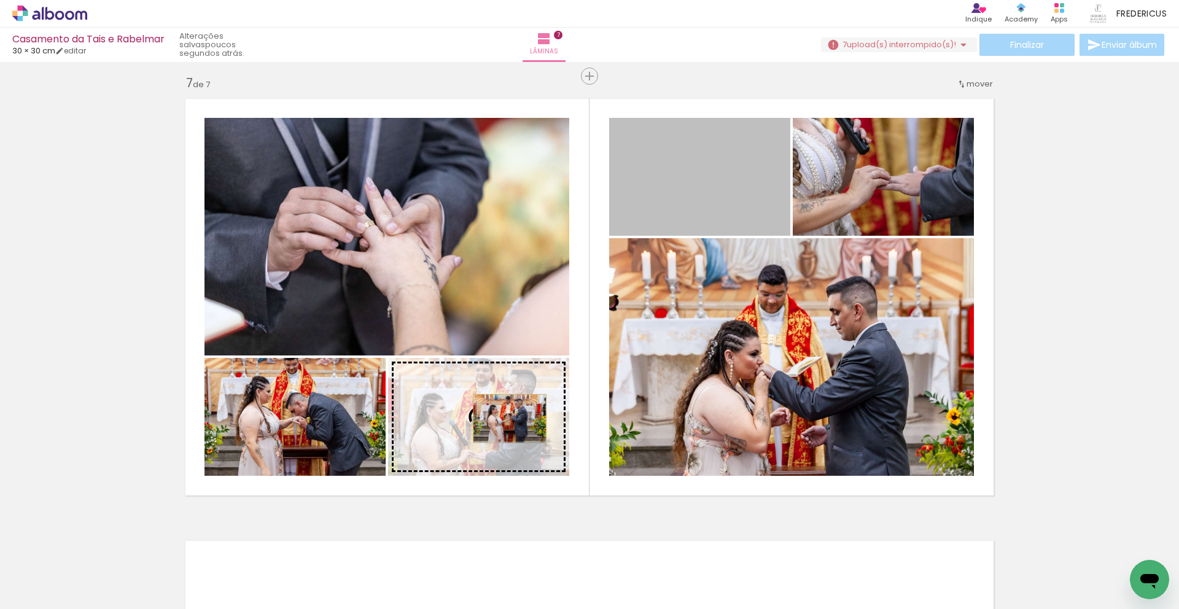
drag, startPoint x: 705, startPoint y: 191, endPoint x: 500, endPoint y: 419, distance: 306.9
click at [0, 0] on slot at bounding box center [0, 0] width 0 height 0
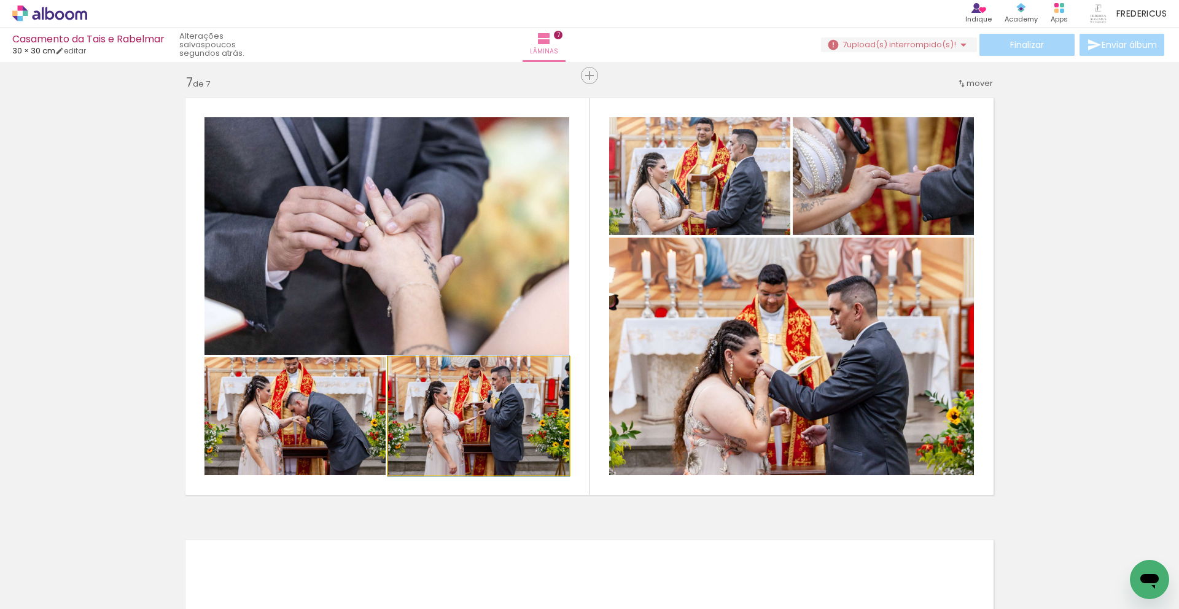
drag, startPoint x: 472, startPoint y: 421, endPoint x: 346, endPoint y: 233, distance: 226.6
click at [0, 0] on slot at bounding box center [0, 0] width 0 height 0
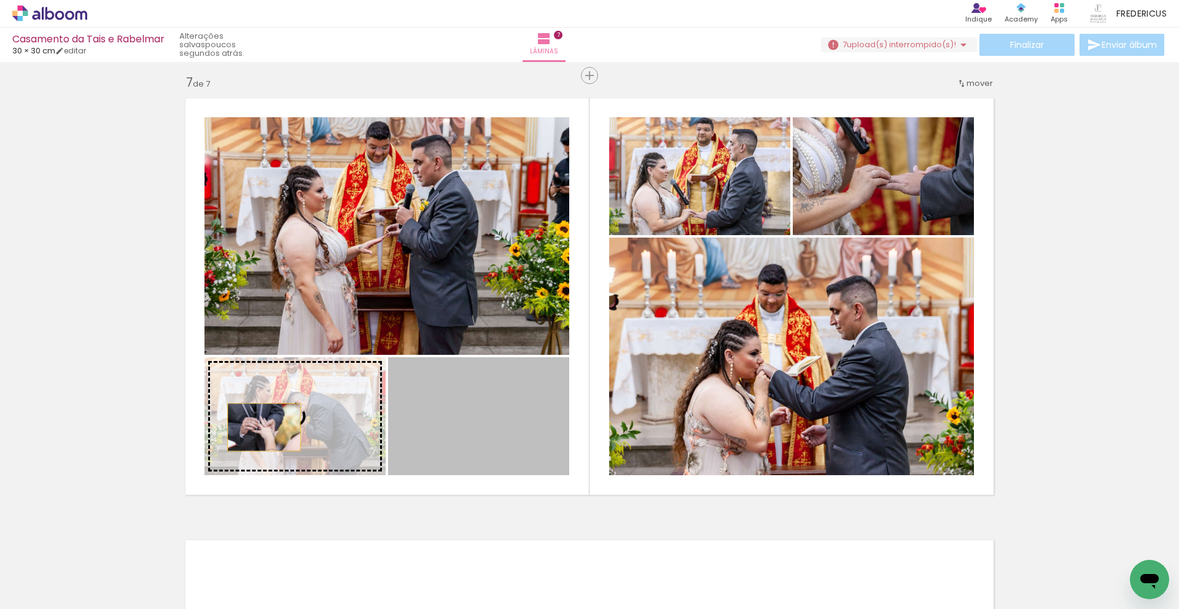
drag, startPoint x: 402, startPoint y: 427, endPoint x: 273, endPoint y: 432, distance: 129.6
click at [0, 0] on slot at bounding box center [0, 0] width 0 height 0
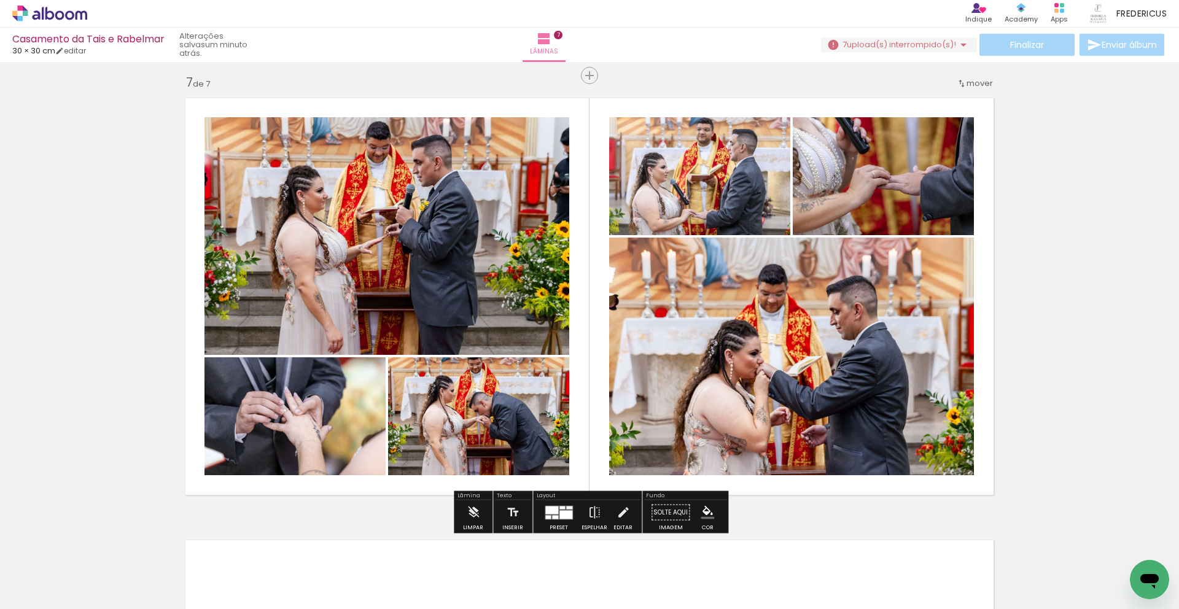
click at [917, 41] on span "upload(s) interrompido(s)!" at bounding box center [901, 45] width 109 height 12
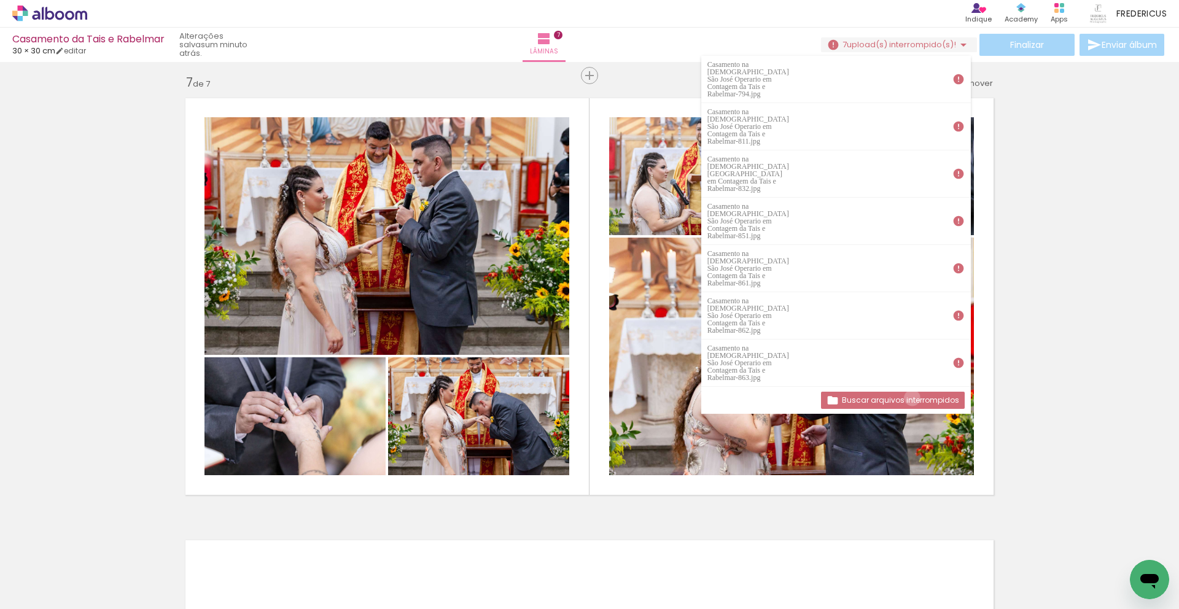
click at [0, 0] on slot "Buscar arquivos interrompidos" at bounding box center [0, 0] width 0 height 0
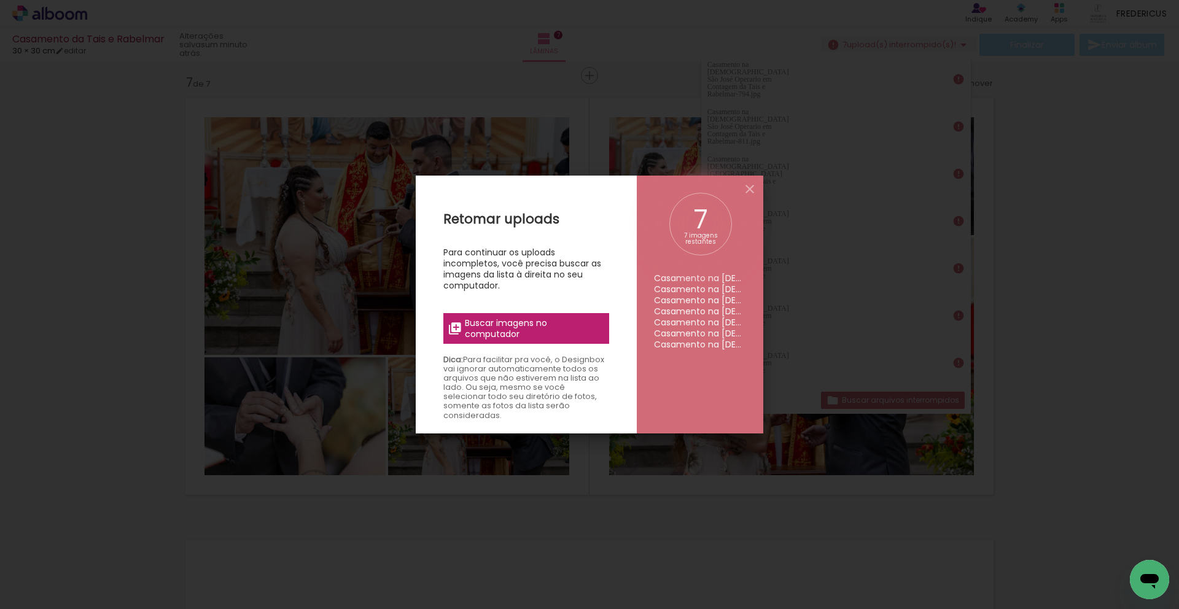
click at [545, 337] on span "Buscar imagens no computador" at bounding box center [533, 328] width 137 height 22
click at [0, 0] on input "file" at bounding box center [0, 0] width 0 height 0
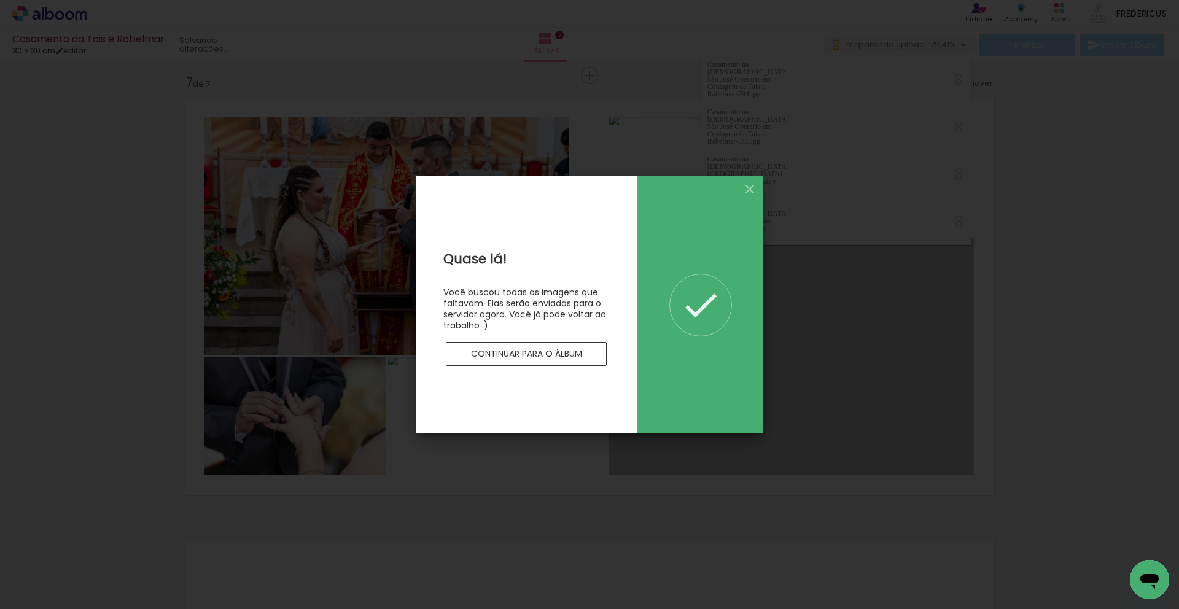
scroll to position [0, 0]
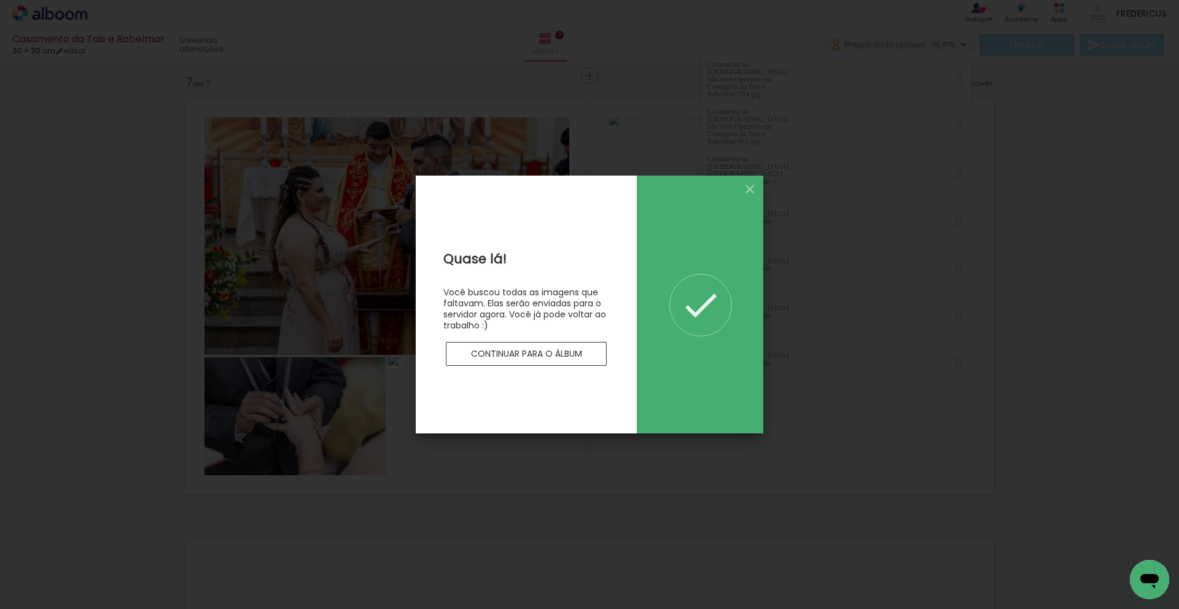
click at [0, 0] on slot "Continuar para o álbum" at bounding box center [0, 0] width 0 height 0
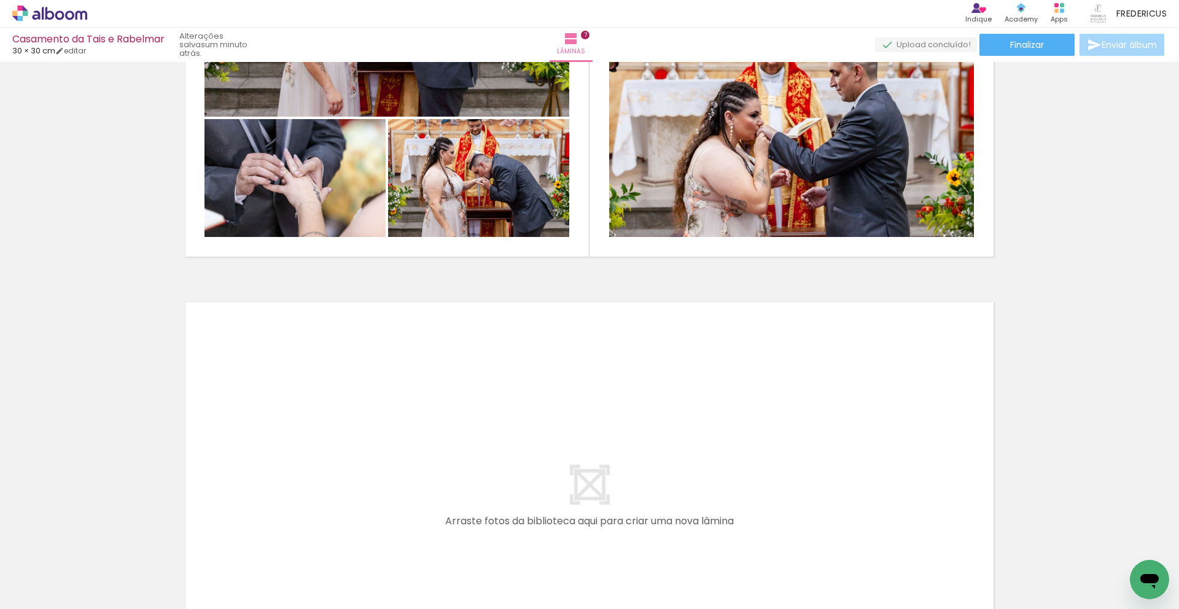
scroll to position [2900, 0]
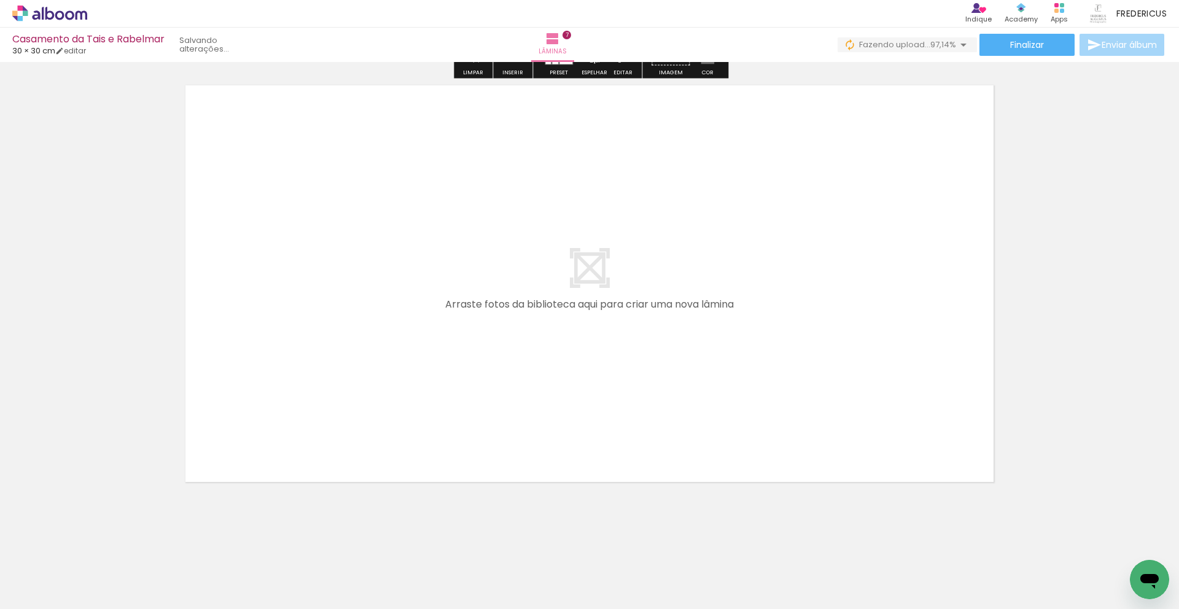
scroll to position [0, 1745]
